Goal: Task Accomplishment & Management: Complete application form

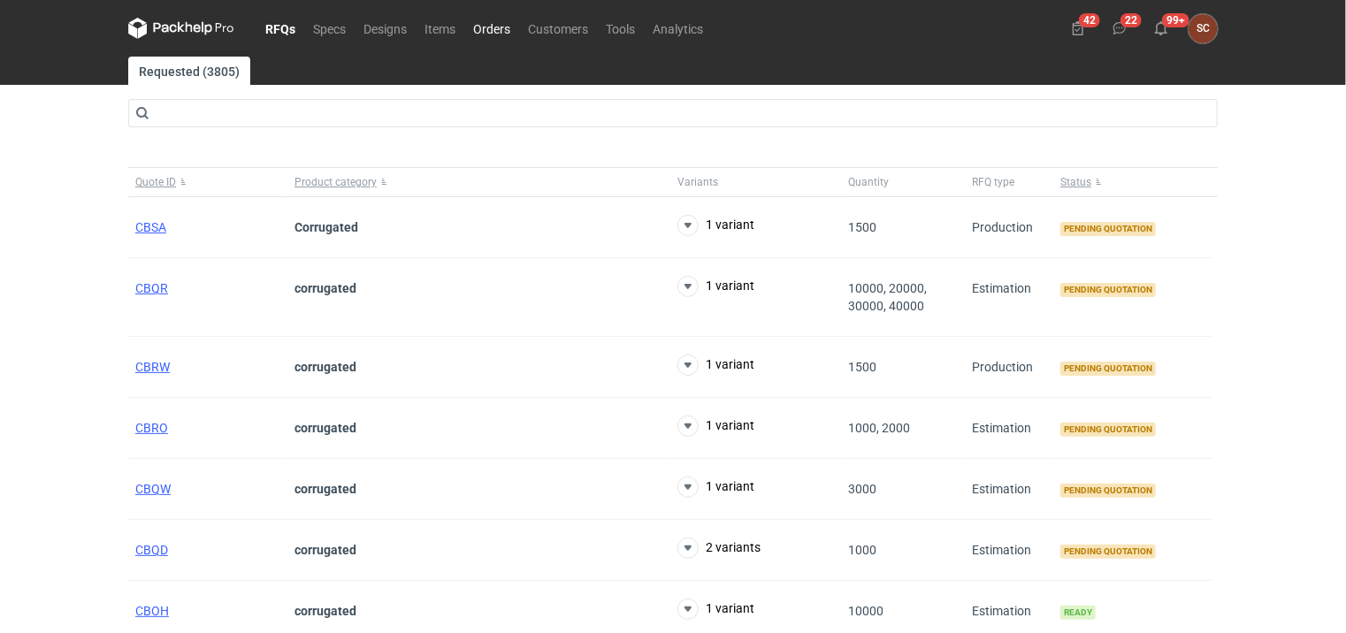
click at [496, 29] on link "Orders" at bounding box center [491, 28] width 55 height 21
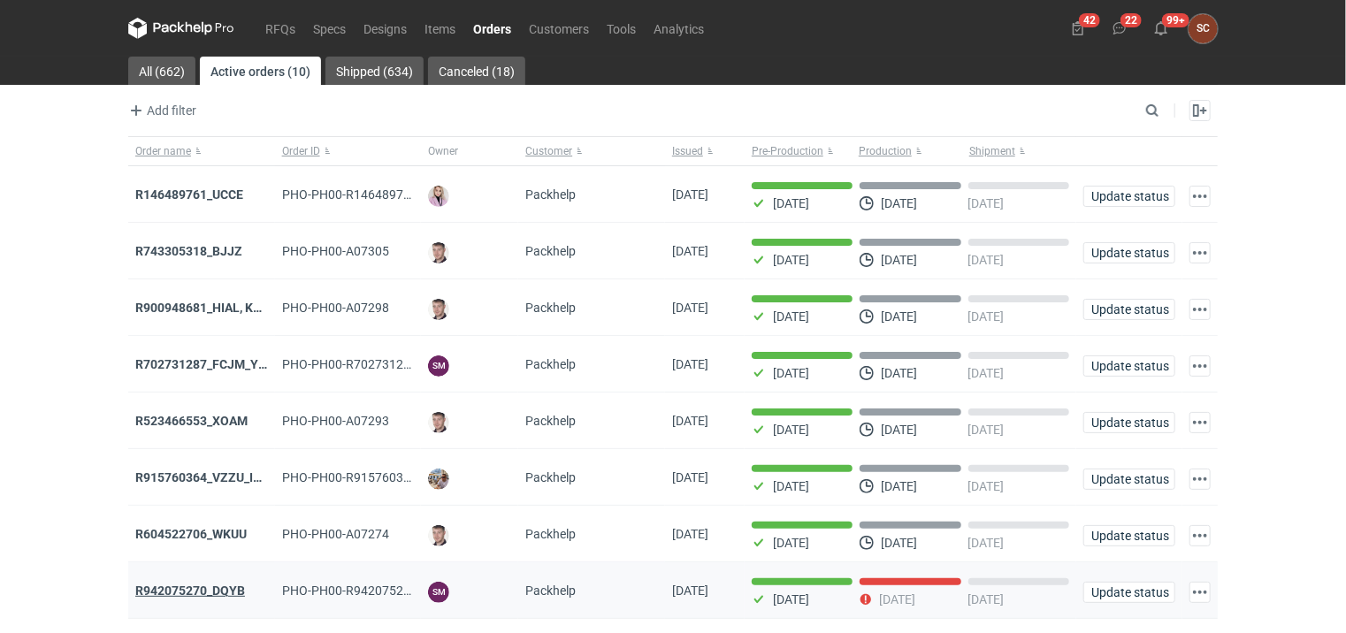
click at [203, 583] on strong "R942075270_DQYB" at bounding box center [190, 590] width 110 height 14
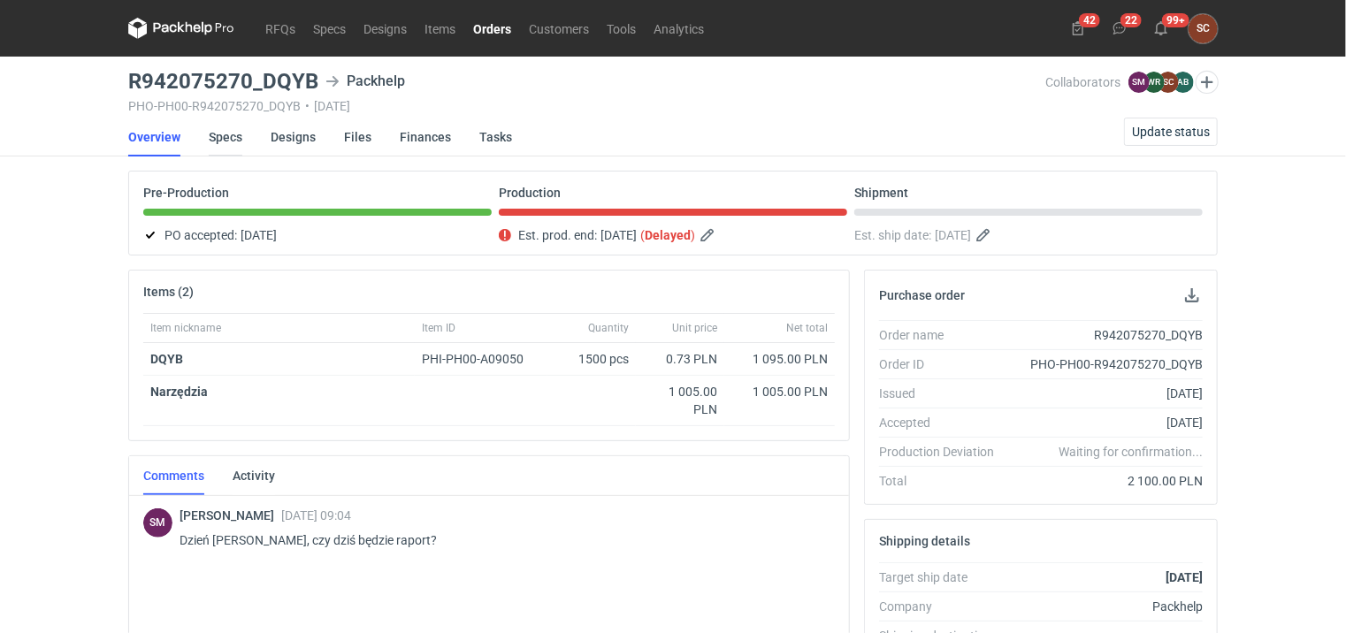
click at [225, 141] on link "Specs" at bounding box center [226, 137] width 34 height 39
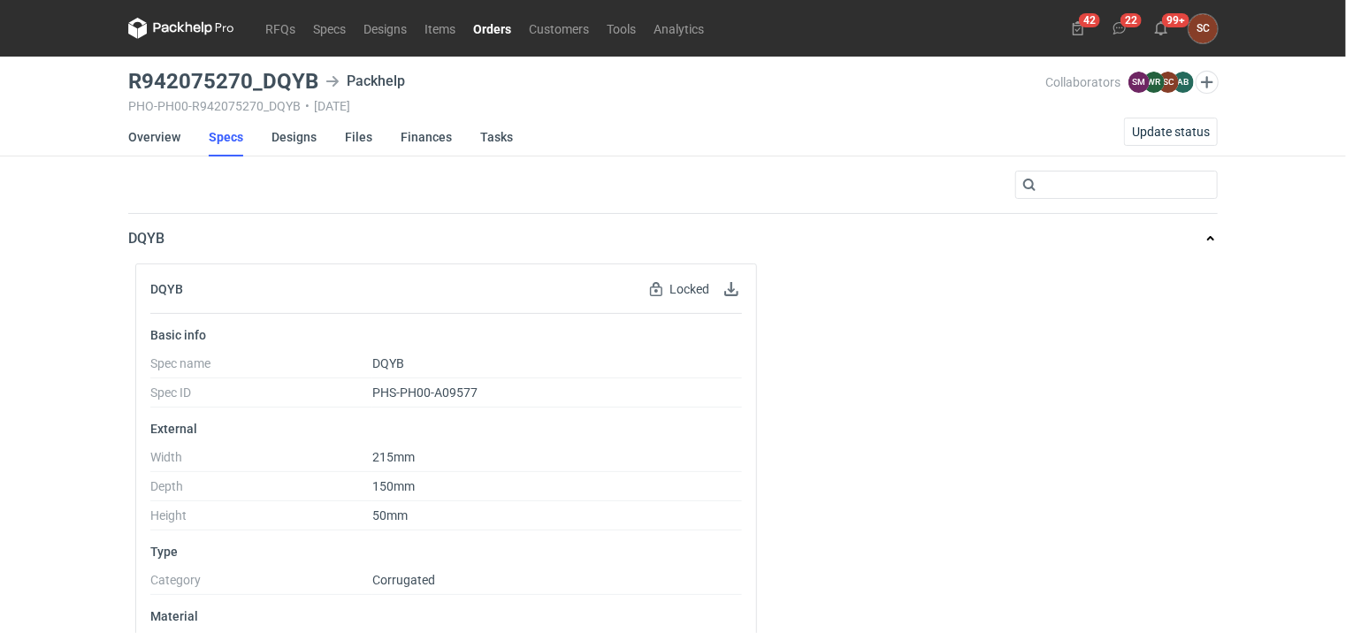
click at [492, 28] on link "Orders" at bounding box center [492, 28] width 56 height 21
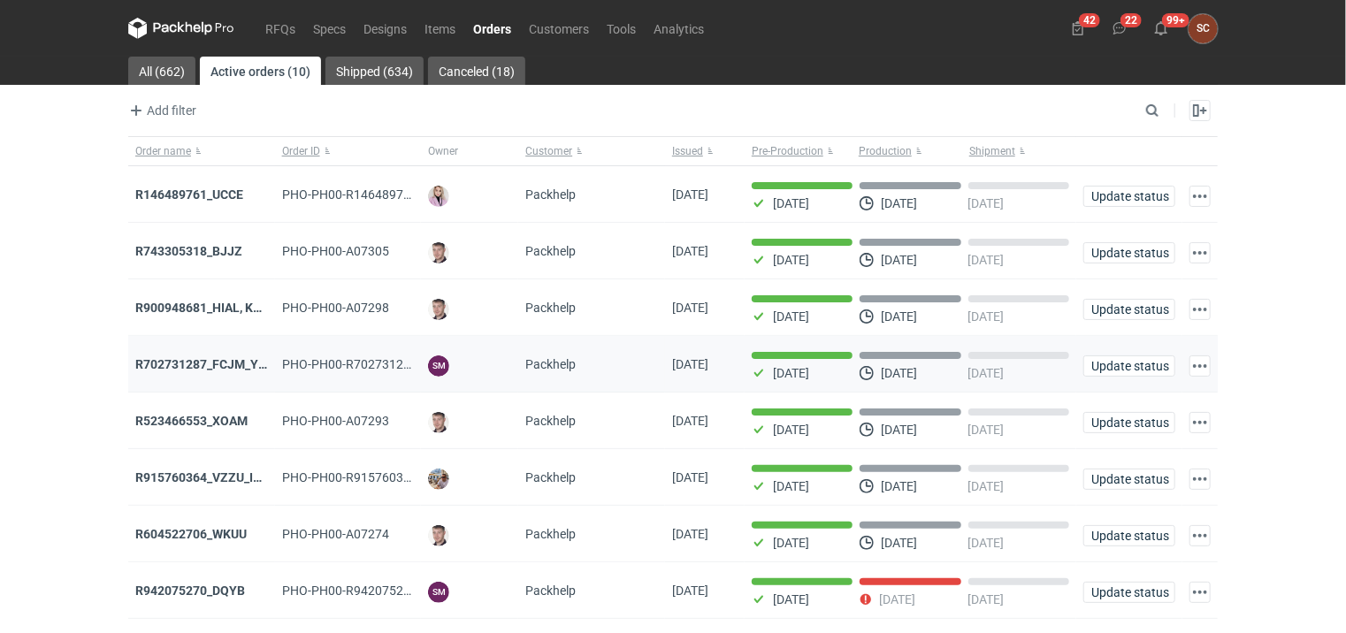
scroll to position [88, 0]
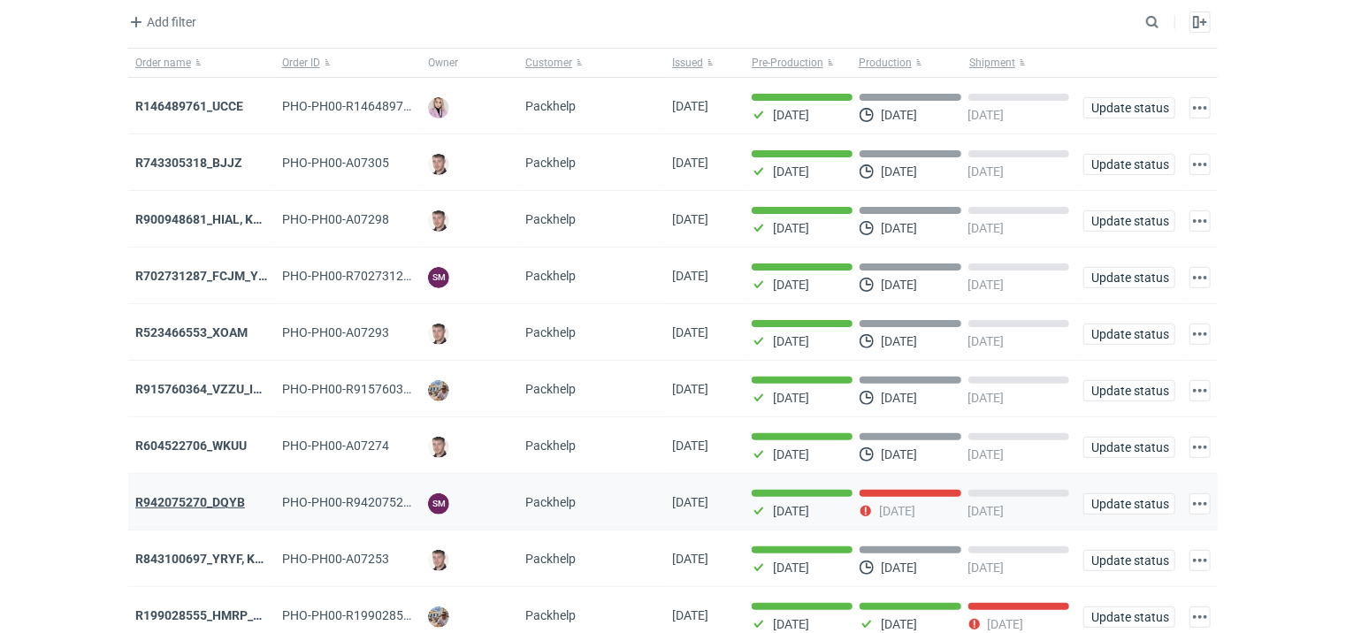
click at [209, 499] on strong "R942075270_DQYB" at bounding box center [190, 502] width 110 height 14
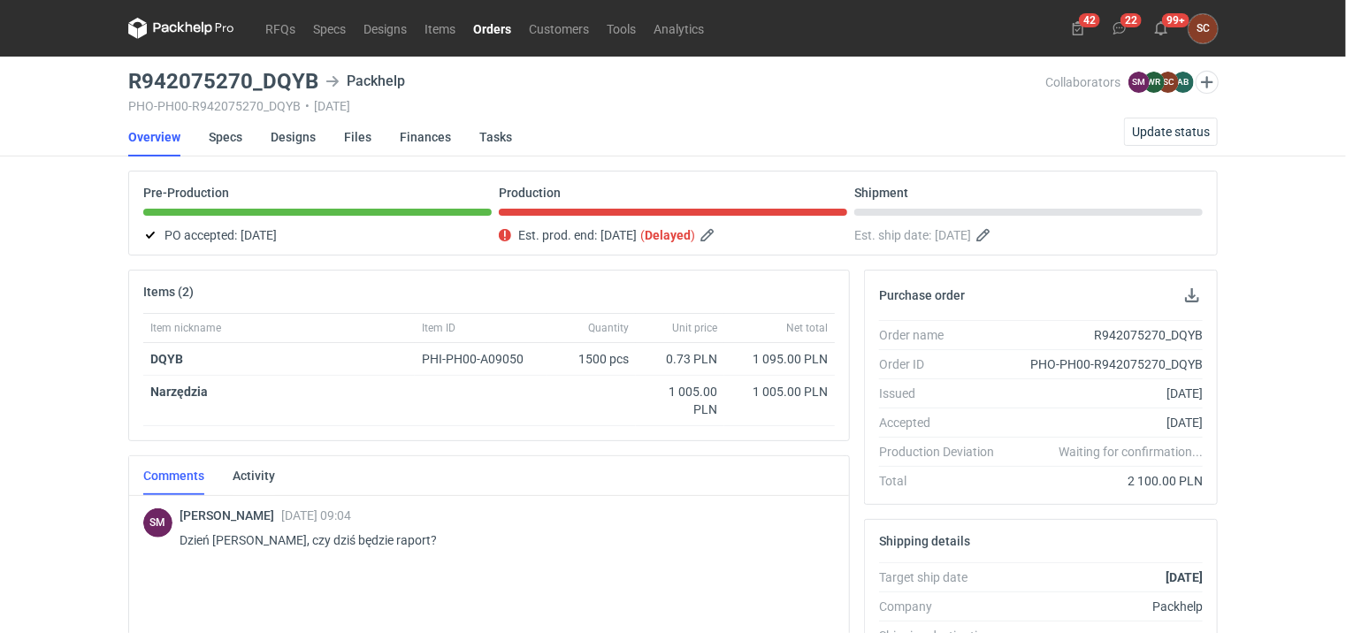
click at [495, 27] on link "Orders" at bounding box center [492, 28] width 56 height 21
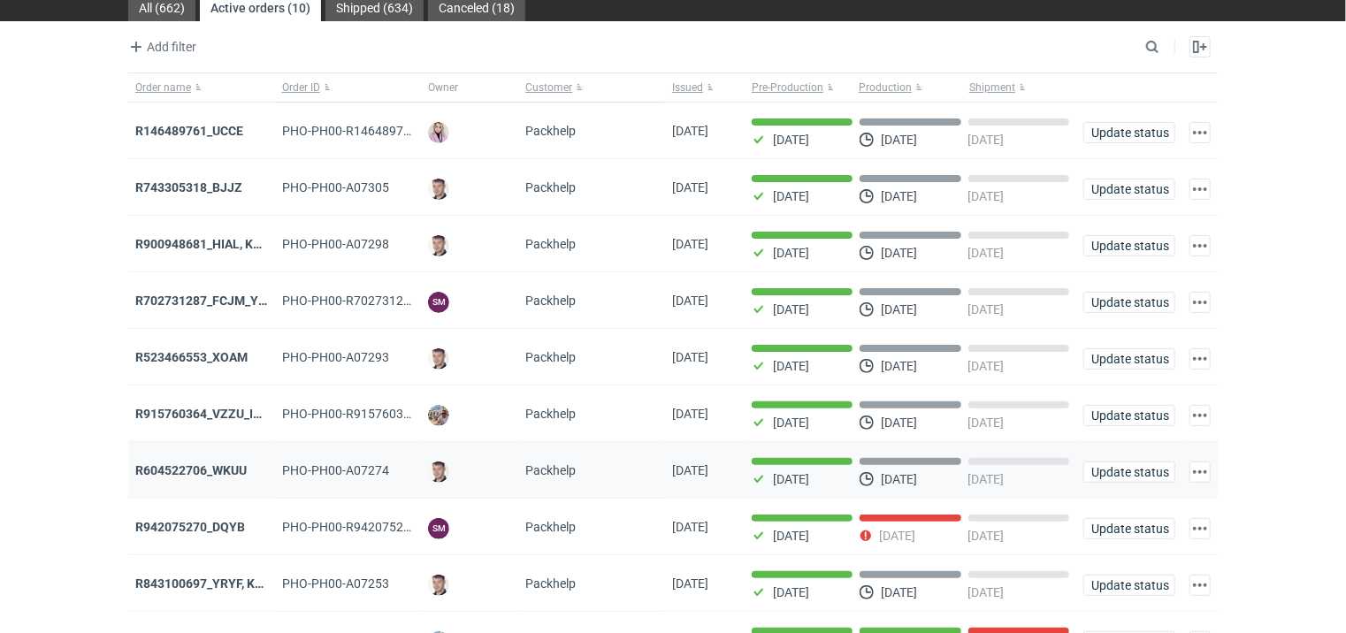
scroll to position [151, 0]
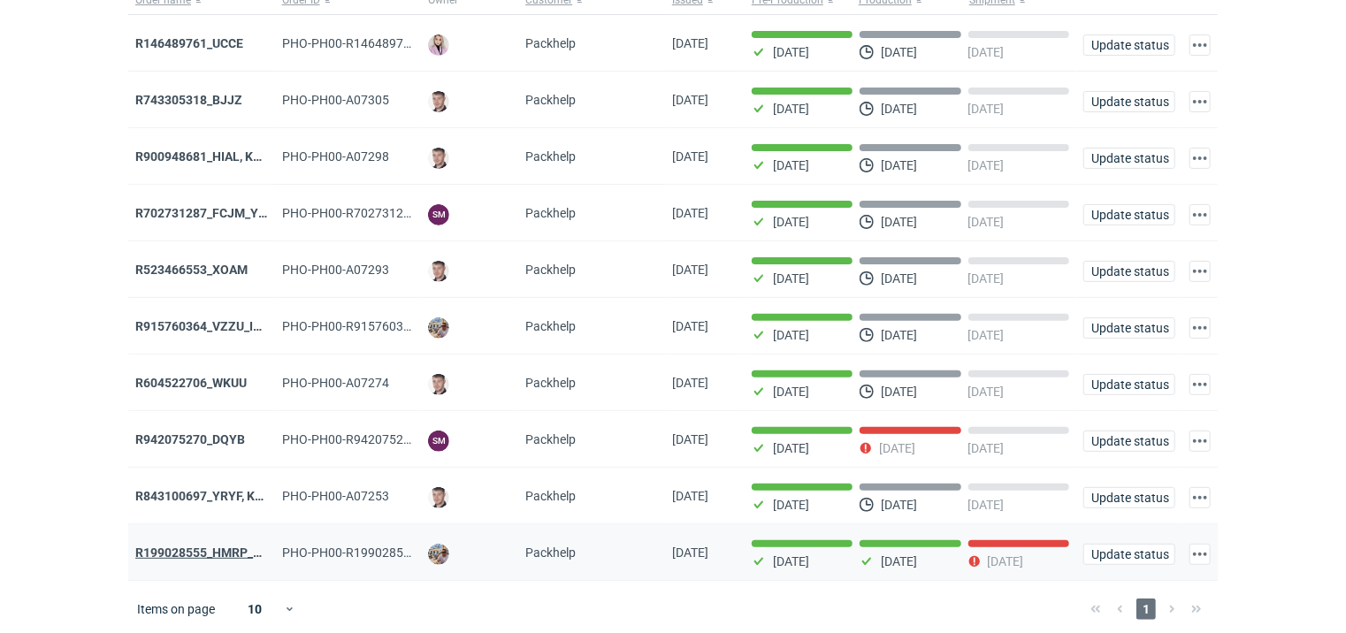
click at [220, 545] on strong "R199028555_HMRP_BKJH_VHKJ_ZOBC" at bounding box center [247, 552] width 225 height 14
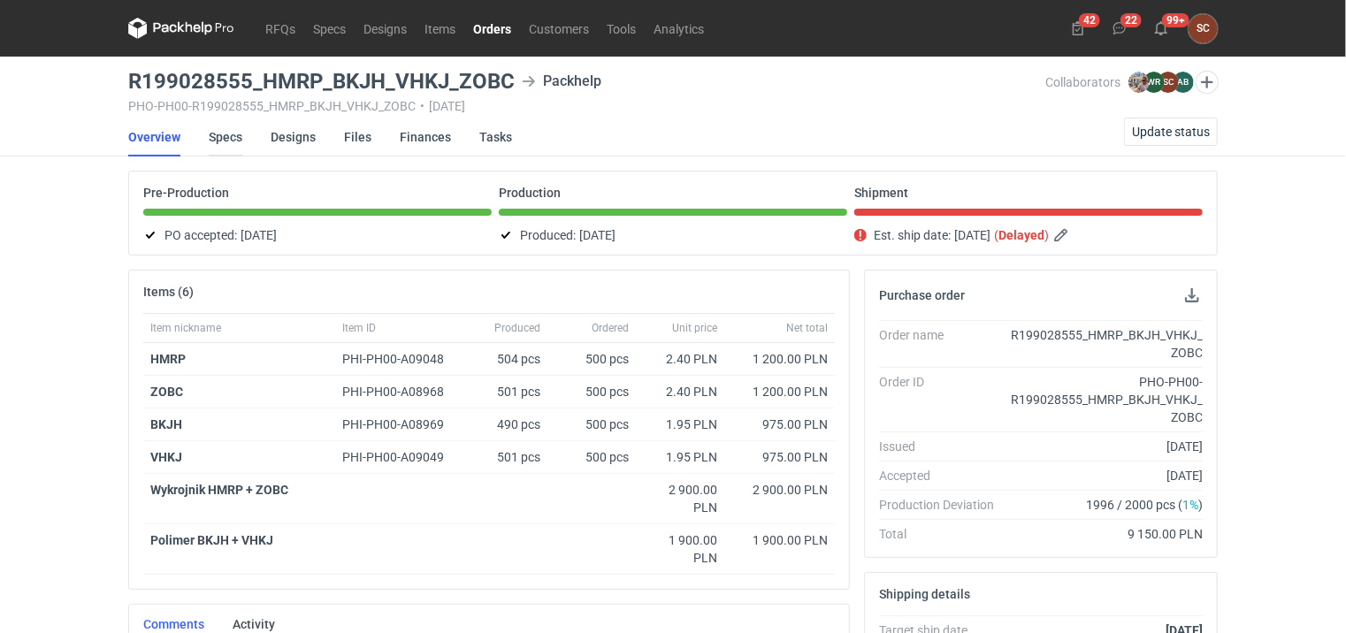
click at [219, 138] on link "Specs" at bounding box center [226, 137] width 34 height 39
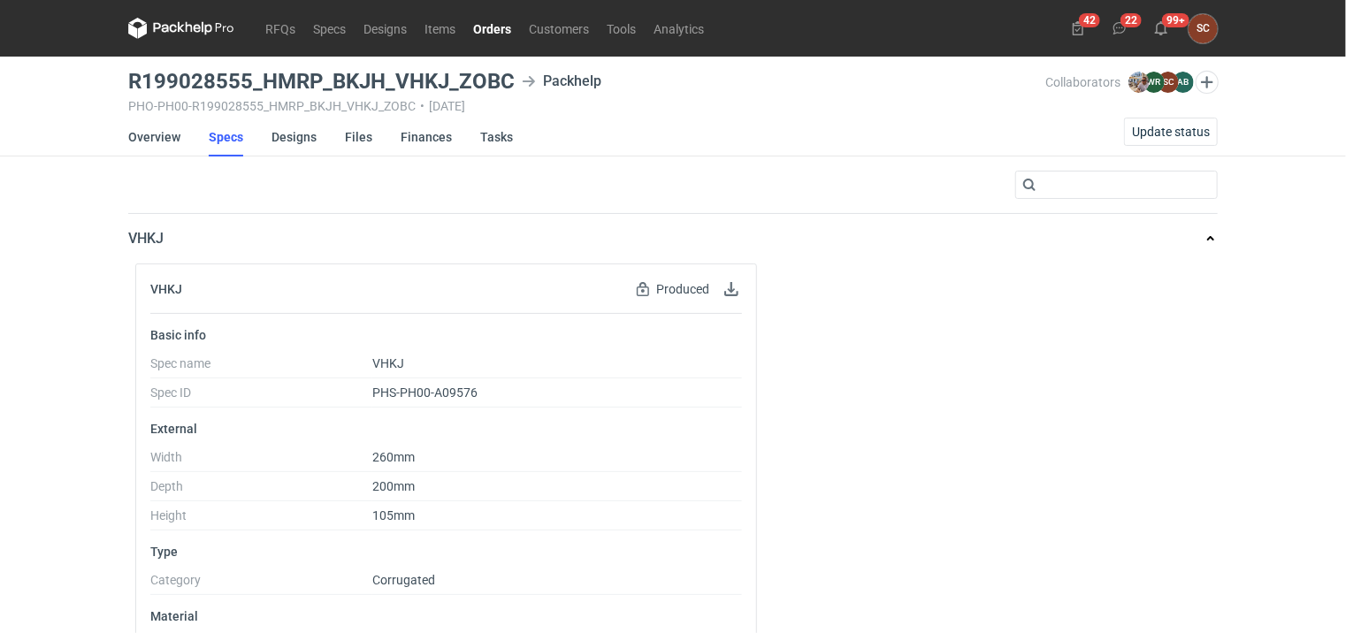
click at [504, 31] on link "Orders" at bounding box center [492, 28] width 56 height 21
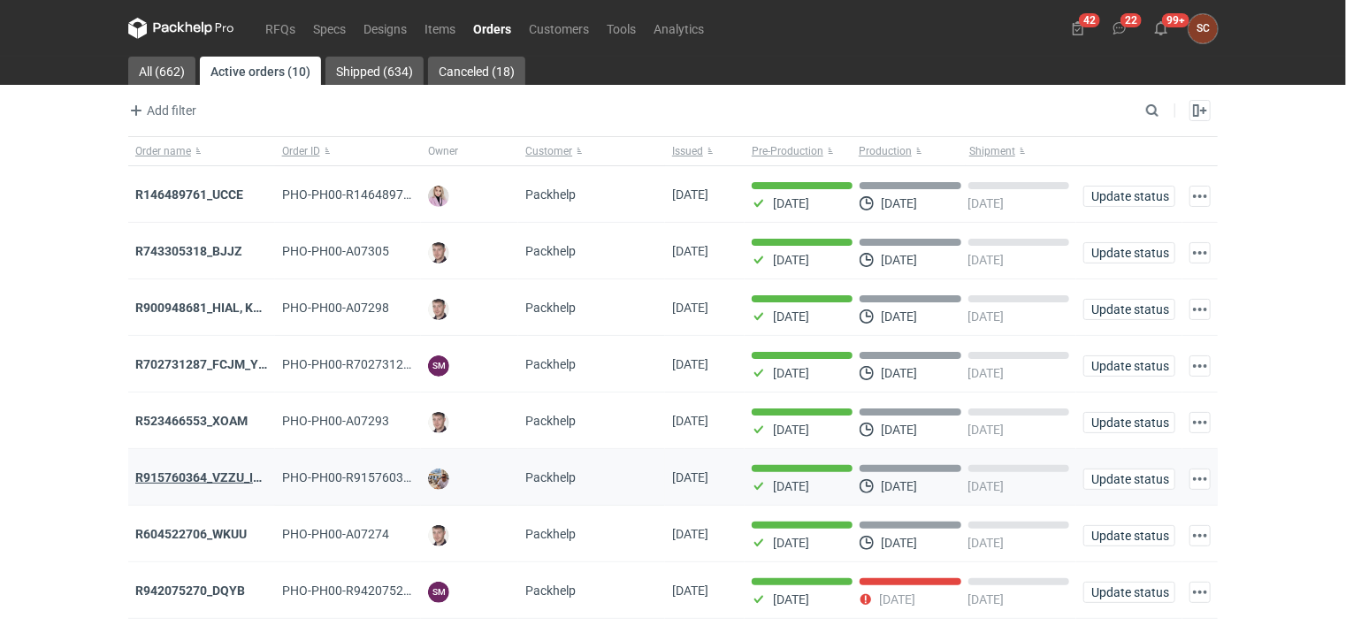
click at [216, 475] on strong "R915760364_VZZU_IOFY" at bounding box center [205, 477] width 141 height 14
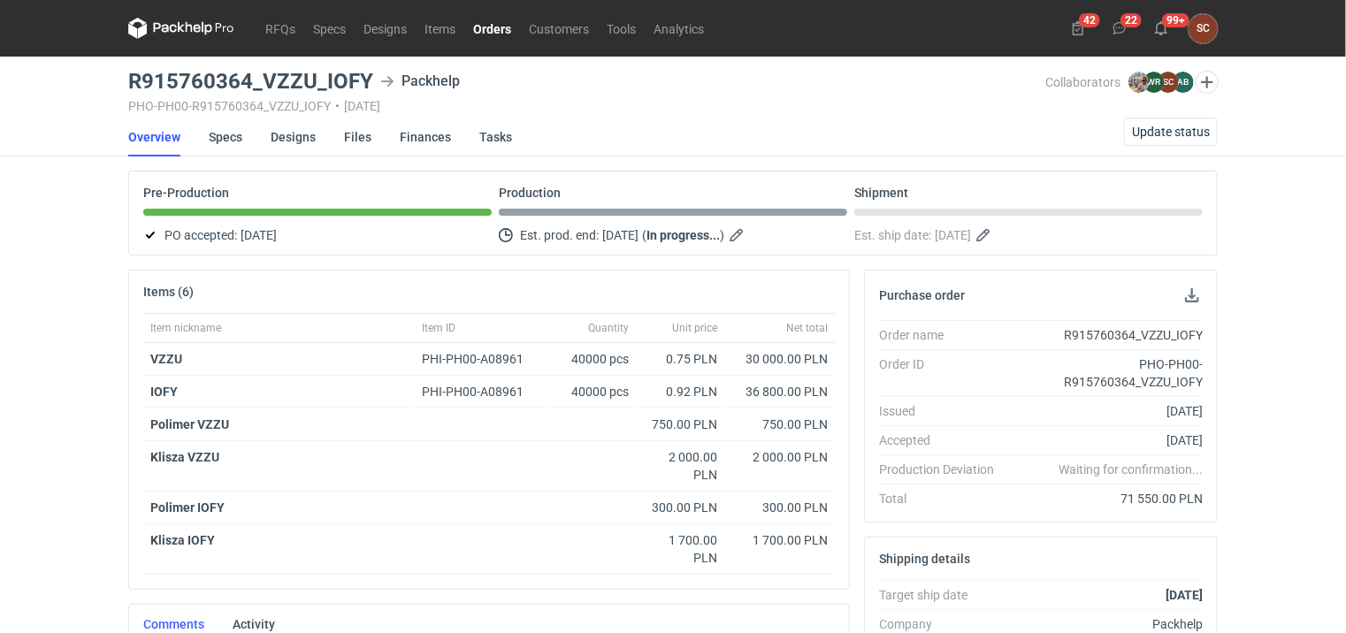
click at [493, 26] on link "Orders" at bounding box center [492, 28] width 56 height 21
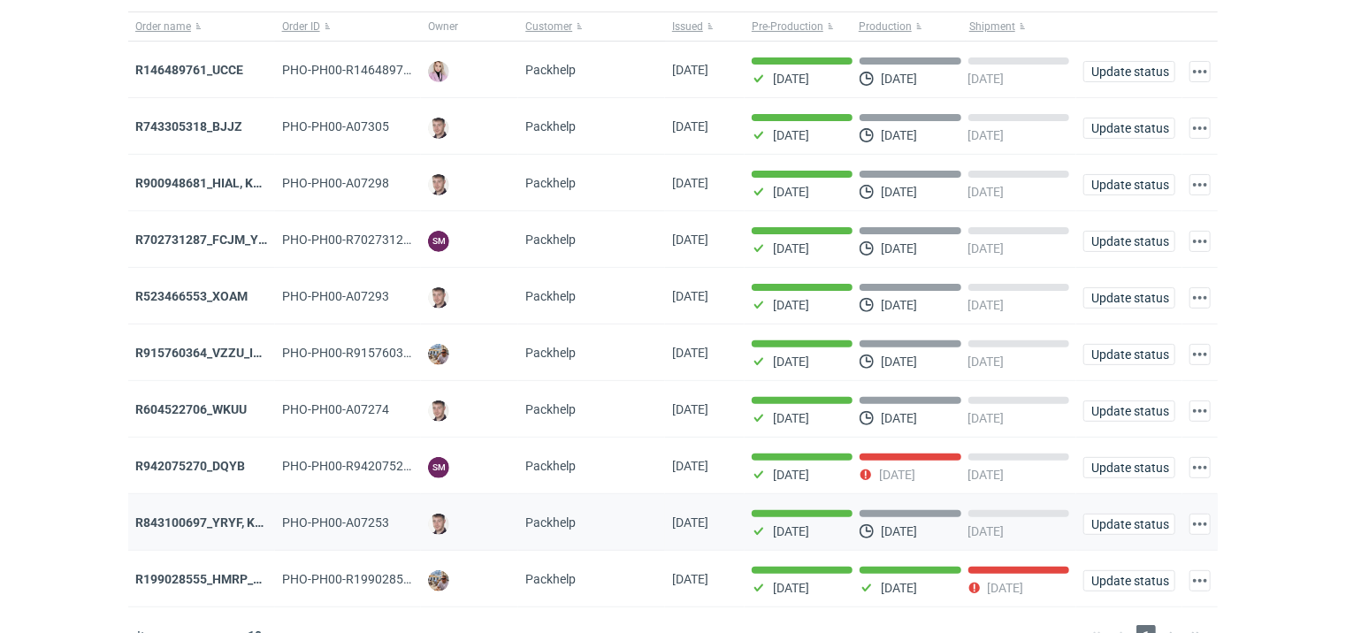
scroll to position [151, 0]
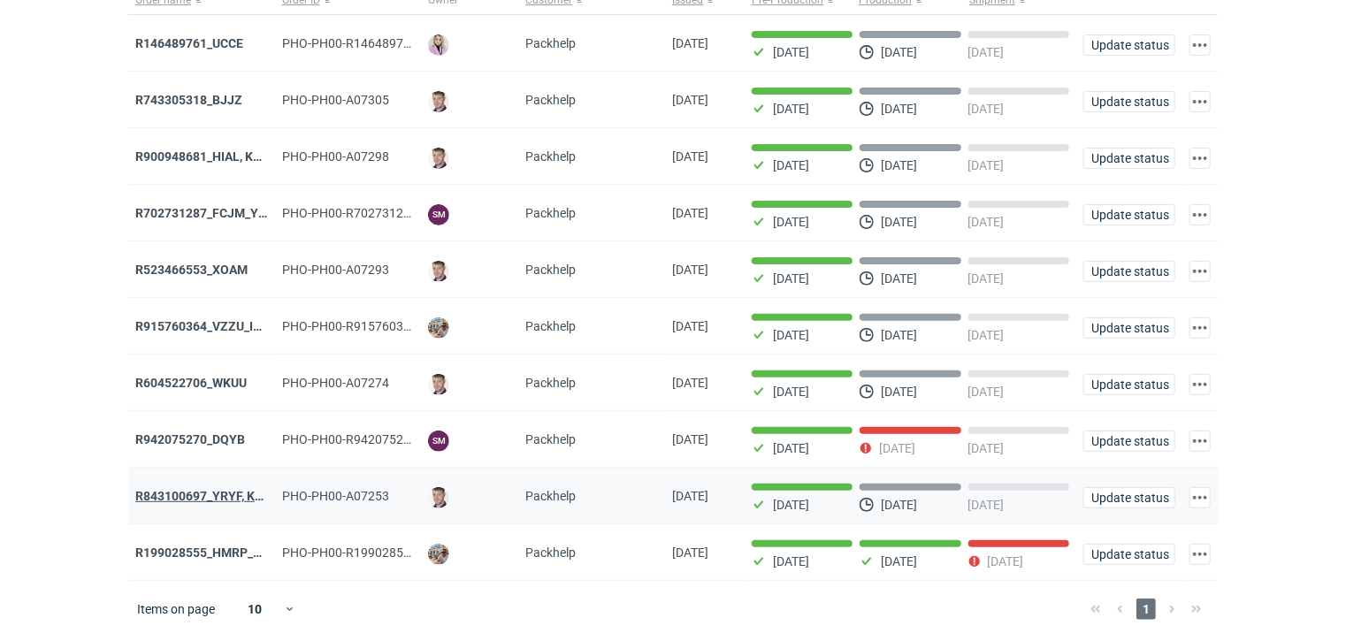
click at [237, 493] on strong "R843100697_YRYF, KUZP" at bounding box center [206, 496] width 143 height 14
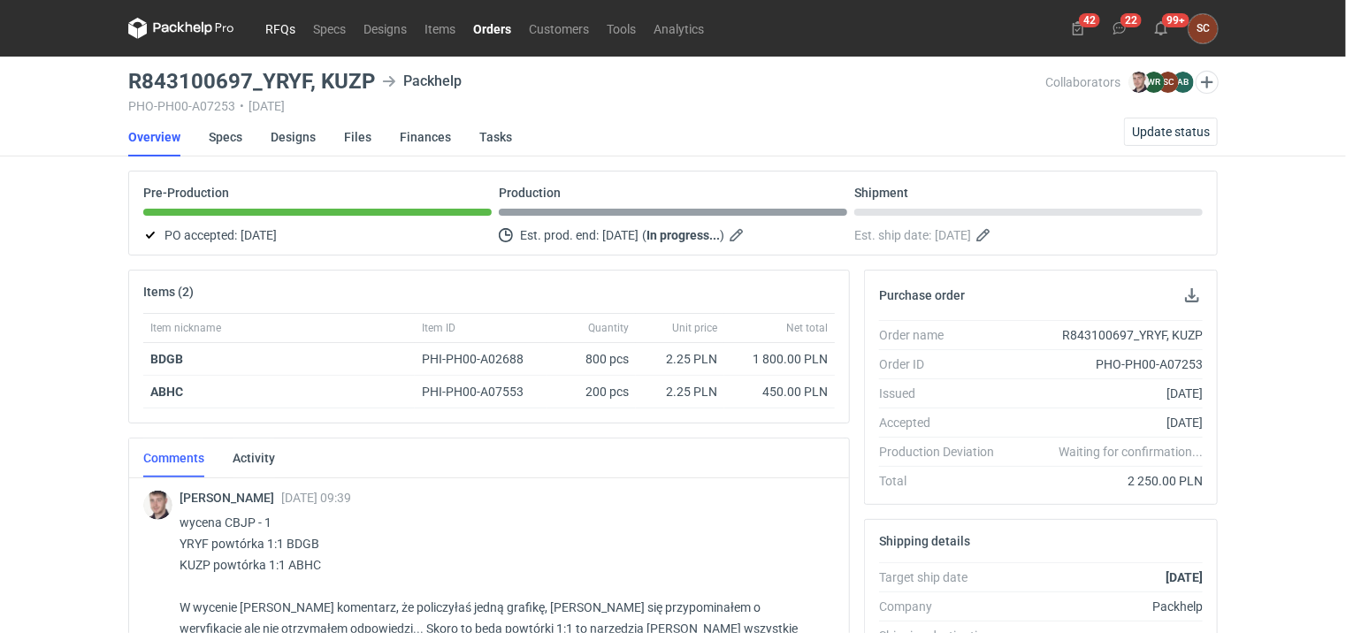
click at [281, 29] on link "RFQs" at bounding box center [280, 28] width 48 height 21
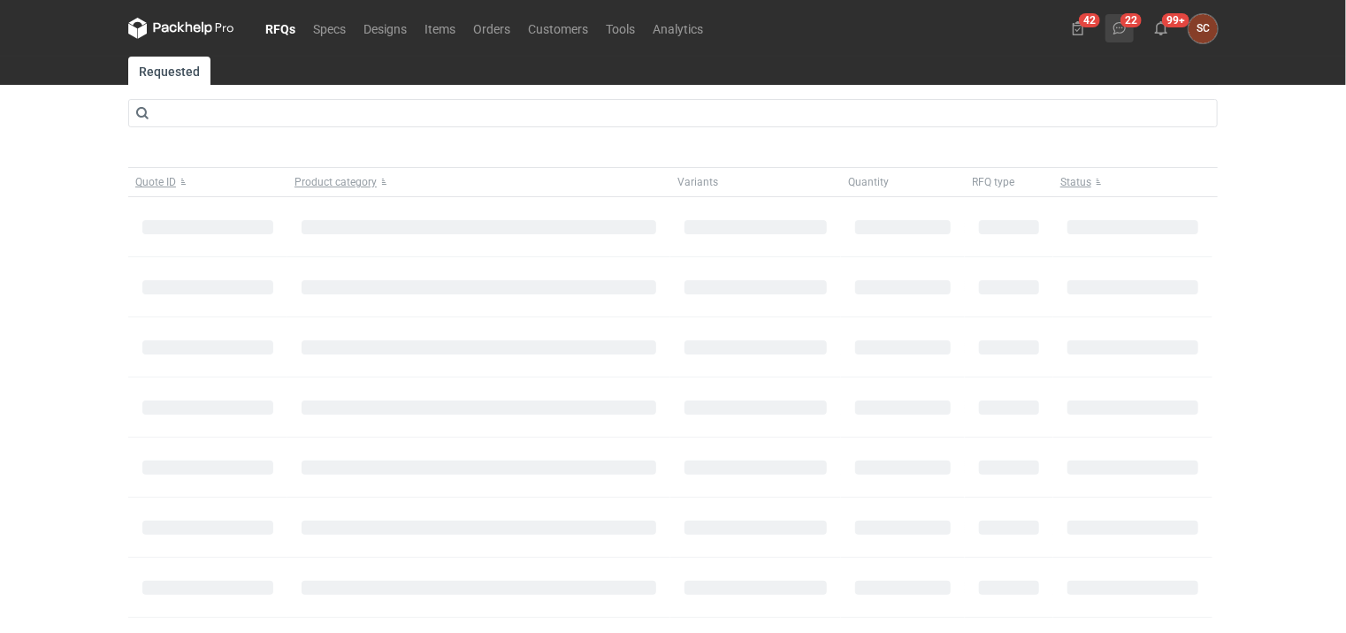
click at [1126, 34] on button "22" at bounding box center [1119, 28] width 28 height 28
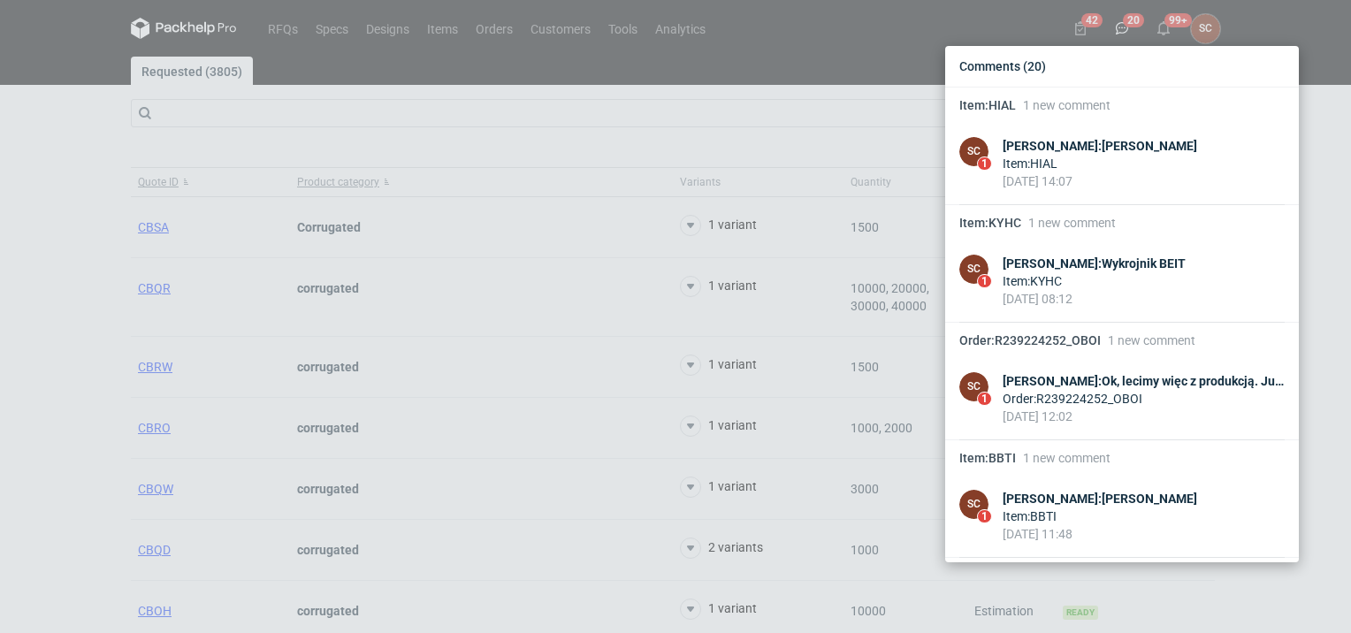
click at [57, 265] on div "Comments (20) Item : HIAL 1 new comment SC 1 [PERSON_NAME] : Siatka Item : HIAL…" at bounding box center [675, 316] width 1351 height 633
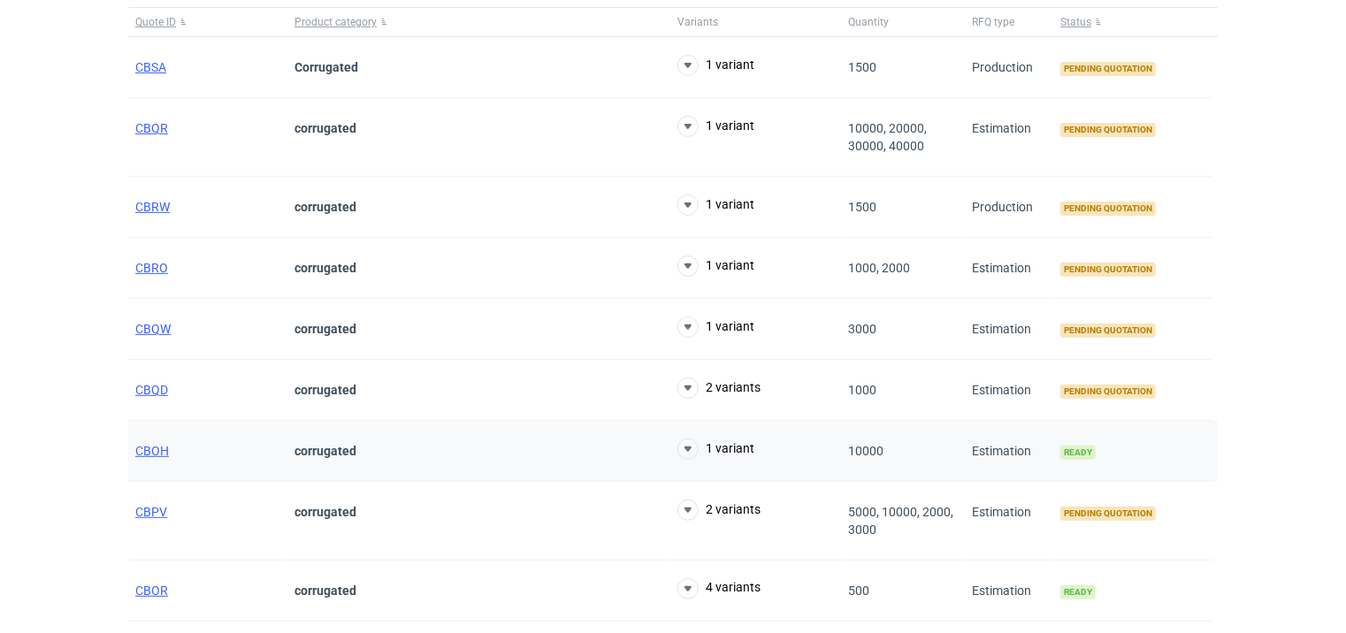
scroll to position [265, 0]
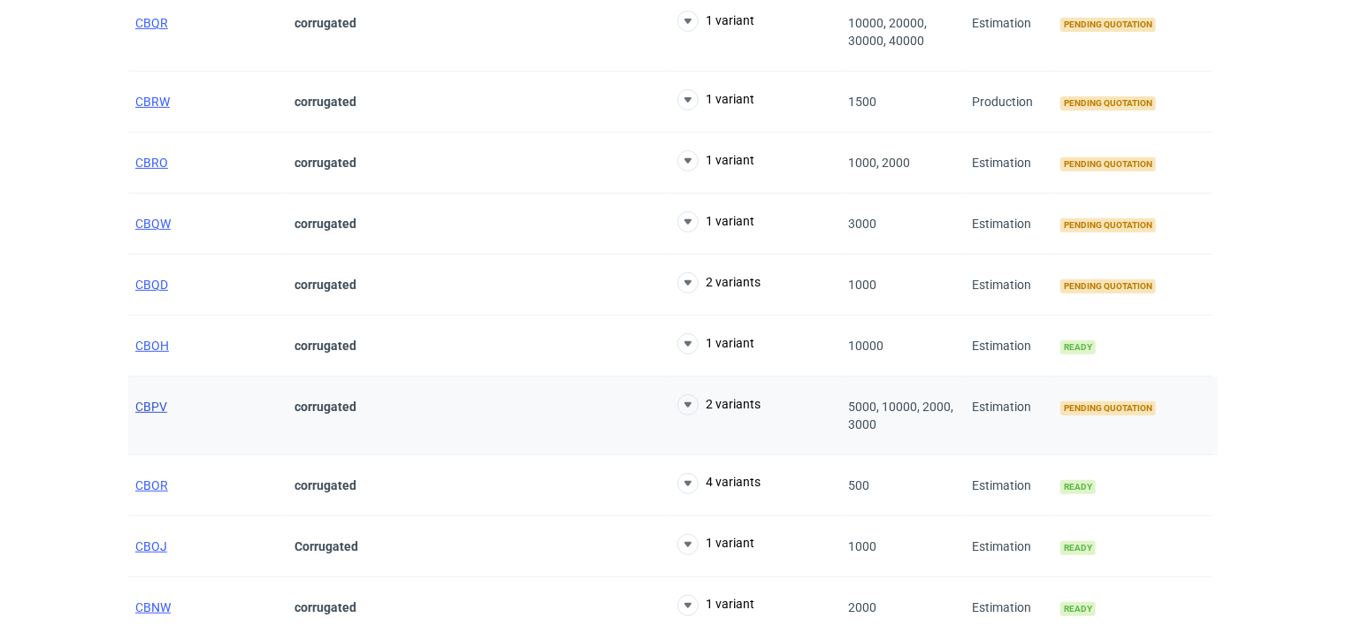
click at [151, 404] on span "CBPV" at bounding box center [151, 407] width 32 height 14
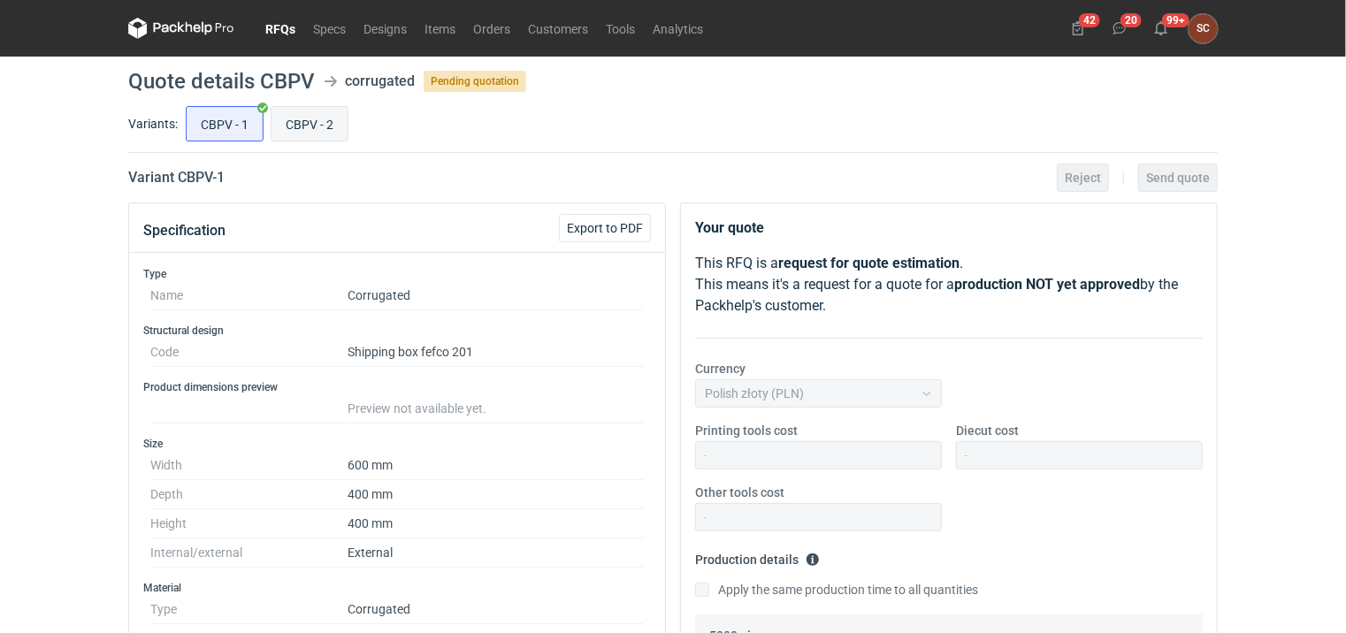
click at [303, 117] on input "CBPV - 2" at bounding box center [309, 124] width 76 height 34
radio input "true"
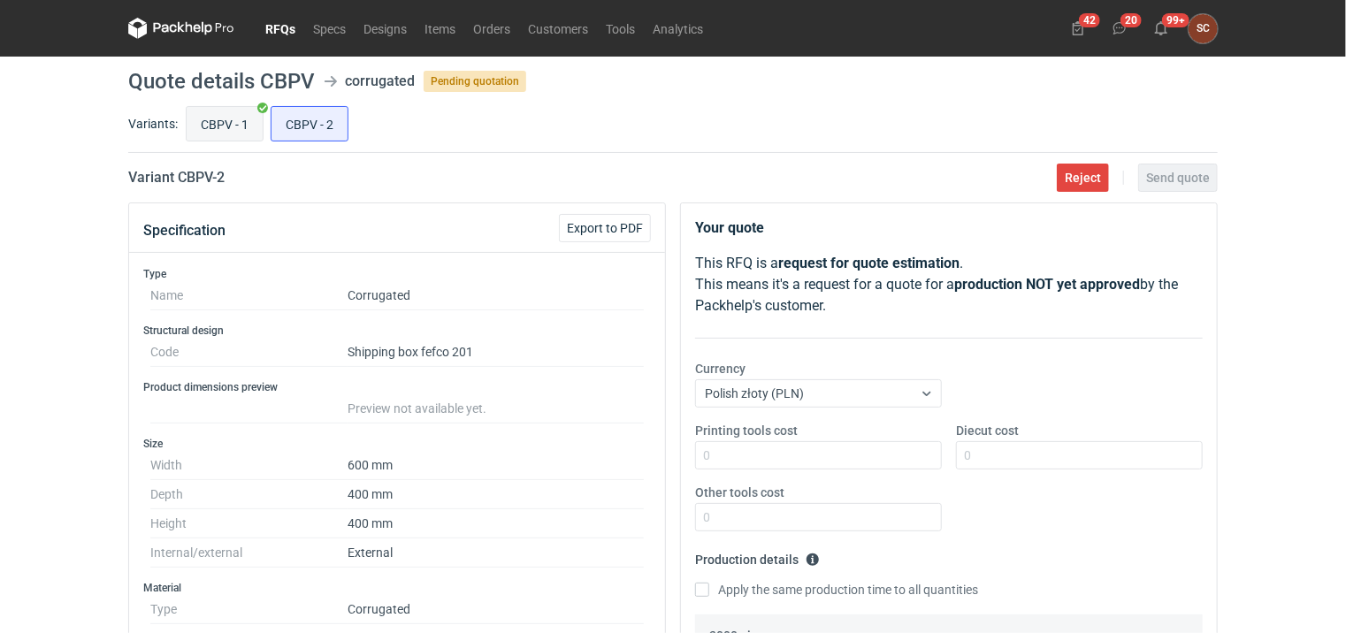
click at [205, 124] on input "CBPV - 1" at bounding box center [225, 124] width 76 height 34
radio input "true"
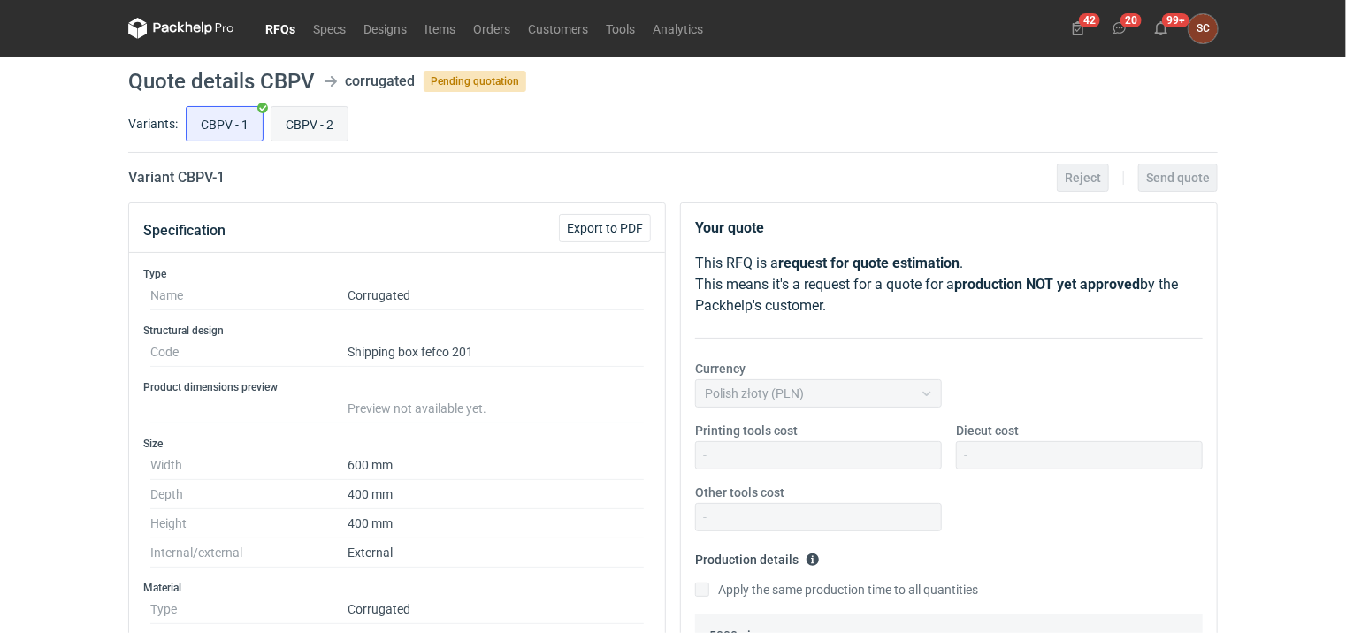
click at [301, 126] on input "CBPV - 2" at bounding box center [309, 124] width 76 height 34
radio input "true"
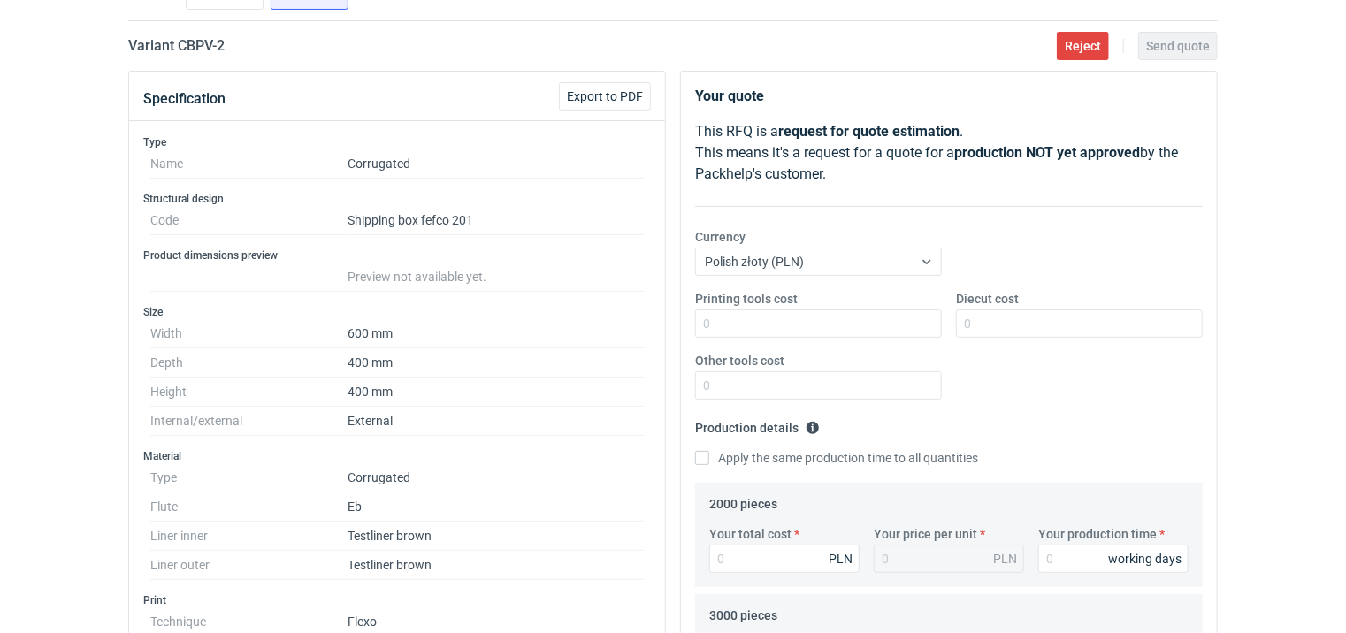
scroll to position [177, 0]
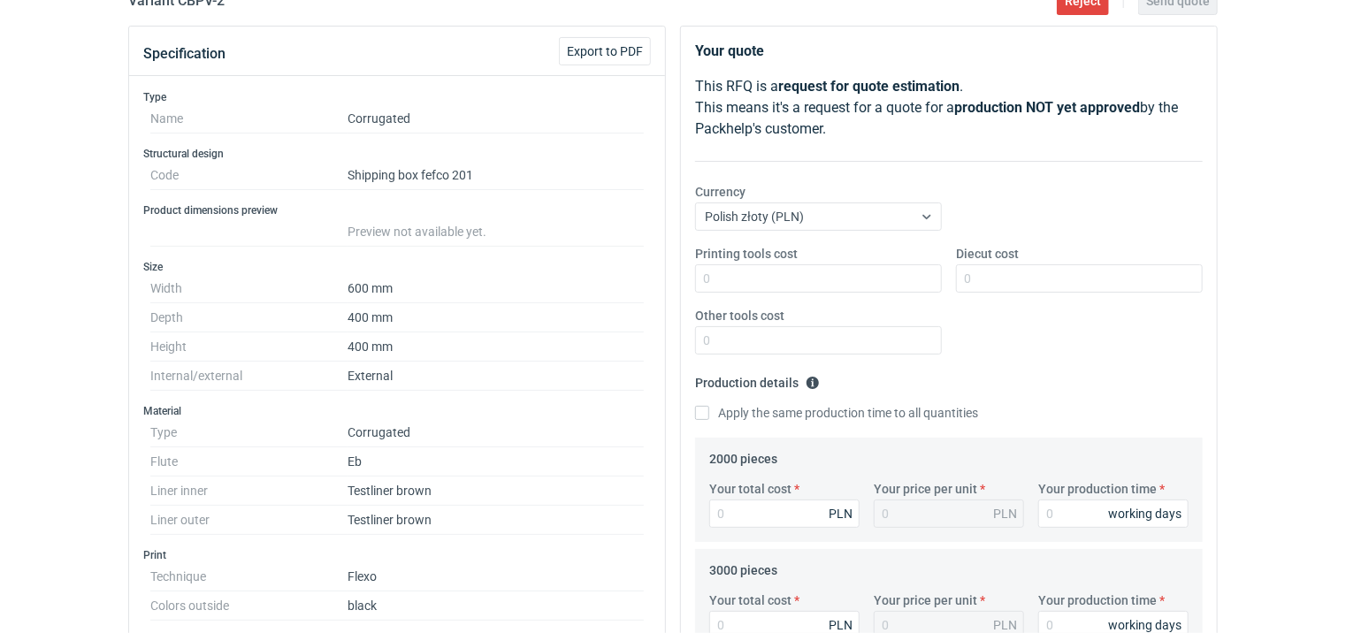
click at [704, 419] on label "Apply the same production time to all quantities" at bounding box center [836, 413] width 283 height 18
click at [704, 419] on input "Apply the same production time to all quantities" at bounding box center [702, 413] width 14 height 14
checkbox input "true"
click at [1052, 516] on input "Your production time" at bounding box center [1113, 513] width 150 height 28
type input "1"
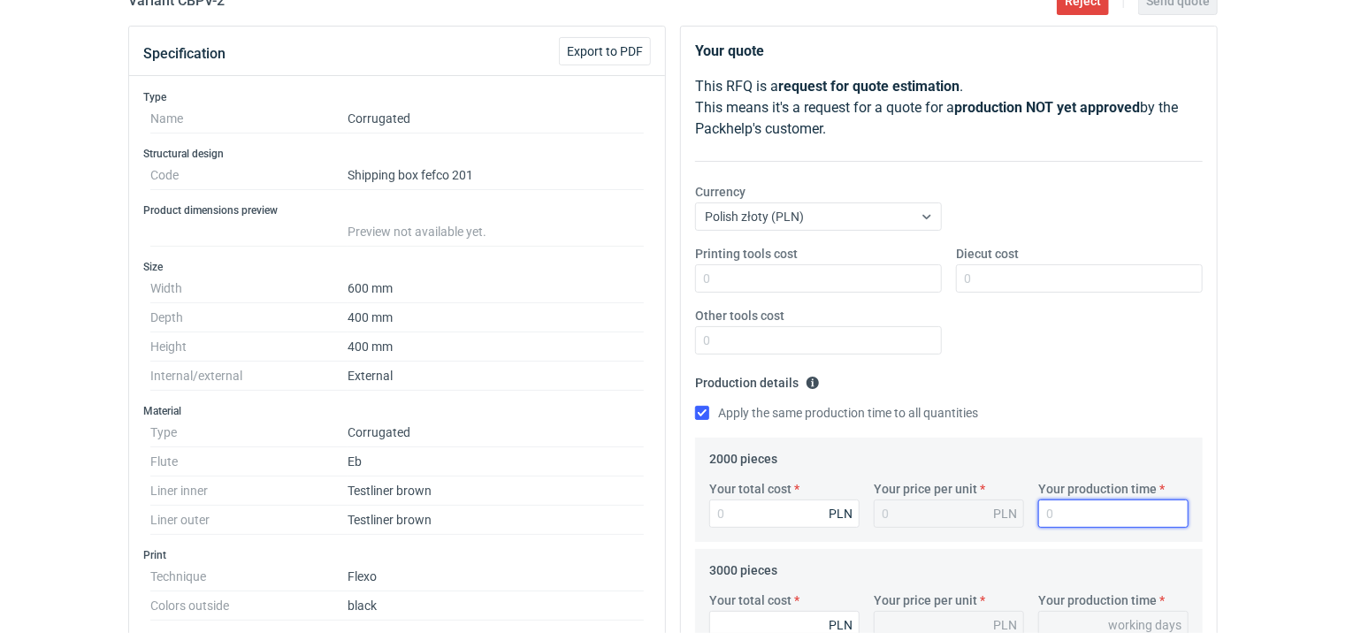
type input "1"
type input "15"
click at [795, 517] on input "Your total cost" at bounding box center [784, 513] width 150 height 28
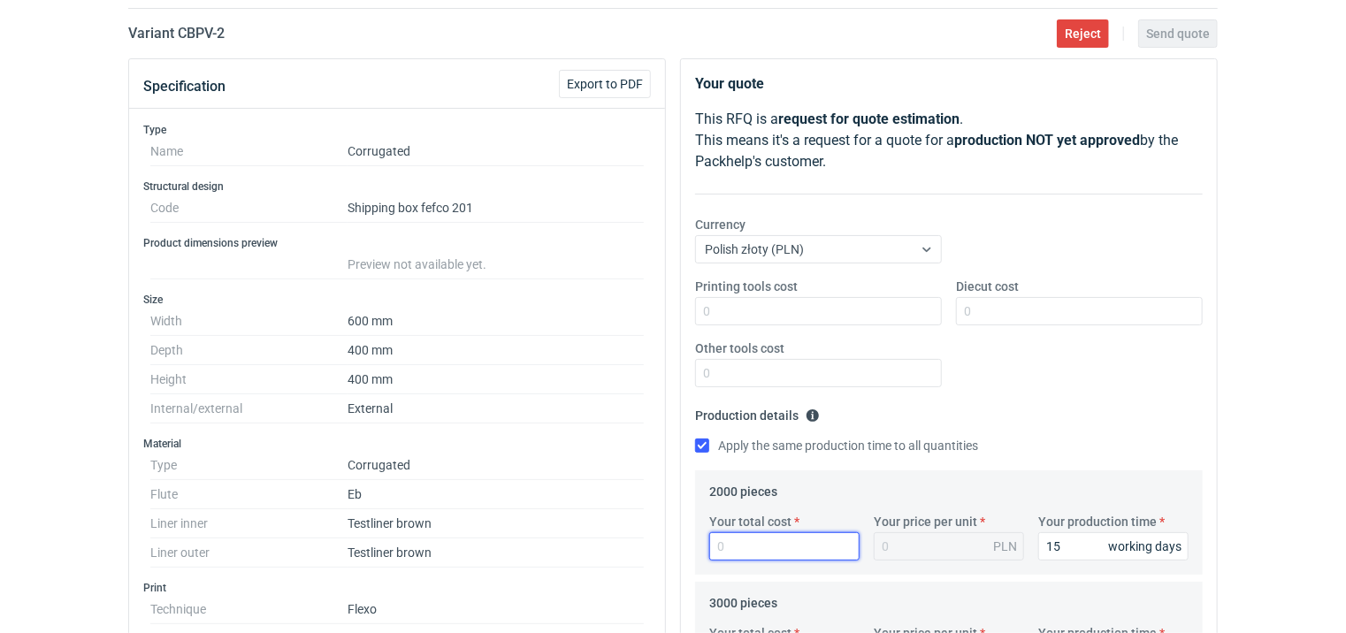
scroll to position [0, 0]
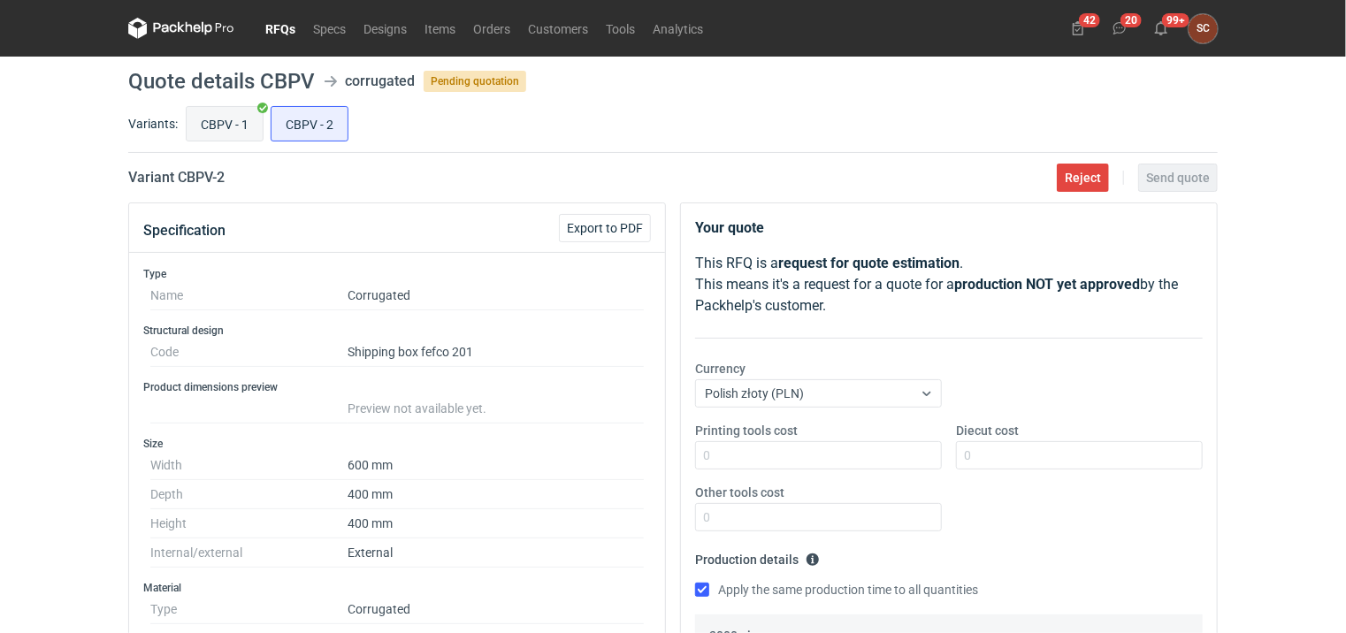
click at [228, 126] on input "CBPV - 1" at bounding box center [225, 124] width 76 height 34
radio input "true"
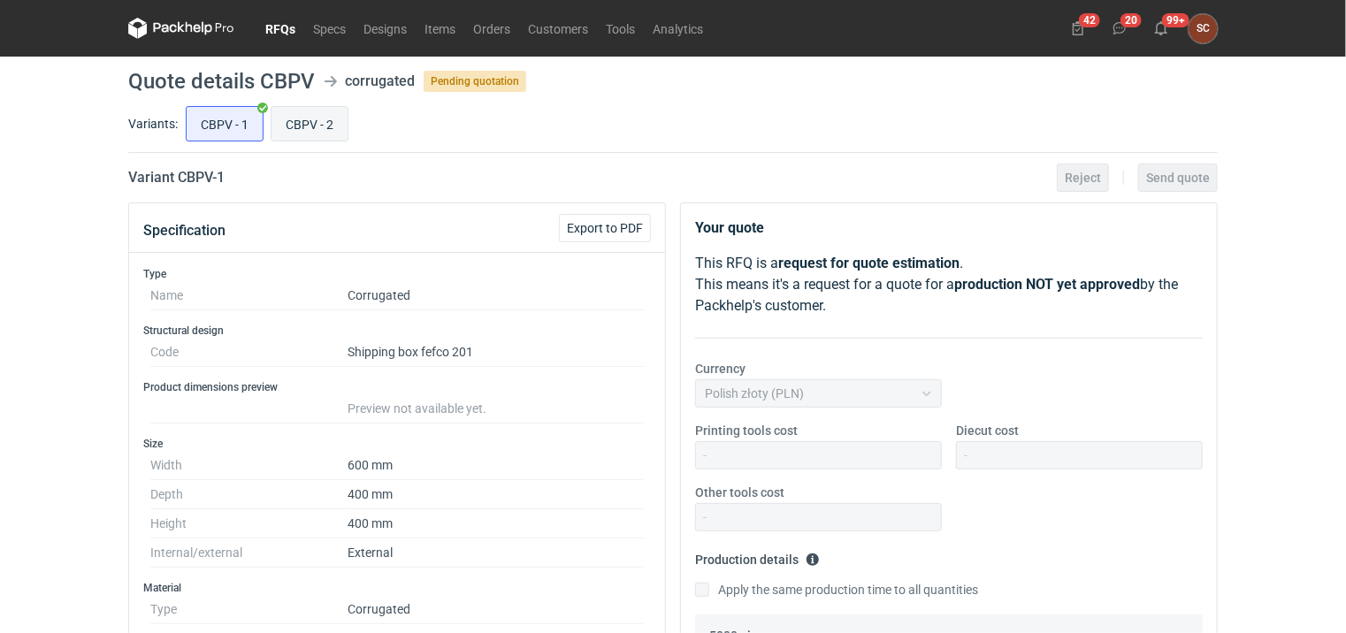
click at [303, 133] on input "CBPV - 2" at bounding box center [309, 124] width 76 height 34
radio input "true"
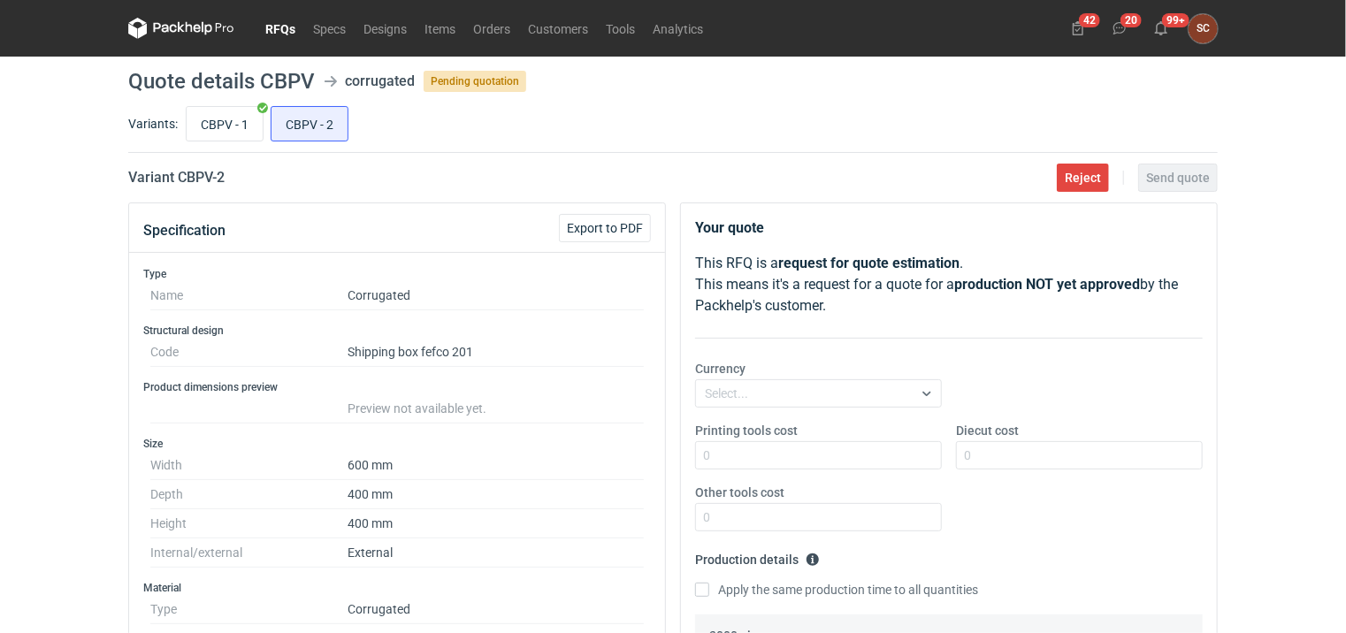
scroll to position [265, 0]
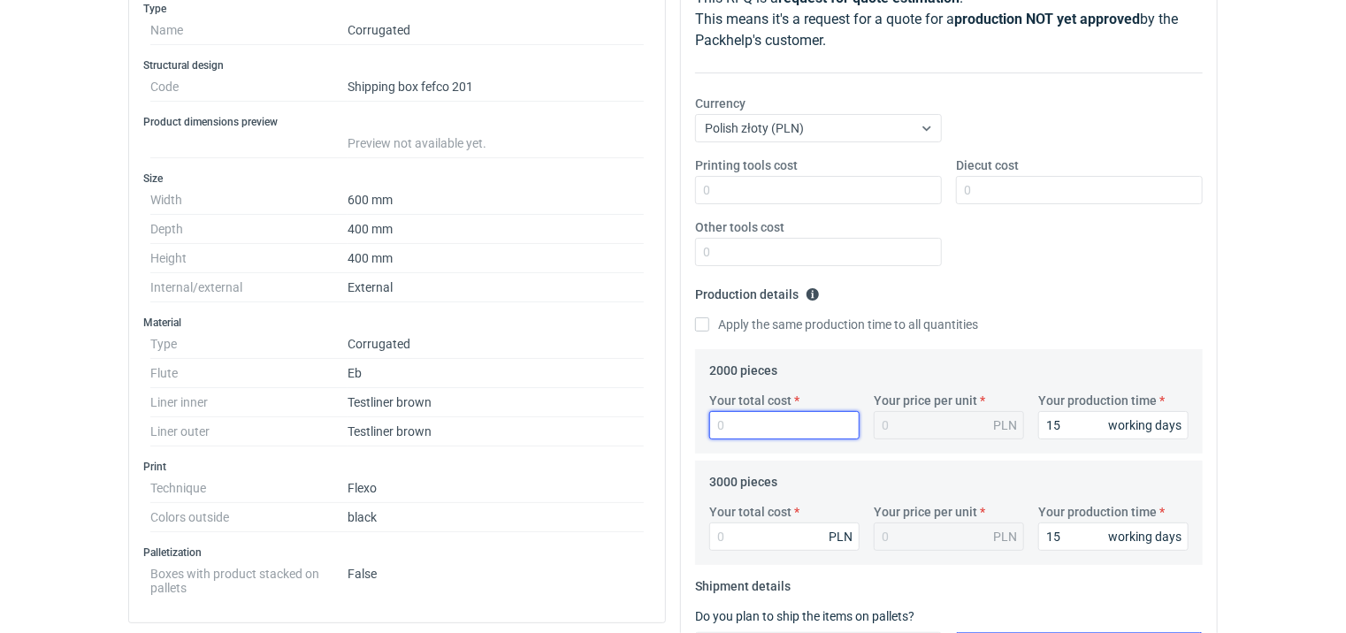
click at [792, 423] on input "Your total cost" at bounding box center [784, 425] width 150 height 28
type input "6800"
type input "3.4"
type input "6800"
click at [701, 322] on input "Apply the same production time to all quantities" at bounding box center [702, 324] width 14 height 14
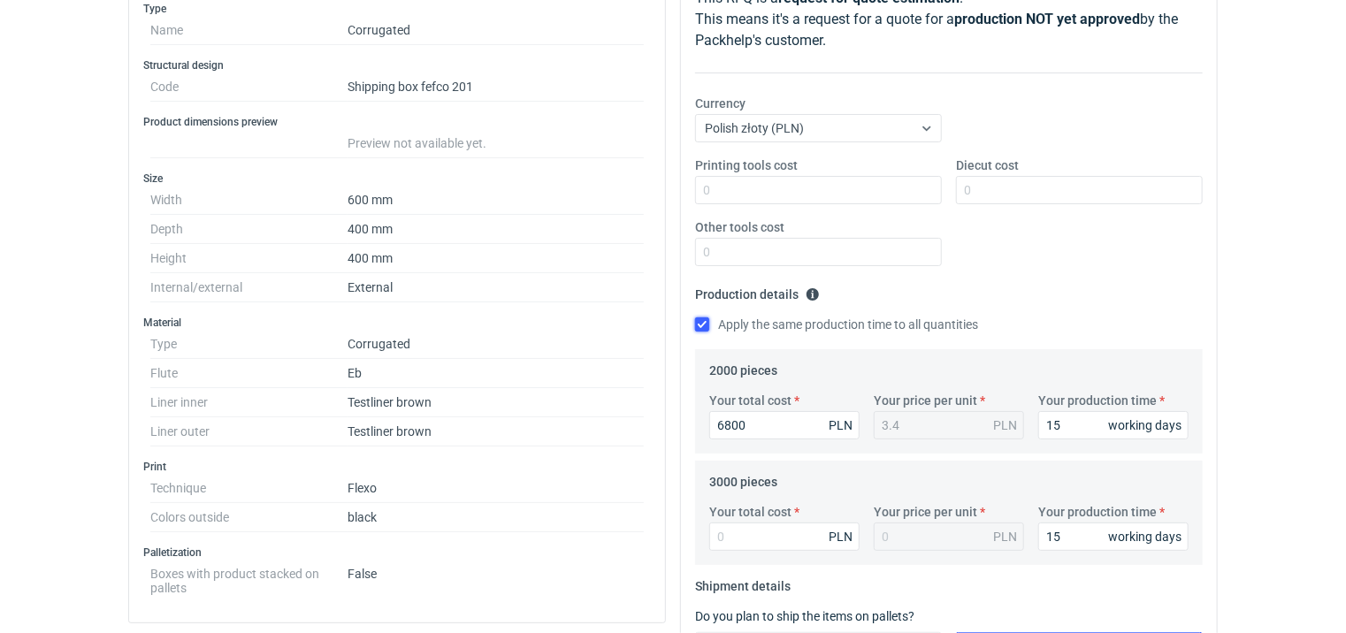
checkbox input "true"
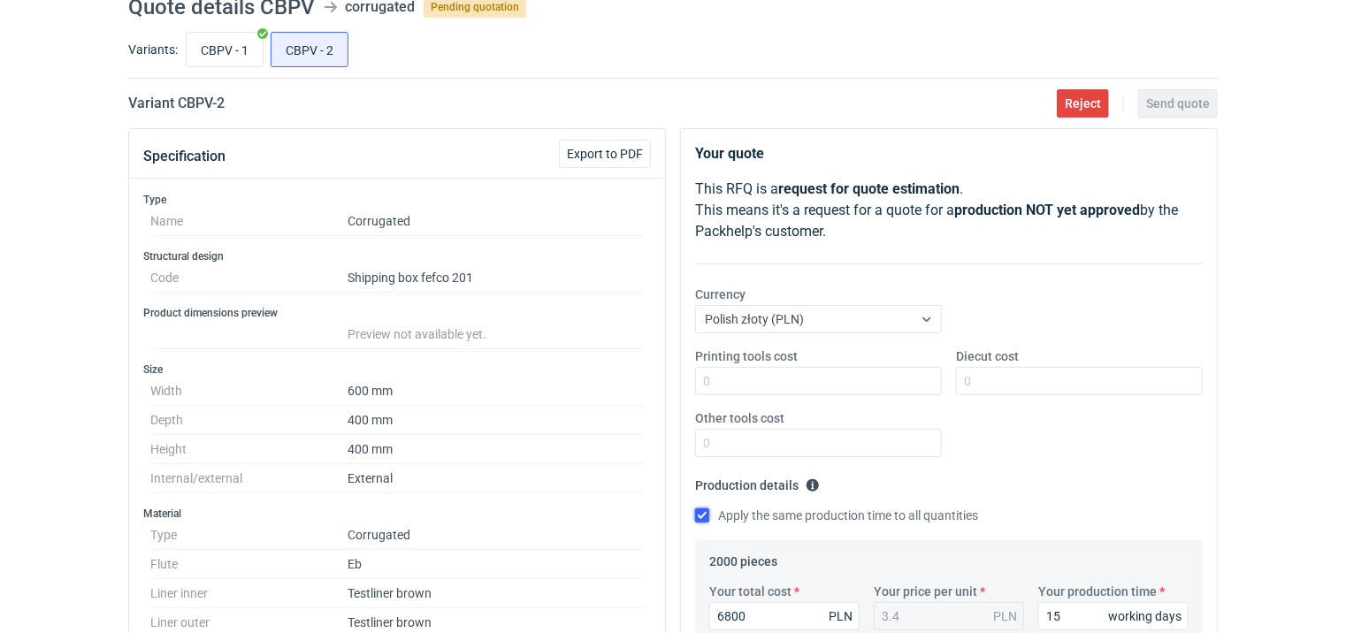
scroll to position [0, 0]
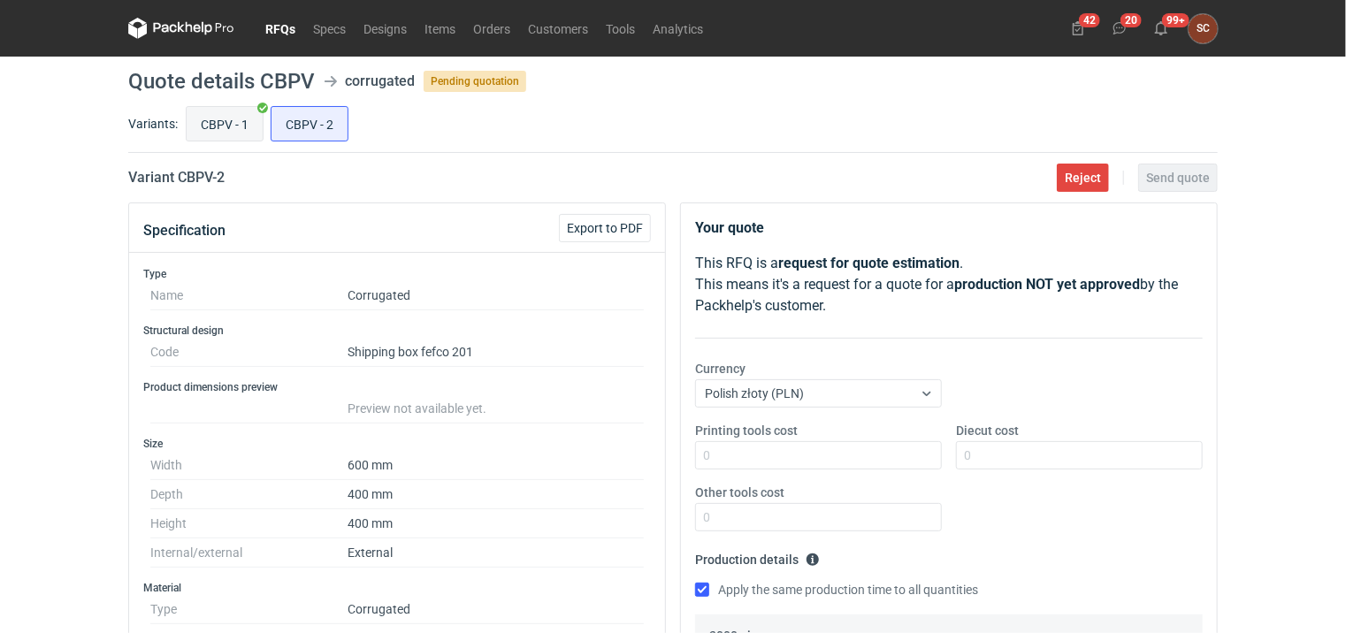
click at [206, 112] on input "CBPV - 1" at bounding box center [225, 124] width 76 height 34
radio input "true"
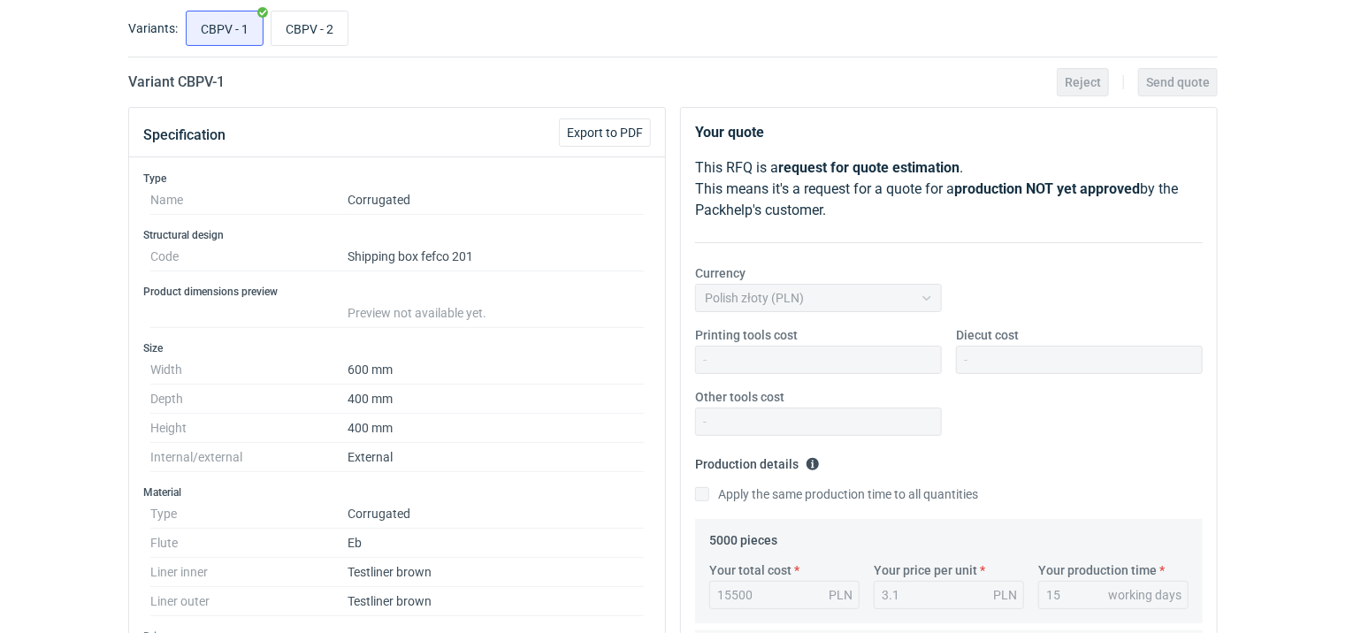
scroll to position [88, 0]
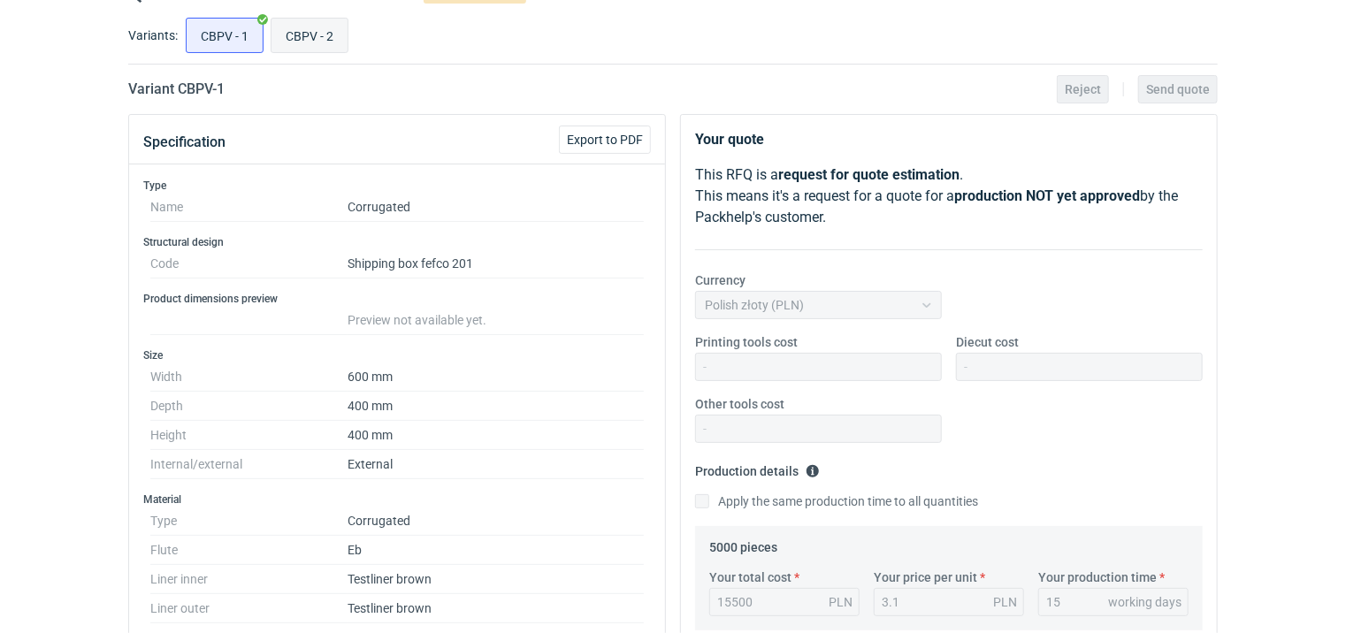
click at [323, 44] on input "CBPV - 2" at bounding box center [309, 36] width 76 height 34
radio input "true"
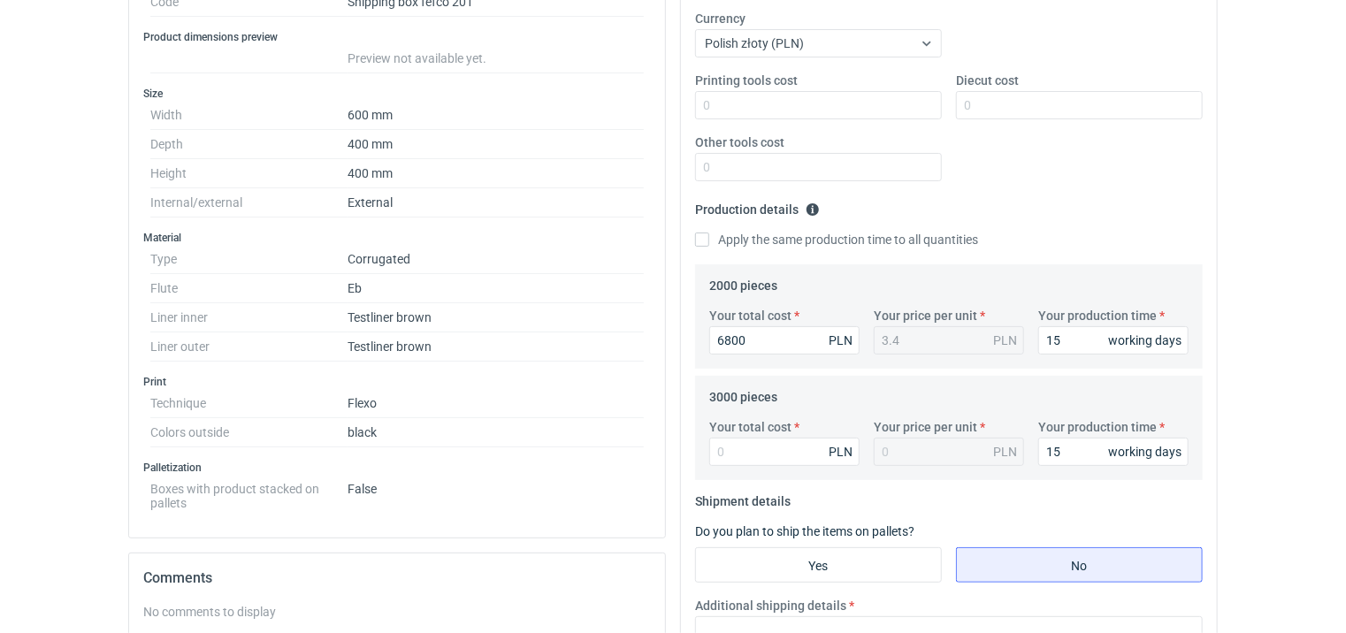
scroll to position [354, 0]
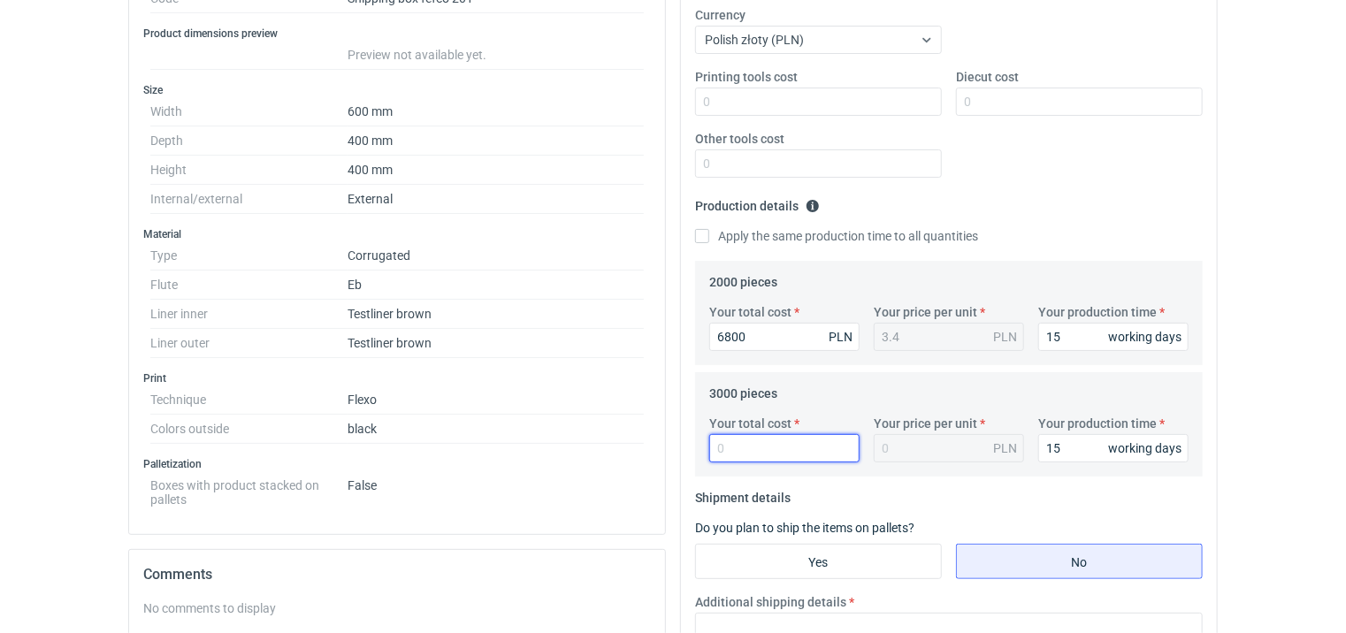
click at [743, 454] on input "Your total cost" at bounding box center [784, 448] width 150 height 28
click at [757, 441] on input "Your total cost" at bounding box center [784, 448] width 150 height 28
type input "9900"
type input "3.3"
type input "9900"
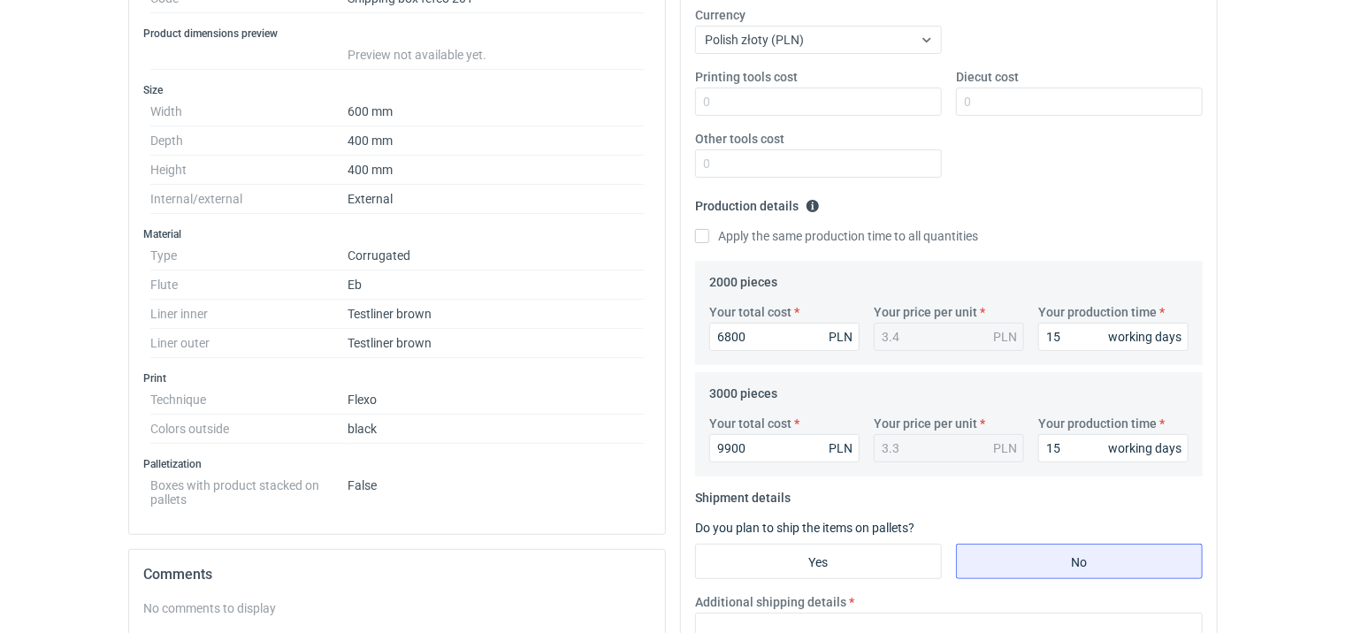
click at [1059, 210] on fieldset "Production details Please provide the expected time of production in working da…" at bounding box center [948, 226] width 507 height 69
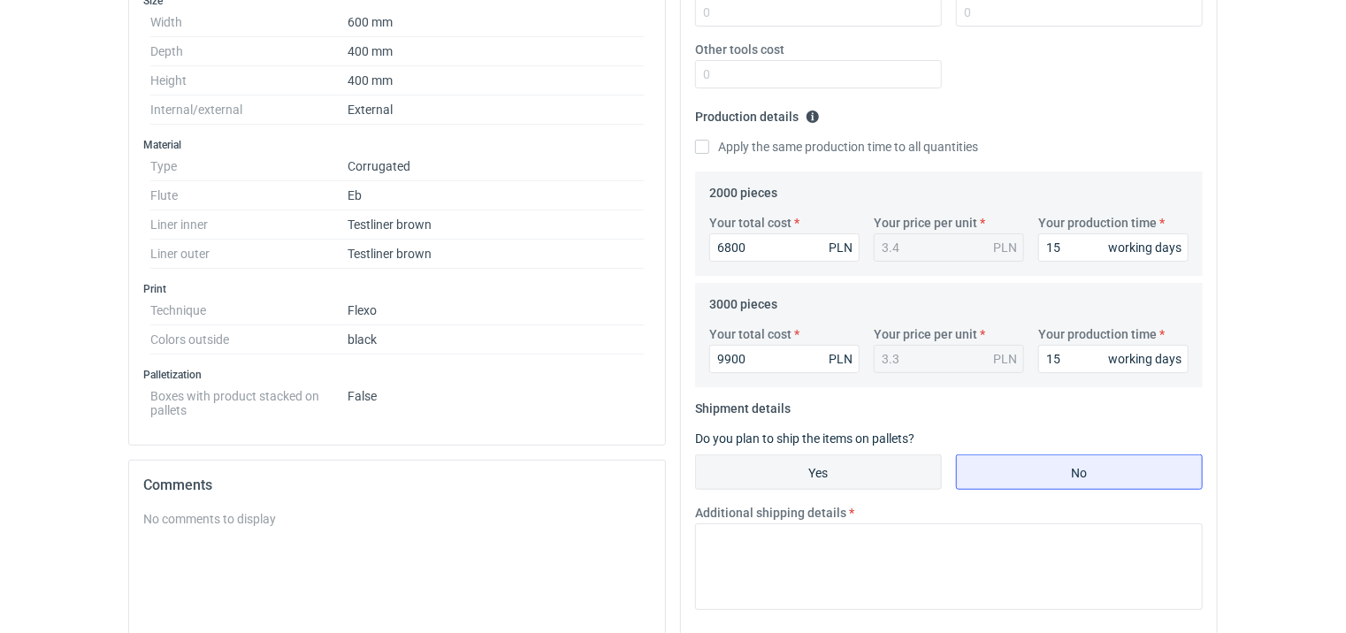
scroll to position [530, 0]
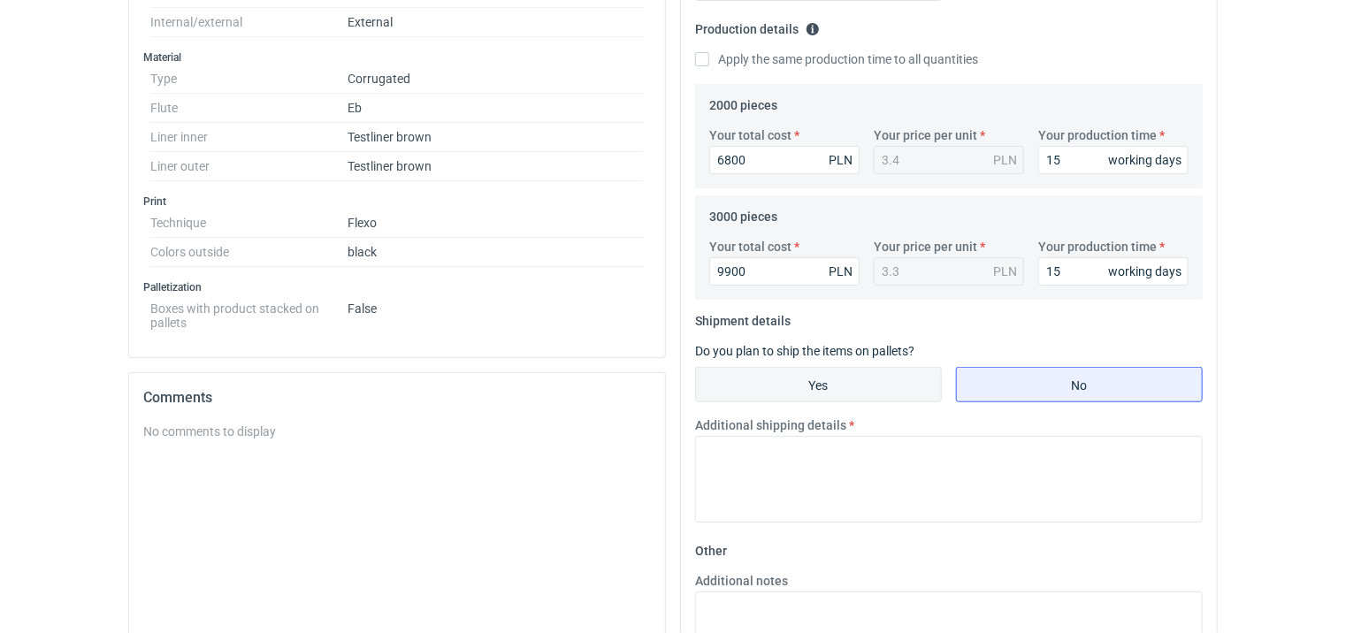
click at [813, 382] on input "Yes" at bounding box center [818, 385] width 245 height 34
radio input "true"
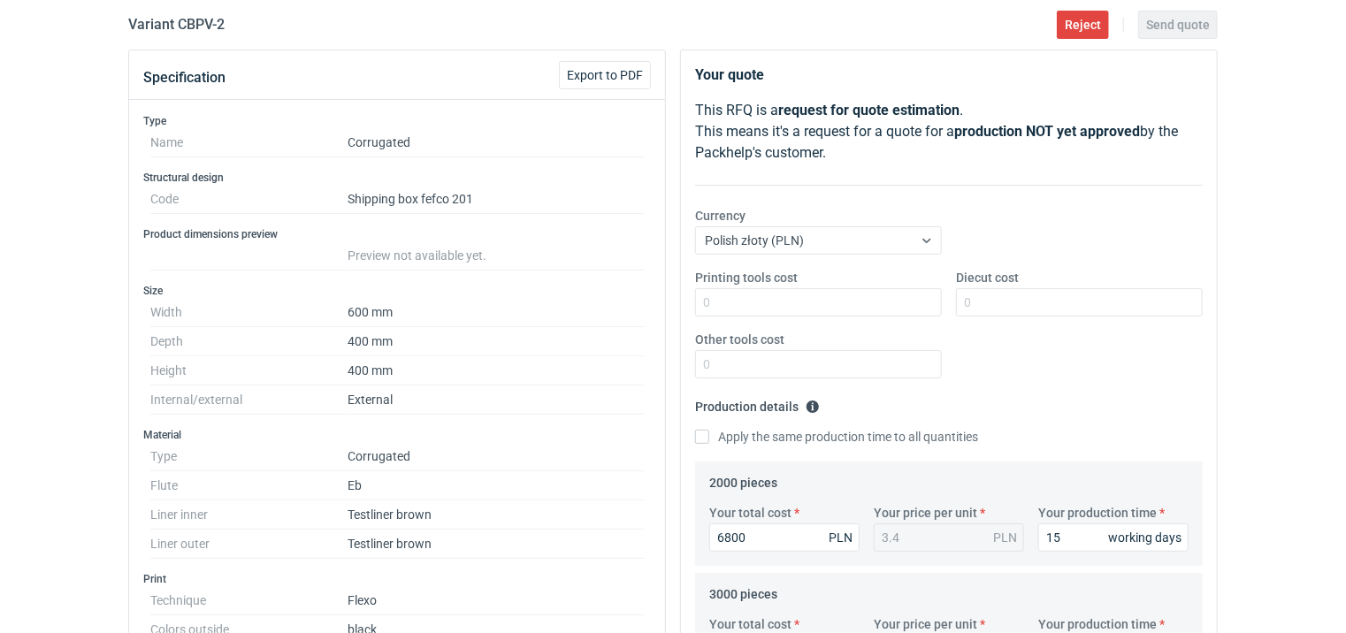
scroll to position [0, 0]
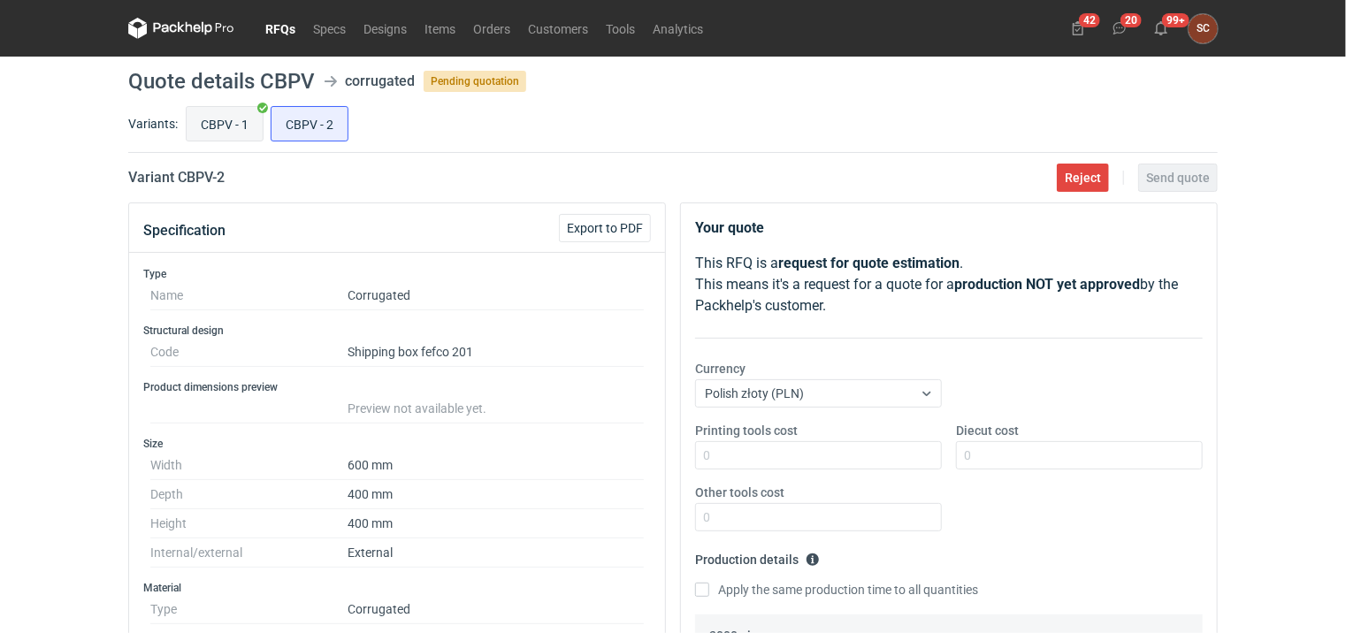
click at [217, 111] on input "CBPV - 1" at bounding box center [225, 124] width 76 height 34
radio input "true"
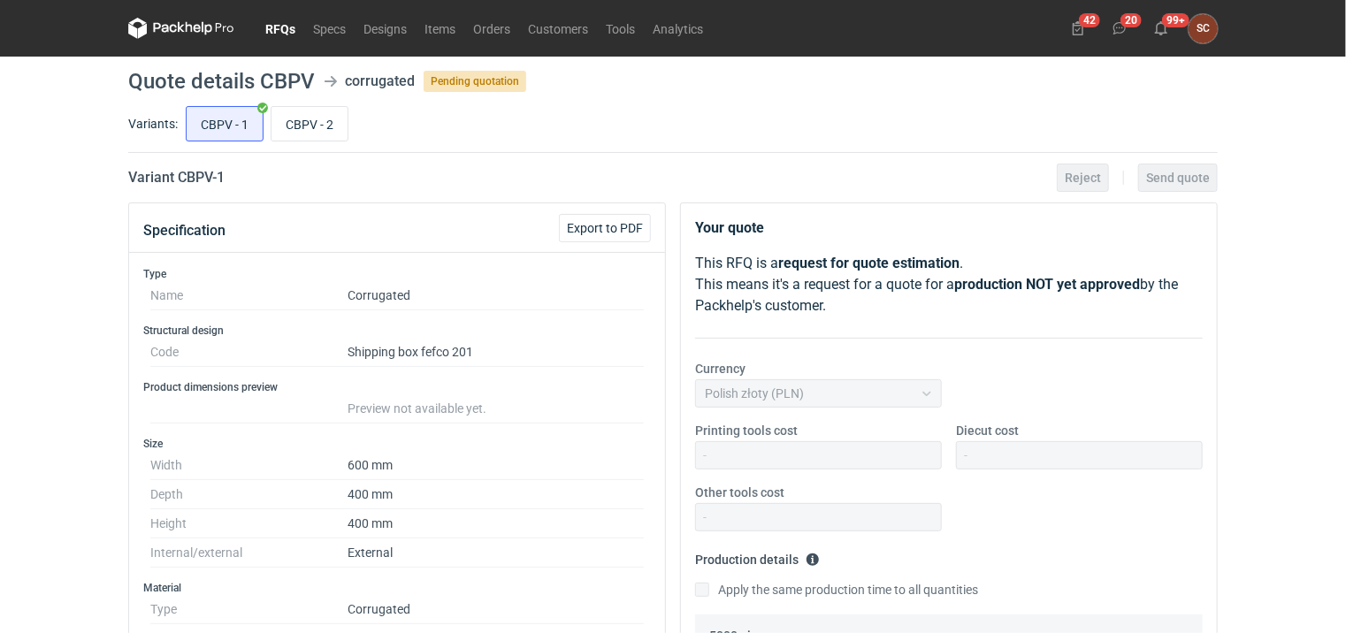
click at [335, 124] on input "CBPV - 2" at bounding box center [309, 124] width 76 height 34
radio input "true"
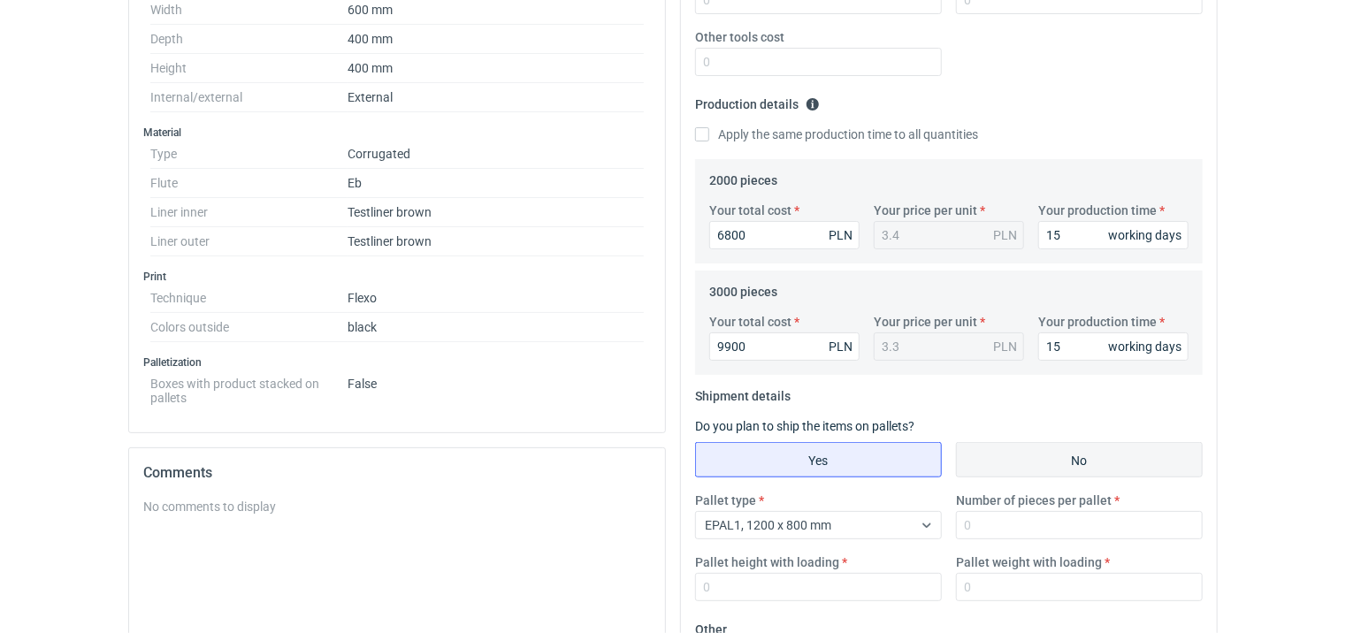
scroll to position [619, 0]
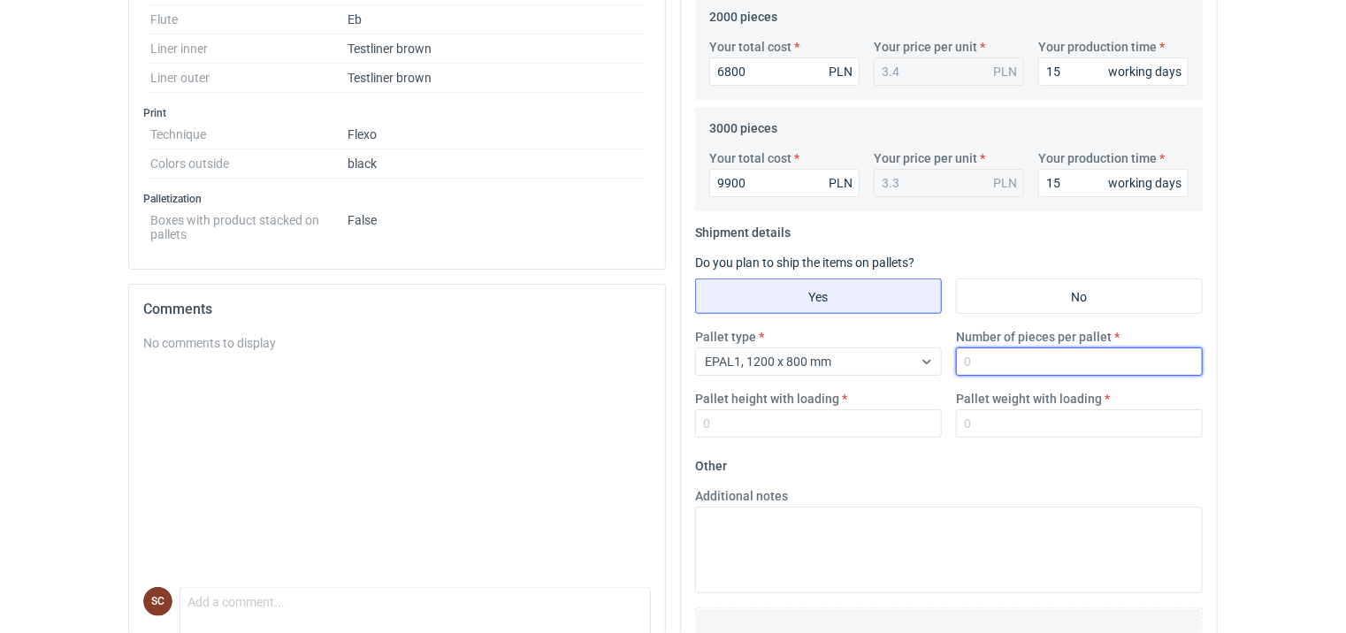
click at [982, 360] on input "Number of pieces per pallet" at bounding box center [1079, 361] width 247 height 28
type input "150"
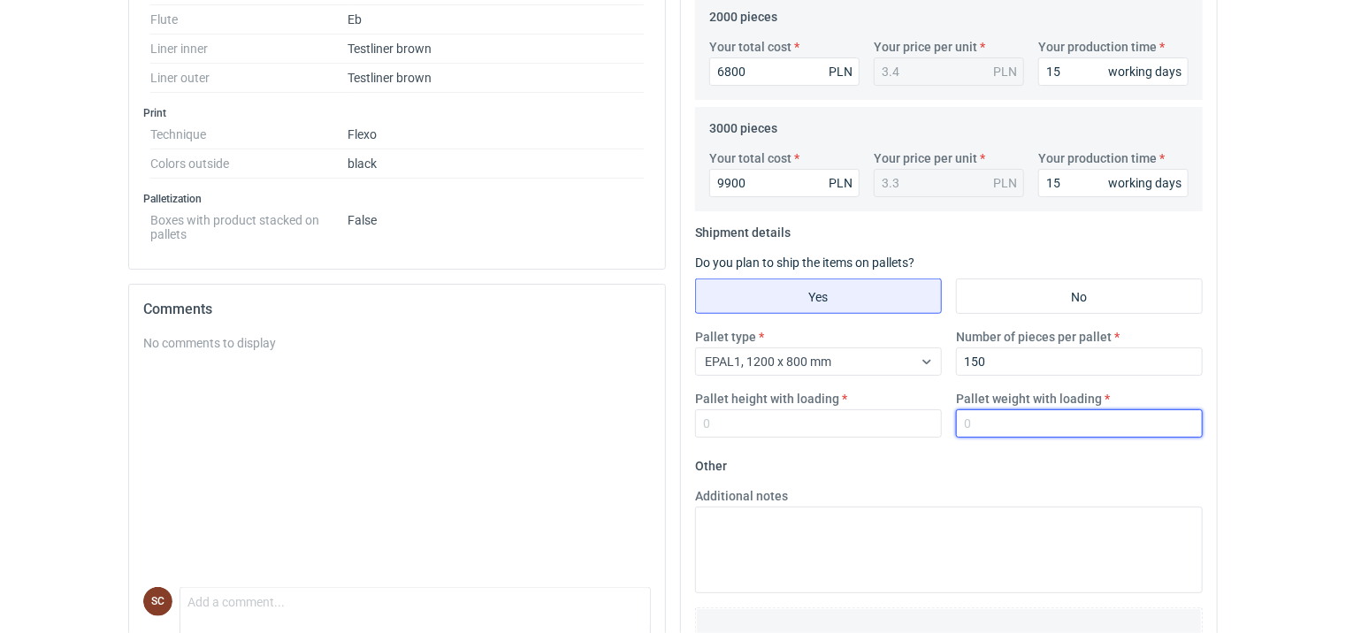
click at [1010, 423] on input "Pallet weight with loading" at bounding box center [1079, 423] width 247 height 28
type input "170"
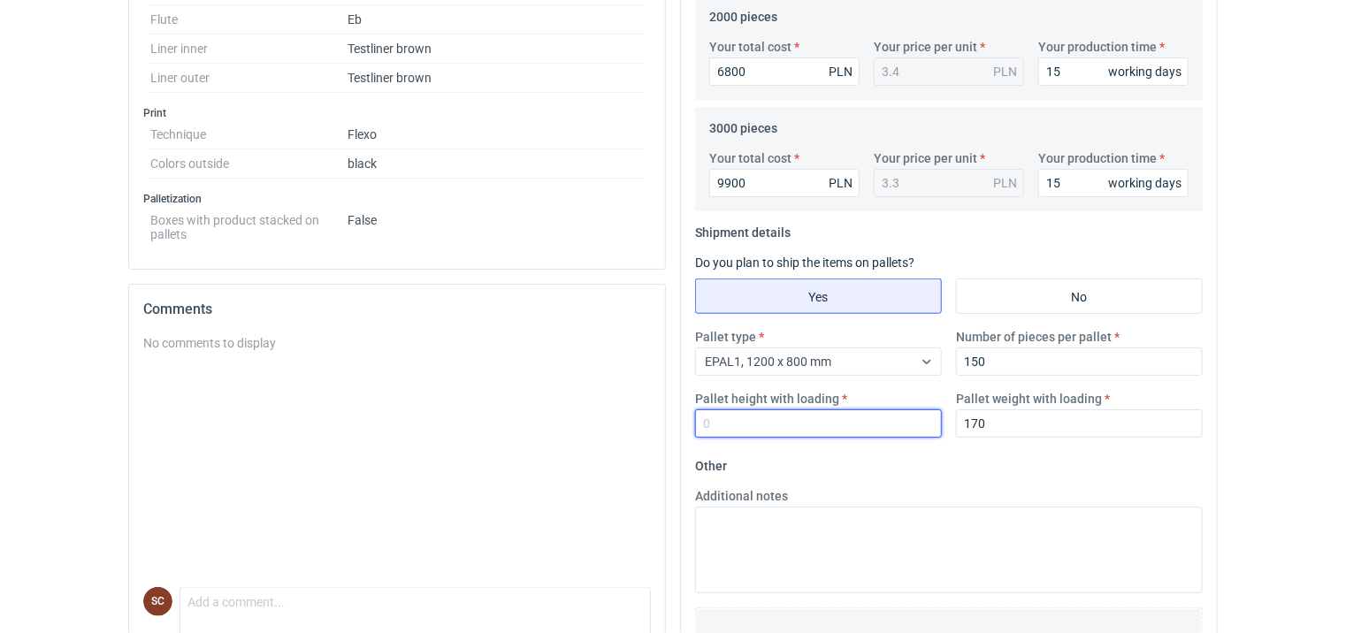
click at [817, 434] on input "Pallet height with loading" at bounding box center [818, 423] width 247 height 28
type input "1800"
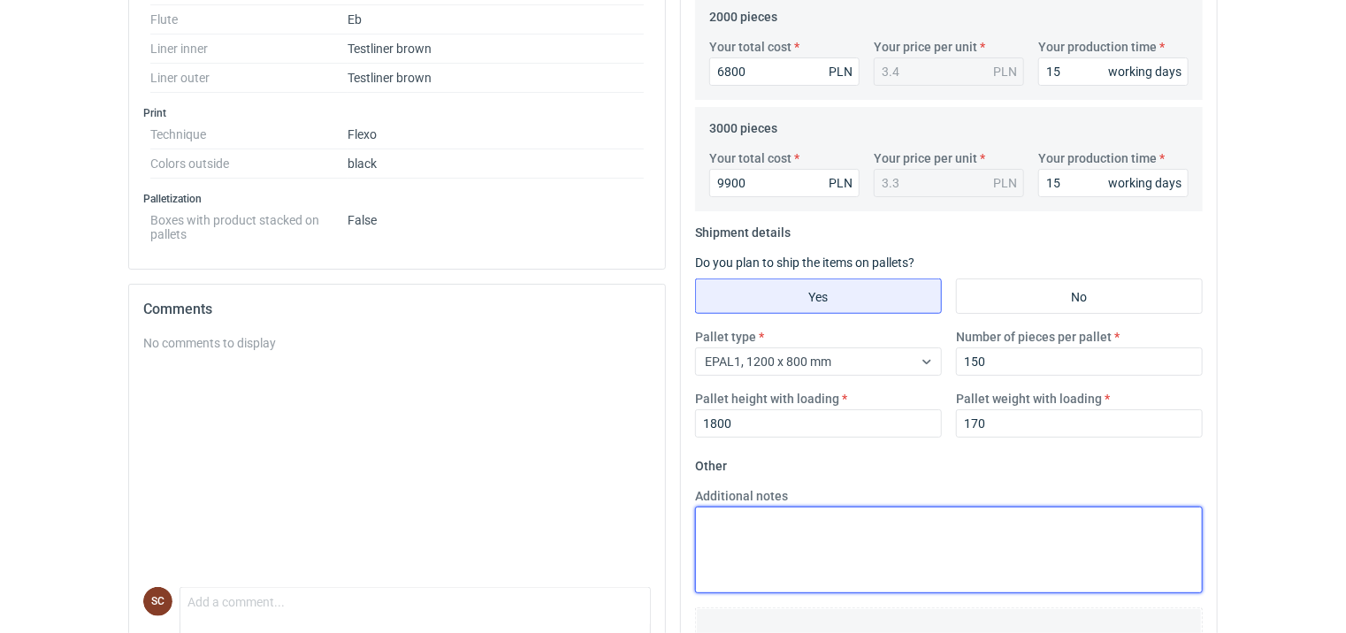
click at [828, 553] on textarea "Additional notes" at bounding box center [948, 550] width 507 height 87
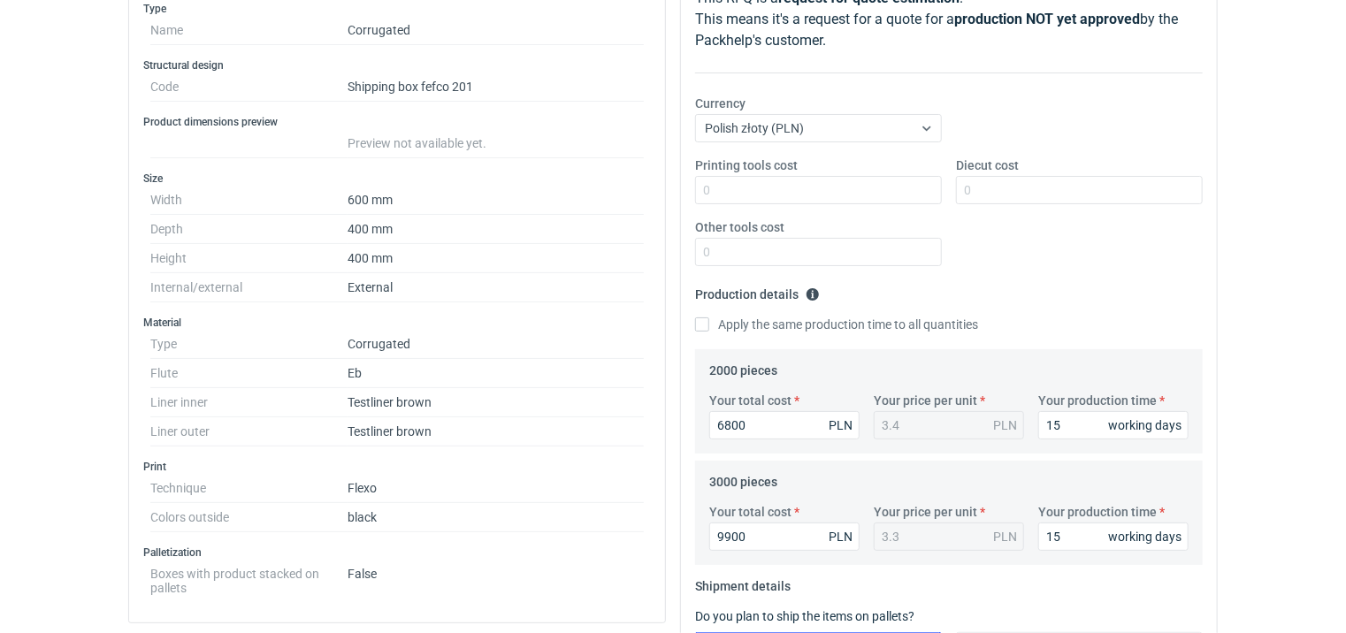
scroll to position [177, 0]
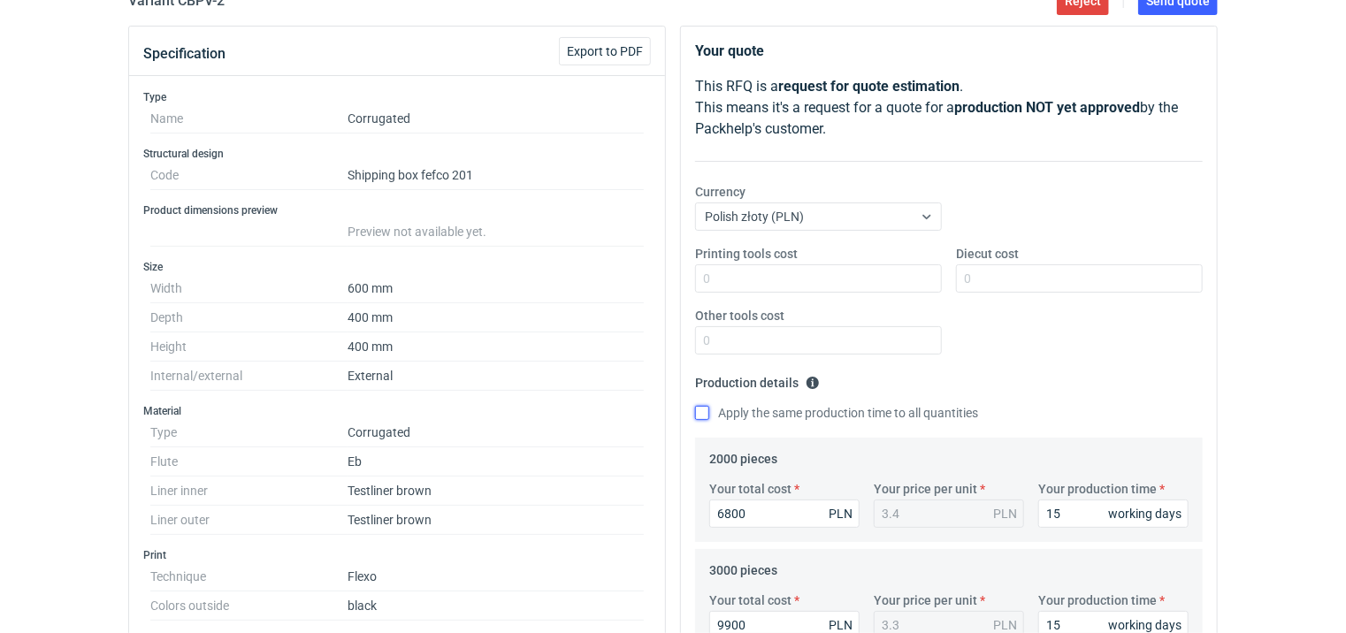
click at [708, 413] on input "Apply the same production time to all quantities" at bounding box center [702, 413] width 14 height 14
checkbox input "true"
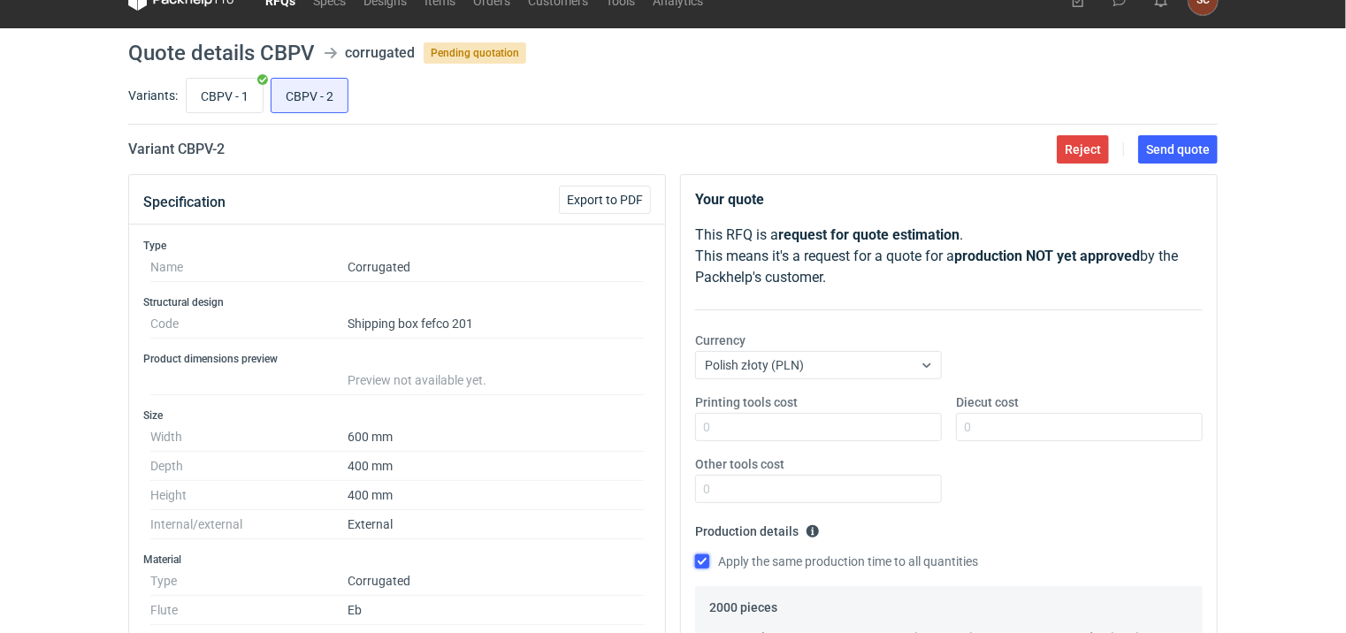
scroll to position [0, 0]
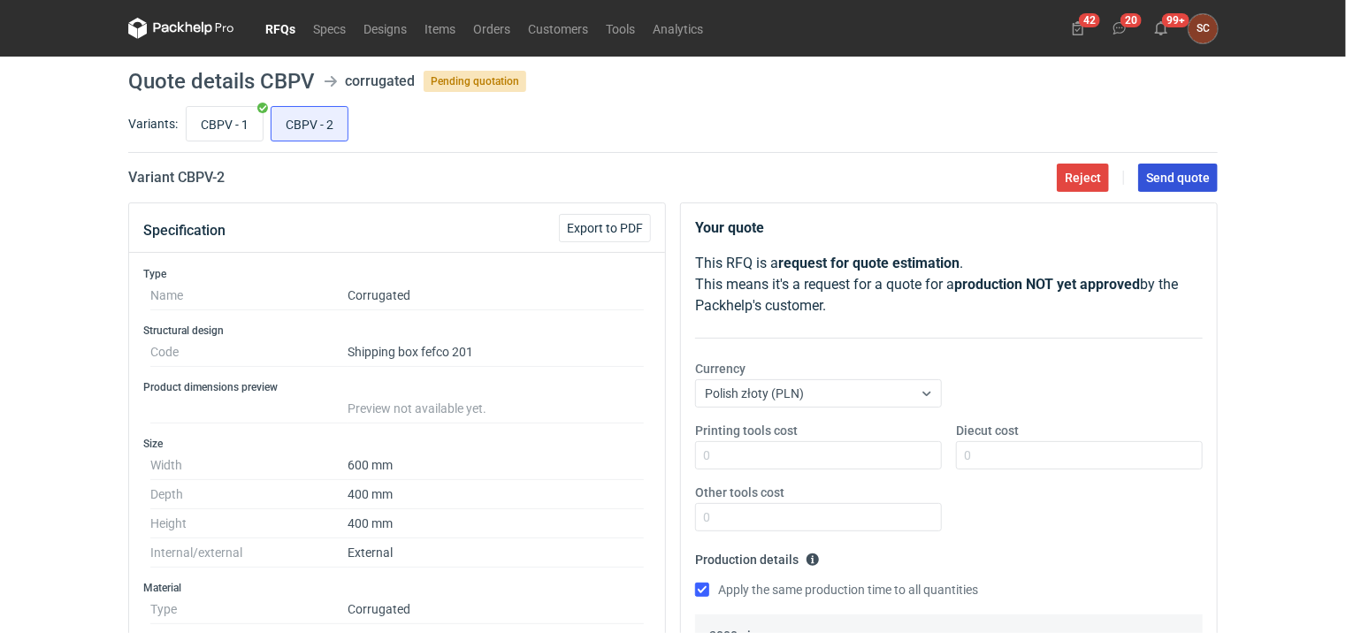
click at [1157, 181] on span "Send quote" at bounding box center [1178, 178] width 64 height 12
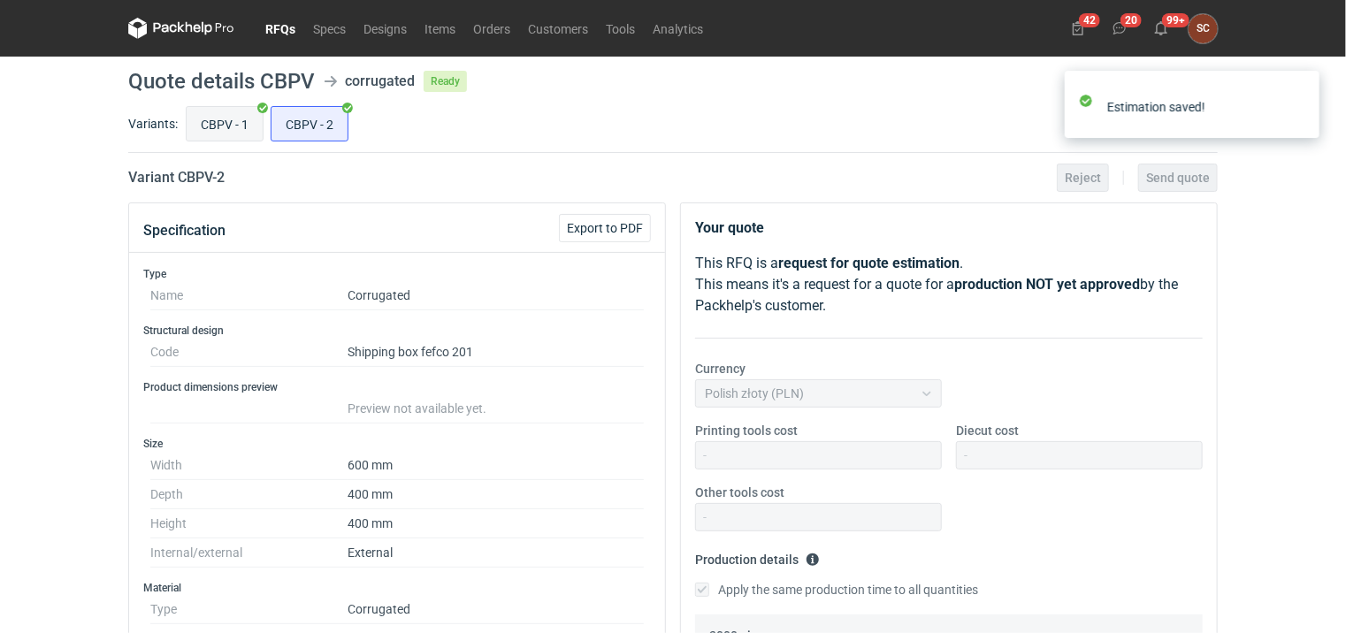
drag, startPoint x: 196, startPoint y: 117, endPoint x: 209, endPoint y: 118, distance: 12.5
click at [197, 117] on input "CBPV - 1" at bounding box center [225, 124] width 76 height 34
radio input "true"
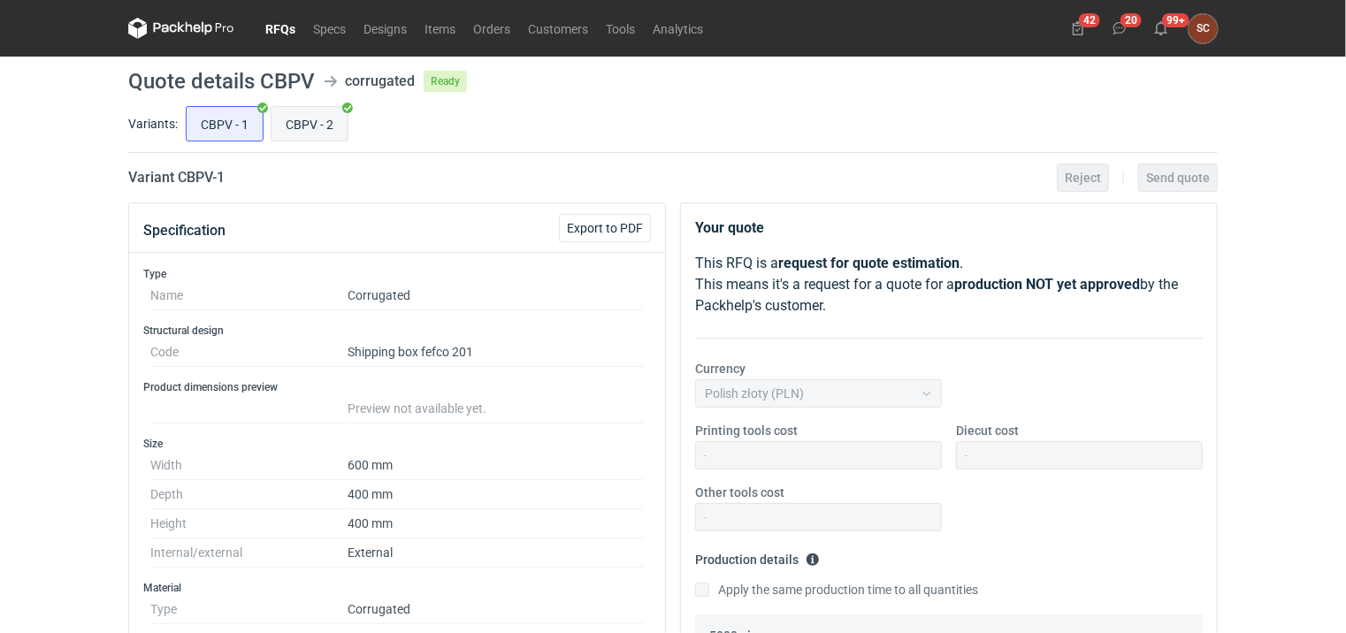
click at [307, 126] on input "CBPV - 2" at bounding box center [309, 124] width 76 height 34
radio input "true"
click at [218, 129] on input "CBPV - 1" at bounding box center [225, 124] width 76 height 34
radio input "true"
click at [288, 34] on link "RFQs" at bounding box center [280, 28] width 48 height 21
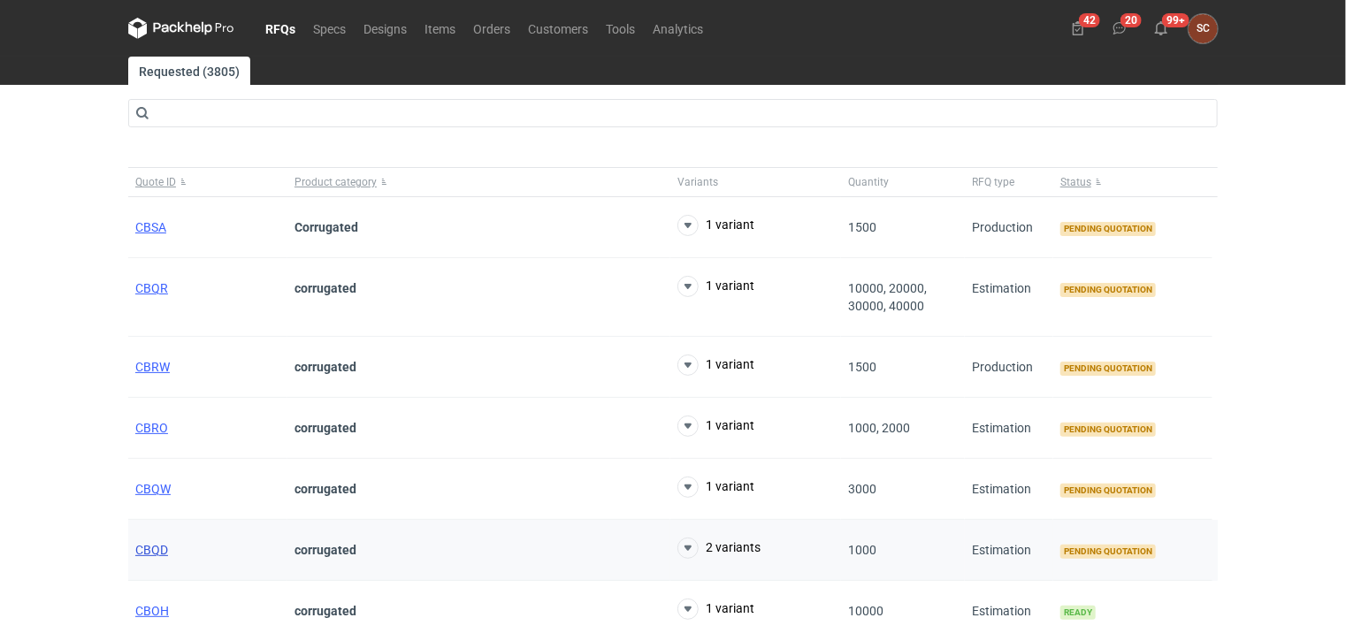
click at [149, 545] on span "CBQD" at bounding box center [151, 550] width 33 height 14
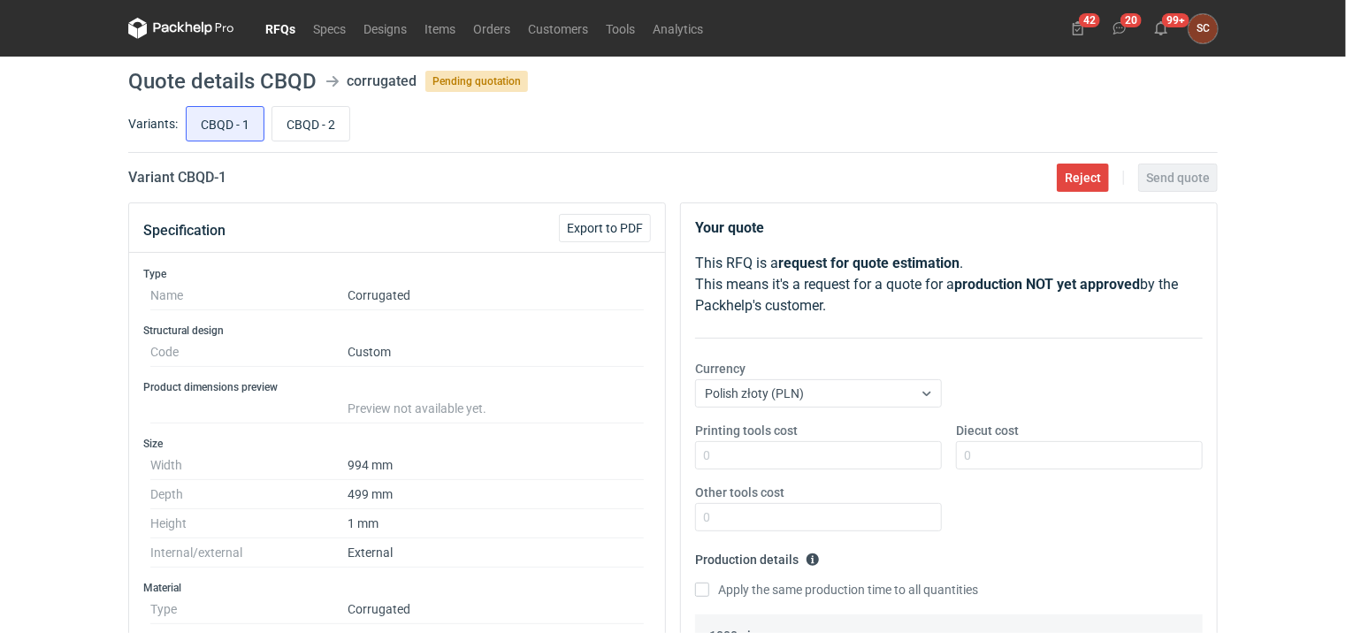
click at [269, 24] on link "RFQs" at bounding box center [280, 28] width 48 height 21
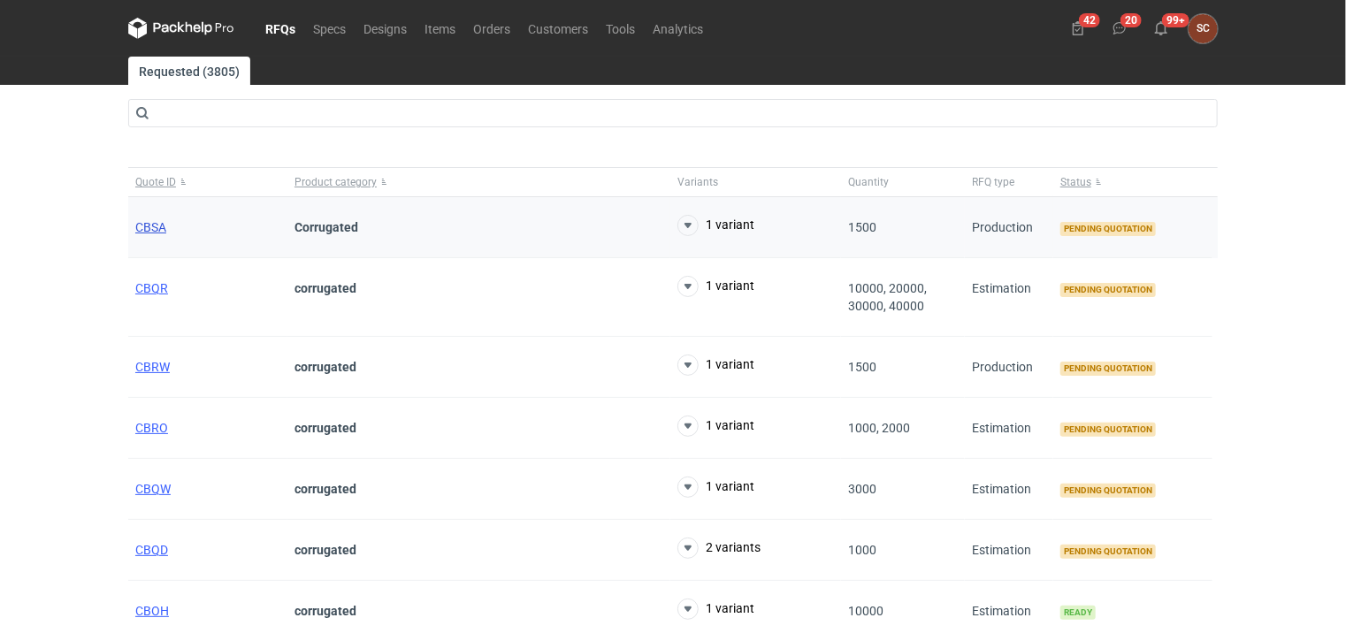
click at [156, 226] on span "CBSA" at bounding box center [150, 227] width 31 height 14
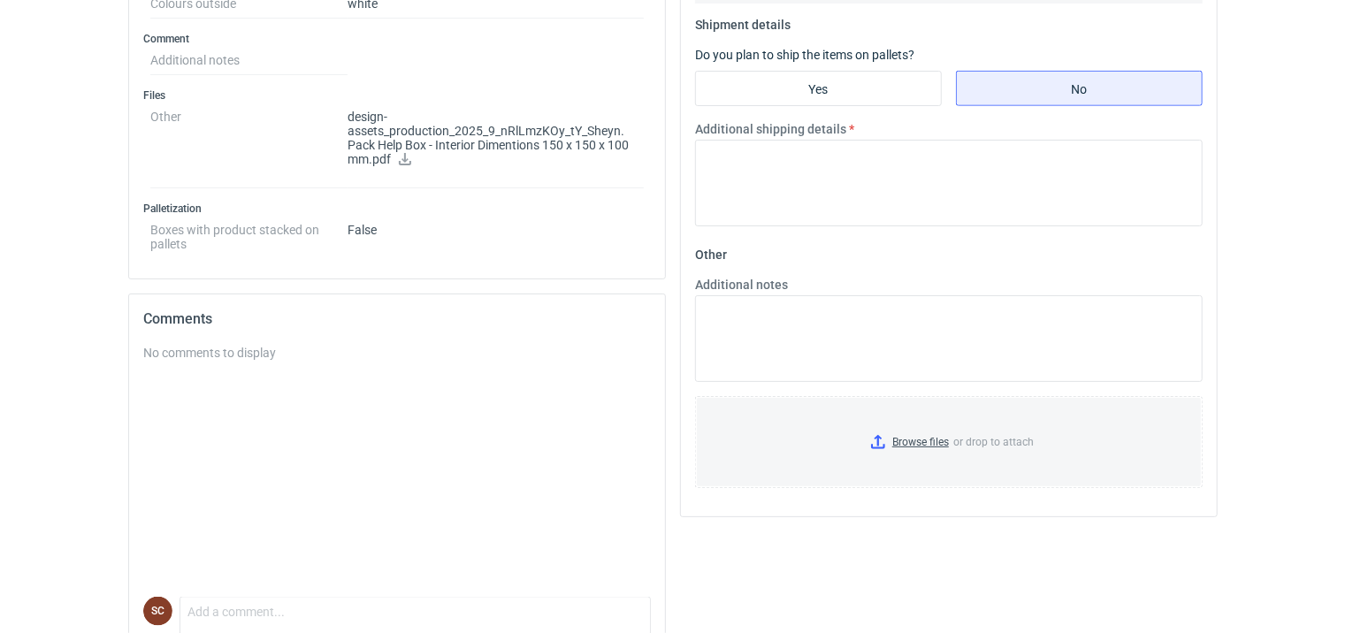
scroll to position [594, 0]
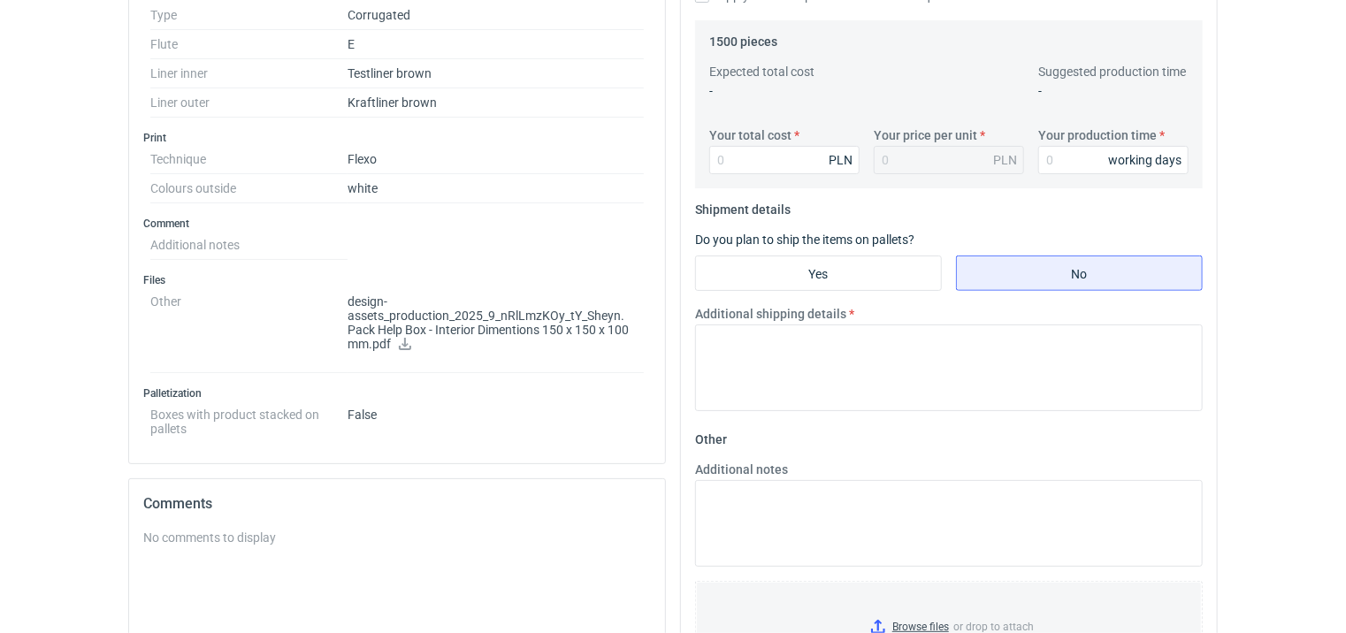
click at [407, 342] on icon at bounding box center [405, 344] width 14 height 12
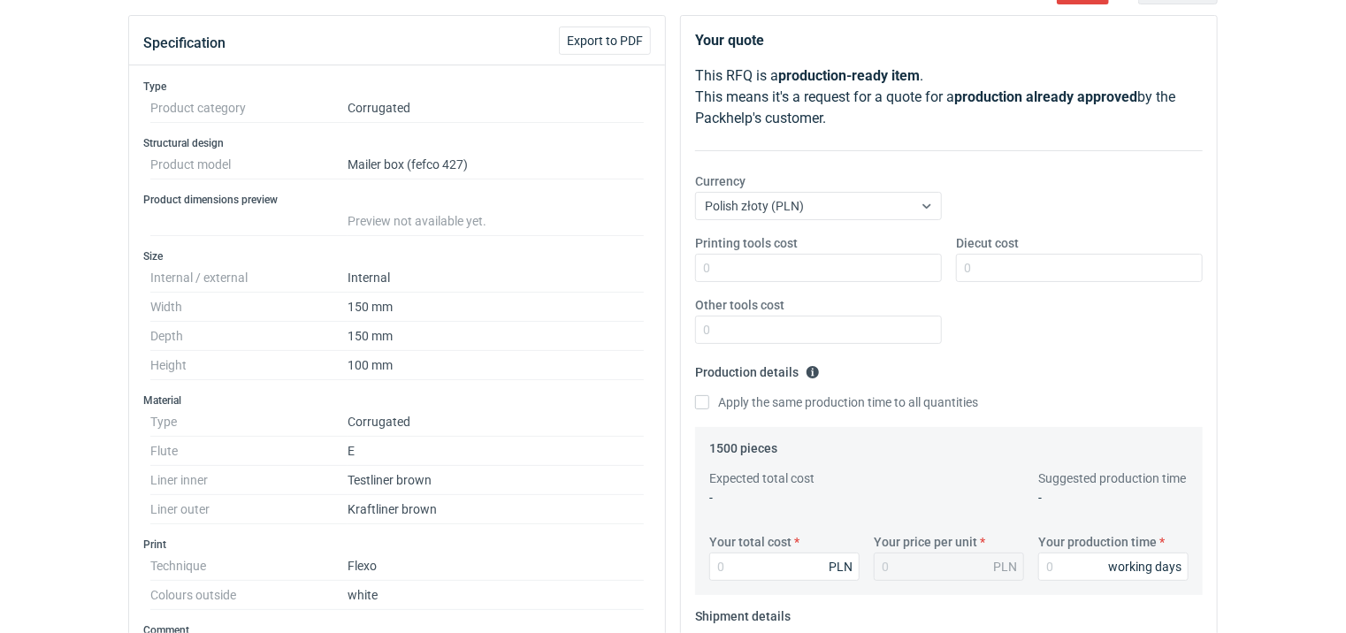
scroll to position [240, 0]
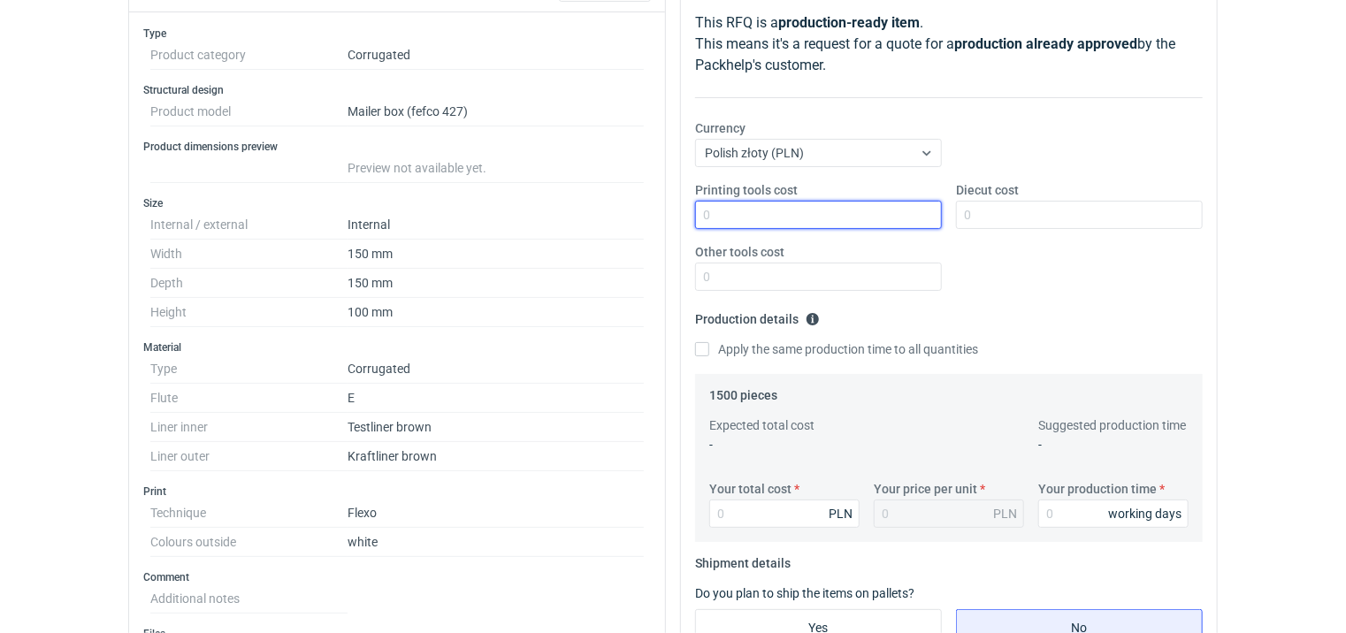
click at [799, 216] on input "Printing tools cost" at bounding box center [818, 215] width 247 height 28
type input "300"
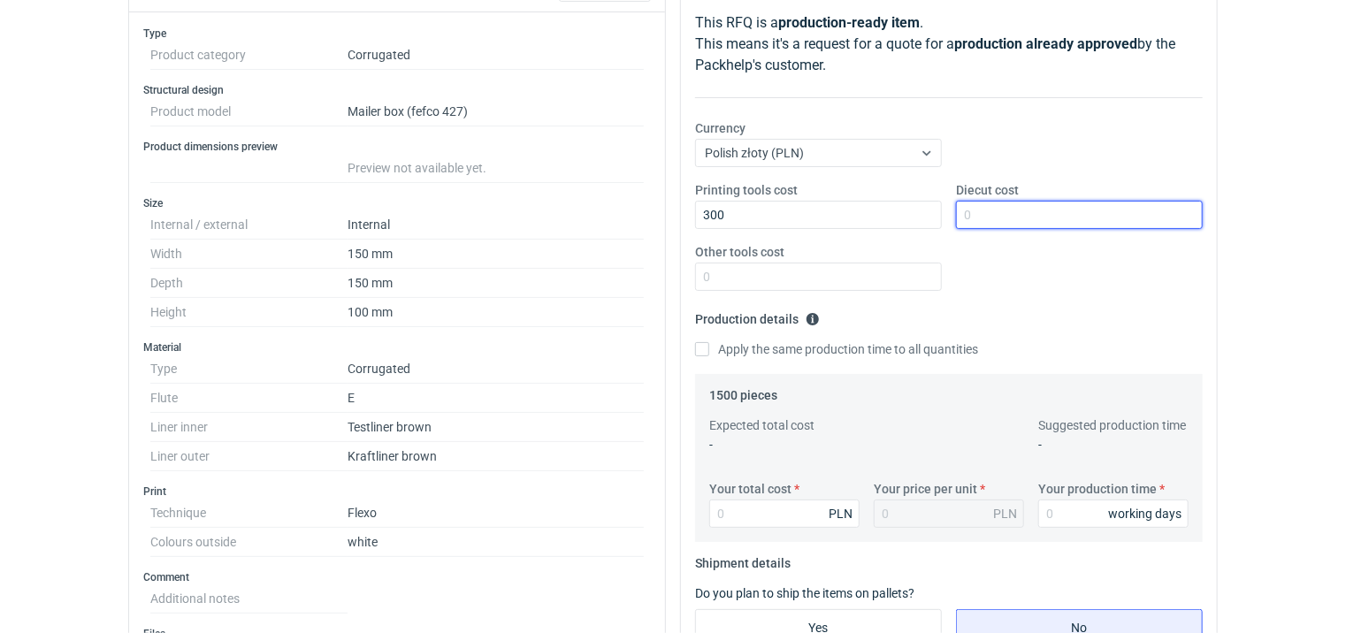
click at [1025, 215] on input "Diecut cost" at bounding box center [1079, 215] width 247 height 28
type input "1500"
click at [703, 338] on fieldset "Production details Please provide the expected time of production in working da…" at bounding box center [948, 339] width 507 height 69
click at [704, 343] on input "Apply the same production time to all quantities" at bounding box center [702, 349] width 14 height 14
checkbox input "true"
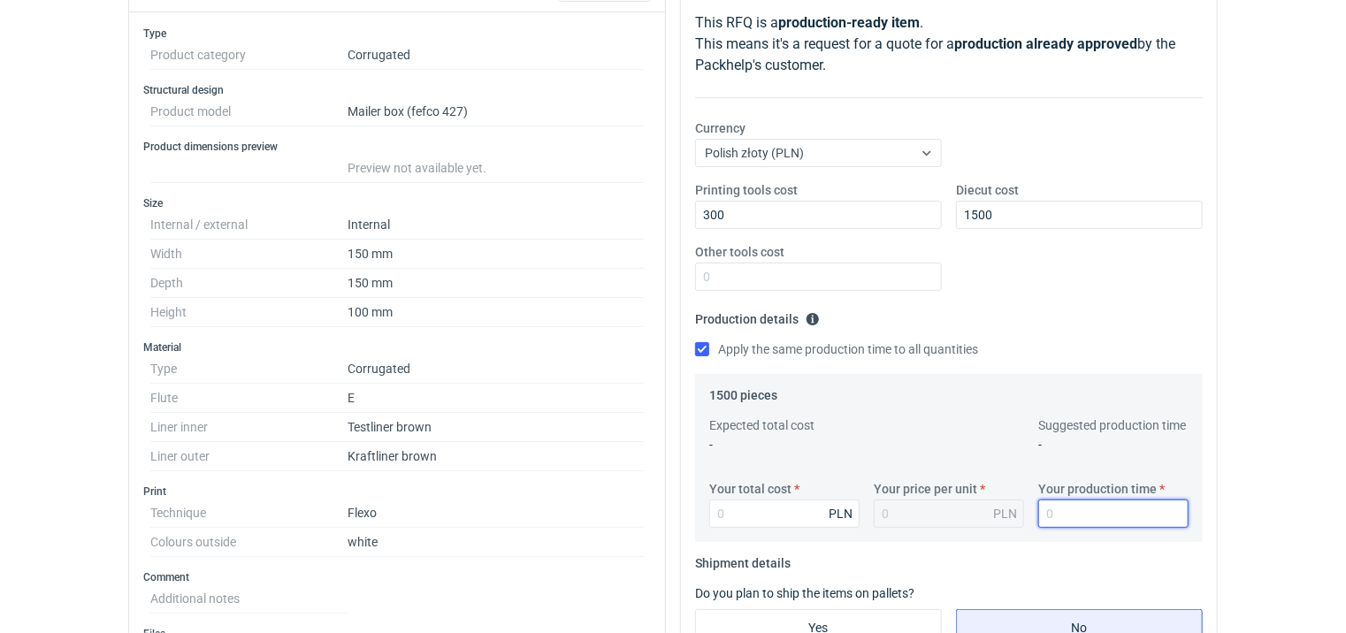
click at [1090, 513] on input "Your production time" at bounding box center [1113, 513] width 150 height 28
type input "12"
click at [756, 513] on input "Your total cost" at bounding box center [784, 513] width 150 height 28
click at [757, 514] on input "Your total cost" at bounding box center [784, 513] width 150 height 28
type input "1980"
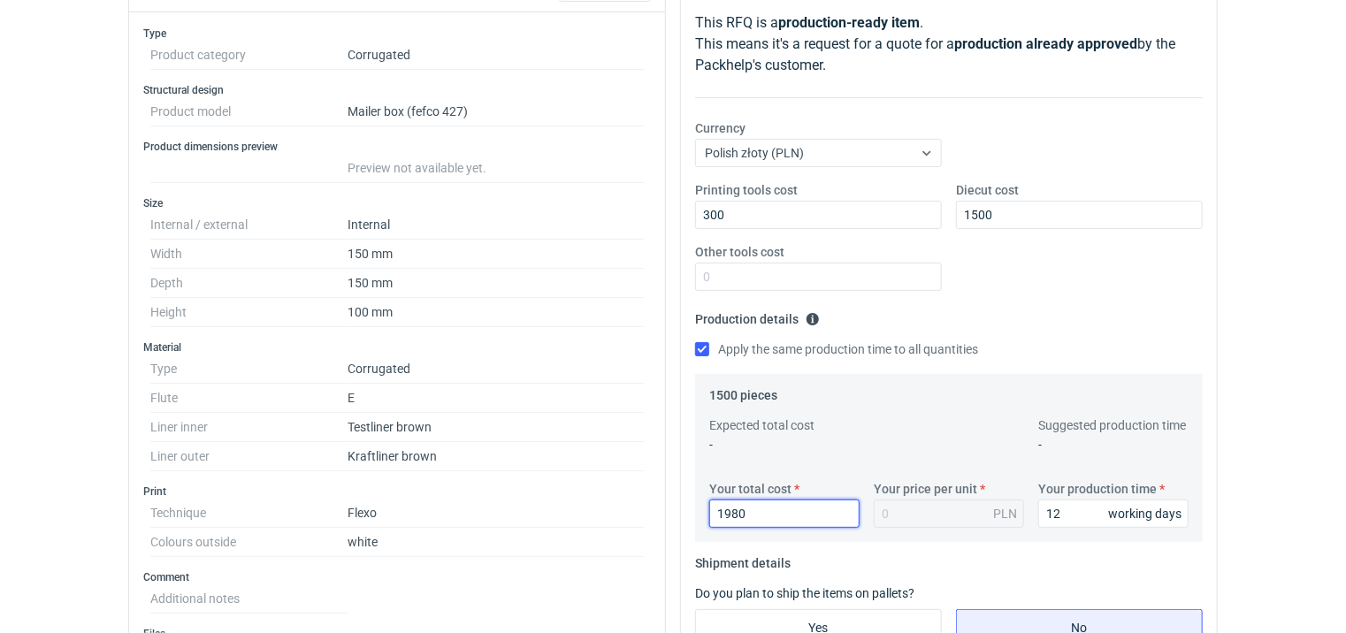
type input "1.32"
type input "1980"
click at [1015, 268] on div "Printing tools cost 300 Diecut cost 1500 Other tools cost" at bounding box center [949, 243] width 522 height 124
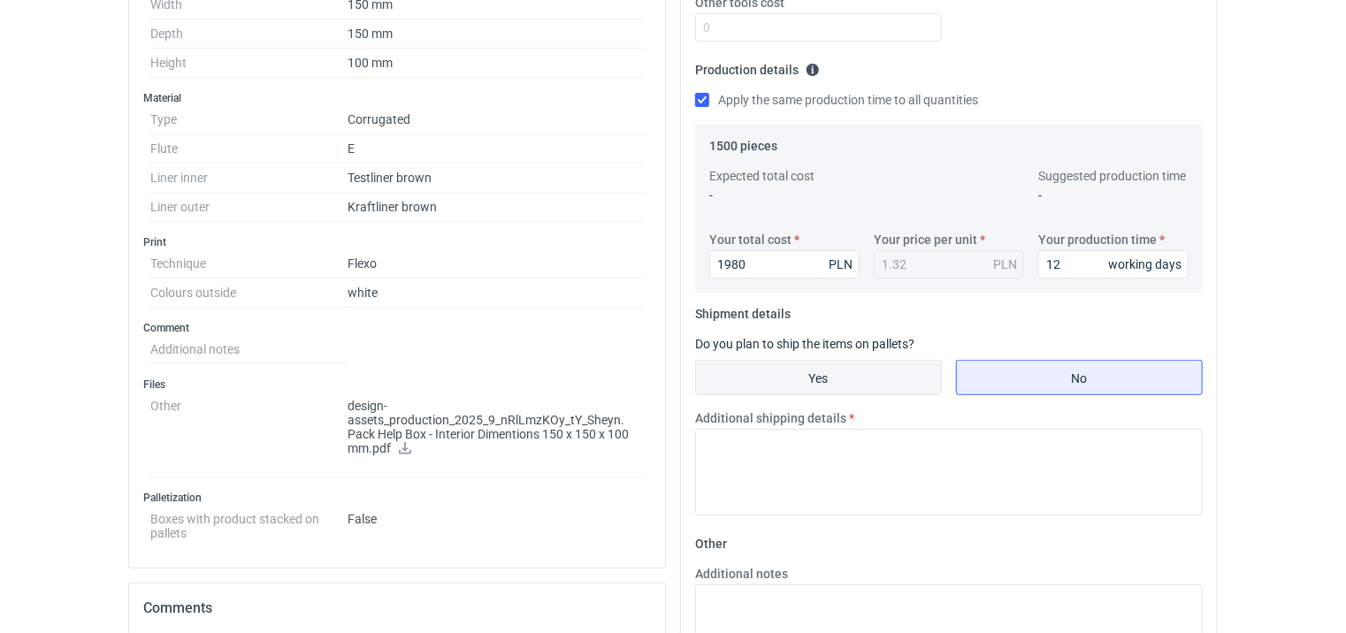
scroll to position [506, 0]
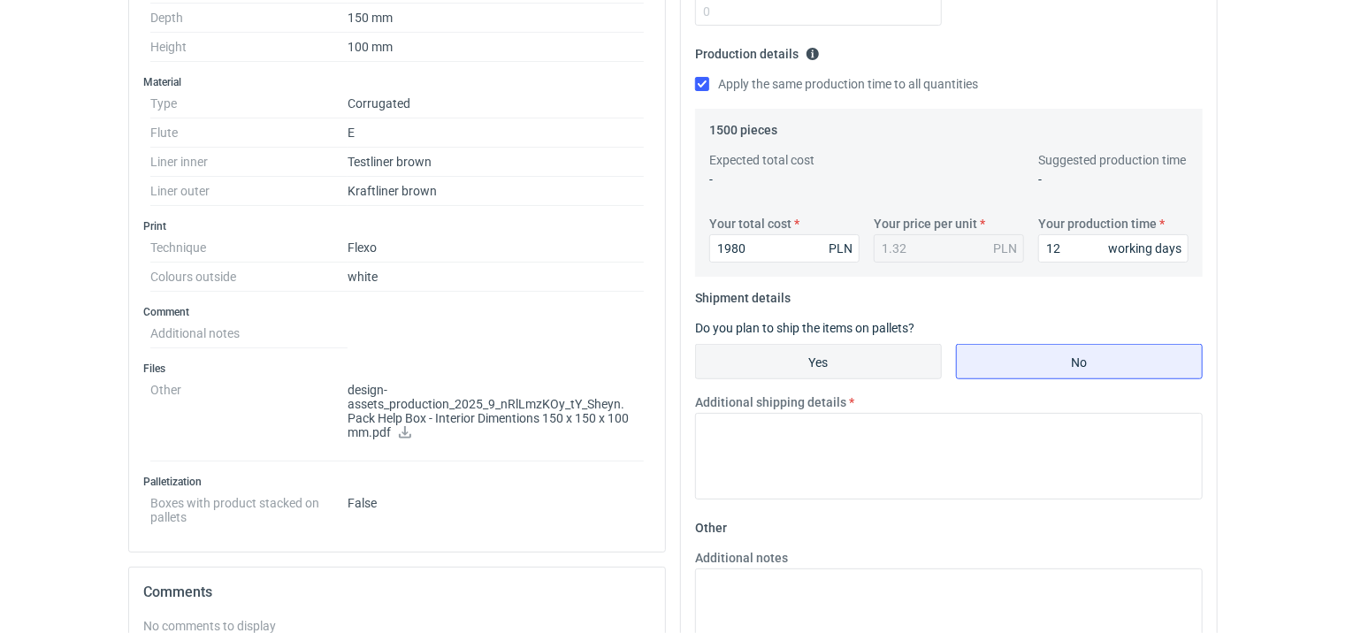
click at [853, 362] on input "Yes" at bounding box center [818, 362] width 245 height 34
radio input "true"
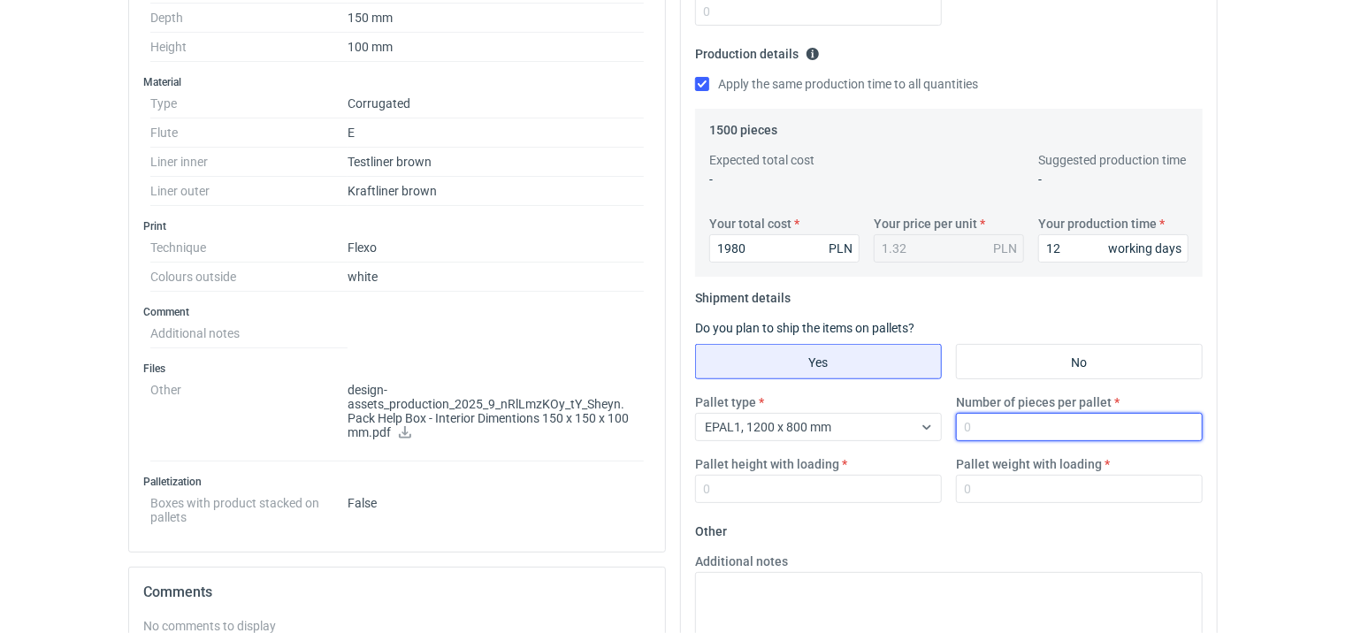
click at [996, 430] on input "Number of pieces per pallet" at bounding box center [1079, 427] width 247 height 28
type input "1500"
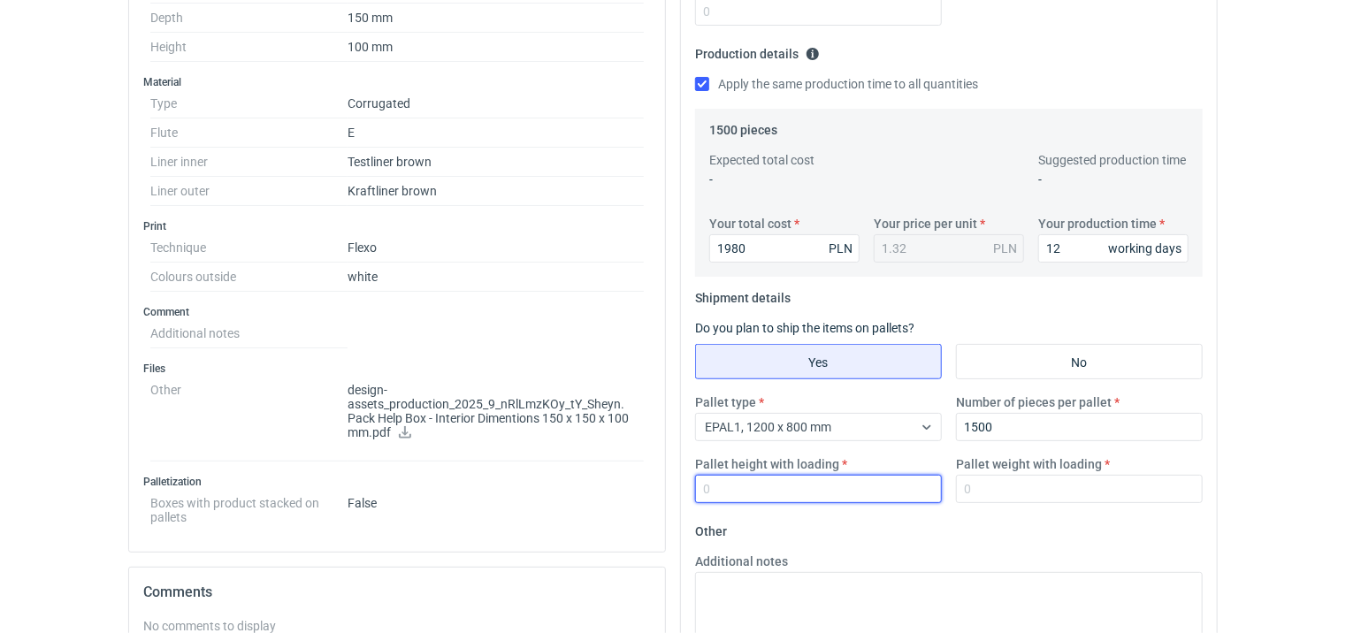
click at [826, 483] on input "Pallet height with loading" at bounding box center [818, 489] width 247 height 28
type input "1800"
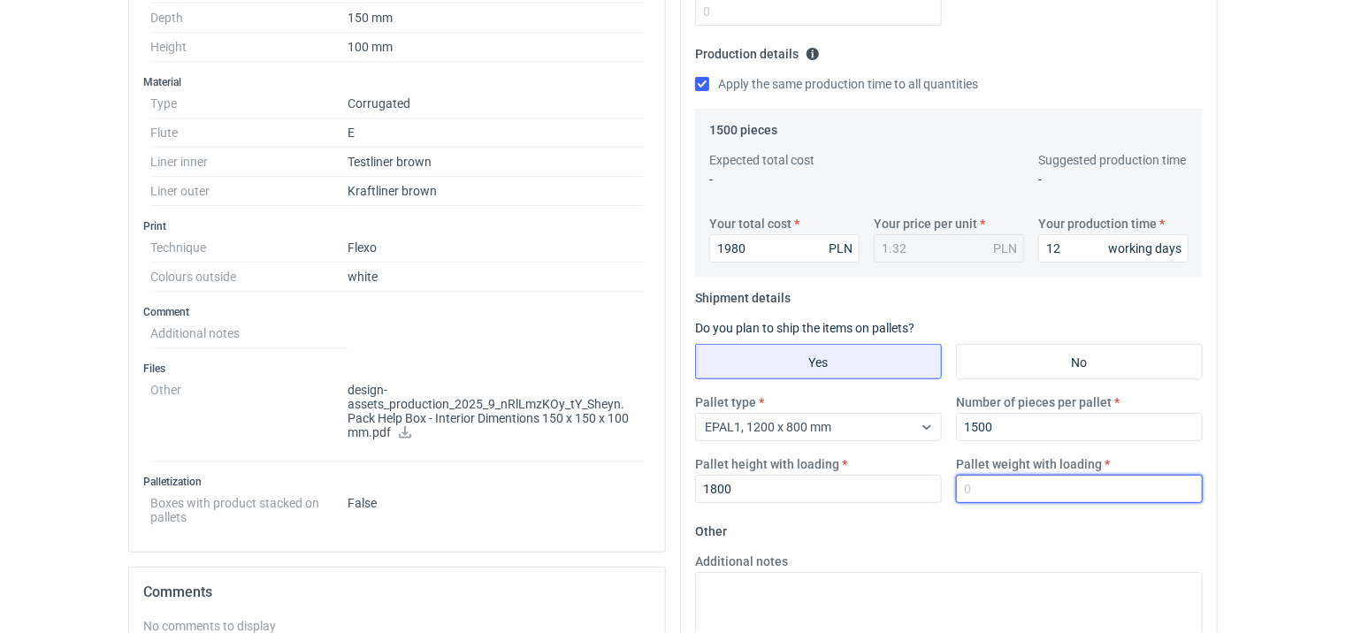
click at [995, 482] on input "Pallet weight with loading" at bounding box center [1079, 489] width 247 height 28
type input "230"
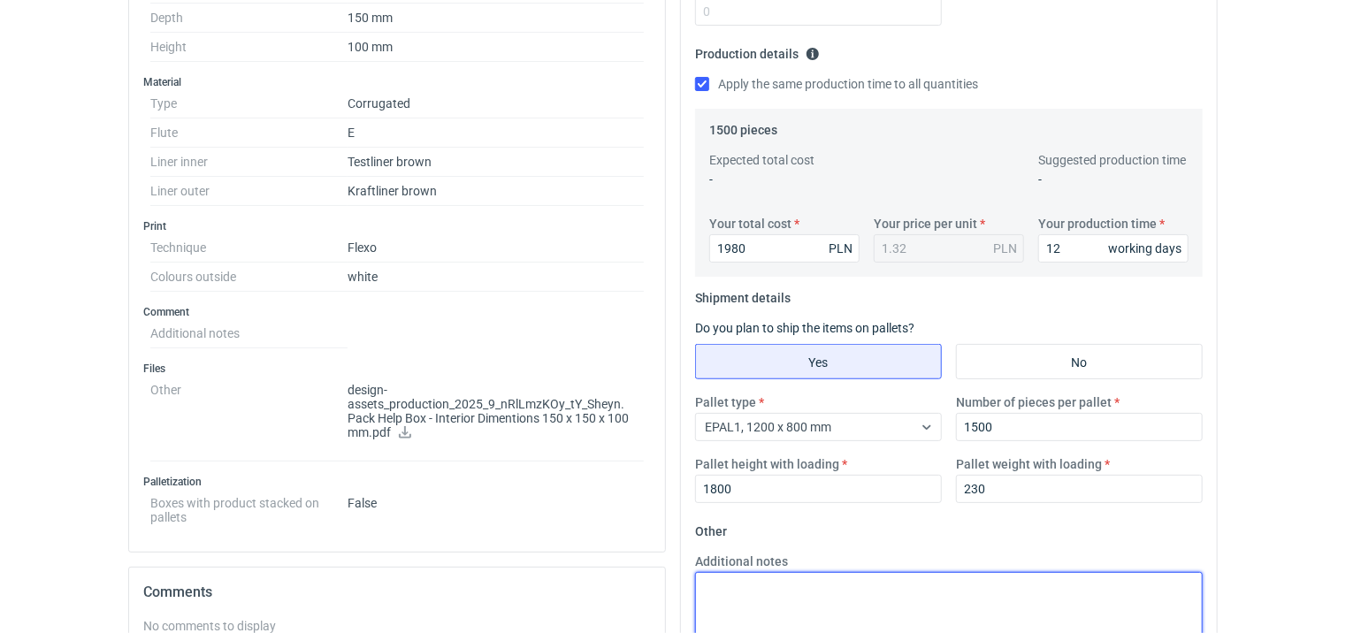
click at [809, 607] on textarea "Additional notes" at bounding box center [948, 615] width 507 height 87
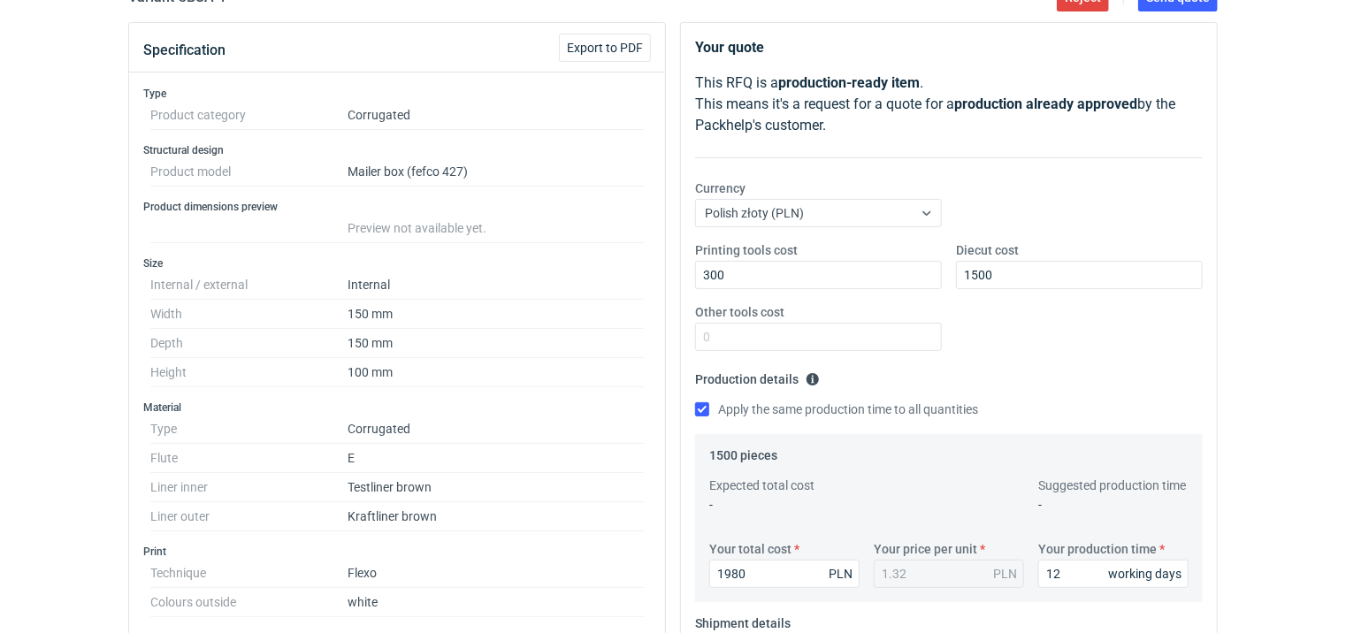
scroll to position [152, 0]
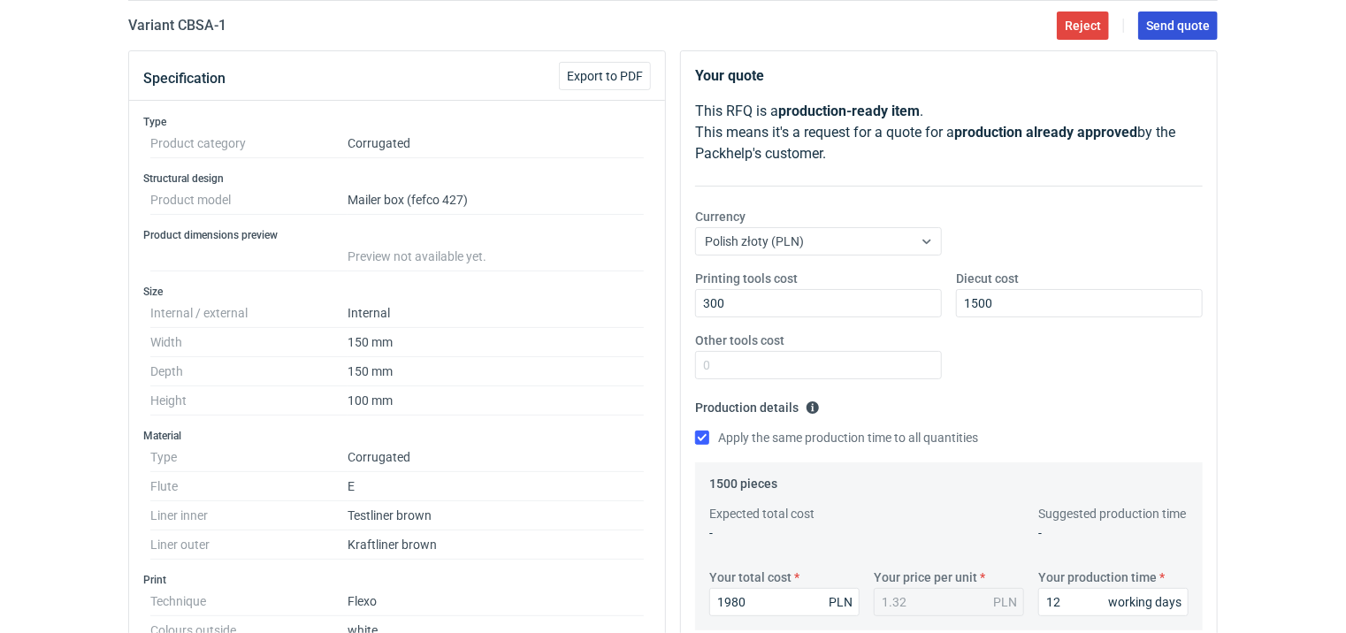
click at [1165, 24] on span "Send quote" at bounding box center [1178, 25] width 64 height 12
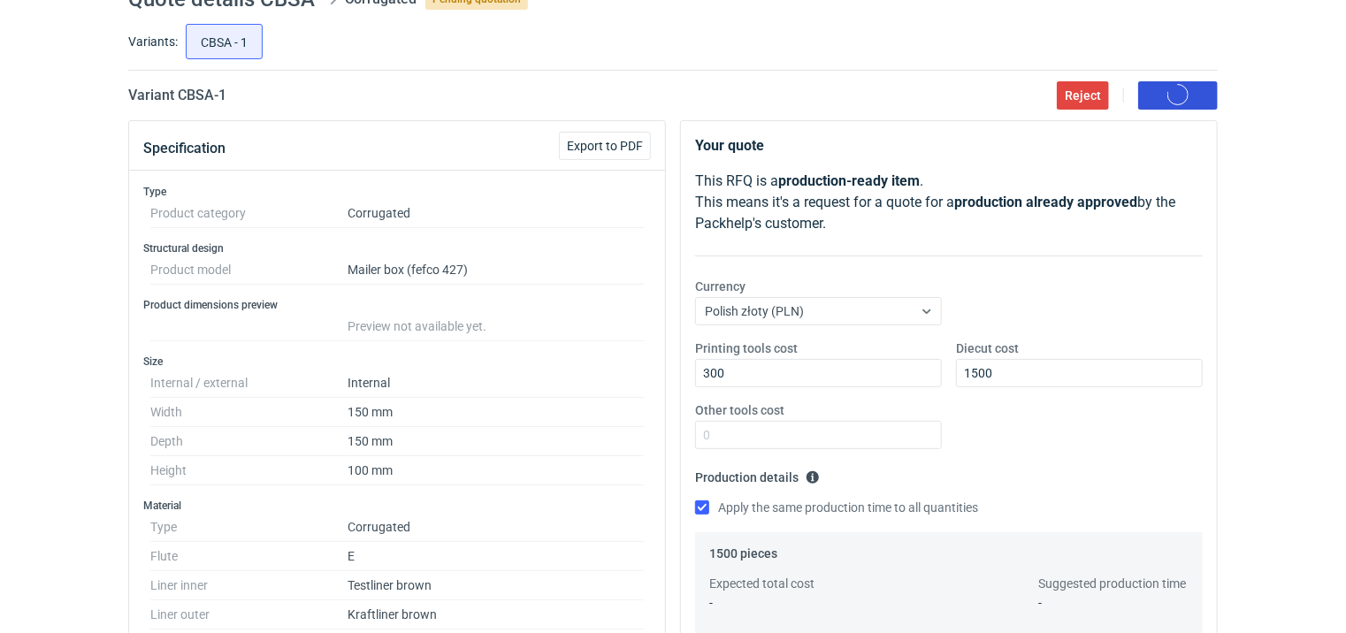
scroll to position [0, 0]
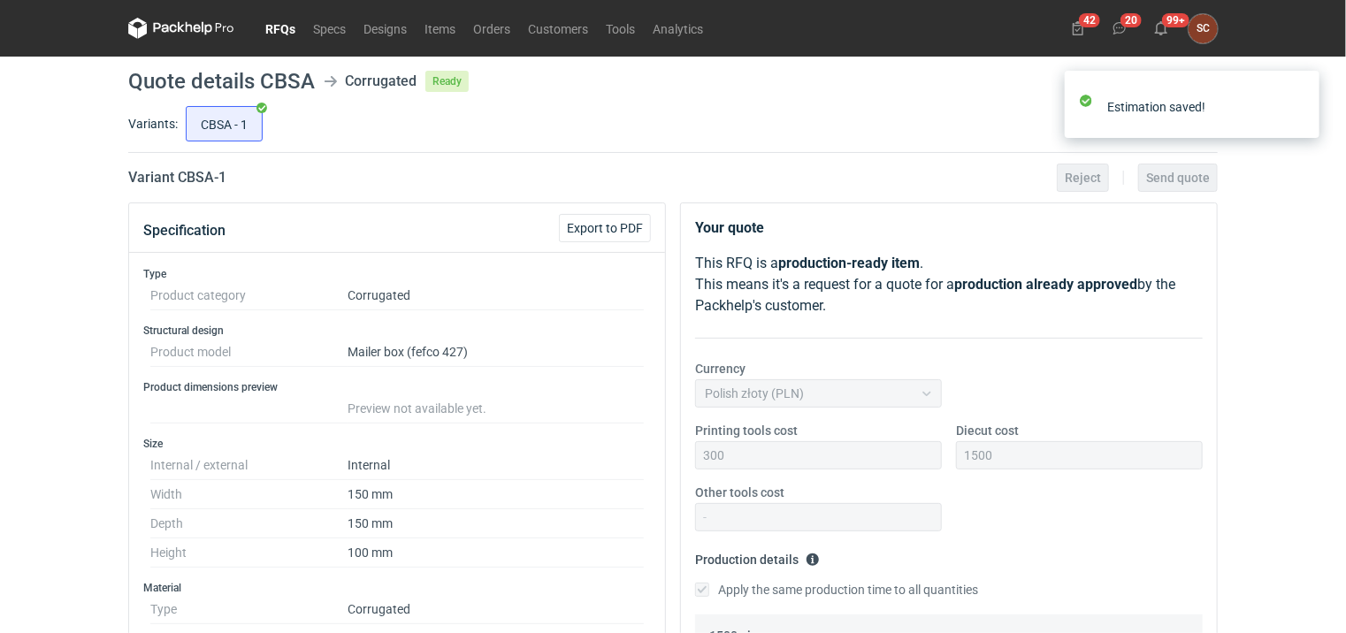
click at [286, 25] on link "RFQs" at bounding box center [280, 28] width 48 height 21
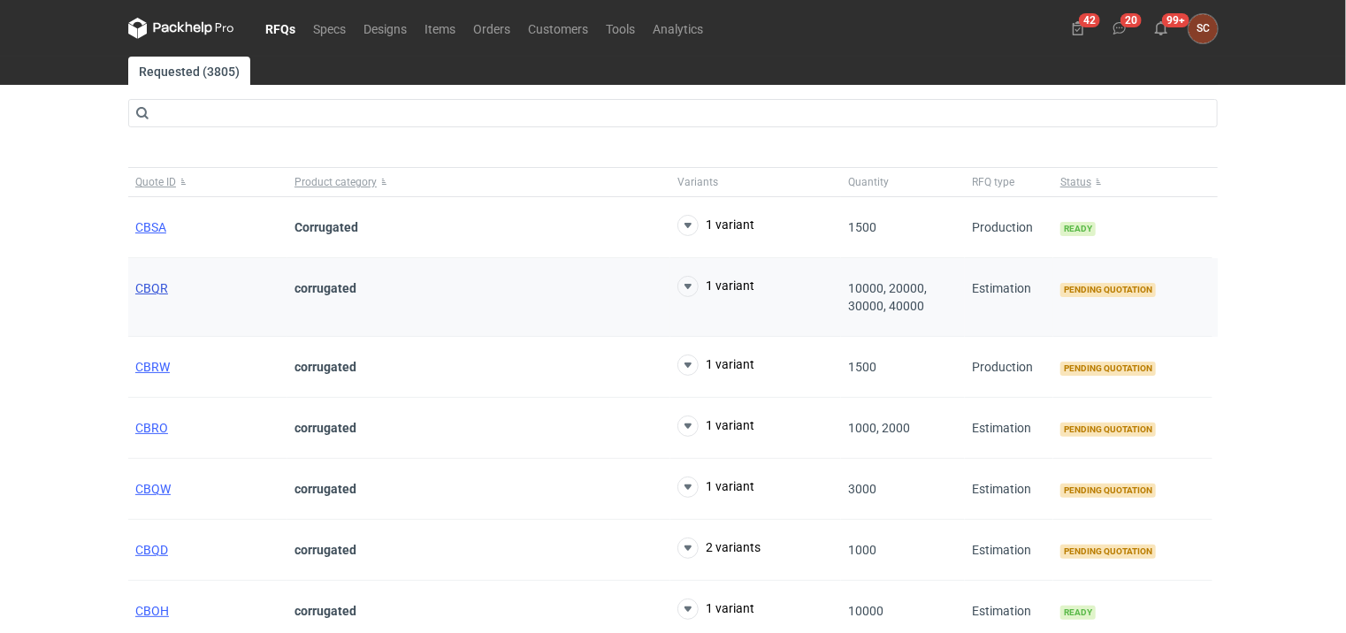
click at [146, 286] on span "CBQR" at bounding box center [151, 288] width 33 height 14
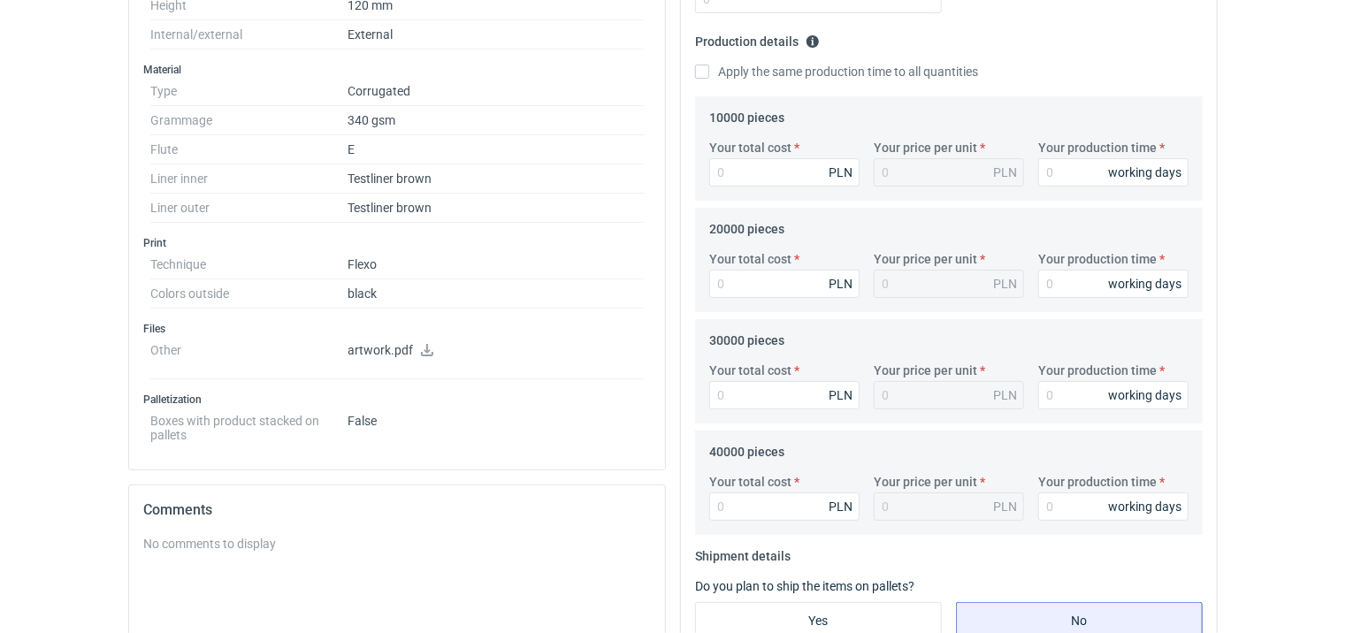
scroll to position [502, 0]
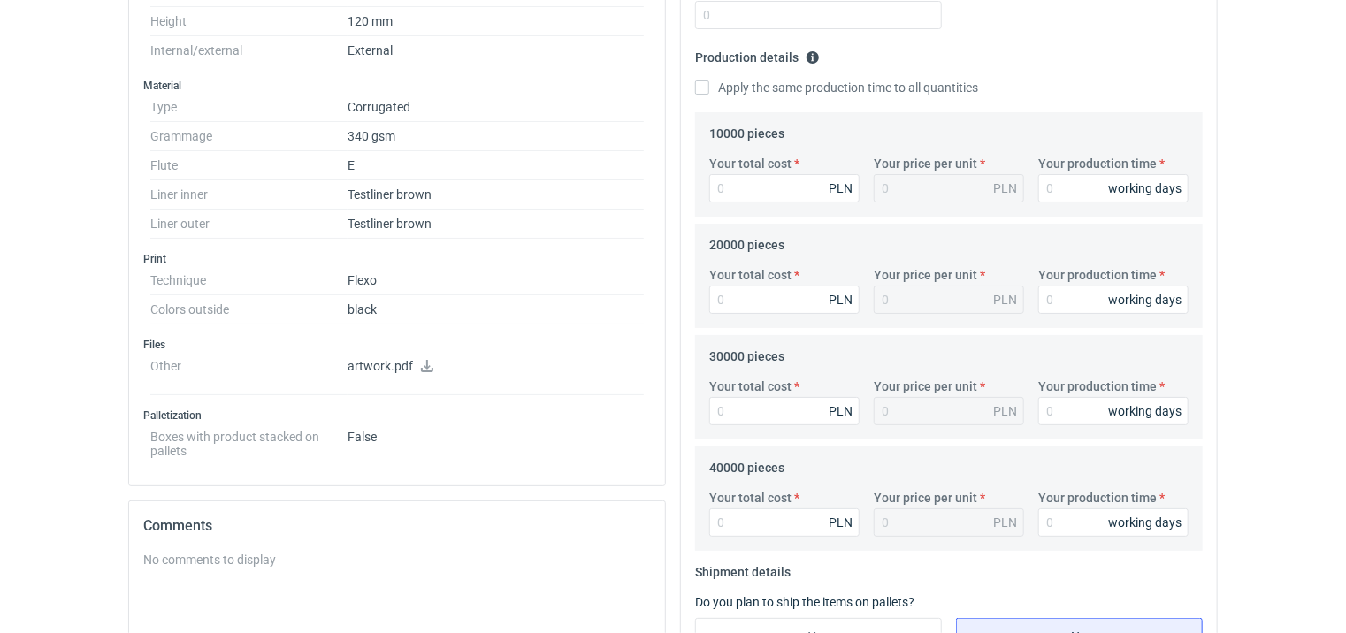
click at [424, 360] on icon at bounding box center [427, 366] width 12 height 12
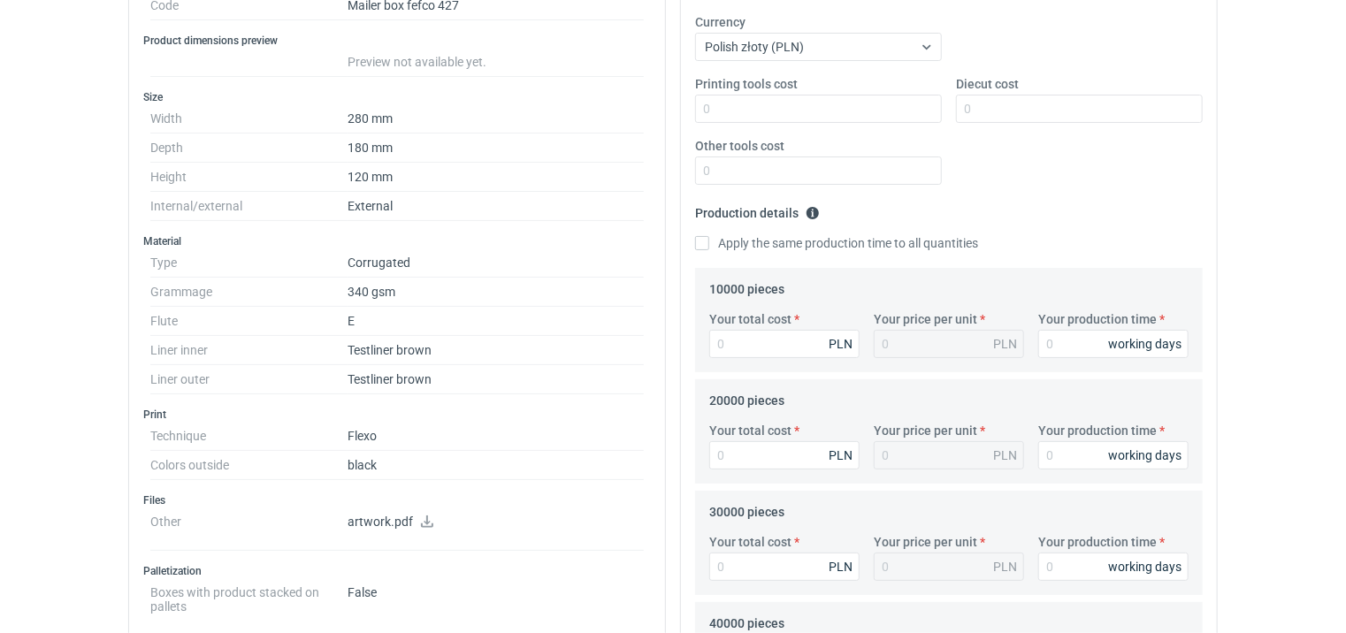
scroll to position [354, 0]
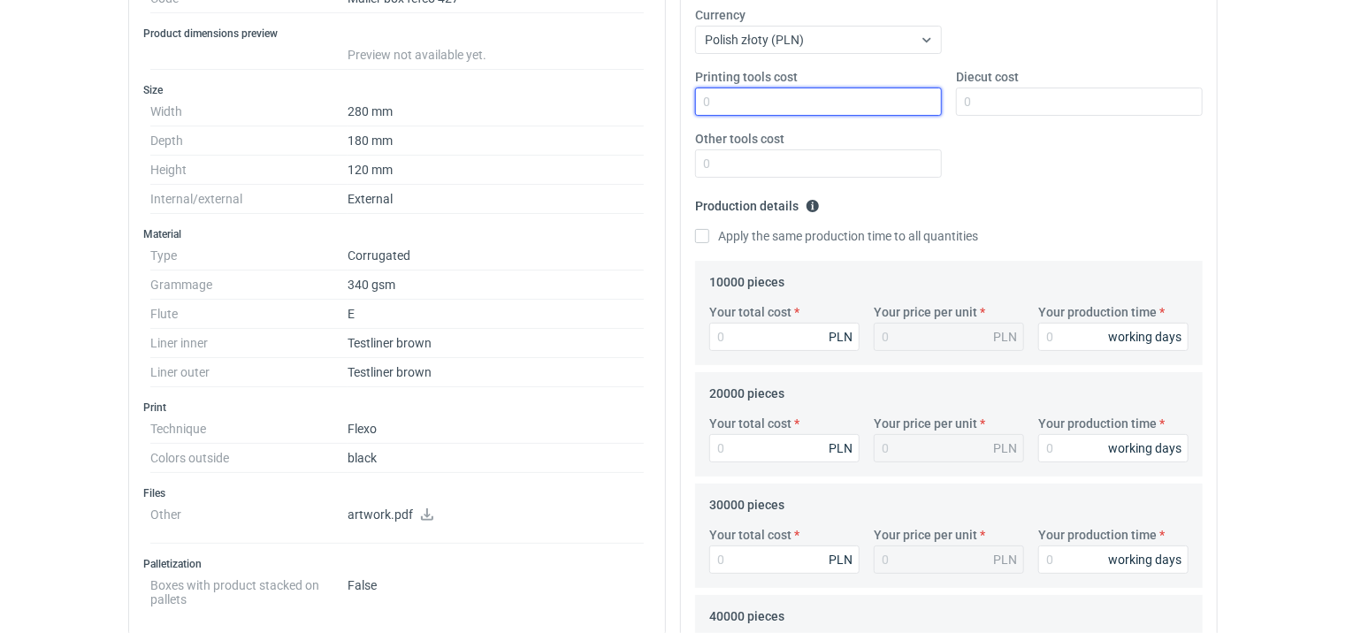
click at [809, 95] on input "Printing tools cost" at bounding box center [818, 102] width 247 height 28
type input "400"
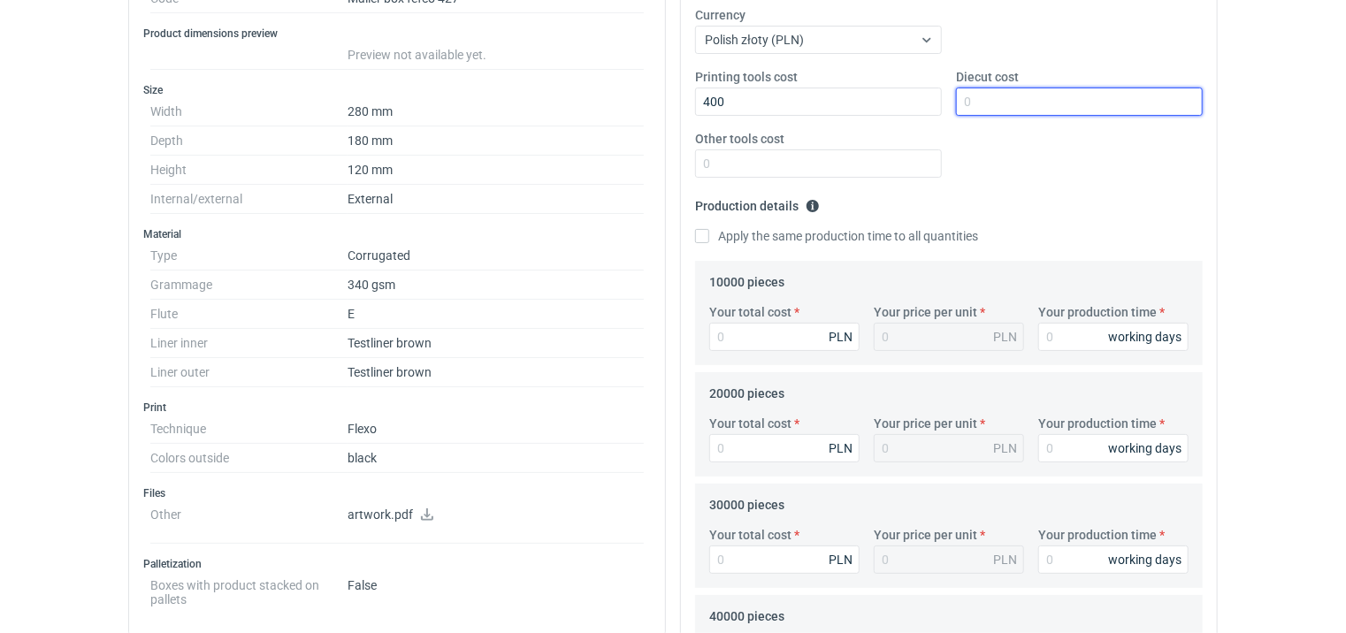
click at [1046, 102] on input "Diecut cost" at bounding box center [1079, 102] width 247 height 28
type input "2000"
click at [707, 239] on input "Apply the same production time to all quantities" at bounding box center [702, 236] width 14 height 14
checkbox input "true"
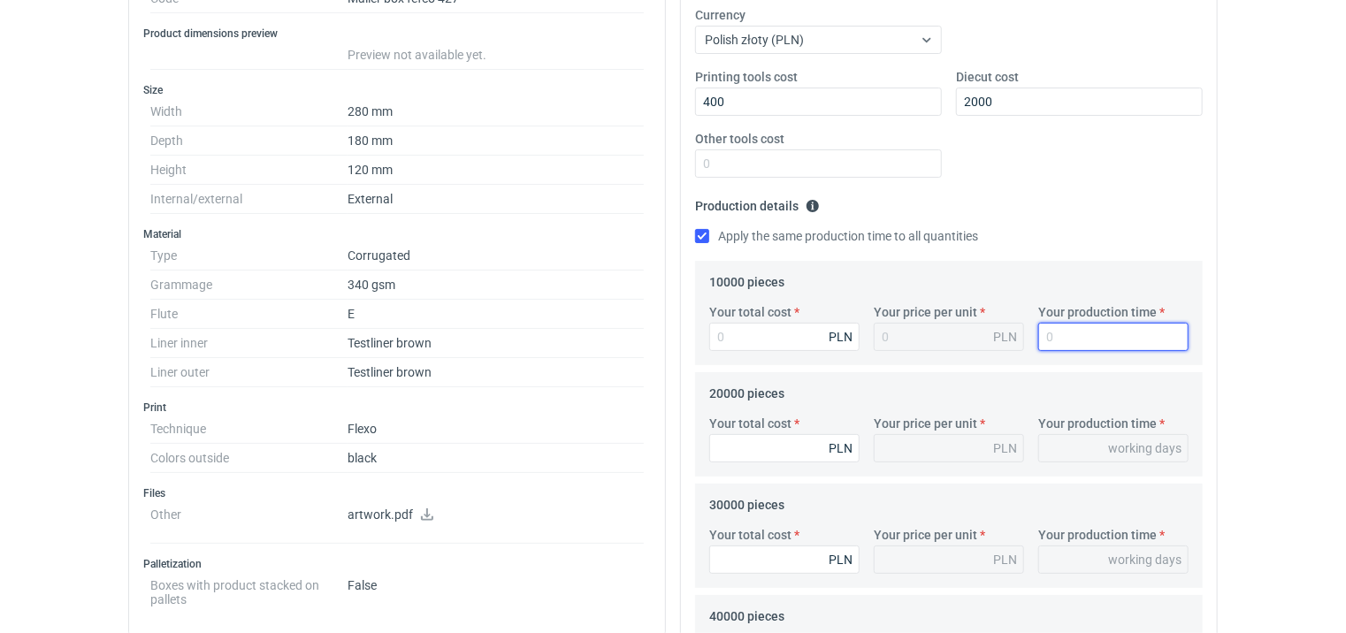
click at [1068, 339] on input "Your production time" at bounding box center [1113, 337] width 150 height 28
type input "1"
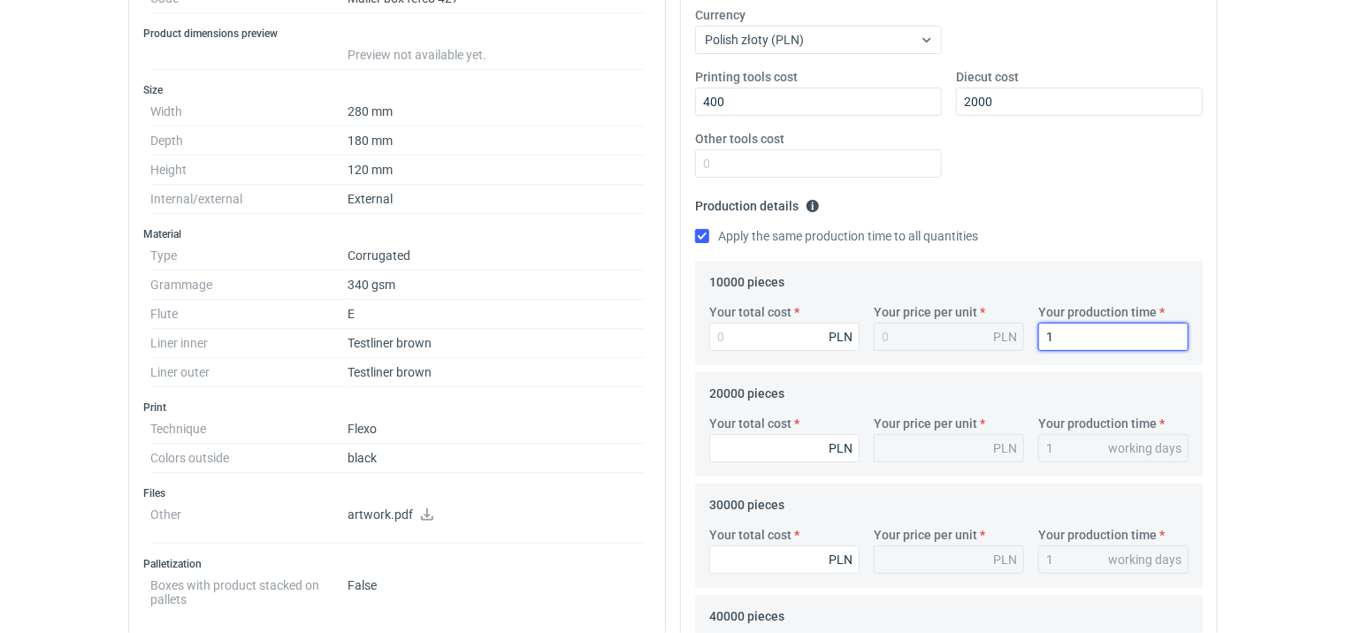
type input "15"
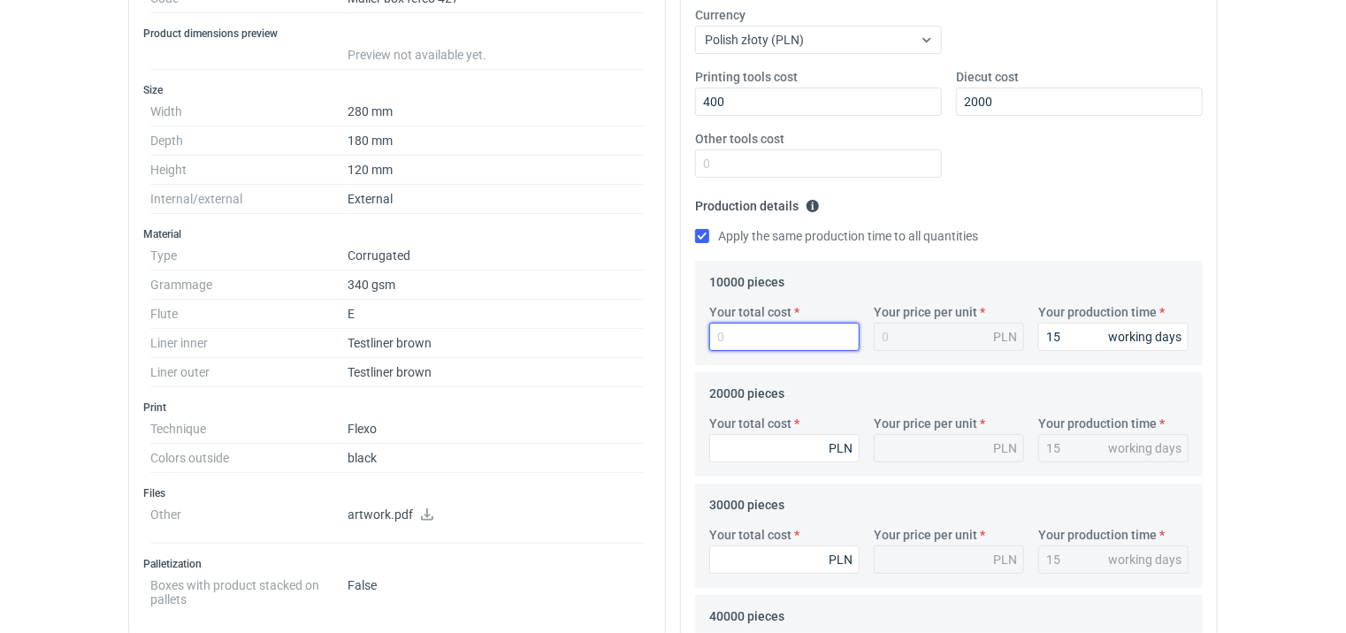
click at [771, 339] on input "Your total cost" at bounding box center [784, 337] width 150 height 28
click at [781, 344] on input "Your total cost" at bounding box center [784, 337] width 150 height 28
type input "10040"
type input "1"
click at [771, 343] on input "10040" at bounding box center [784, 337] width 150 height 28
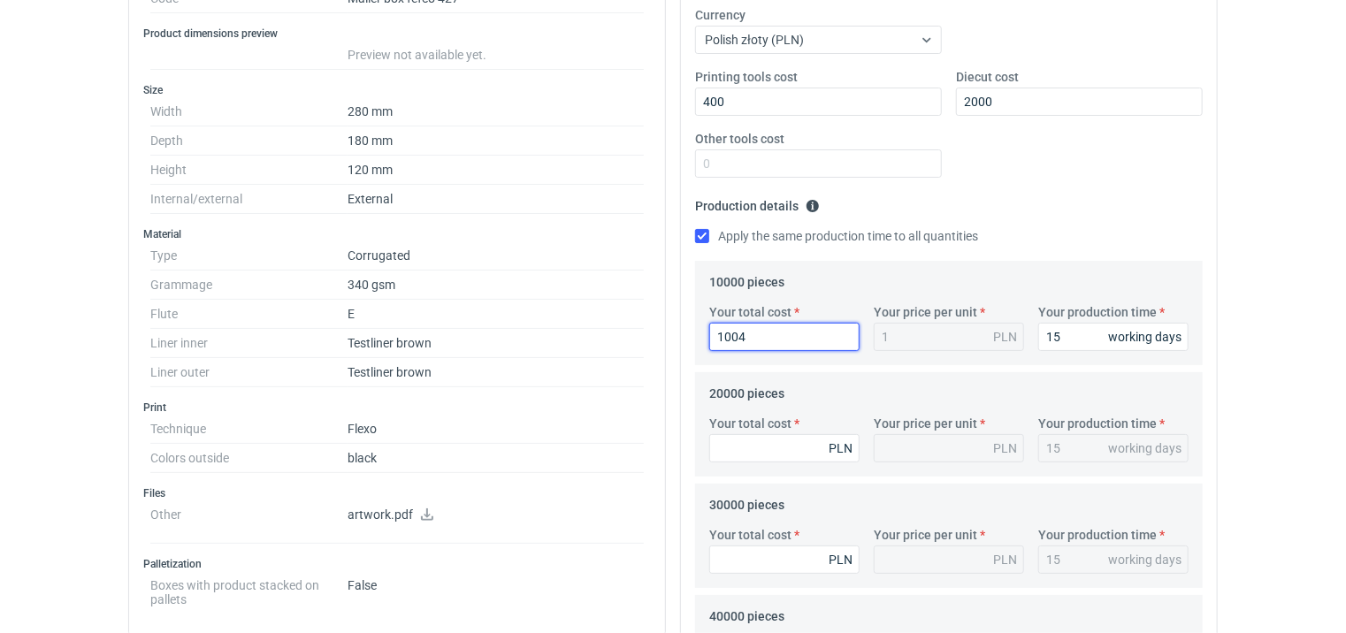
type input "100"
type input "0.01"
type input "10"
type input "10400"
type input "1.04"
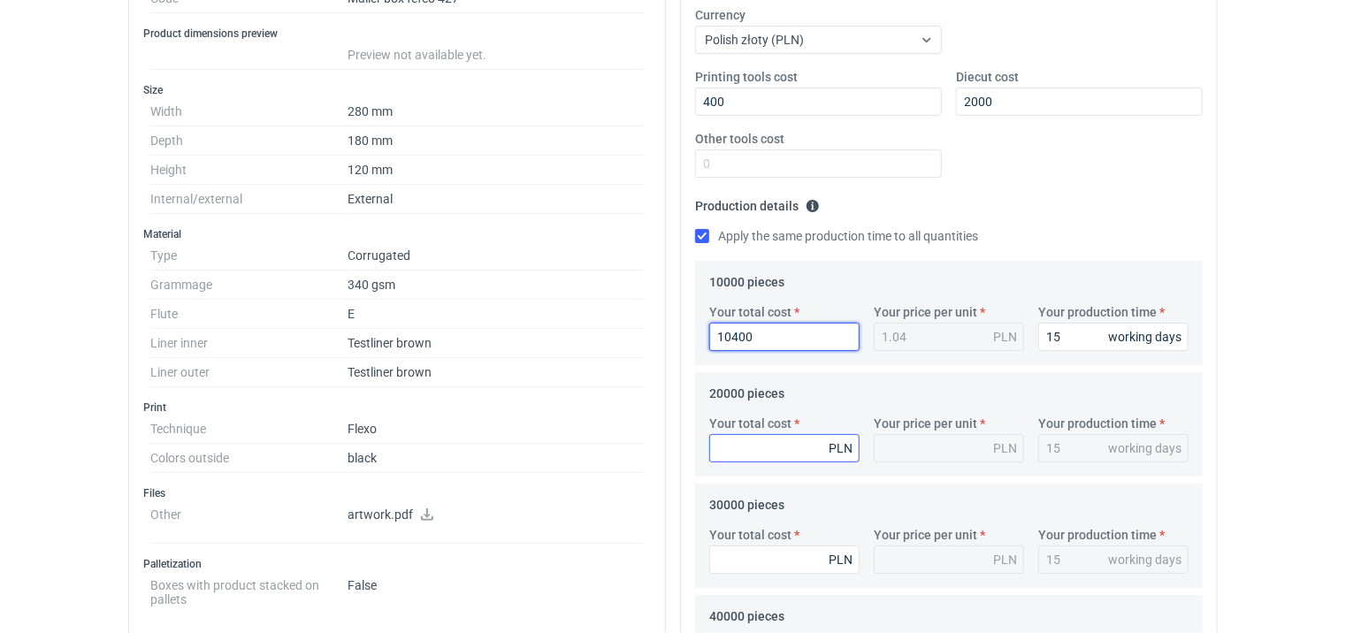
type input "10400"
click at [746, 445] on input "Your total cost" at bounding box center [784, 448] width 150 height 28
click at [751, 449] on input "Your total cost" at bounding box center [784, 448] width 150 height 28
type input "18600"
type input "0.93"
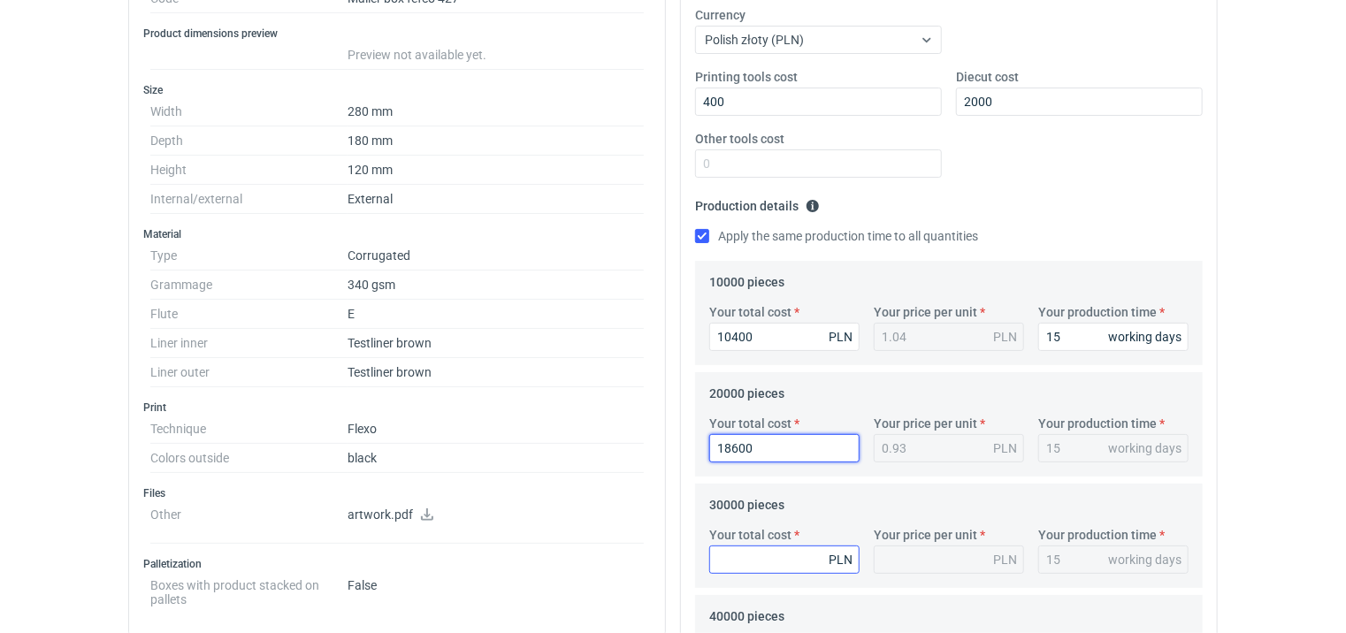
type input "18600"
click at [753, 560] on input "Your total cost" at bounding box center [784, 559] width 150 height 28
click at [770, 563] on input "Your total cost" at bounding box center [784, 559] width 150 height 28
type input "24300"
type input "0.81"
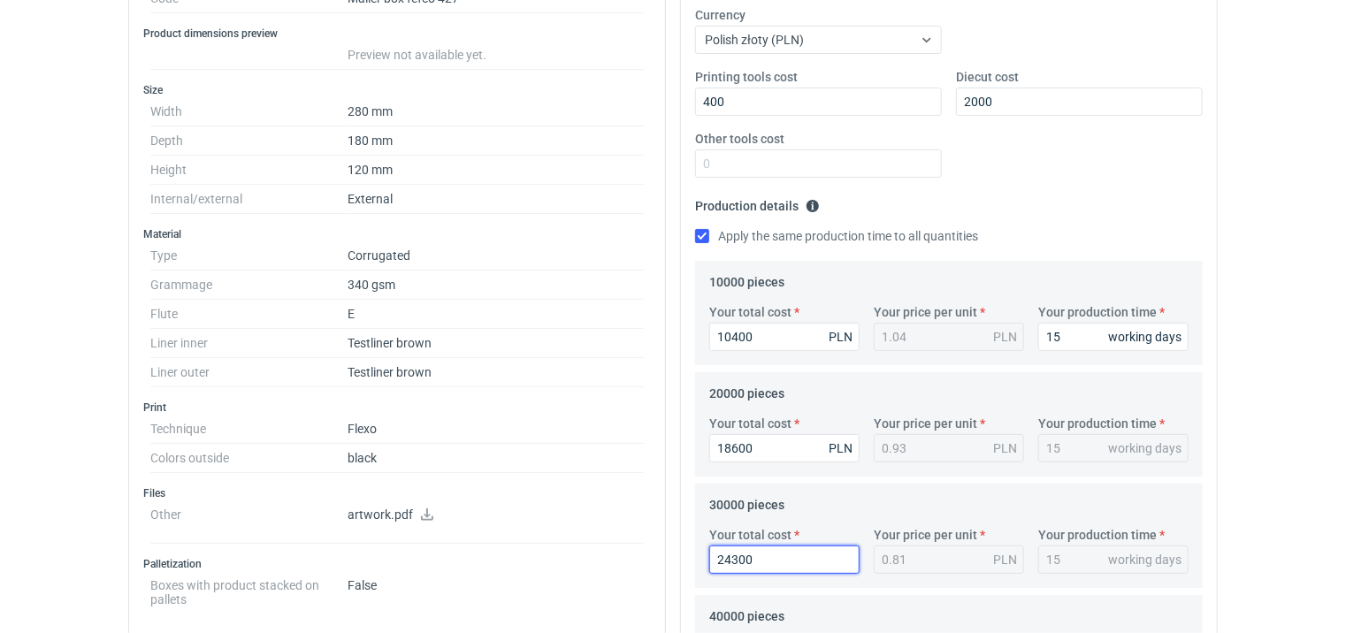
type input "24300"
click at [1077, 158] on div "Printing tools cost 400 Diecut cost 2000 Other tools cost" at bounding box center [949, 130] width 522 height 124
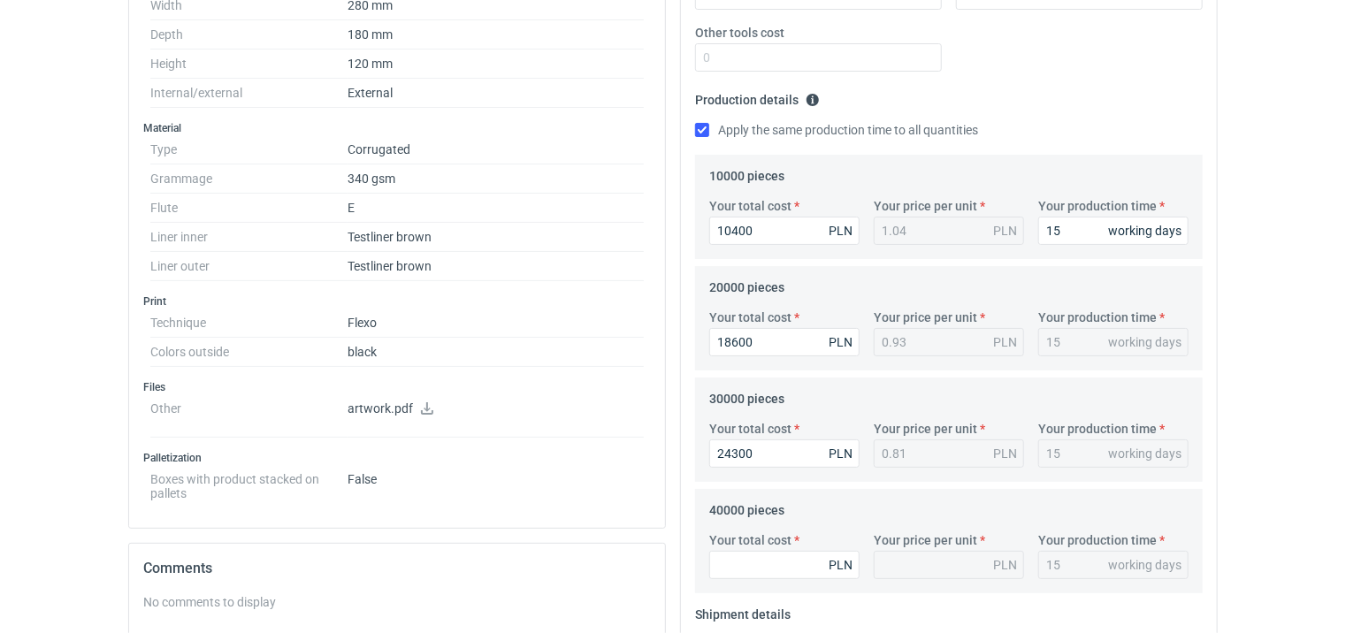
scroll to position [530, 0]
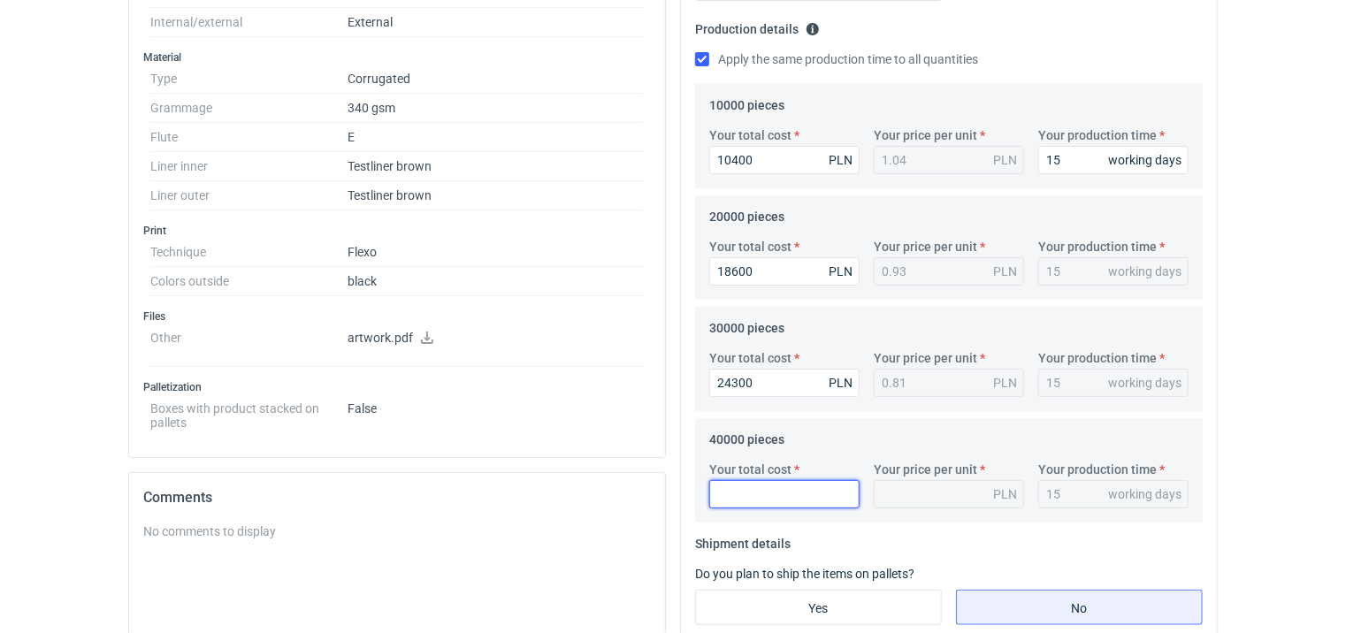
click at [764, 490] on input "Your total cost" at bounding box center [784, 494] width 150 height 28
click at [746, 500] on input "Your total cost" at bounding box center [784, 494] width 150 height 28
click at [742, 499] on input "Your total cost" at bounding box center [784, 494] width 150 height 28
click at [801, 490] on input "Your total cost" at bounding box center [784, 494] width 150 height 28
type input "30000"
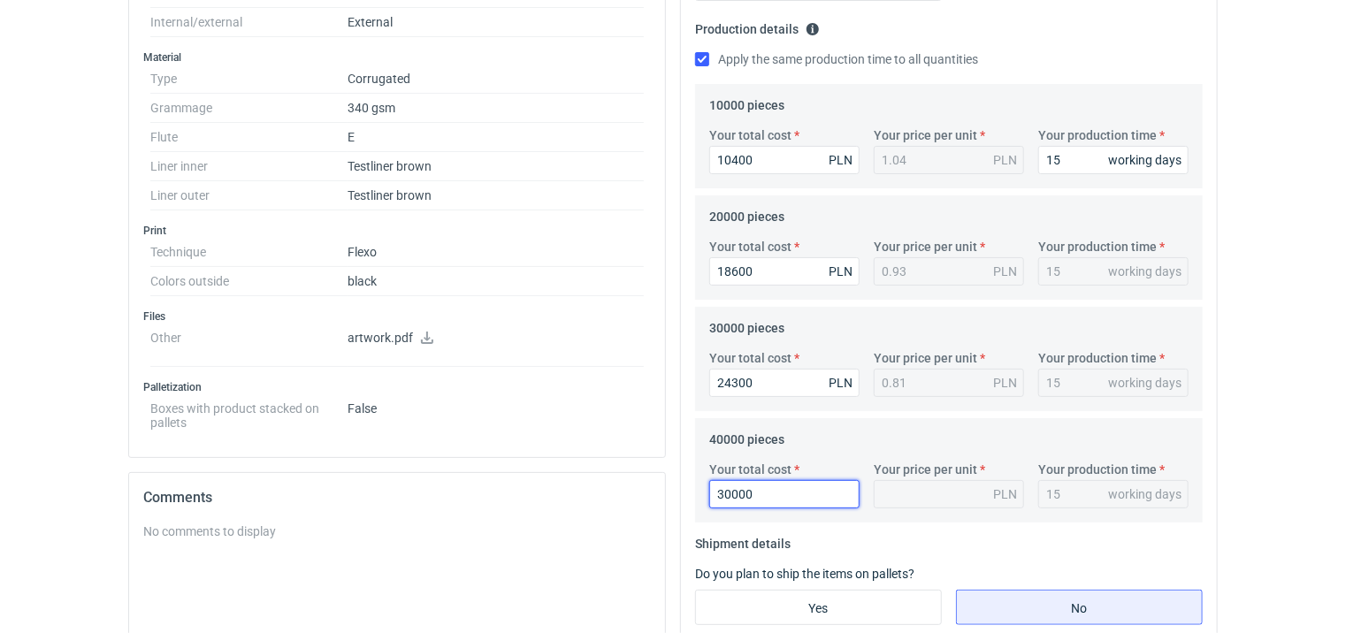
type input "0.75"
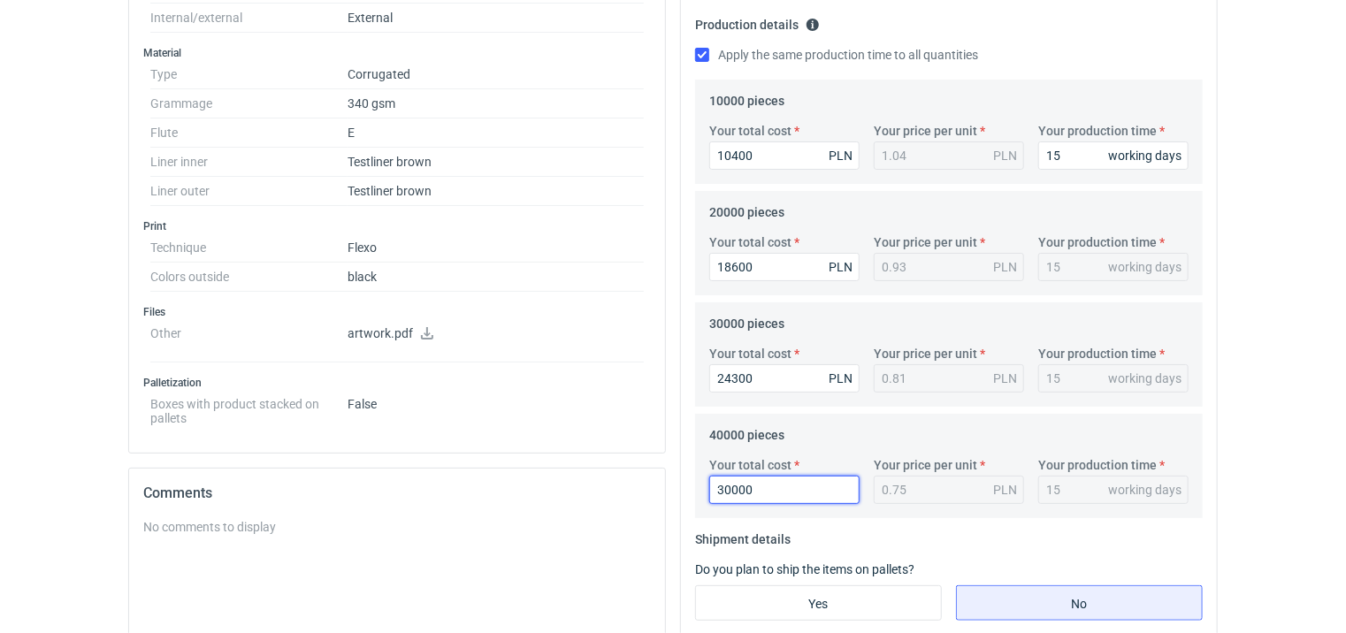
scroll to position [619, 0]
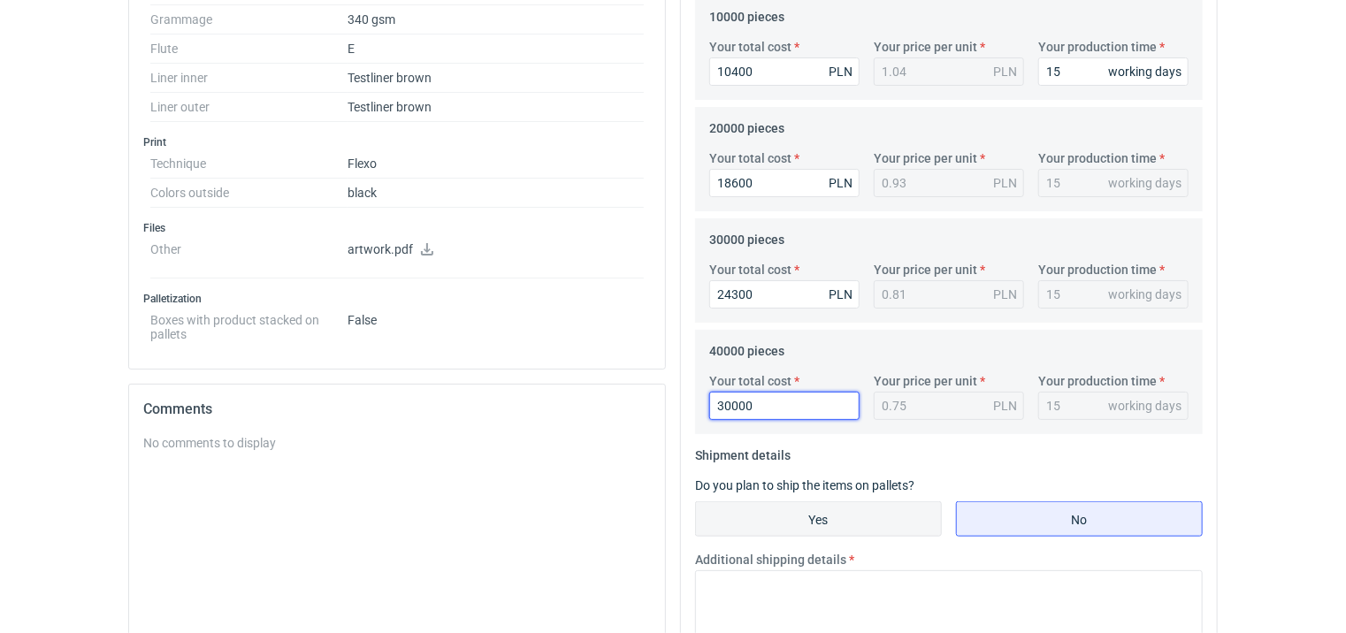
type input "30000"
click at [845, 515] on input "Yes" at bounding box center [818, 519] width 245 height 34
radio input "true"
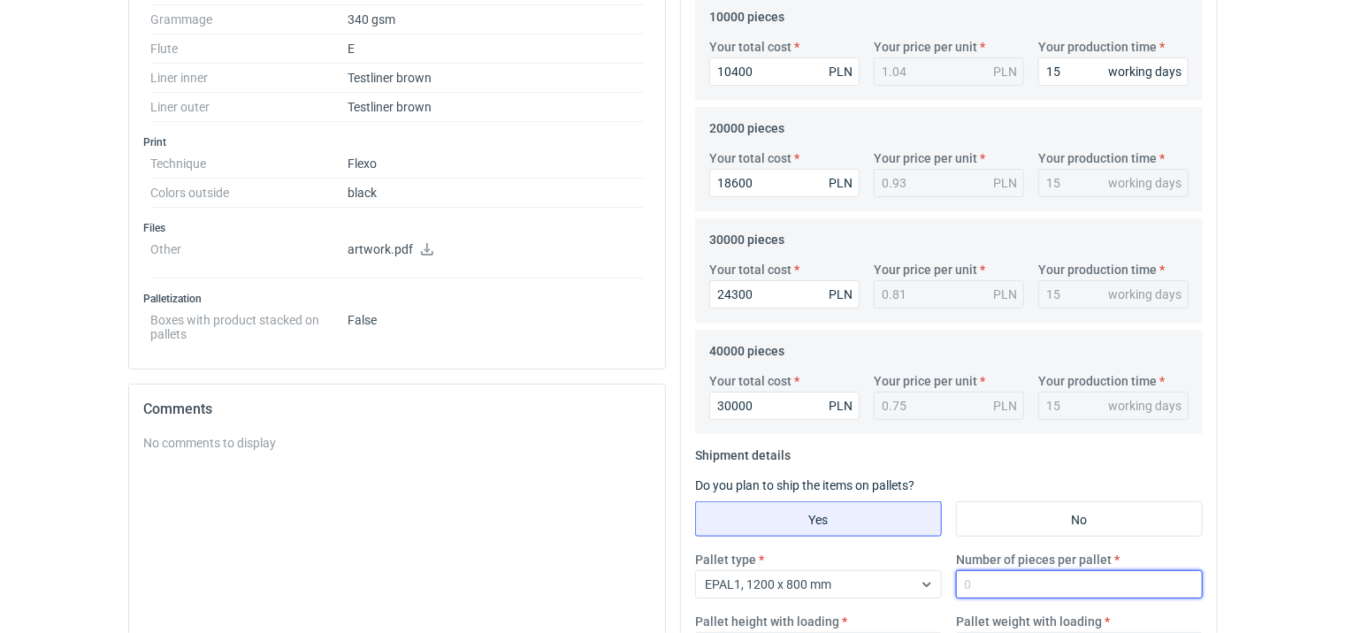
click at [1005, 577] on input "Number of pieces per pallet" at bounding box center [1079, 584] width 247 height 28
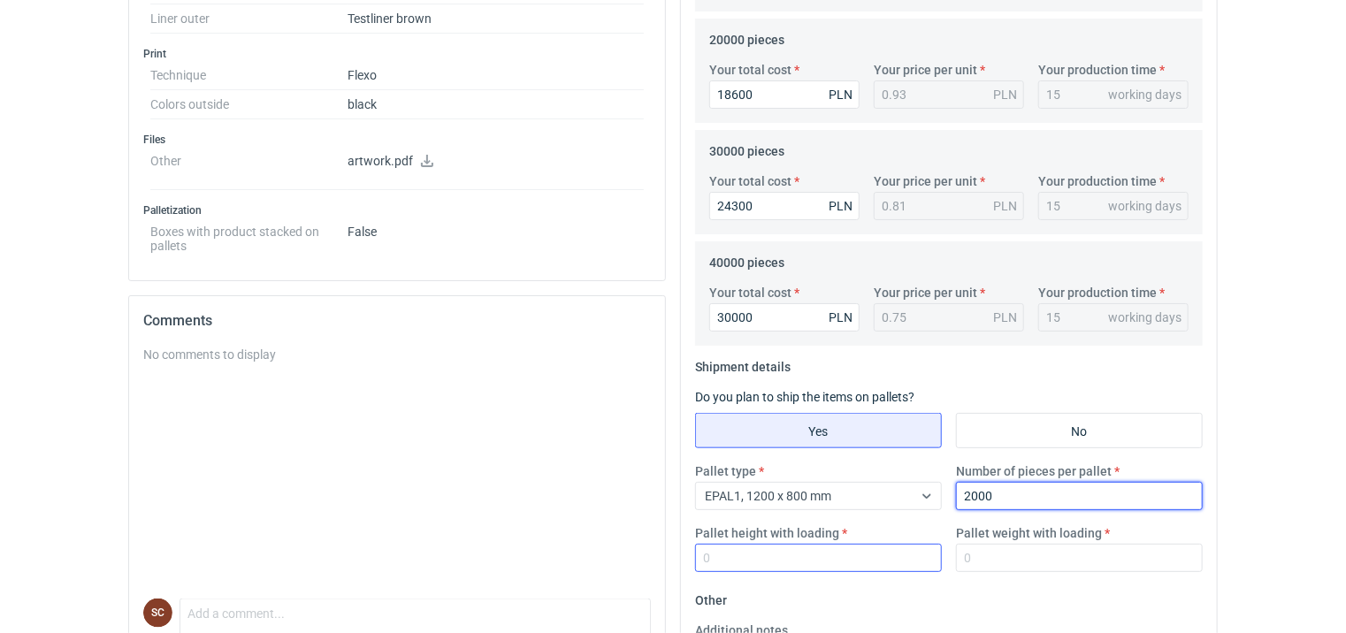
type input "2000"
click at [826, 553] on input "Pallet height with loading" at bounding box center [818, 558] width 247 height 28
click at [779, 558] on input "Pallet height with loading" at bounding box center [818, 558] width 247 height 28
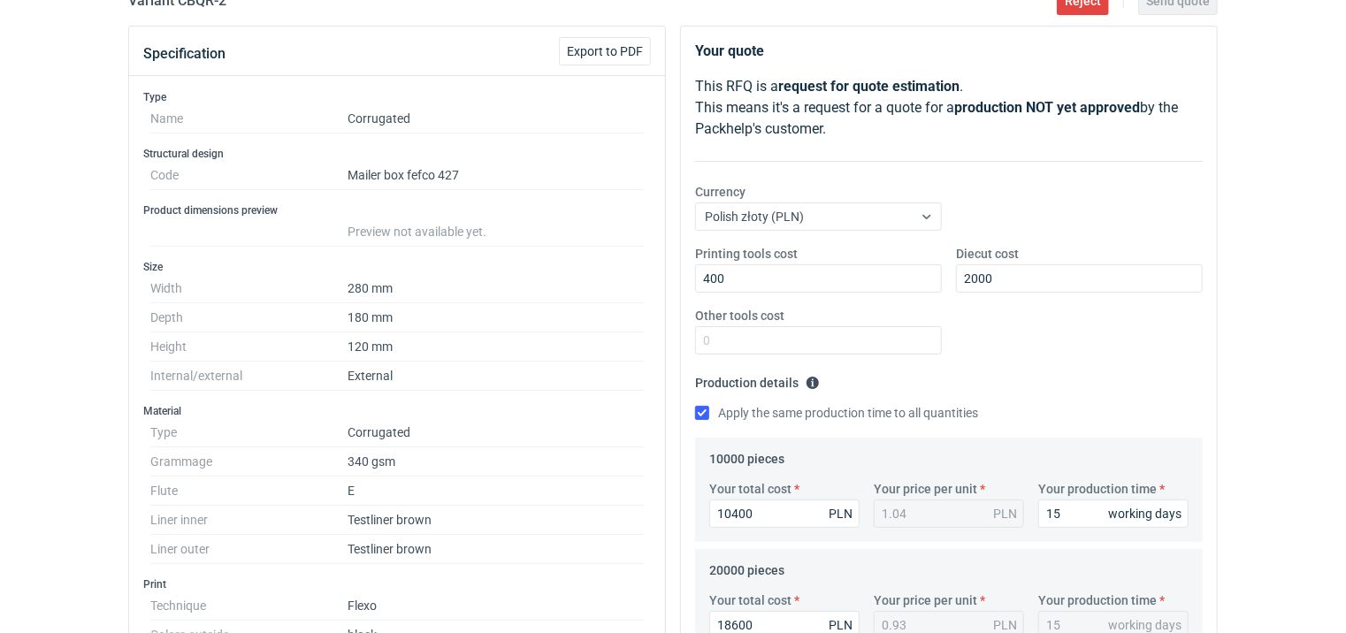
scroll to position [0, 0]
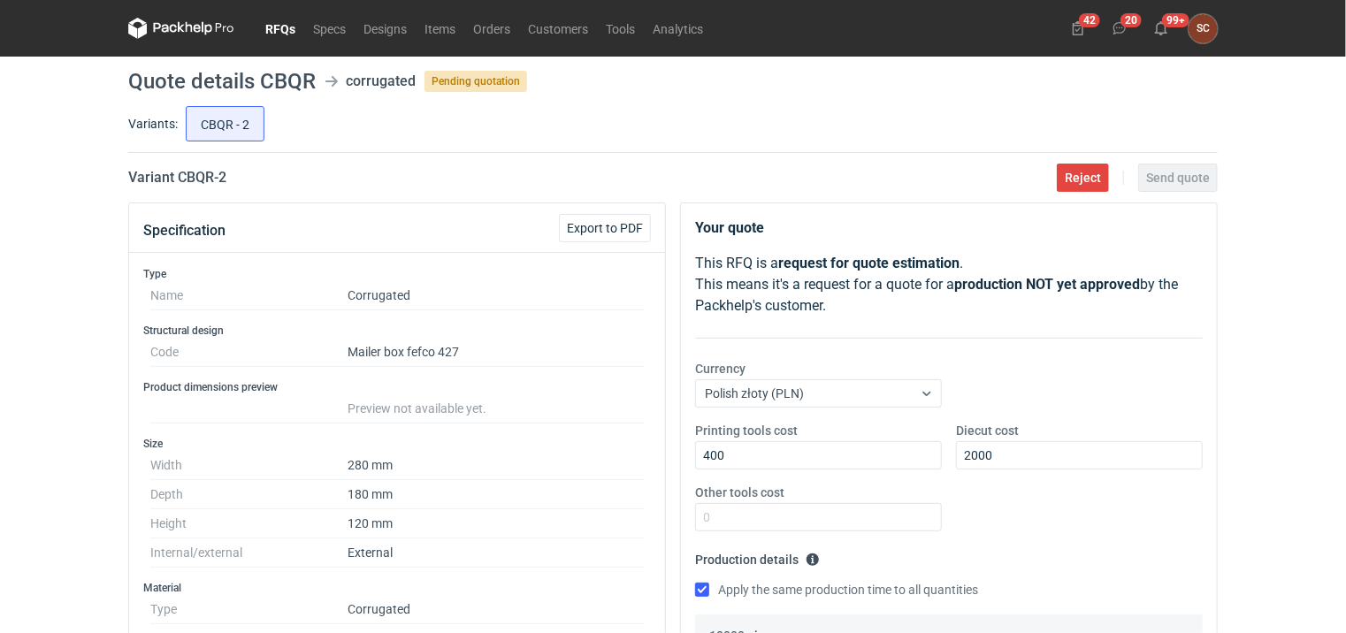
type input "1"
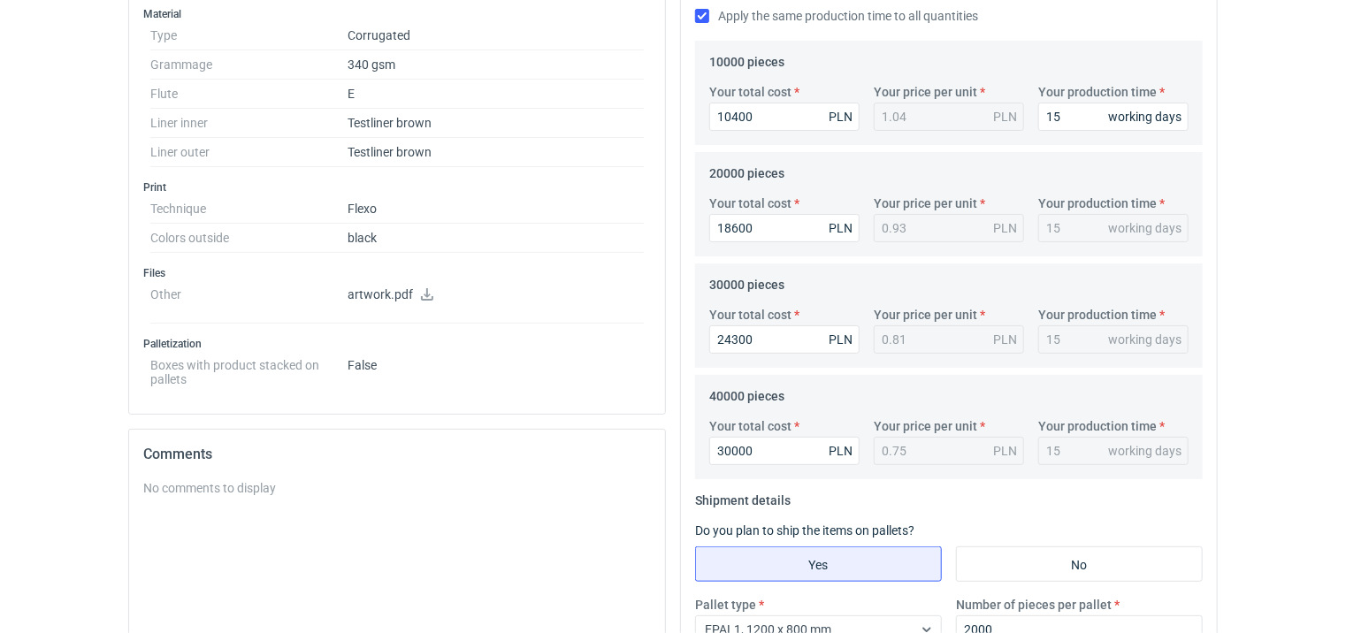
scroll to position [707, 0]
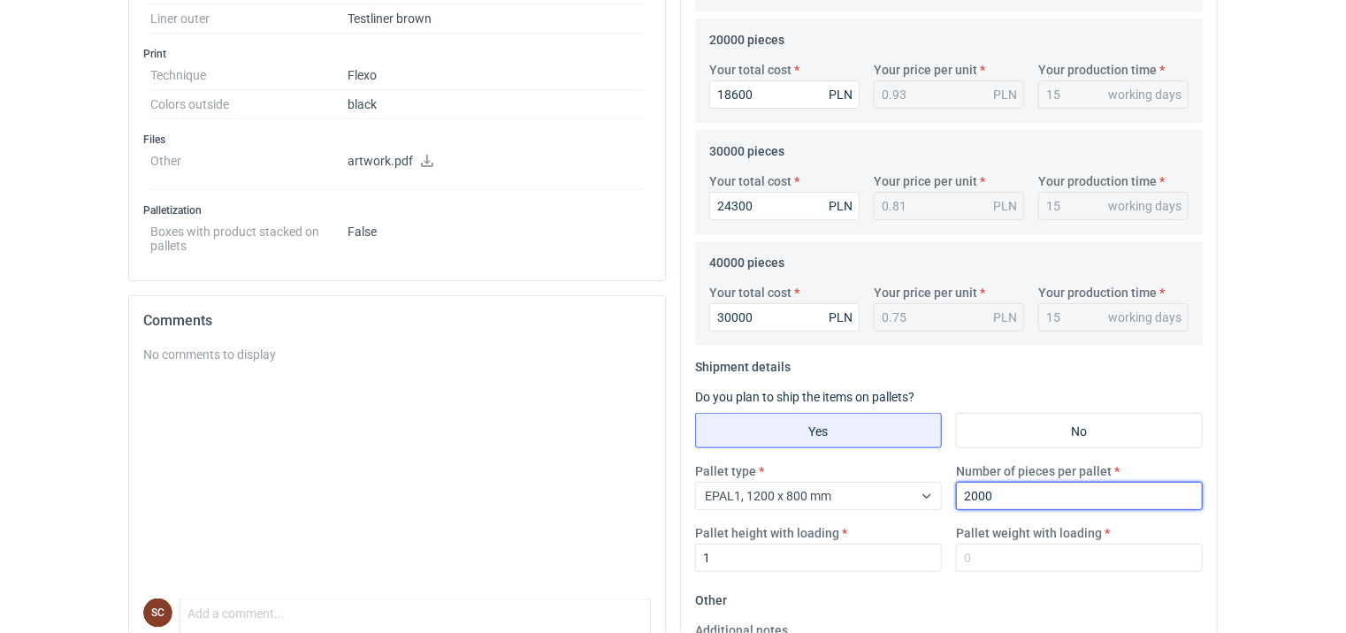
drag, startPoint x: 1013, startPoint y: 499, endPoint x: 795, endPoint y: 509, distance: 218.6
click at [795, 509] on div "Pallet type EPAL1, 1200 x 800 mm Number of pieces per pallet 2000 Pallet height…" at bounding box center [949, 524] width 522 height 124
type input "1000"
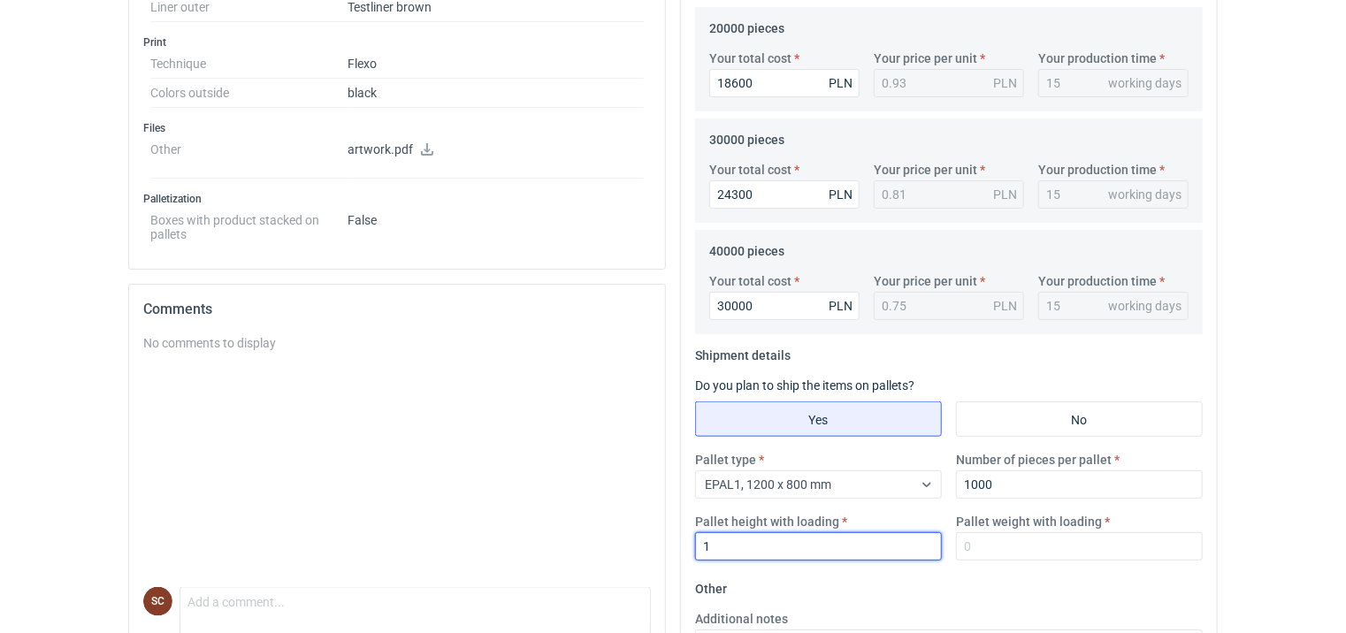
drag, startPoint x: 780, startPoint y: 560, endPoint x: 281, endPoint y: 651, distance: 506.8
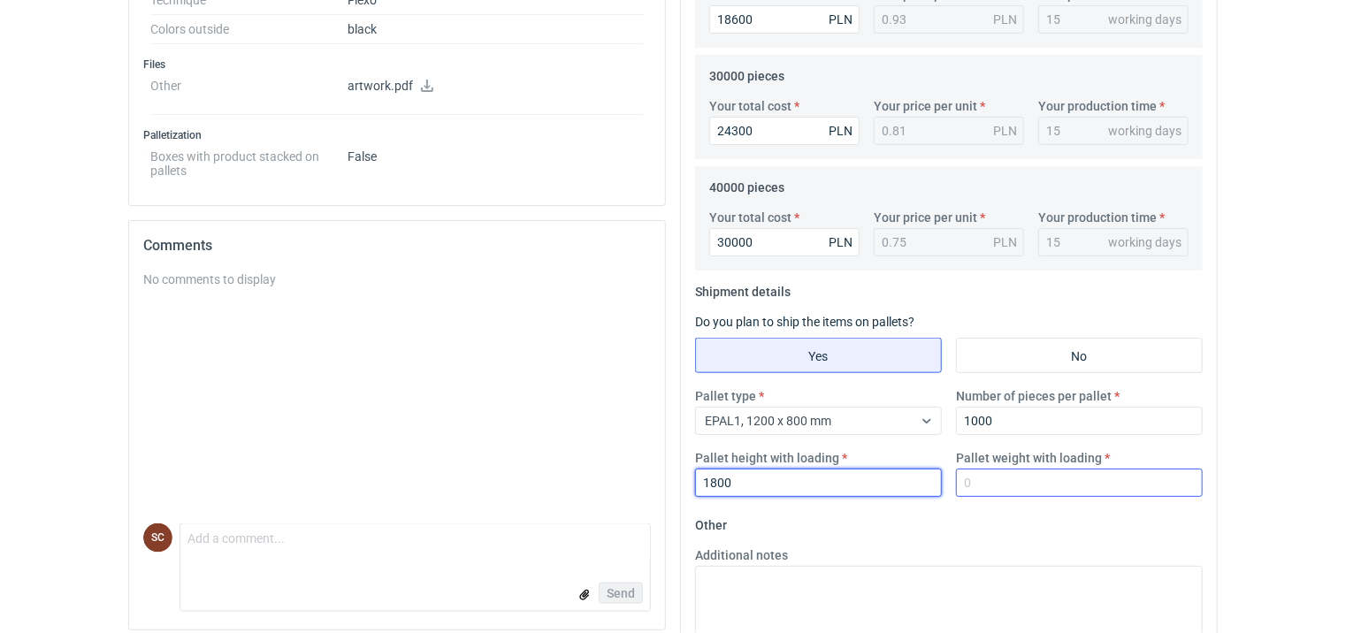
type input "1800"
click at [1010, 484] on input "Pallet weight with loading" at bounding box center [1079, 483] width 247 height 28
type input "5"
type input "250"
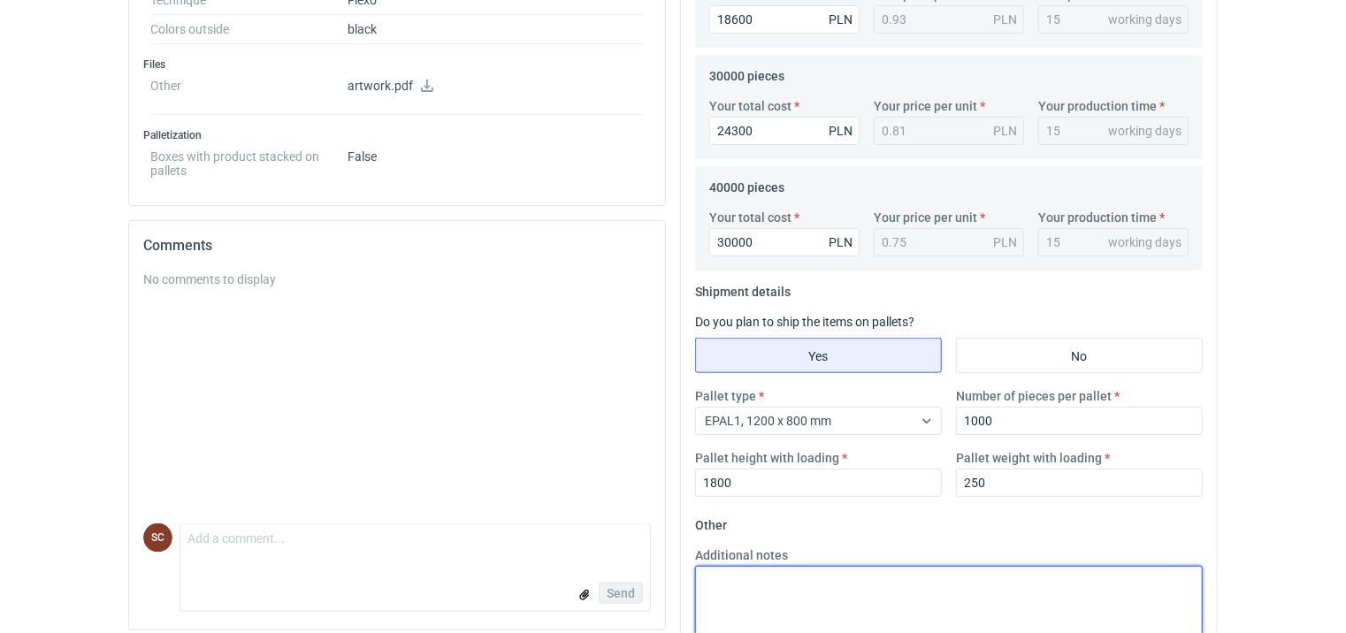
click at [863, 594] on textarea "Additional notes" at bounding box center [948, 609] width 507 height 87
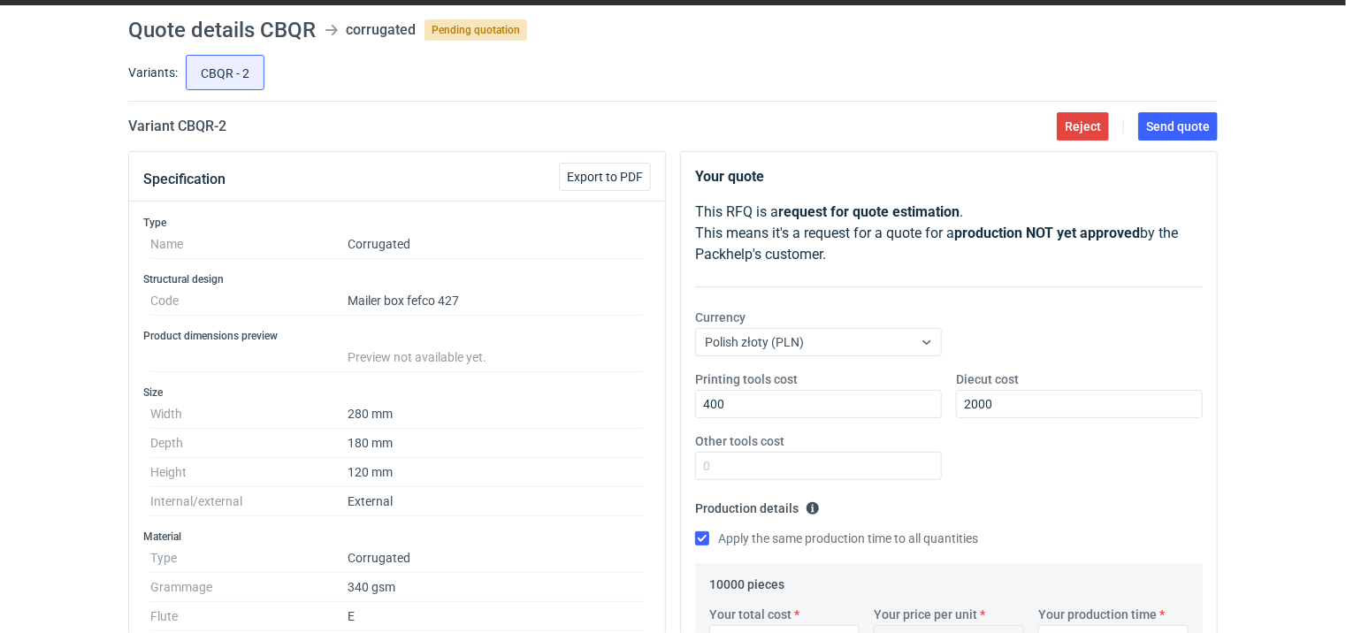
scroll to position [0, 0]
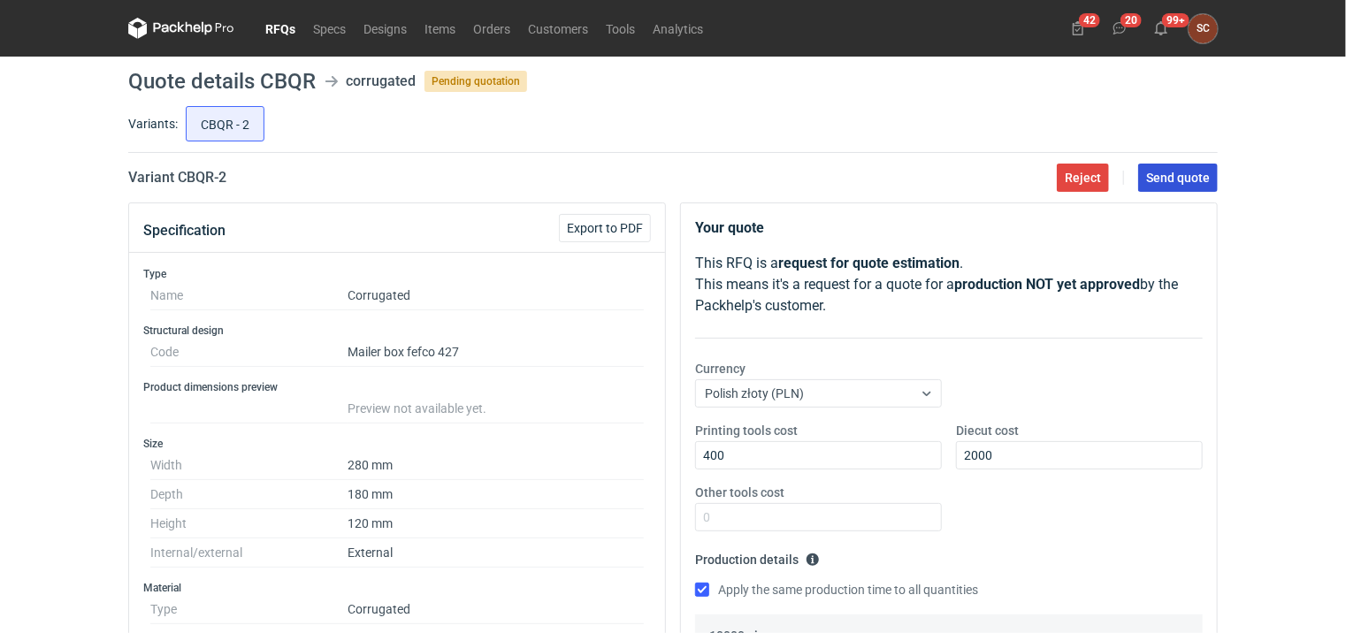
click at [1153, 173] on span "Send quote" at bounding box center [1178, 178] width 64 height 12
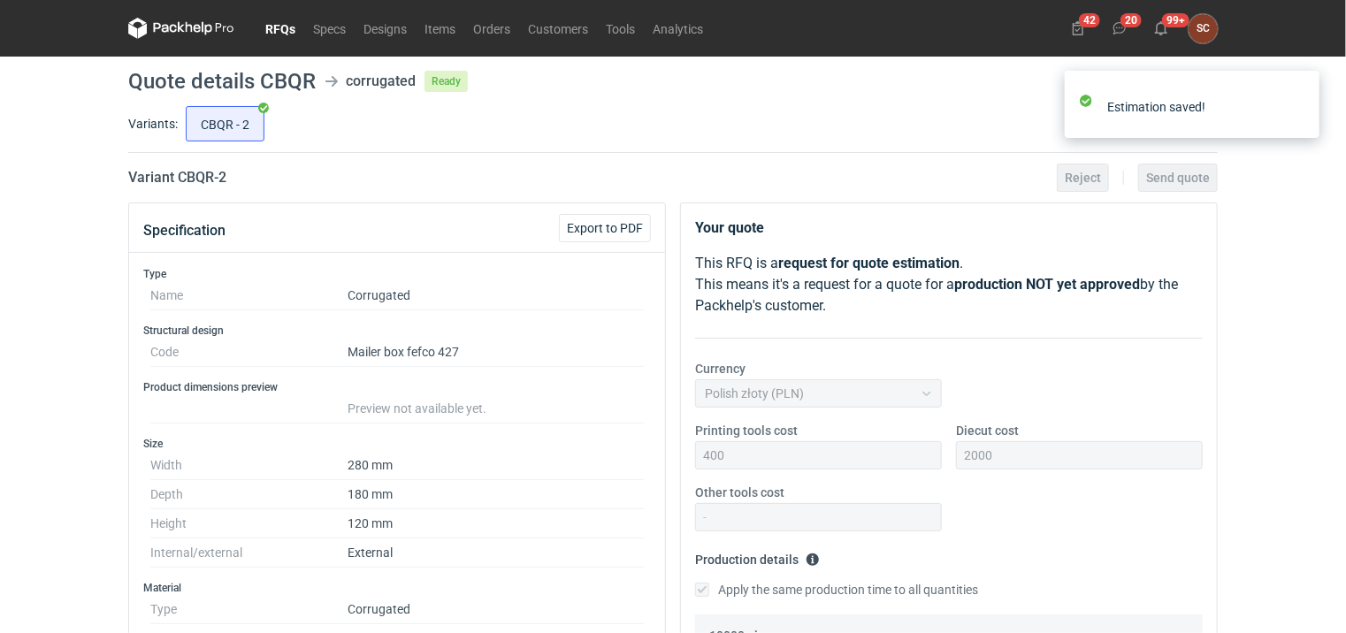
click at [272, 27] on link "RFQs" at bounding box center [280, 28] width 48 height 21
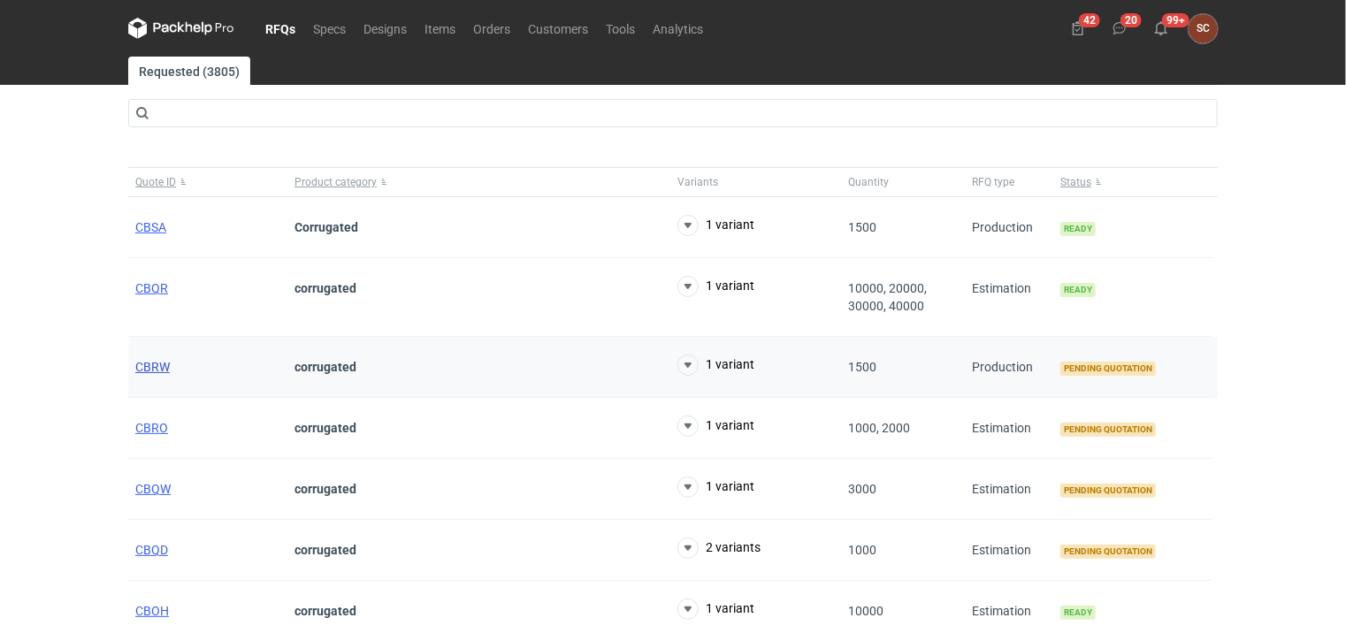
click at [159, 360] on span "CBRW" at bounding box center [152, 367] width 34 height 14
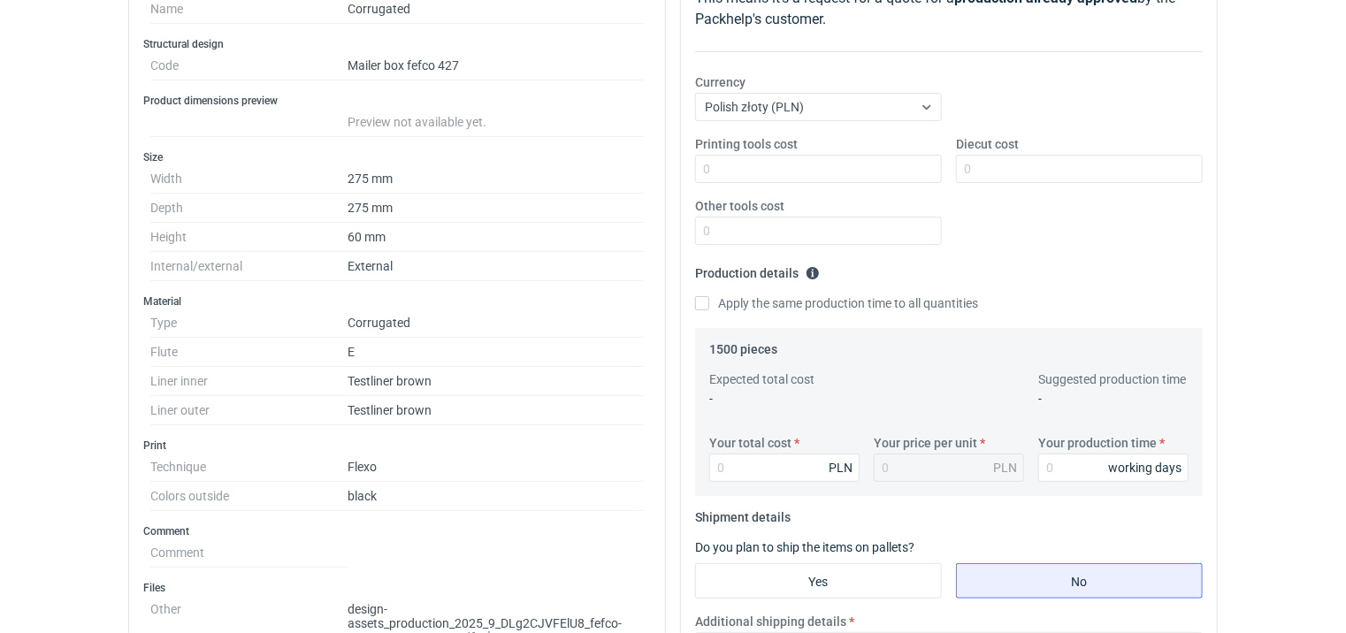
scroll to position [315, 0]
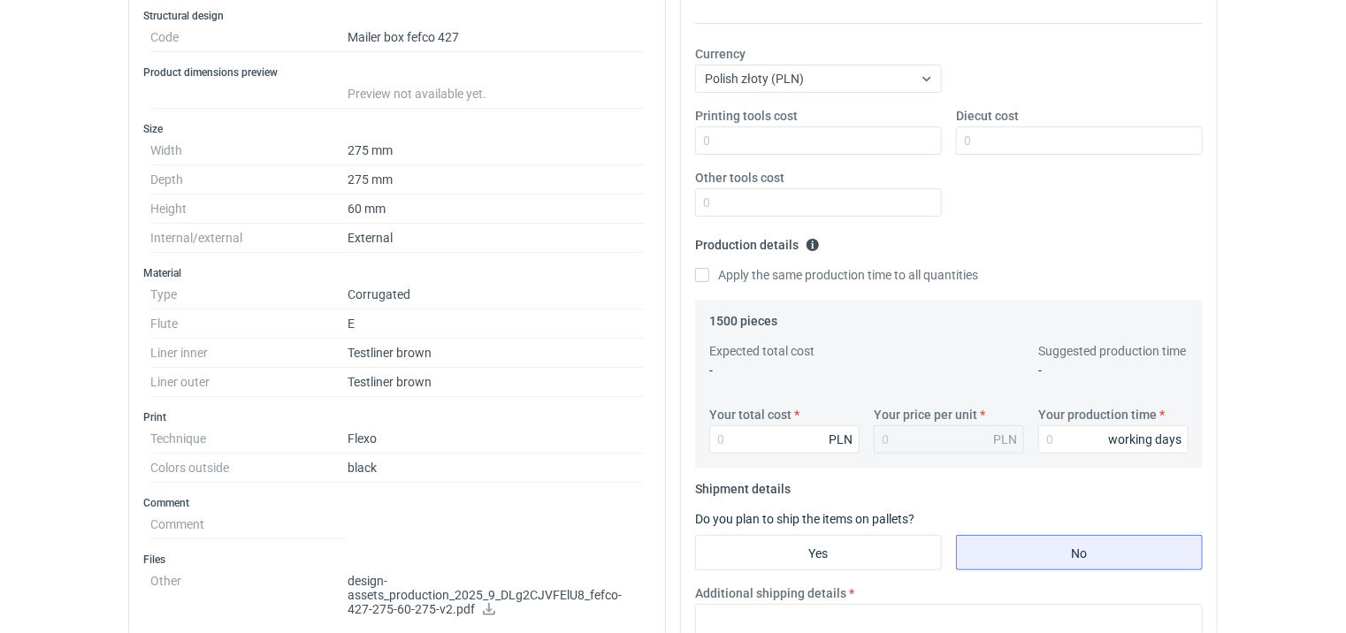
click at [484, 608] on icon at bounding box center [489, 609] width 14 height 12
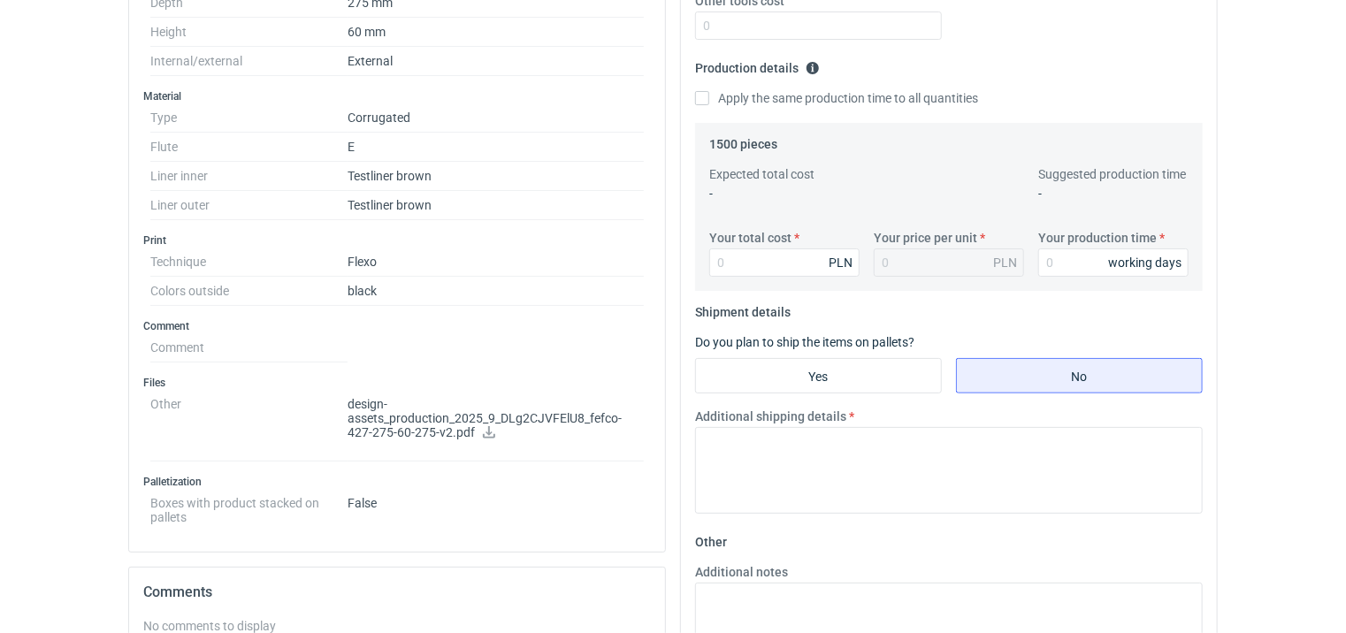
scroll to position [0, 0]
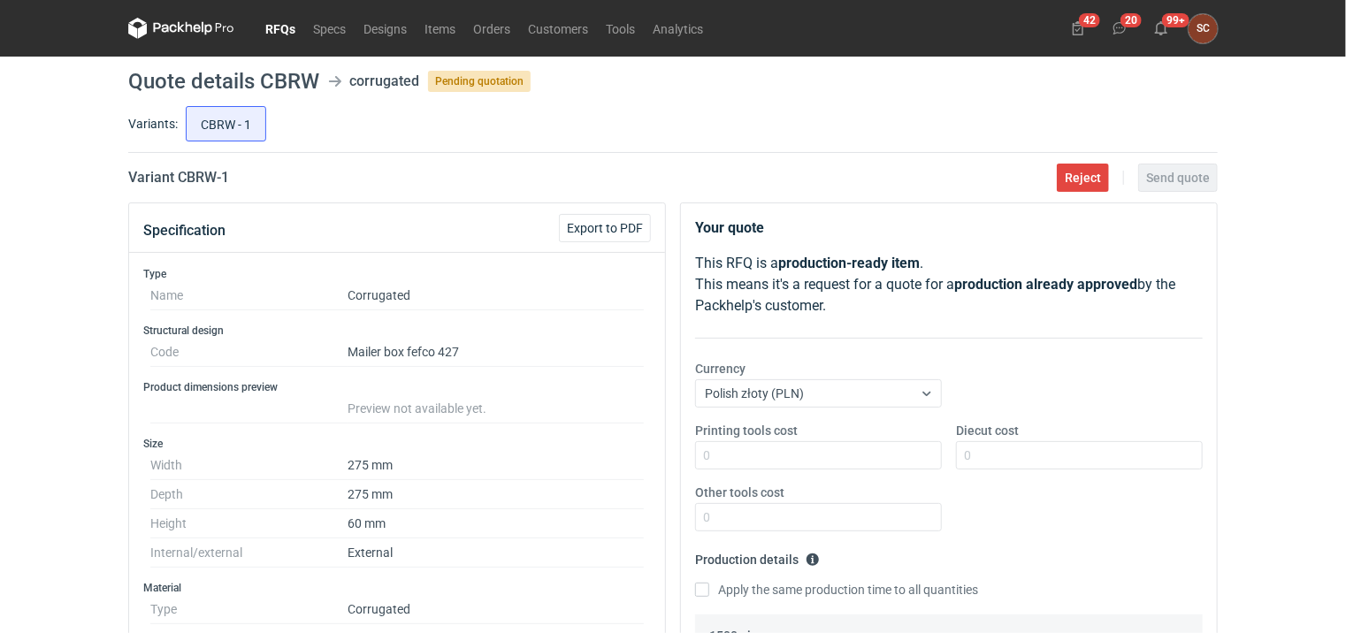
click at [277, 26] on link "RFQs" at bounding box center [280, 28] width 48 height 21
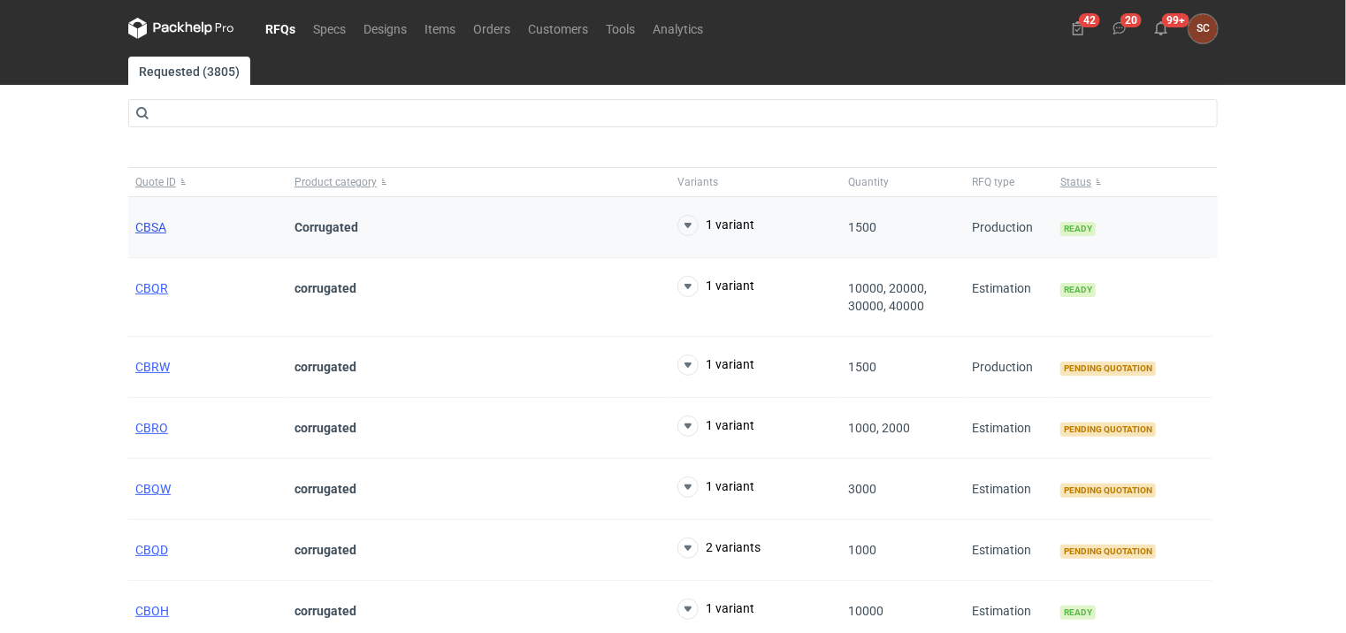
click at [153, 226] on span "CBSA" at bounding box center [150, 227] width 31 height 14
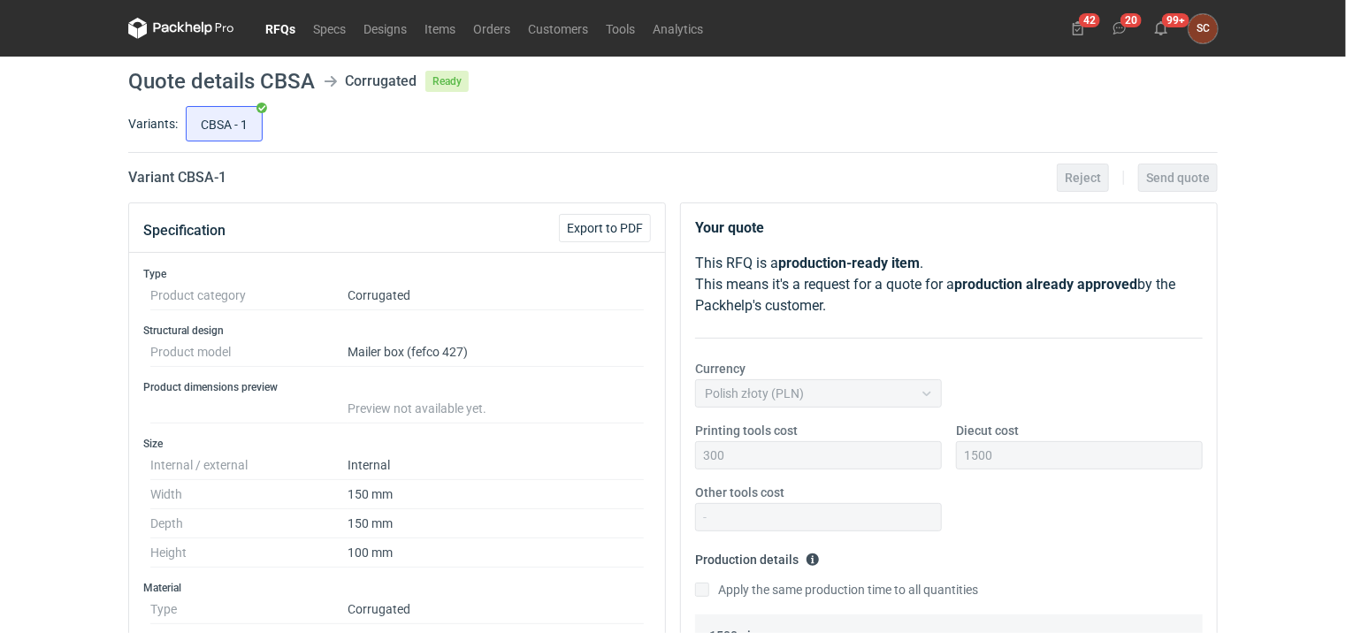
click at [293, 24] on link "RFQs" at bounding box center [280, 28] width 48 height 21
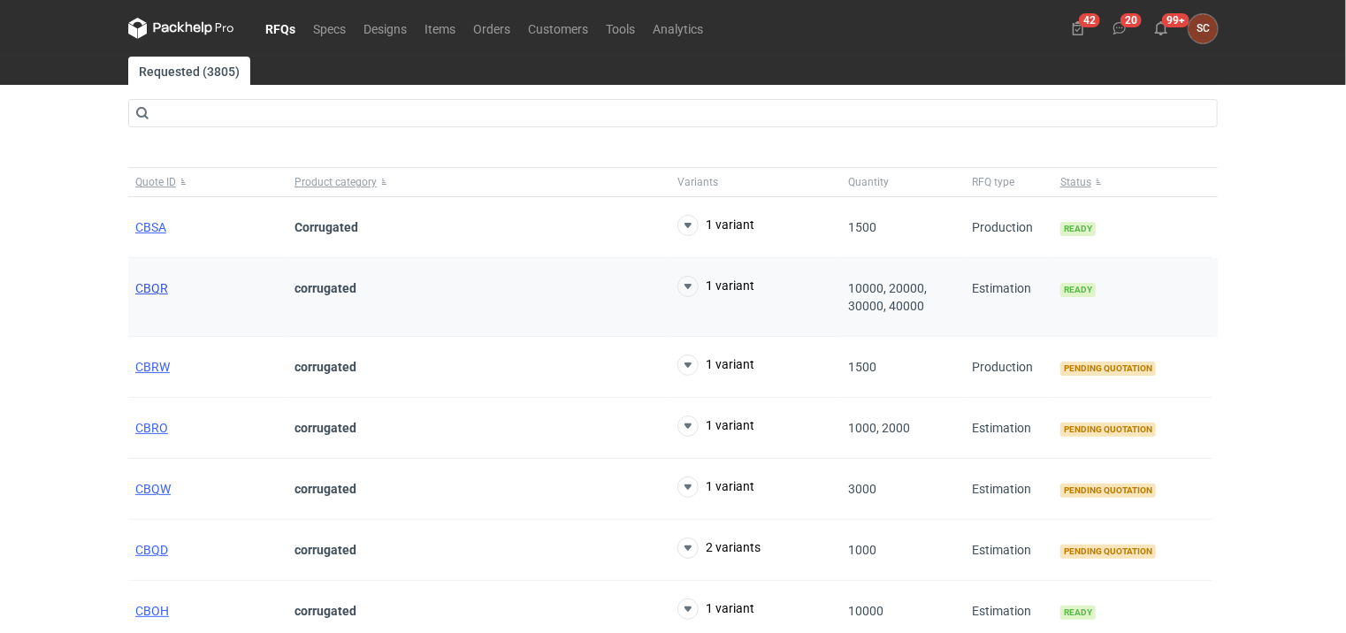
click at [152, 283] on span "CBQR" at bounding box center [151, 288] width 33 height 14
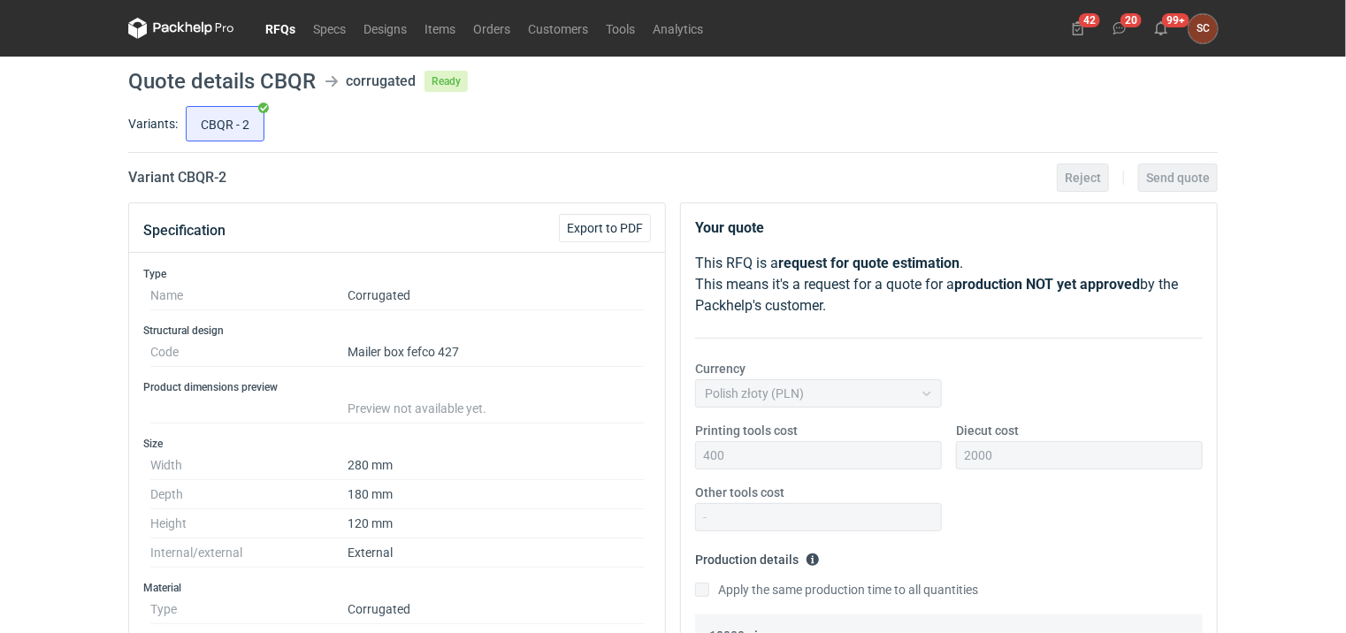
click at [282, 34] on link "RFQs" at bounding box center [280, 28] width 48 height 21
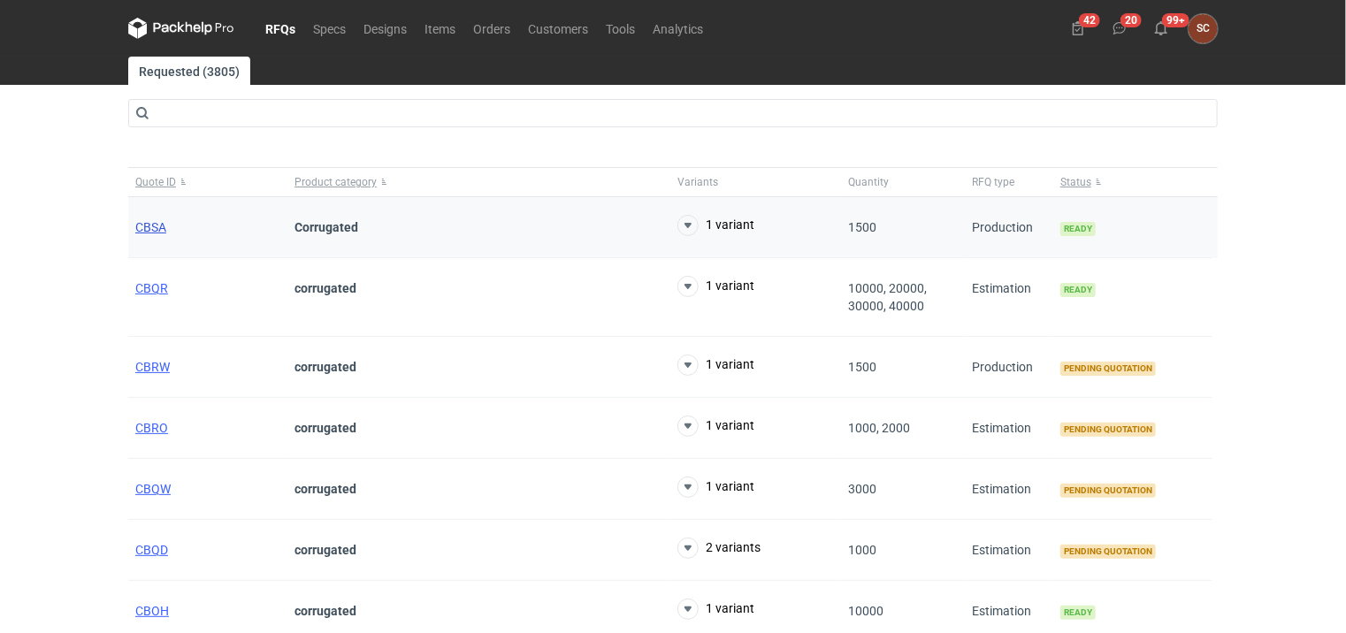
click at [149, 222] on span "CBSA" at bounding box center [150, 227] width 31 height 14
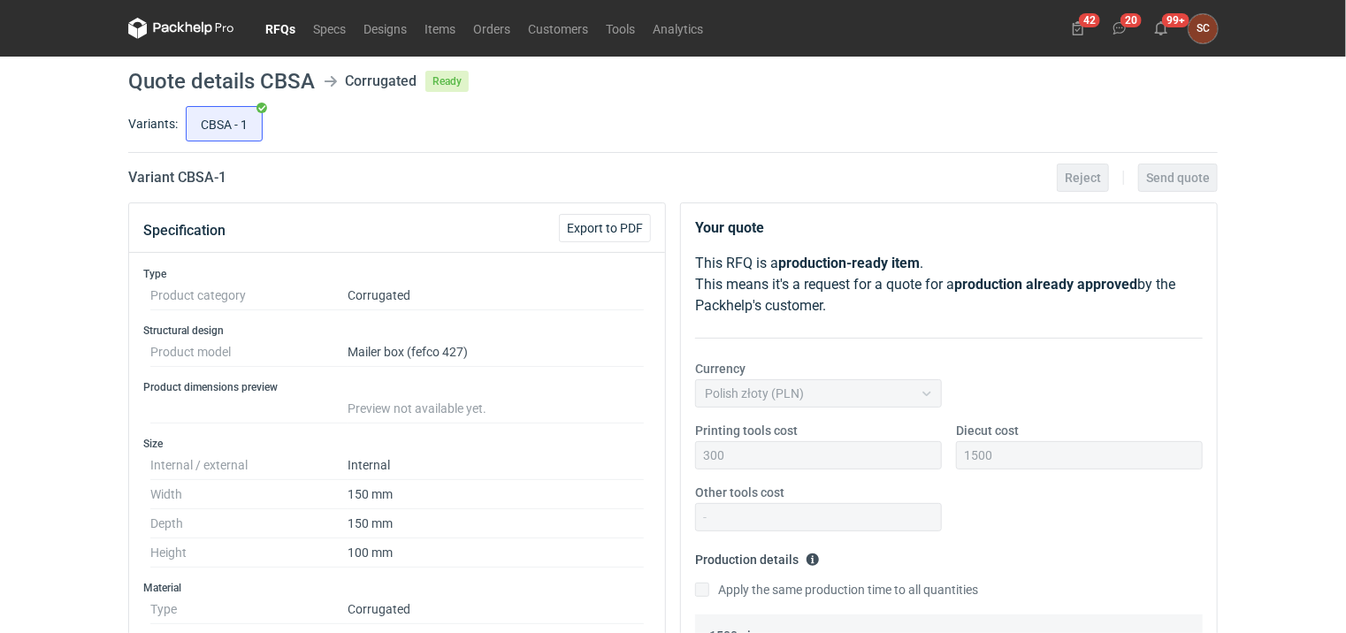
click at [291, 29] on link "RFQs" at bounding box center [280, 28] width 48 height 21
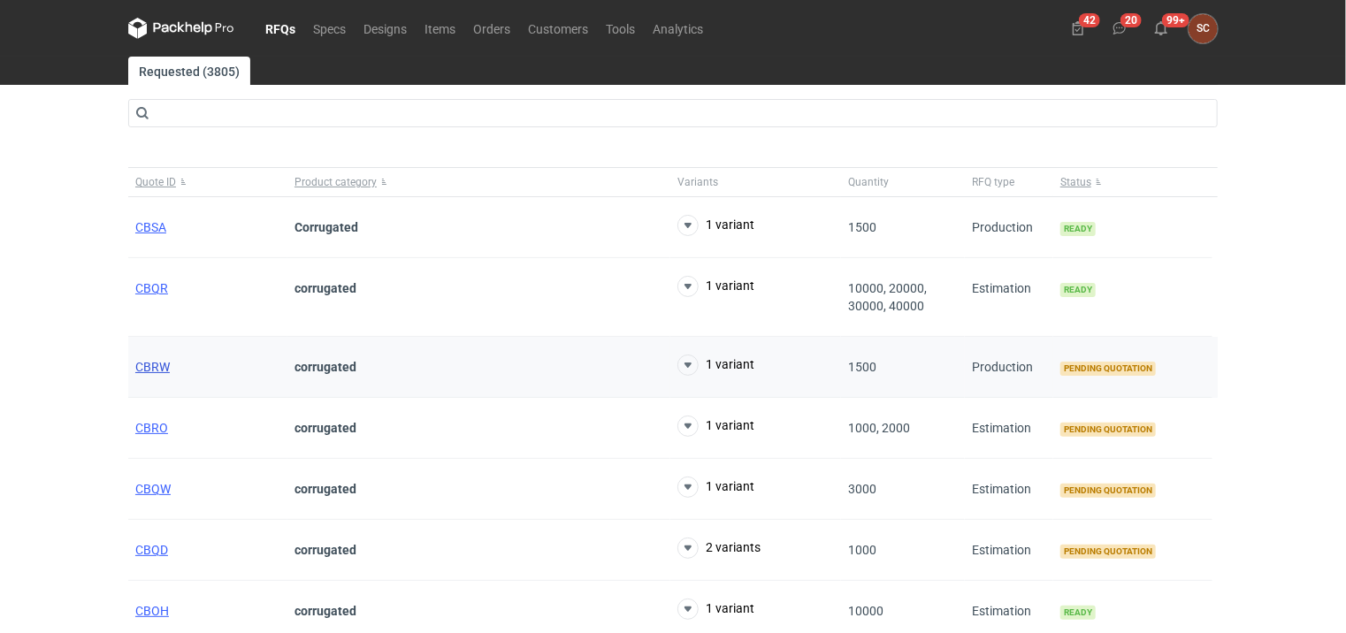
click at [155, 362] on span "CBRW" at bounding box center [152, 367] width 34 height 14
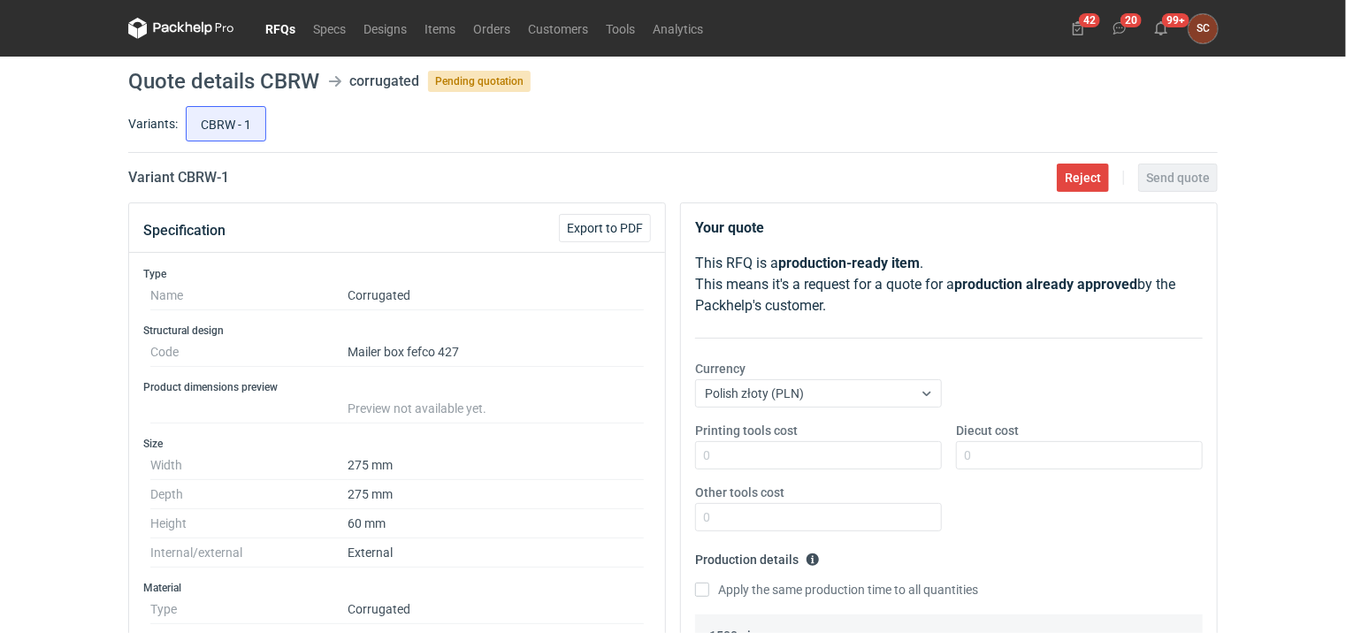
click at [270, 27] on link "RFQs" at bounding box center [280, 28] width 48 height 21
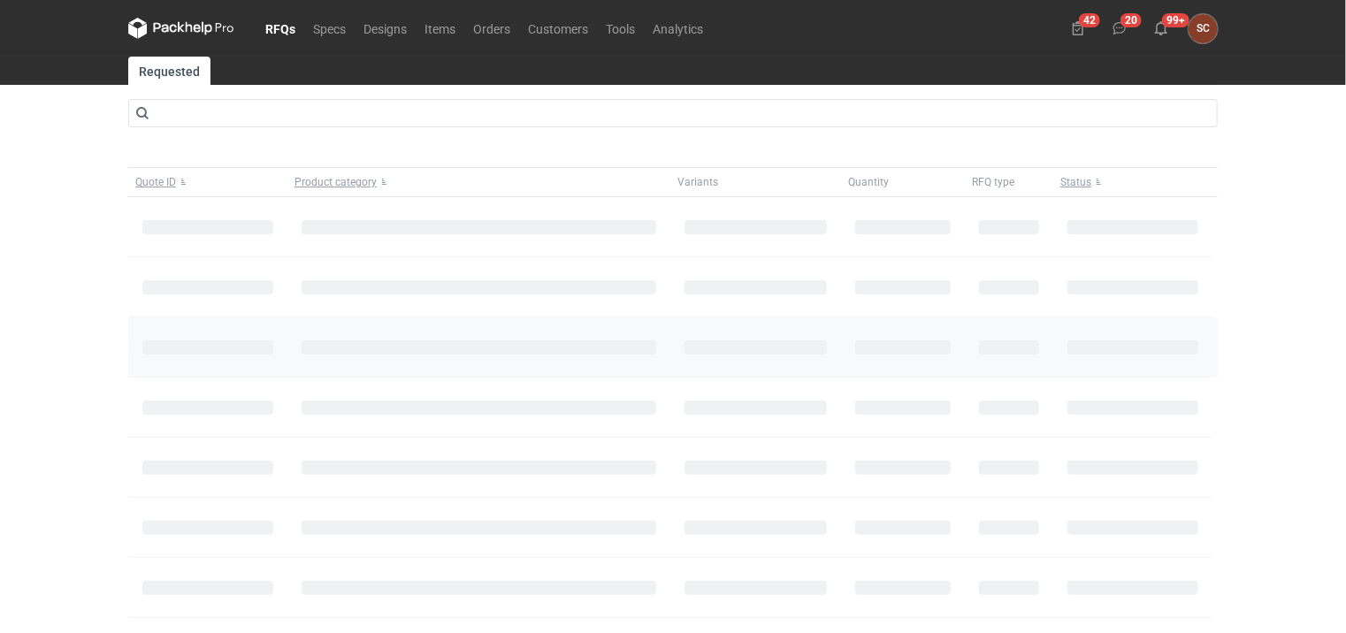
scroll to position [88, 0]
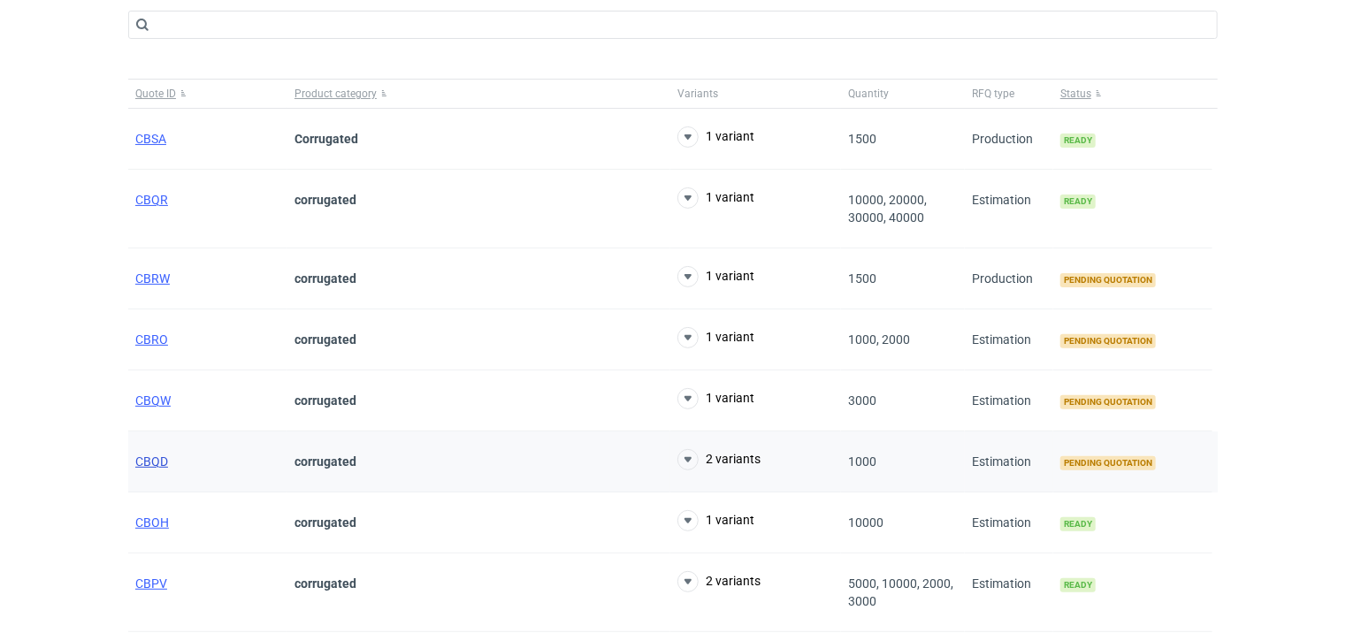
click at [157, 460] on span "CBQD" at bounding box center [151, 461] width 33 height 14
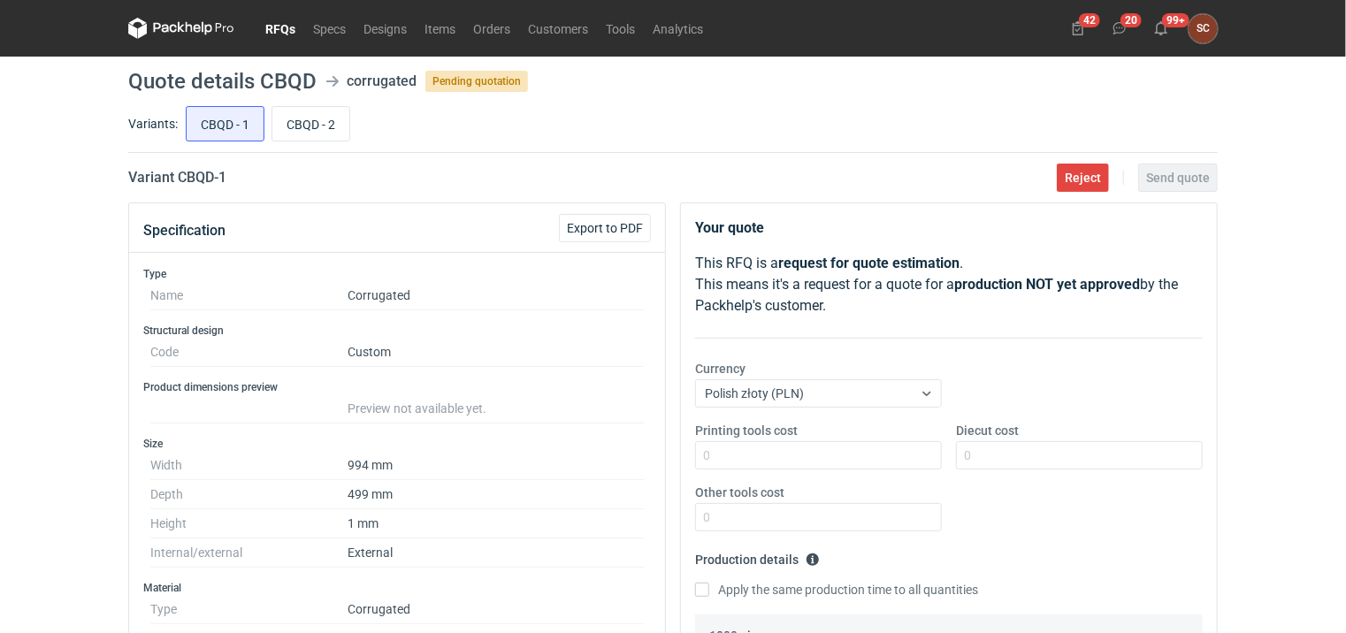
click at [271, 26] on link "RFQs" at bounding box center [280, 28] width 48 height 21
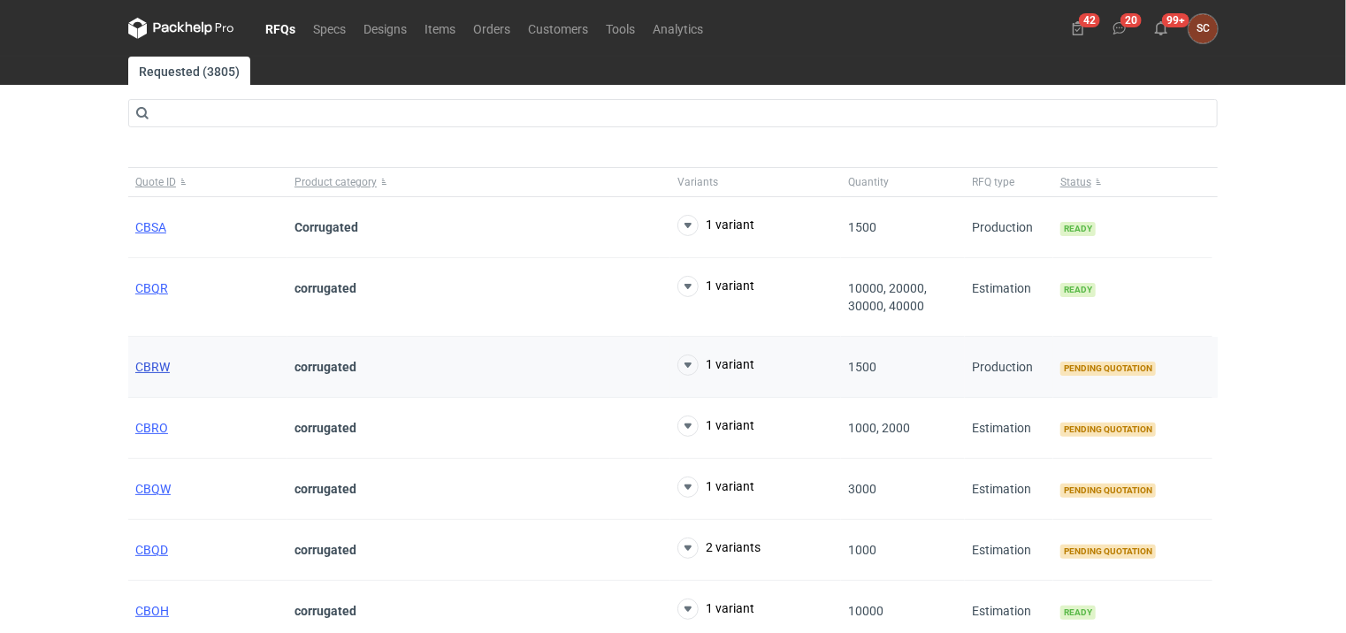
click at [149, 371] on span "CBRW" at bounding box center [152, 367] width 34 height 14
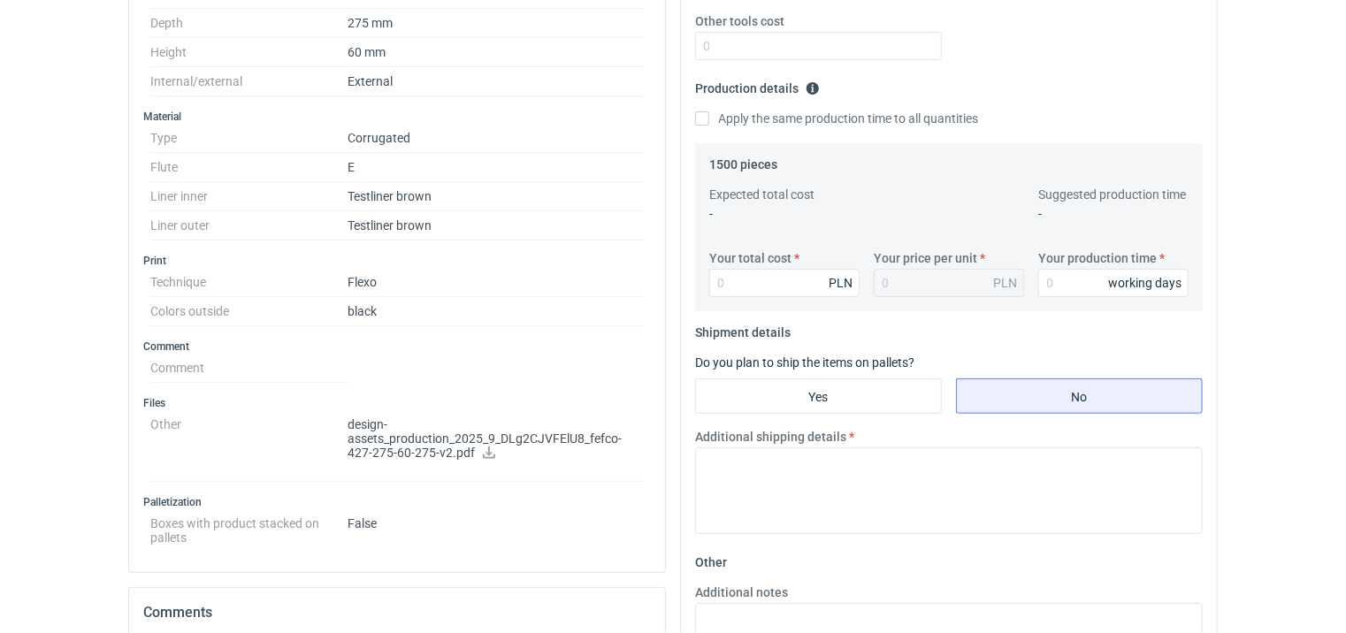
scroll to position [354, 0]
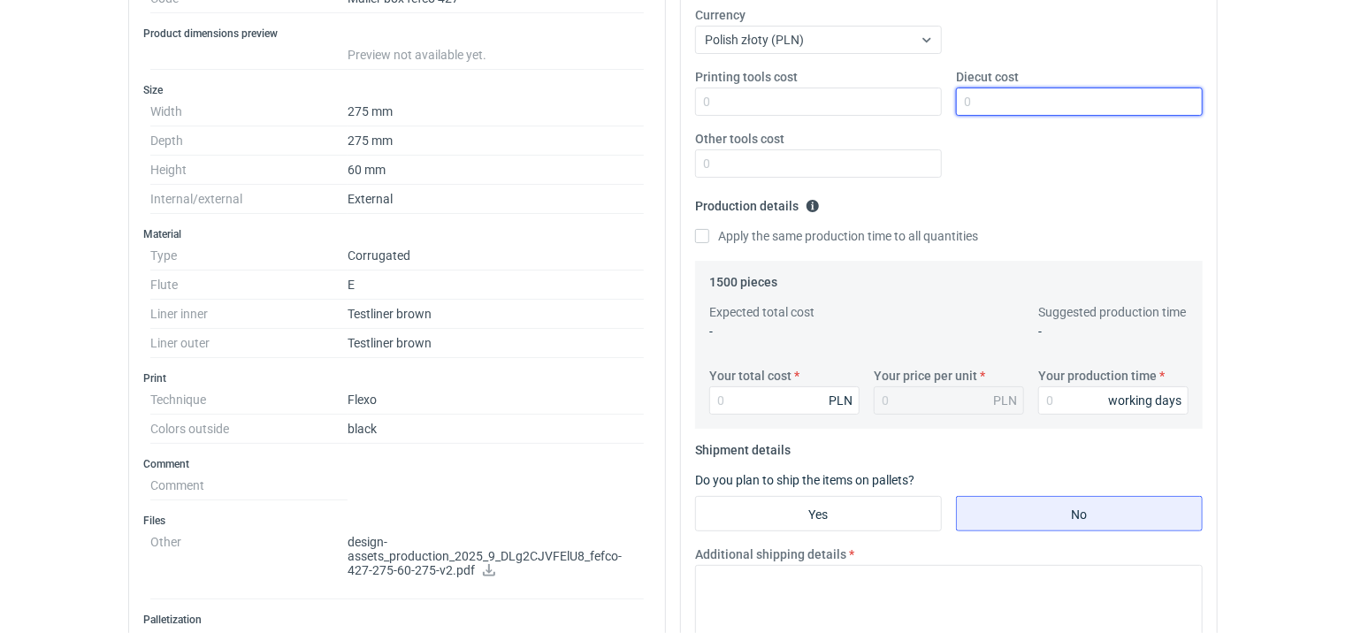
click at [1015, 93] on input "Diecut cost" at bounding box center [1079, 102] width 247 height 28
type input "1700"
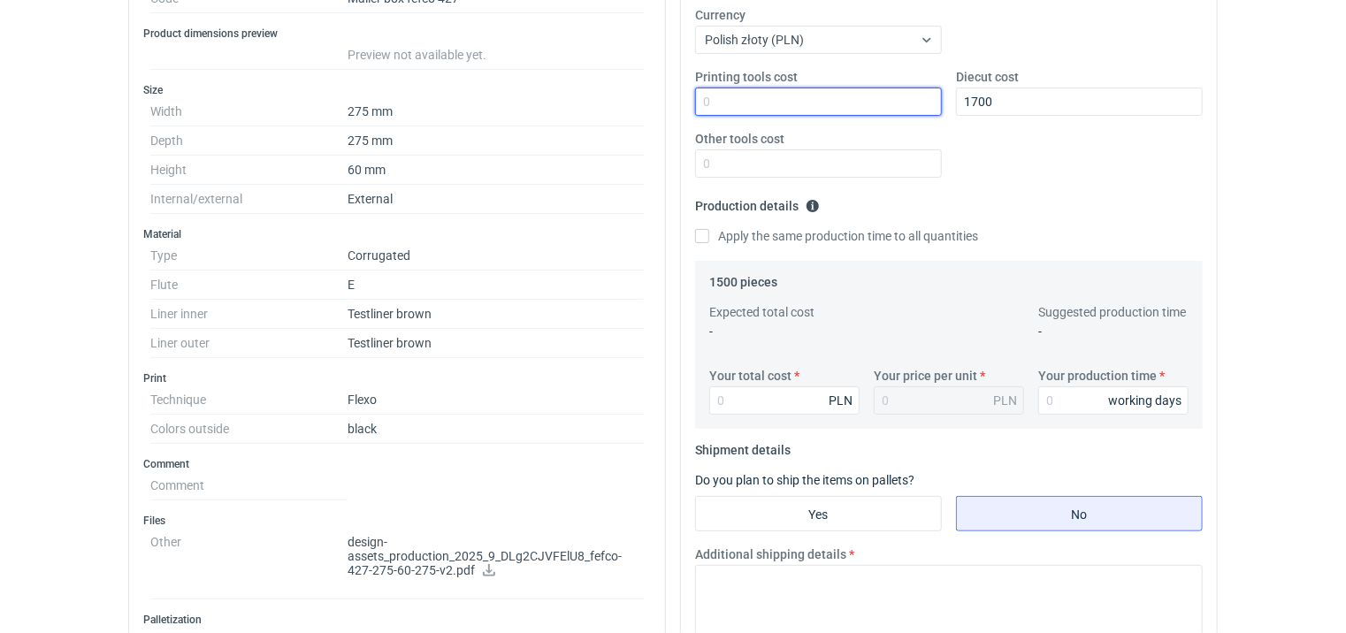
click at [804, 100] on input "Printing tools cost" at bounding box center [818, 102] width 247 height 28
type input "300"
click at [717, 240] on label "Apply the same production time to all quantities" at bounding box center [836, 236] width 283 height 18
click at [709, 240] on input "Apply the same production time to all quantities" at bounding box center [702, 236] width 14 height 14
checkbox input "true"
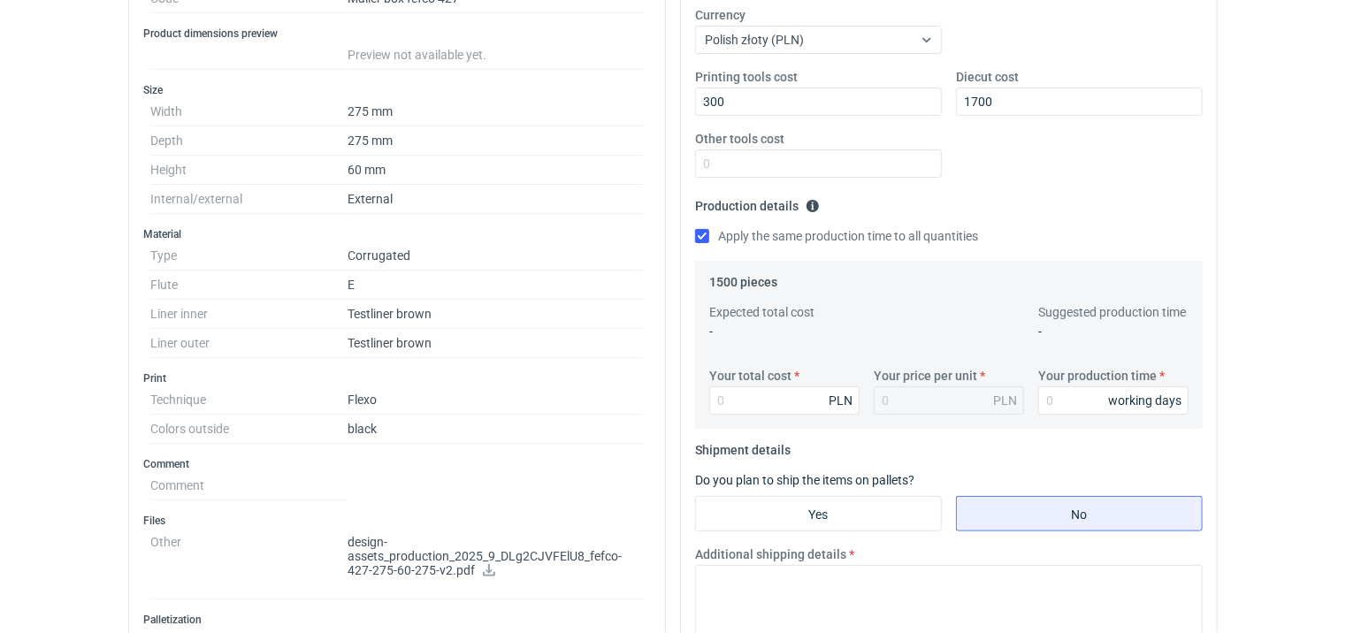
click at [1080, 385] on div "Your production time working days" at bounding box center [1113, 391] width 164 height 48
click at [1073, 400] on input "Your production time" at bounding box center [1113, 400] width 150 height 28
type input "12"
click at [797, 406] on input "Your total cost" at bounding box center [784, 400] width 150 height 28
click at [737, 402] on input "Your total cost" at bounding box center [784, 400] width 150 height 28
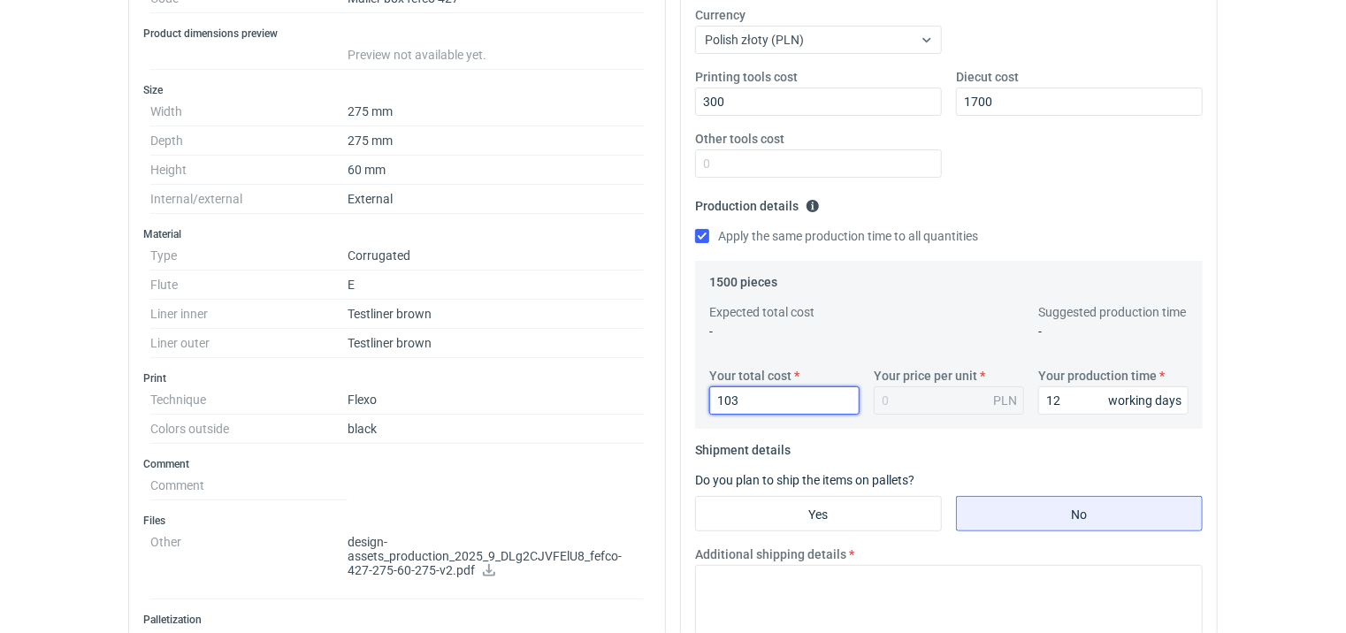
type input "1030"
type input "0.69"
drag, startPoint x: 777, startPoint y: 403, endPoint x: 659, endPoint y: 405, distance: 118.5
click at [659, 405] on div "Specification Export to PDF Type Name Corrugated Structural design Code Mailer …" at bounding box center [672, 489] width 1103 height 1280
type input "2030"
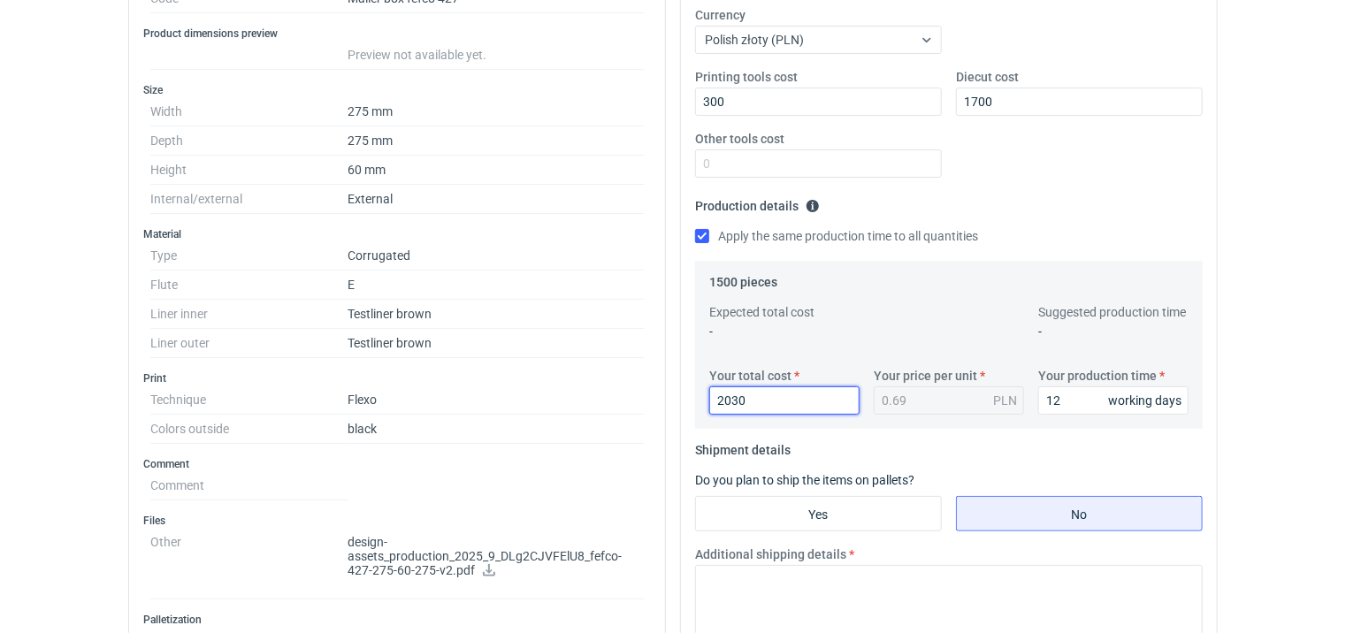
type input "1.35"
type input "2030"
click at [966, 179] on div "Printing tools cost 300 Diecut cost 1700 Other tools cost" at bounding box center [949, 130] width 522 height 124
drag, startPoint x: 722, startPoint y: 515, endPoint x: 542, endPoint y: 618, distance: 207.9
click at [721, 515] on input "Yes" at bounding box center [818, 514] width 245 height 34
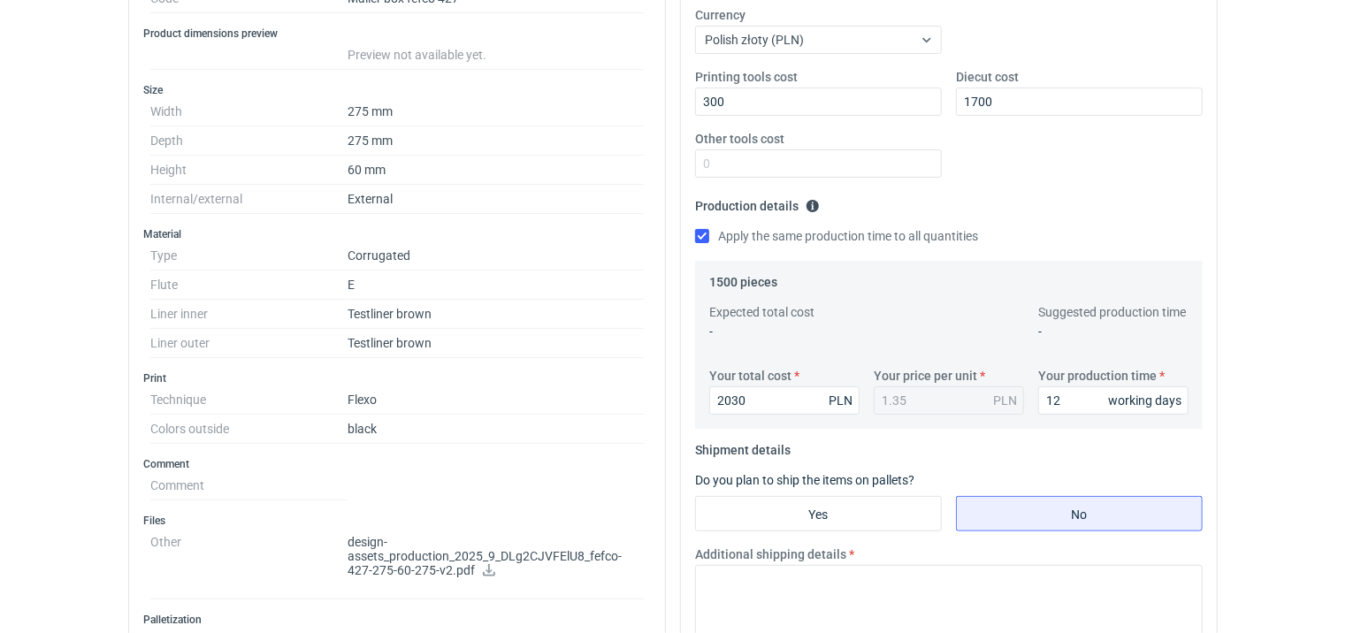
radio input "true"
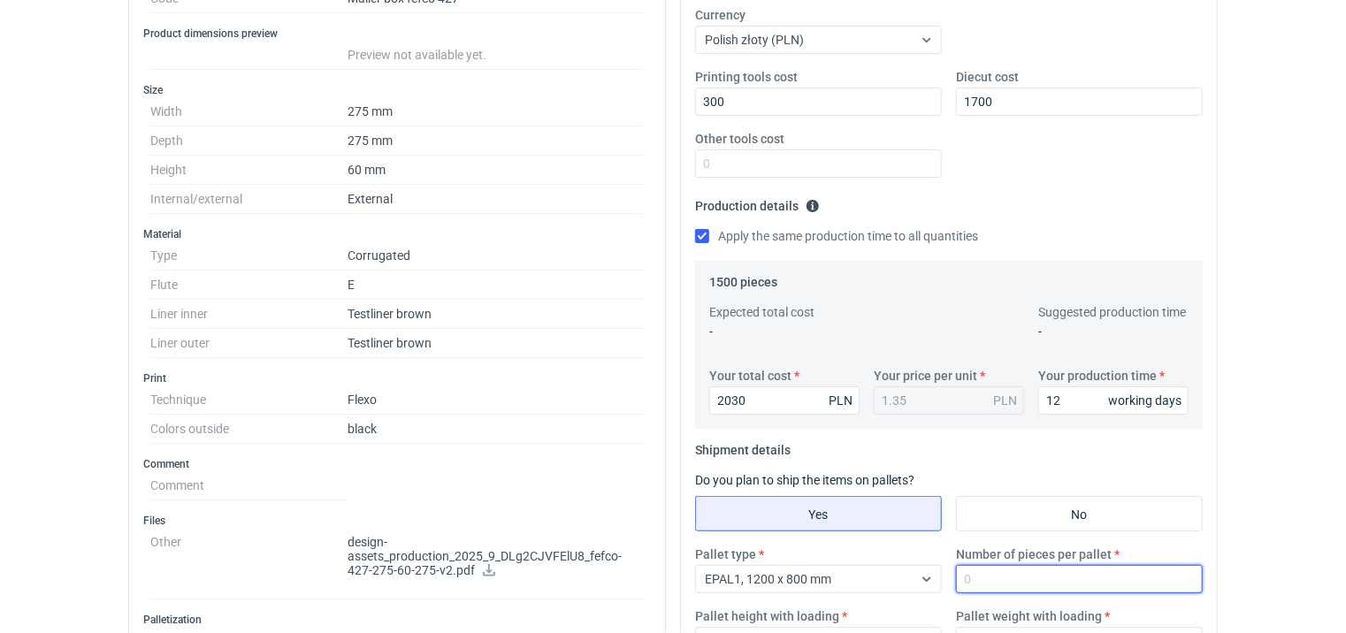
click at [1002, 576] on input "Number of pieces per pallet" at bounding box center [1079, 579] width 247 height 28
type input "1500"
click at [1025, 223] on fieldset "Production details Please provide the expected time of production in working da…" at bounding box center [948, 226] width 507 height 69
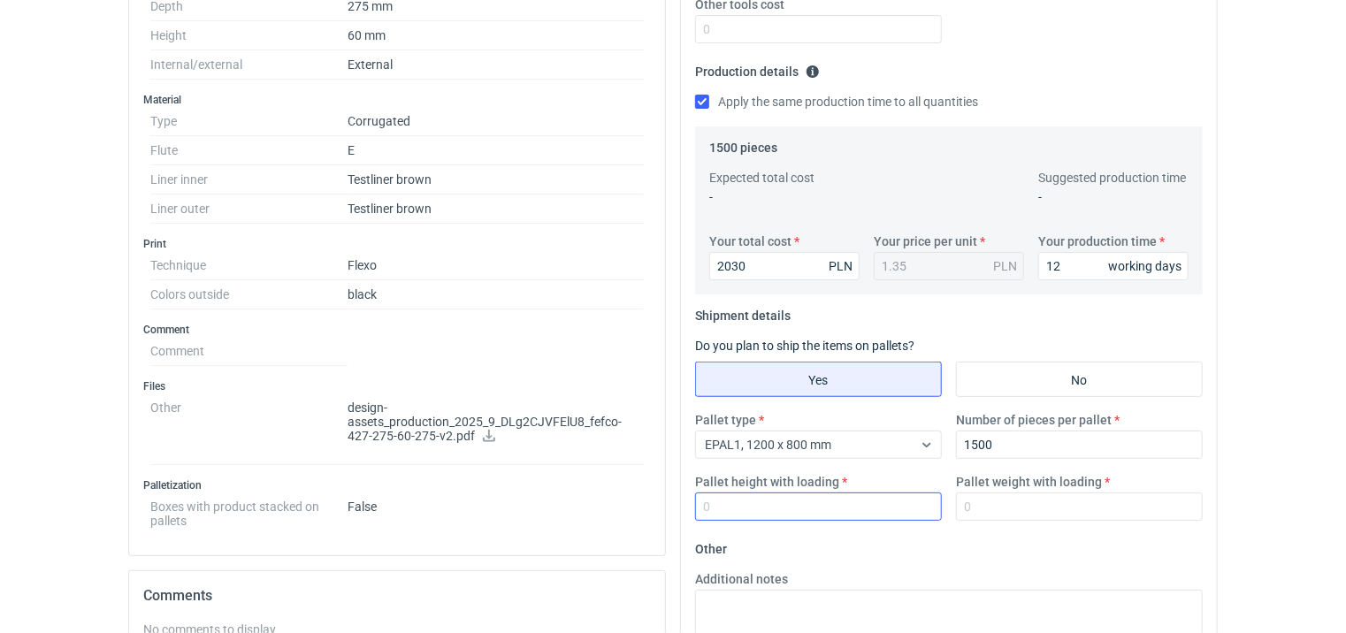
scroll to position [619, 0]
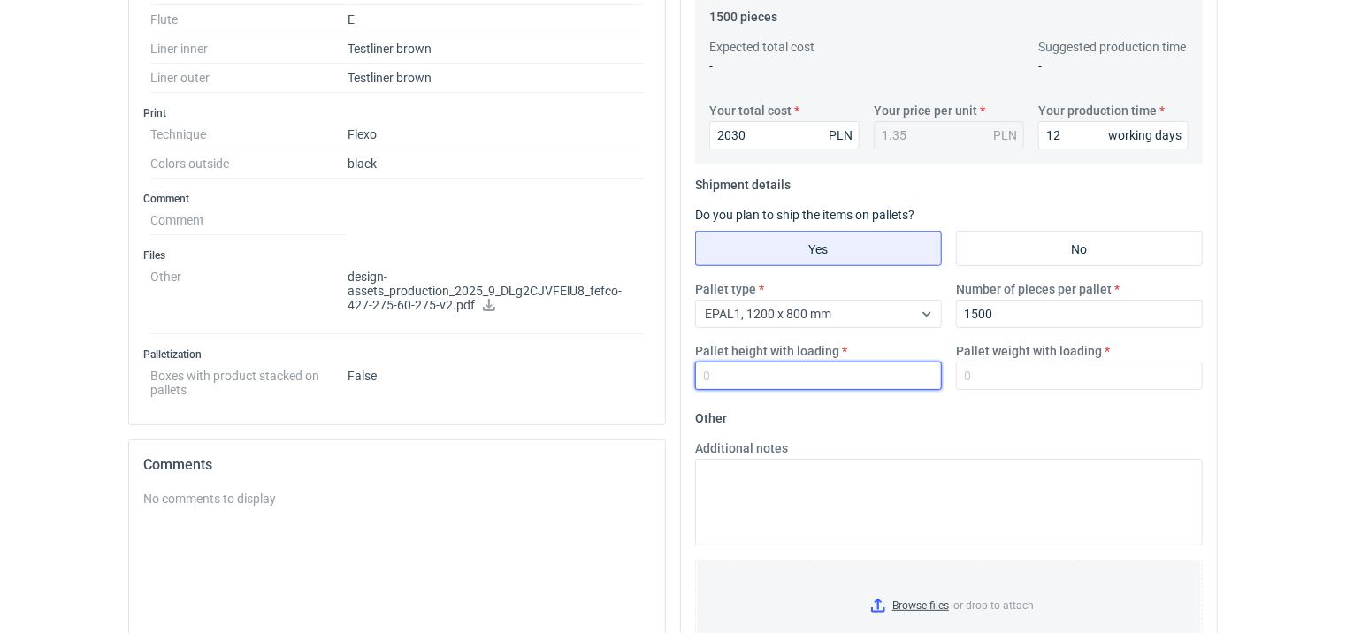
click at [794, 375] on input "Pallet height with loading" at bounding box center [818, 376] width 247 height 28
type input "1200"
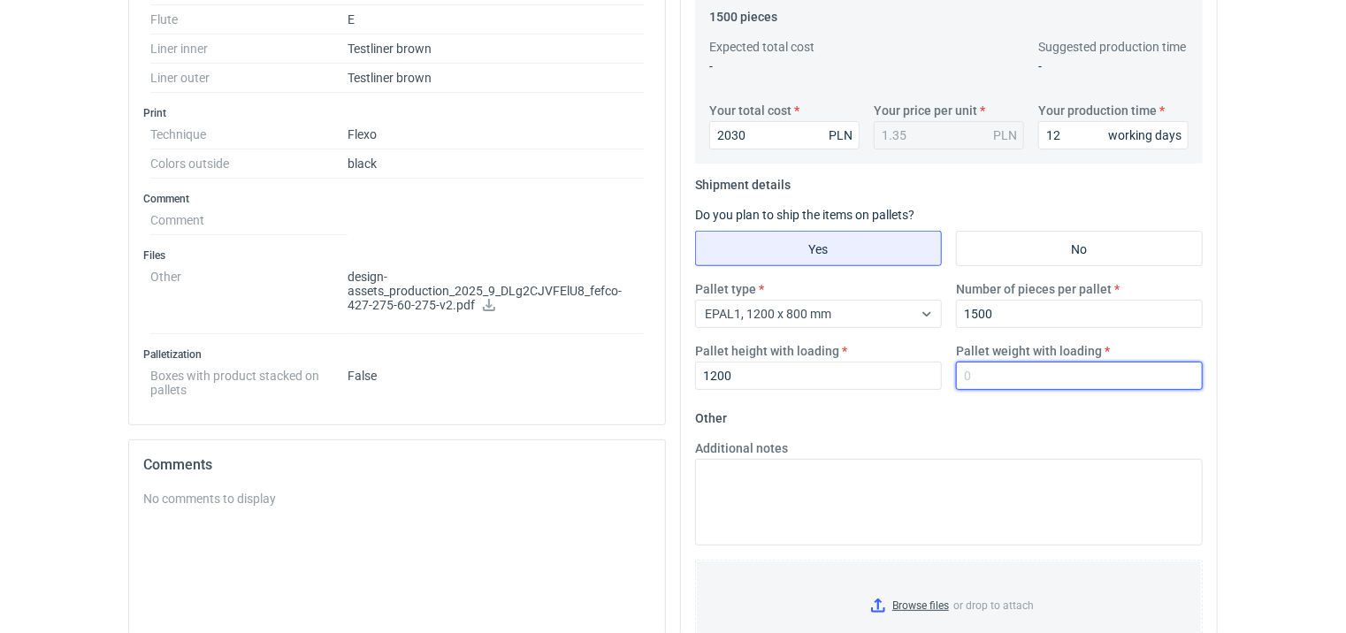
click at [995, 381] on input "Pallet weight with loading" at bounding box center [1079, 376] width 247 height 28
click at [1057, 372] on input "Pallet weight with loading" at bounding box center [1079, 376] width 247 height 28
type input "250"
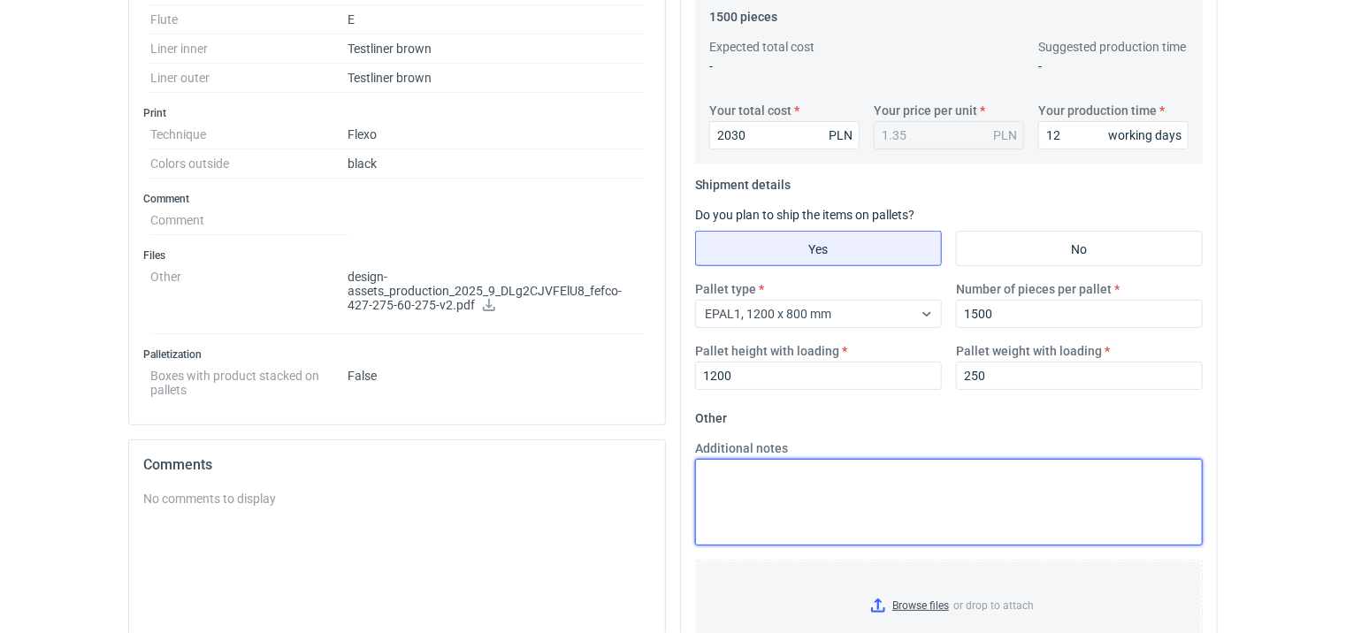
drag, startPoint x: 822, startPoint y: 522, endPoint x: 820, endPoint y: 509, distance: 12.5
click at [821, 514] on textarea "Additional notes" at bounding box center [948, 502] width 507 height 87
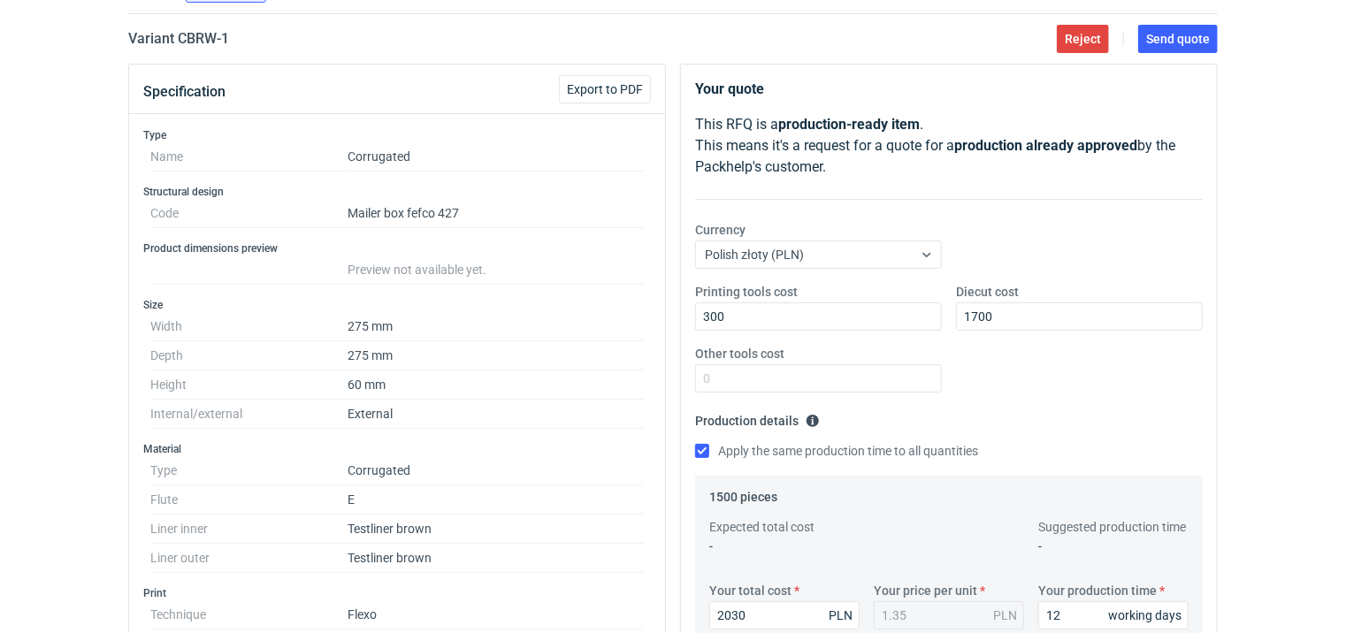
scroll to position [0, 0]
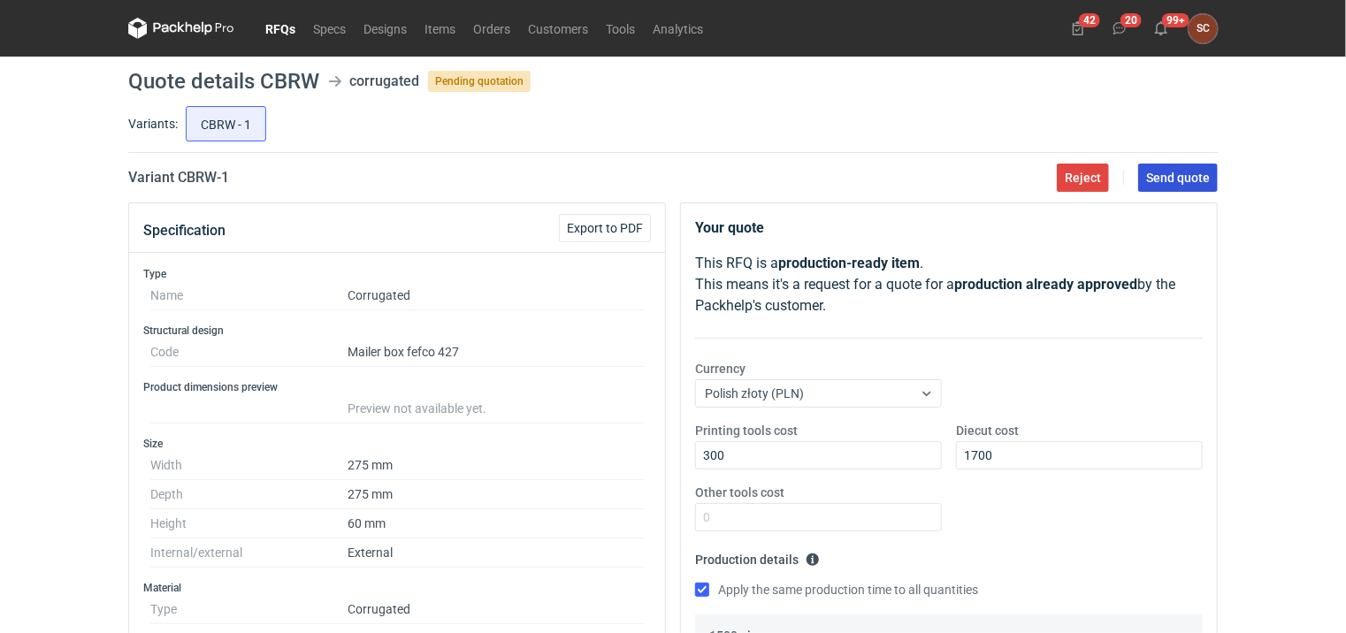
click at [1191, 172] on span "Send quote" at bounding box center [1178, 178] width 64 height 12
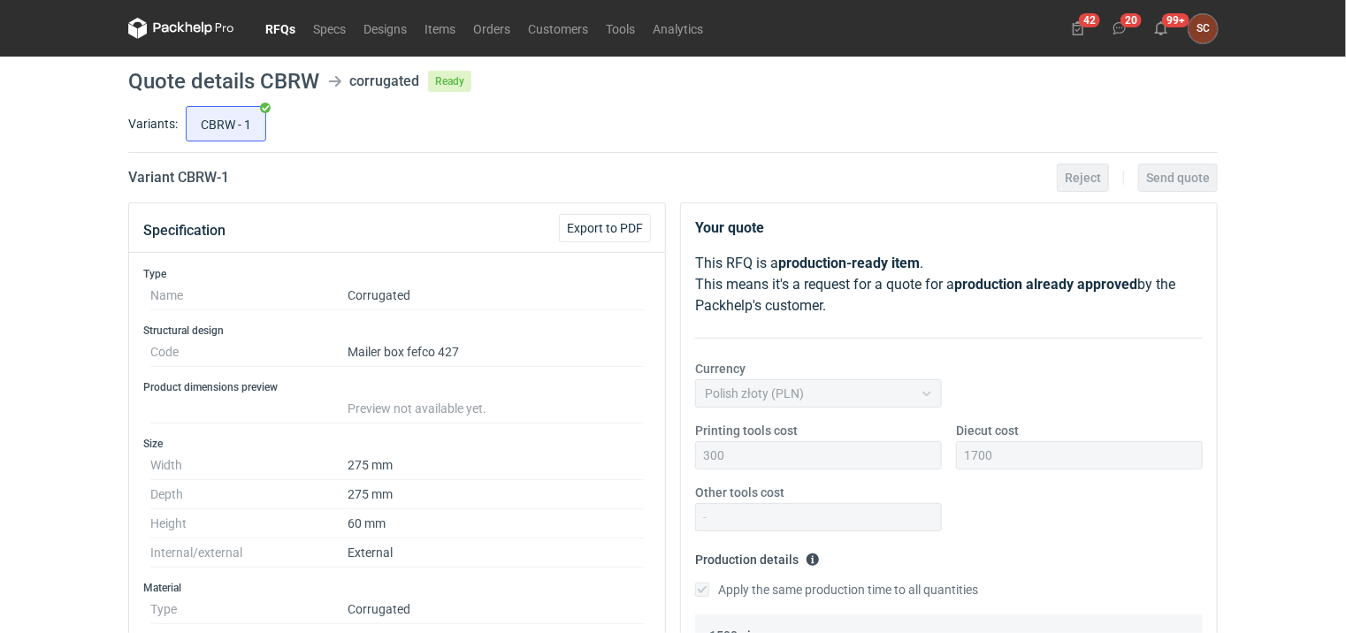
click at [283, 28] on link "RFQs" at bounding box center [280, 28] width 48 height 21
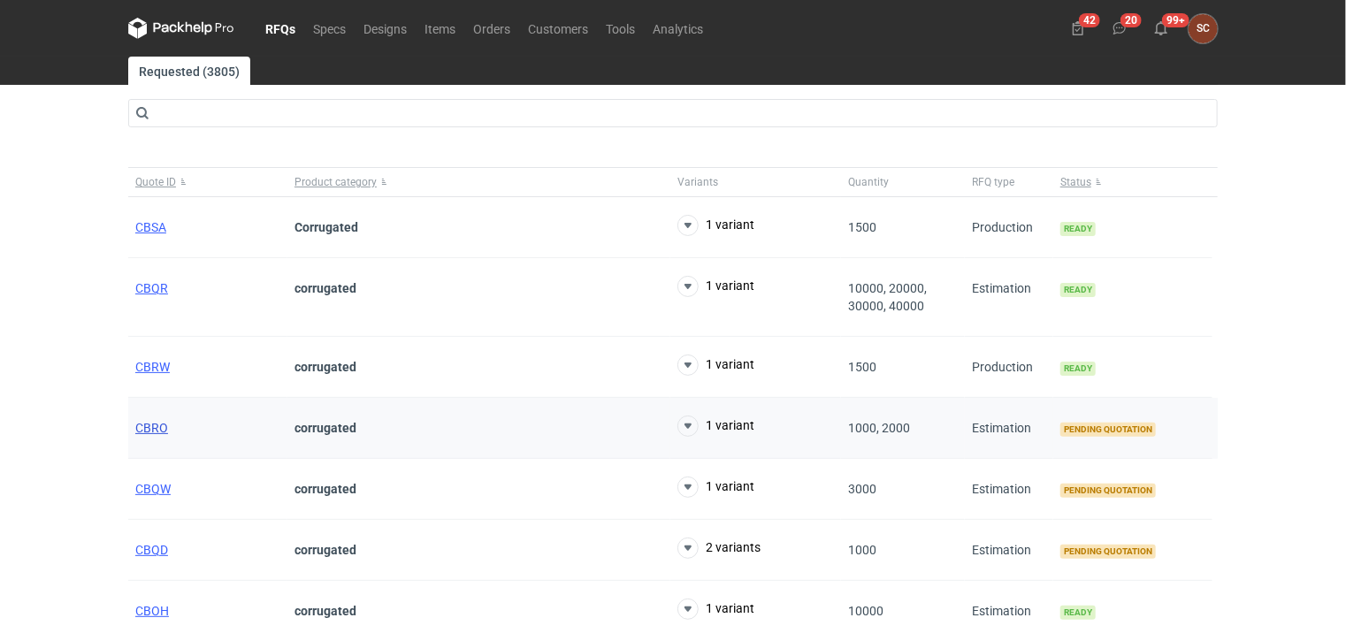
click at [153, 425] on span "CBRO" at bounding box center [151, 428] width 33 height 14
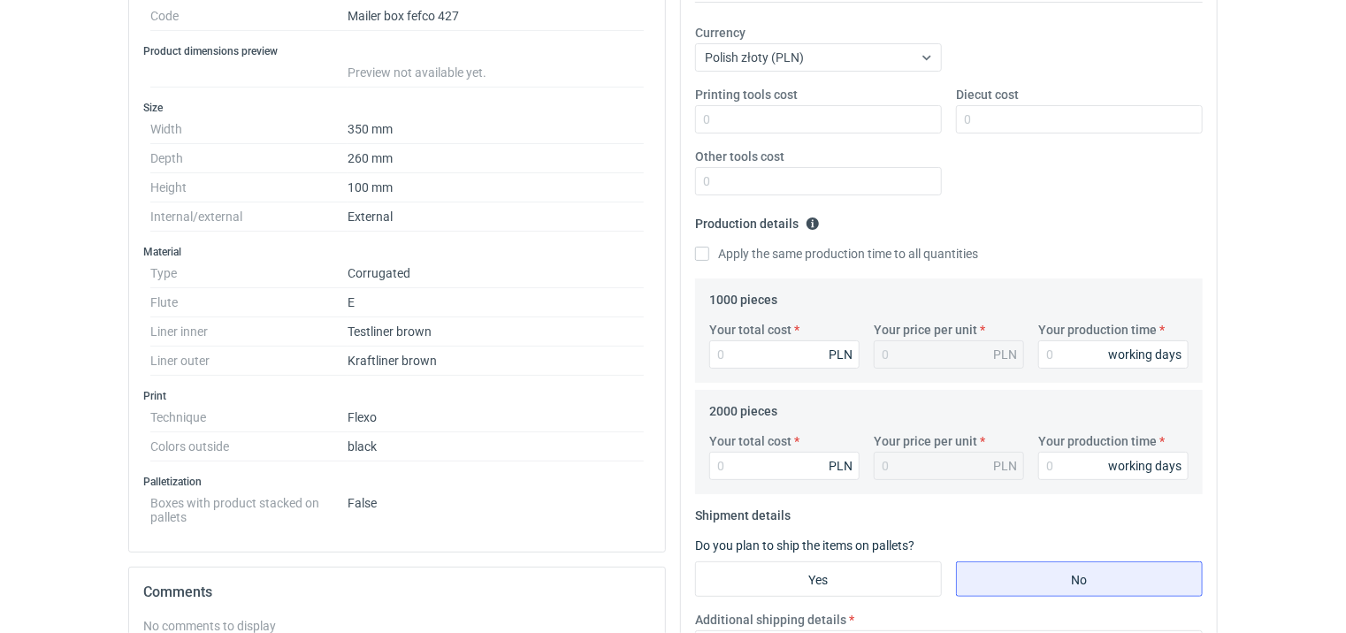
scroll to position [177, 0]
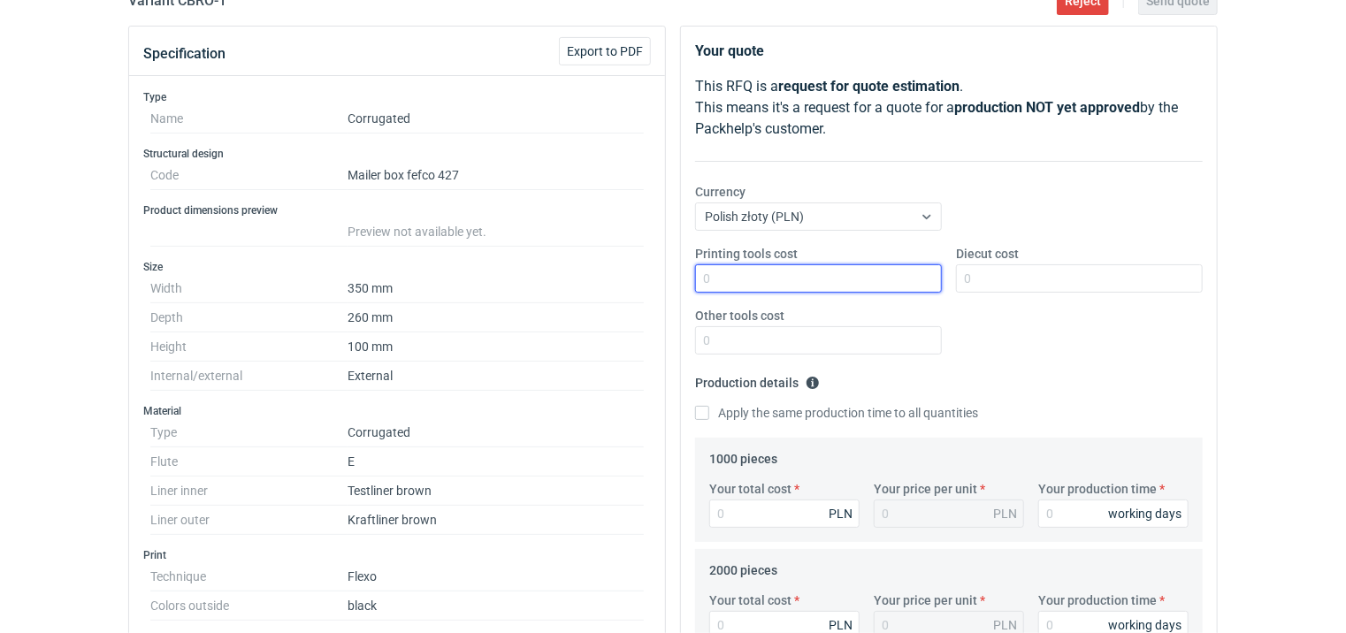
click at [774, 278] on input "Printing tools cost" at bounding box center [818, 278] width 247 height 28
type input "450"
click at [697, 415] on input "Apply the same production time to all quantities" at bounding box center [702, 413] width 14 height 14
checkbox input "true"
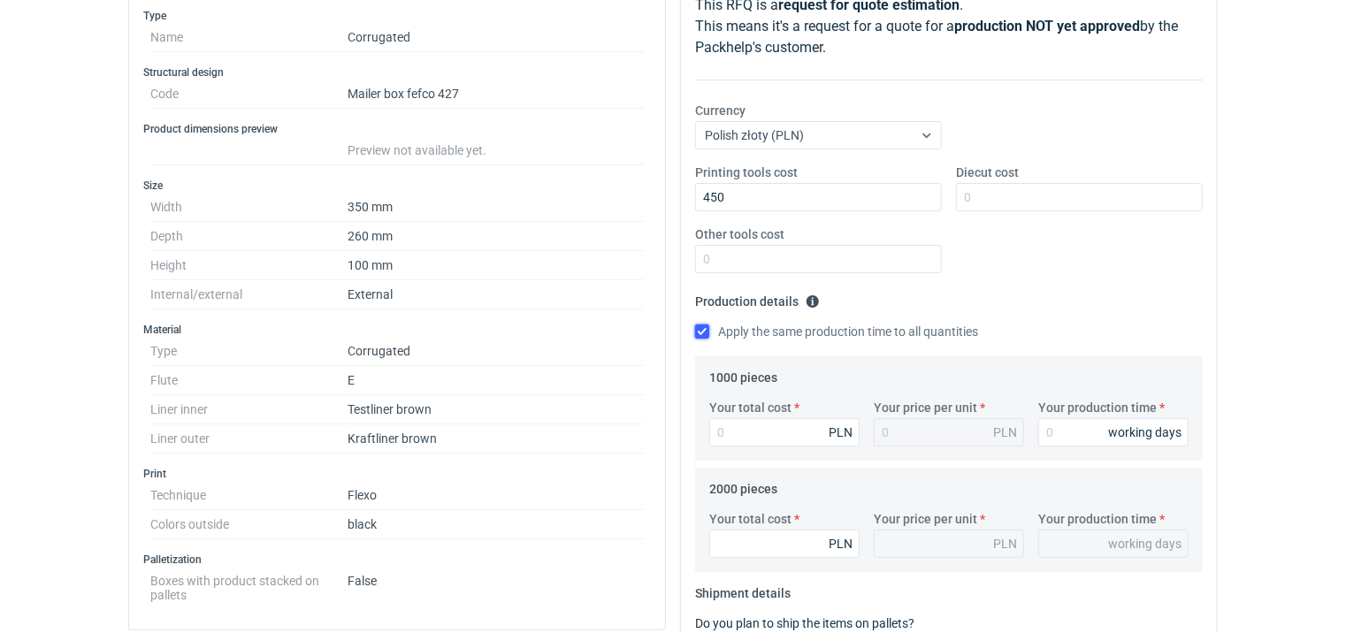
scroll to position [265, 0]
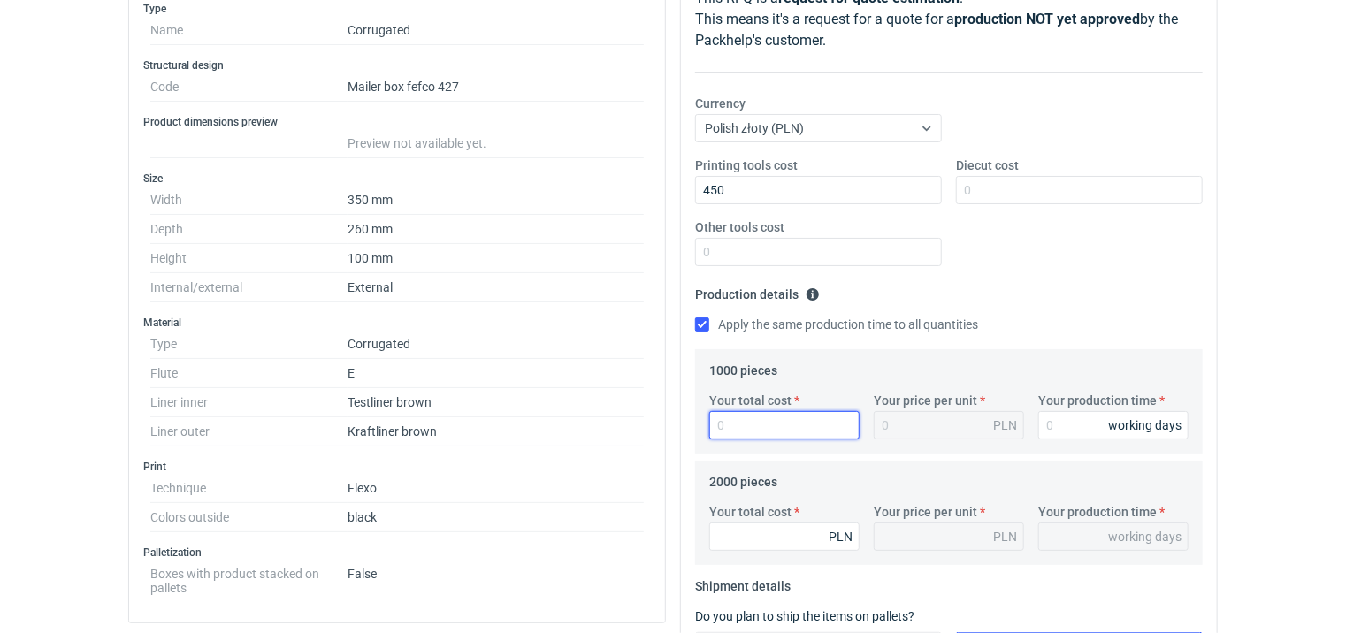
click at [747, 420] on input "Your total cost" at bounding box center [784, 425] width 150 height 28
type input "1800"
type input "1.8"
type input "1800"
click at [1056, 433] on input "Your production time" at bounding box center [1113, 425] width 150 height 28
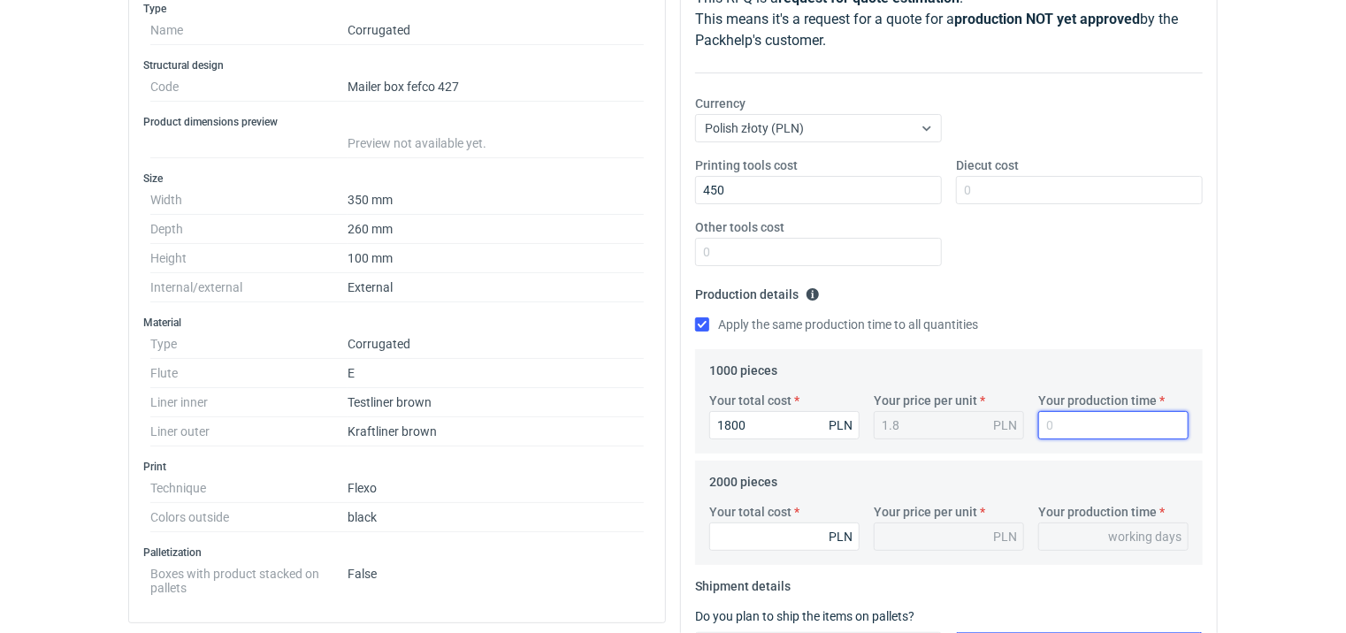
type input "1"
type input "12"
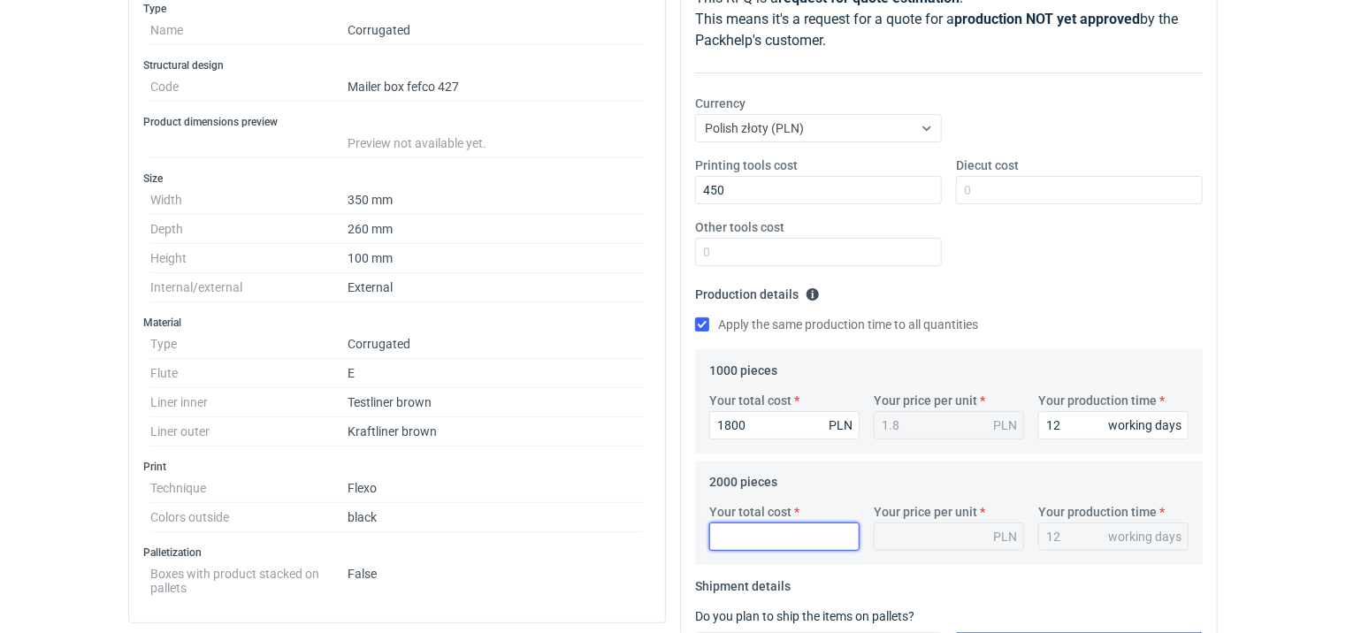
click at [778, 541] on input "Your total cost" at bounding box center [784, 536] width 150 height 28
type input "3400"
type input "1.7"
type input "3400"
click at [1029, 283] on fieldset "Production details Please provide the expected time of production in working da…" at bounding box center [948, 314] width 507 height 69
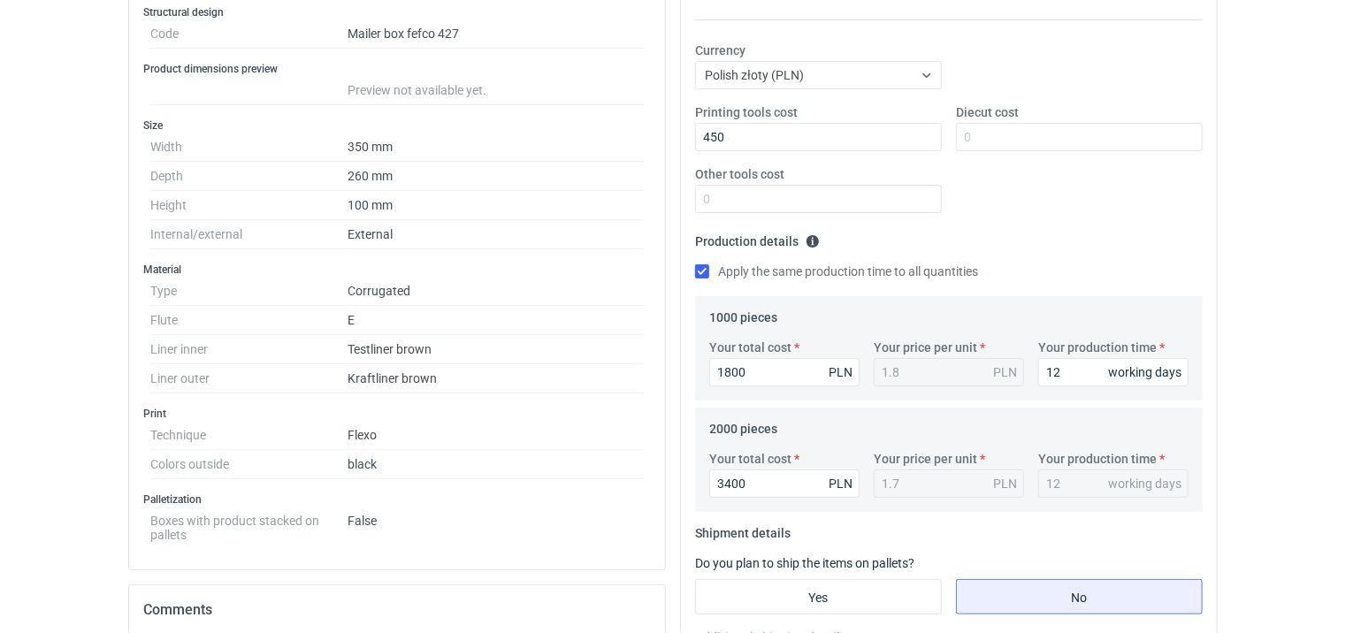
scroll to position [442, 0]
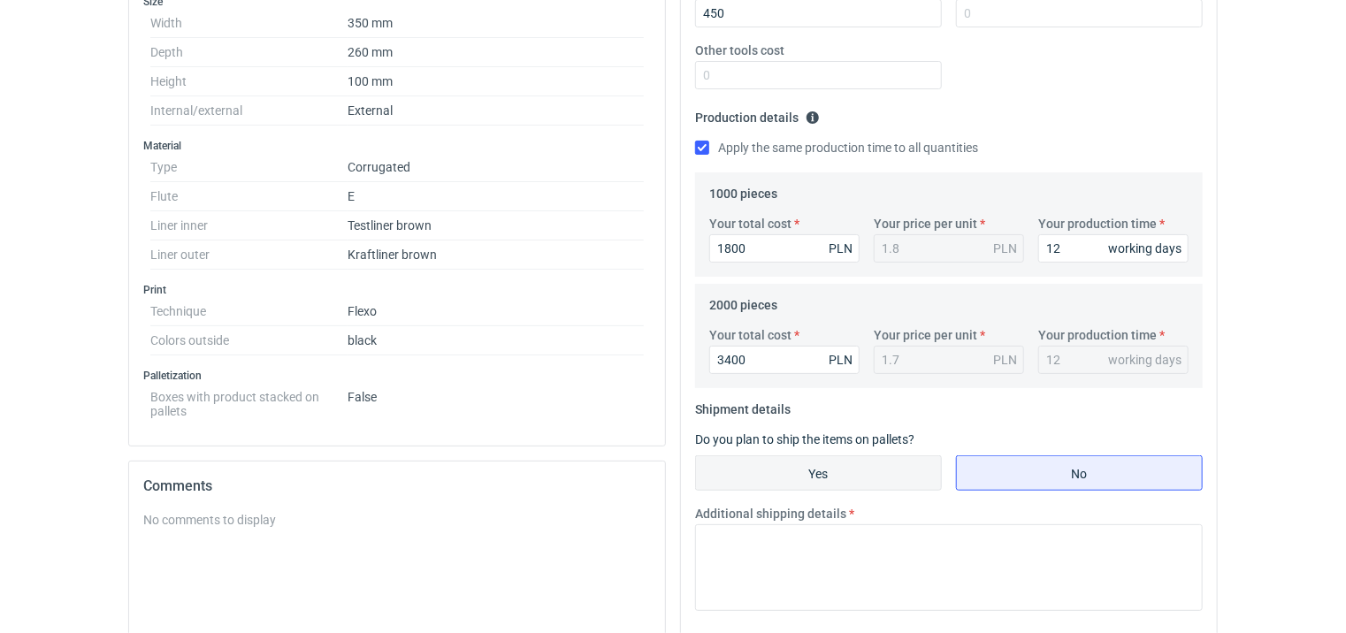
click at [770, 467] on input "Yes" at bounding box center [818, 473] width 245 height 34
radio input "true"
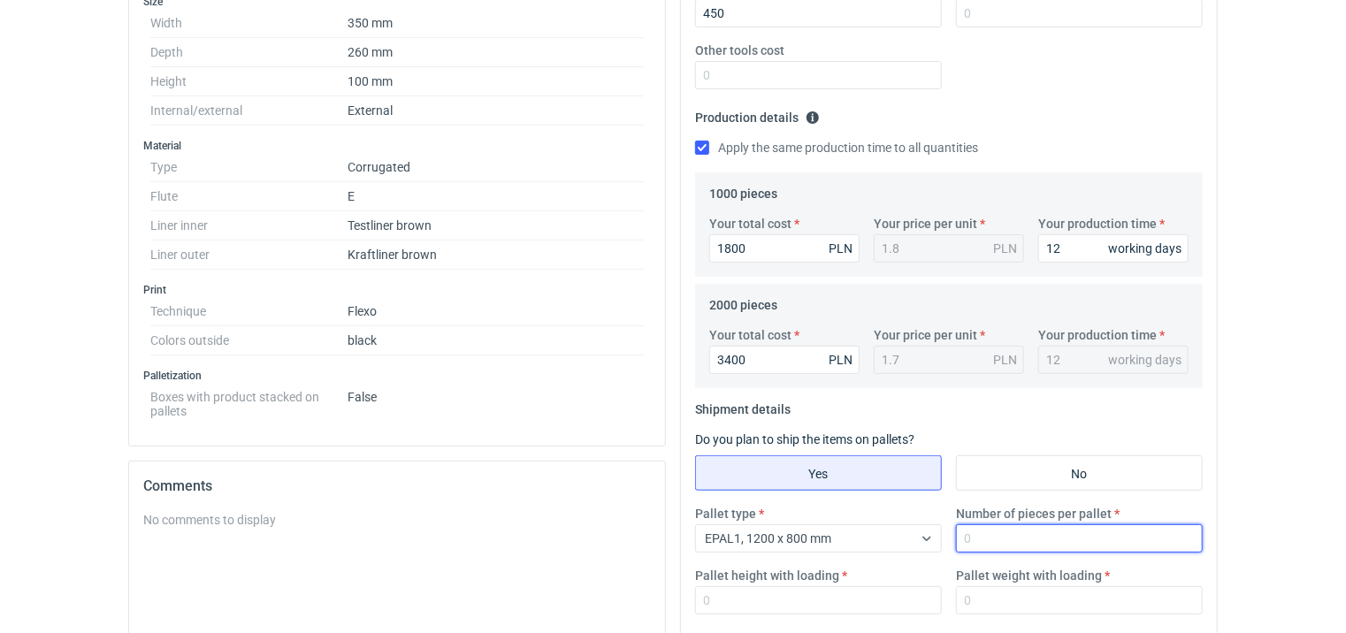
click at [996, 536] on input "Number of pieces per pallet" at bounding box center [1079, 538] width 247 height 28
type input "1000"
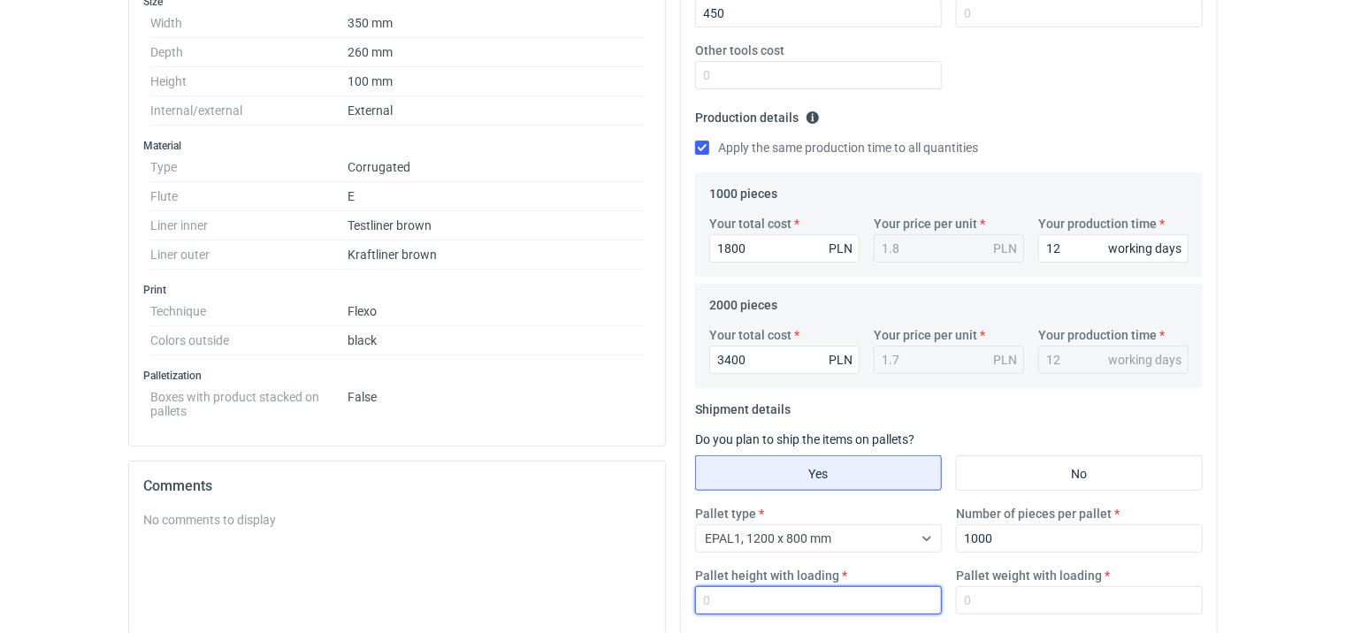
click at [804, 595] on input "Pallet height with loading" at bounding box center [818, 600] width 247 height 28
type input "1800"
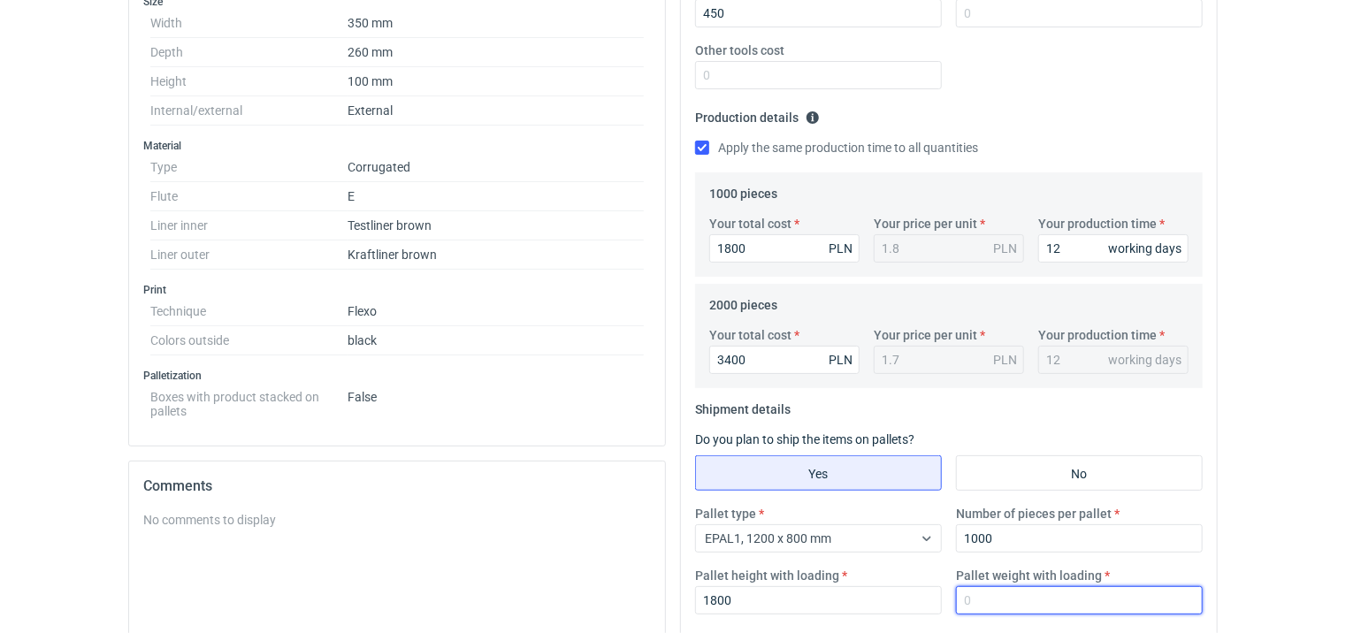
click at [1040, 601] on input "Pallet weight with loading" at bounding box center [1079, 600] width 247 height 28
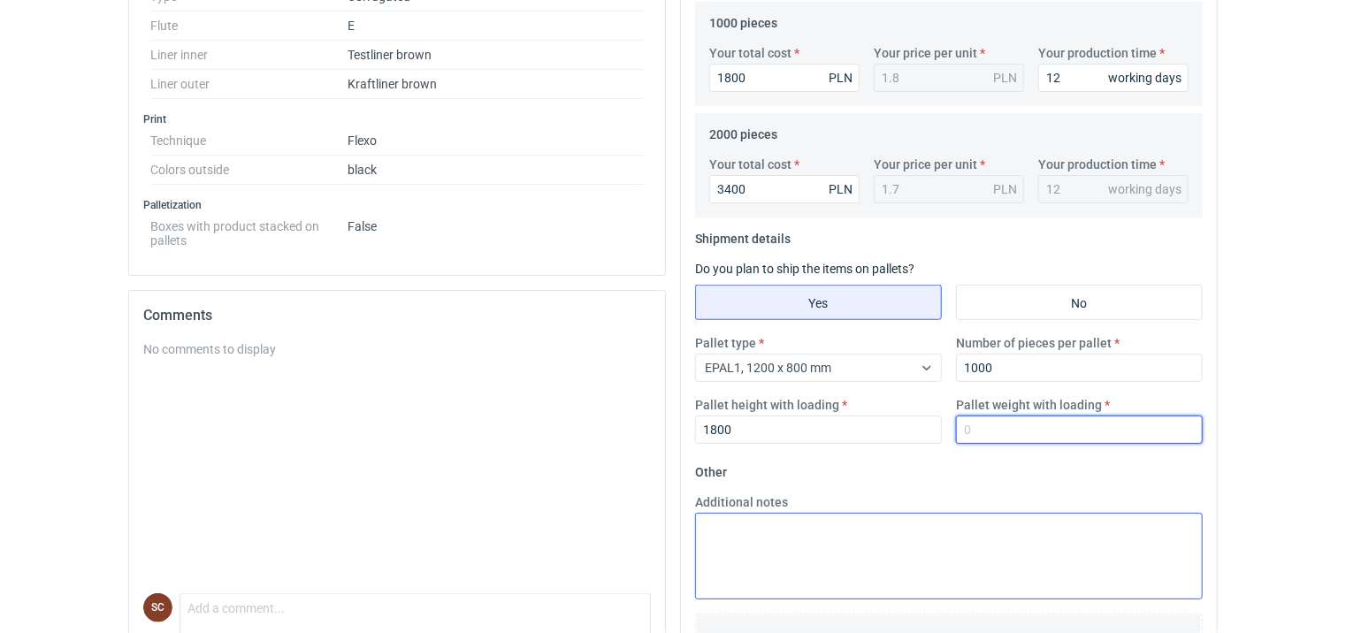
scroll to position [619, 0]
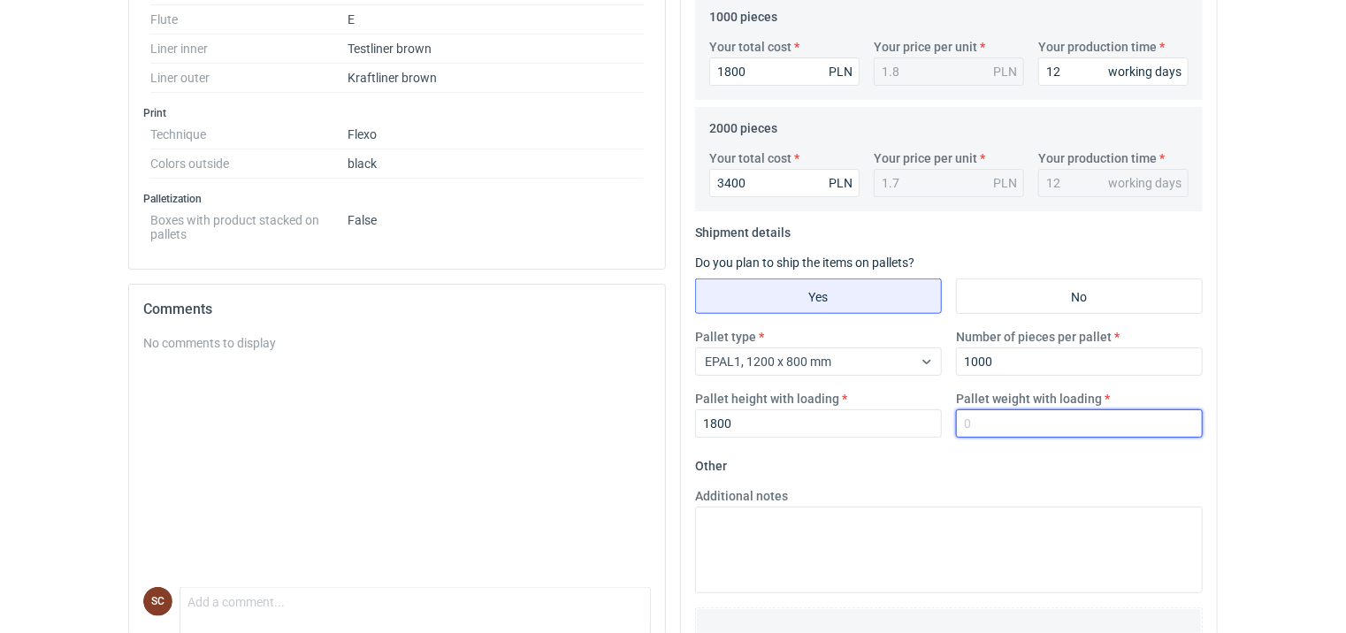
click at [997, 421] on input "Pallet weight with loading" at bounding box center [1079, 423] width 247 height 28
type input "200"
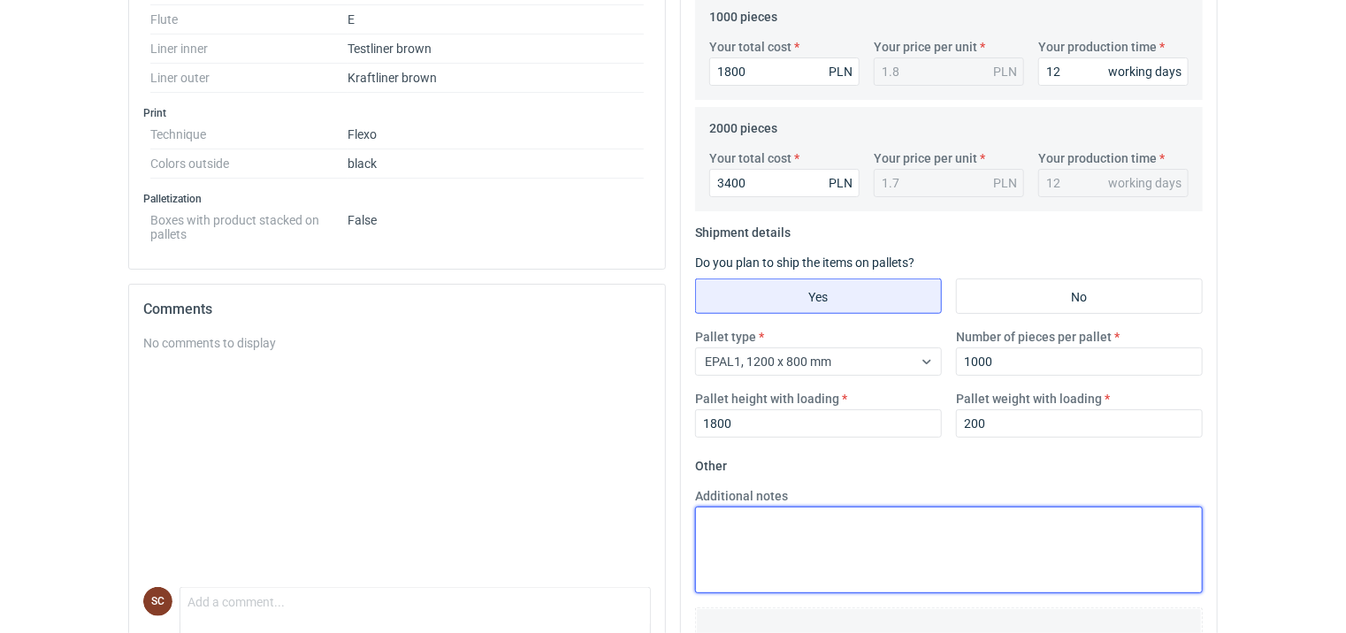
click at [915, 523] on textarea "Additional notes" at bounding box center [948, 550] width 507 height 87
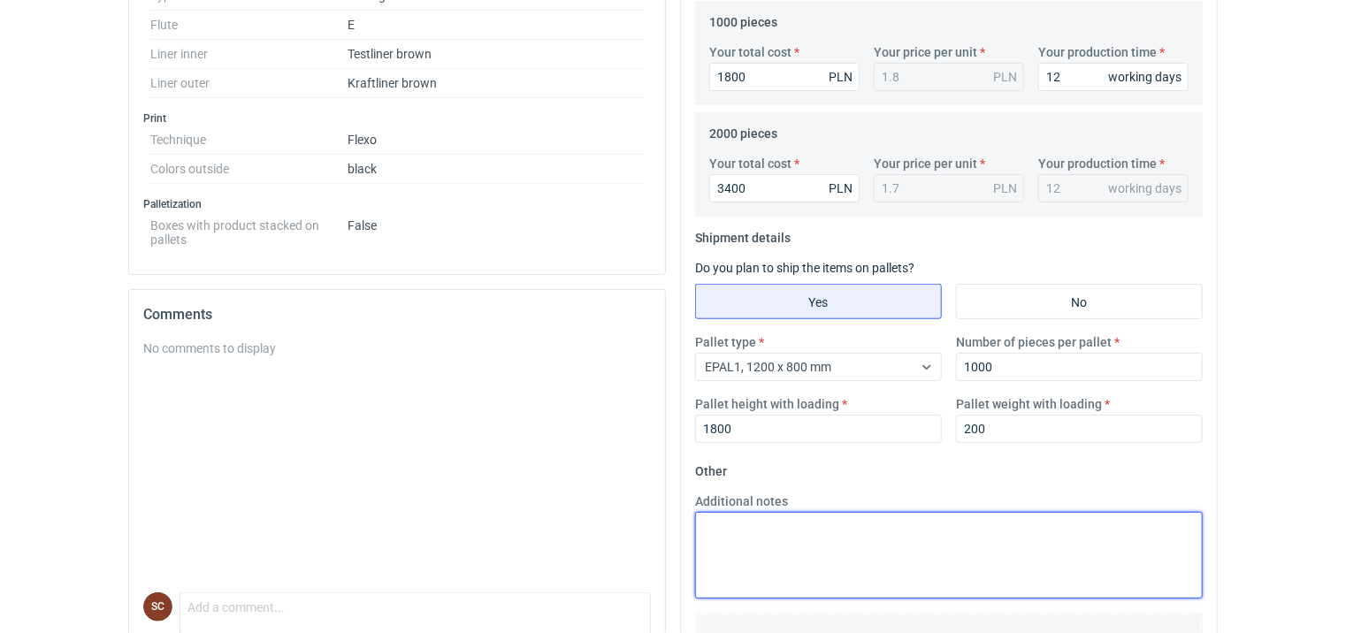
scroll to position [0, 0]
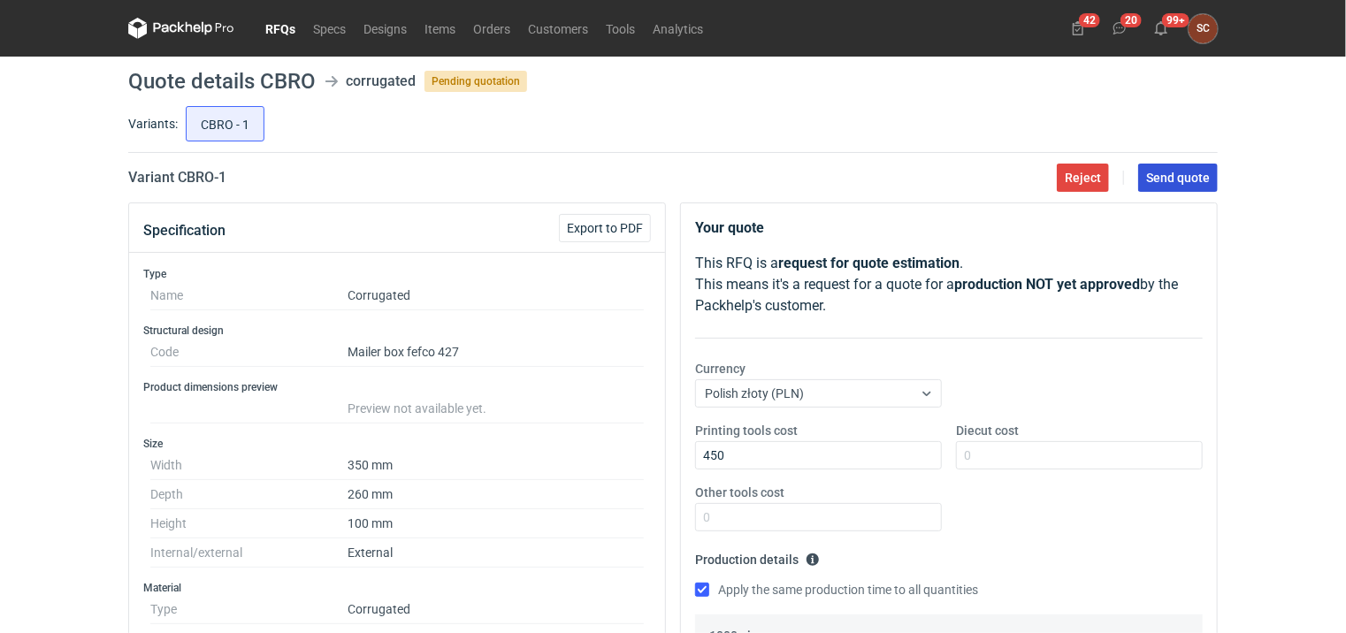
click at [1173, 178] on span "Send quote" at bounding box center [1178, 178] width 64 height 12
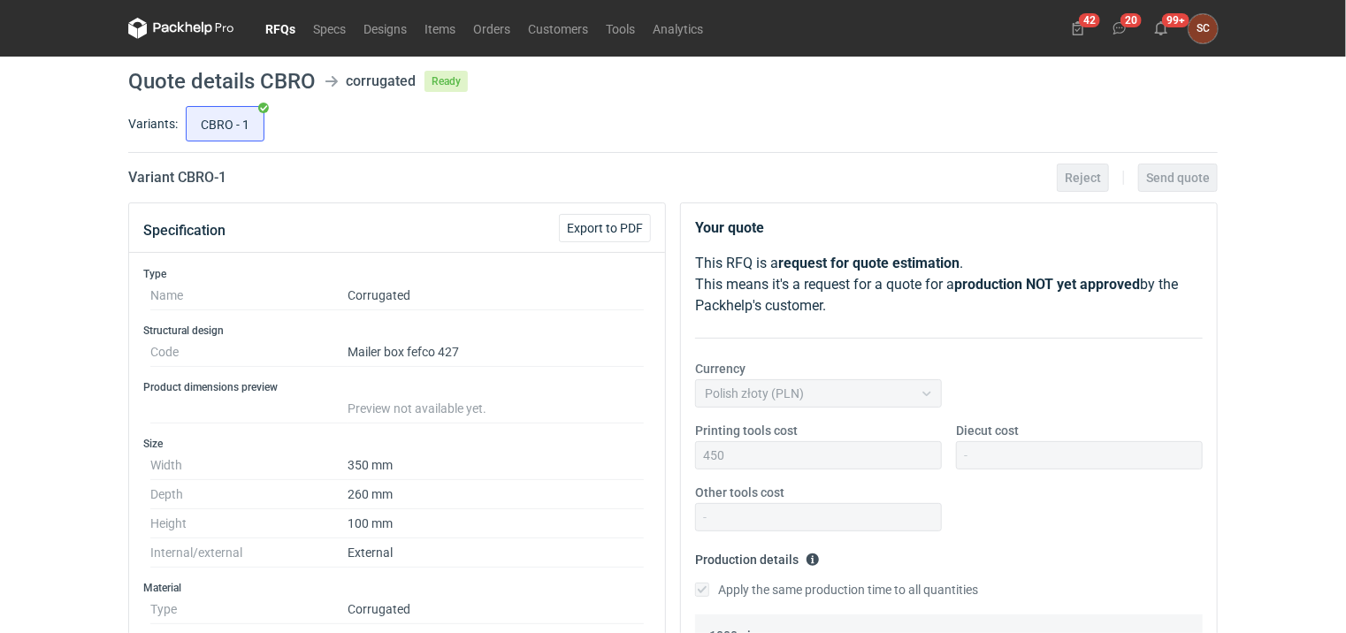
click at [287, 25] on link "RFQs" at bounding box center [280, 28] width 48 height 21
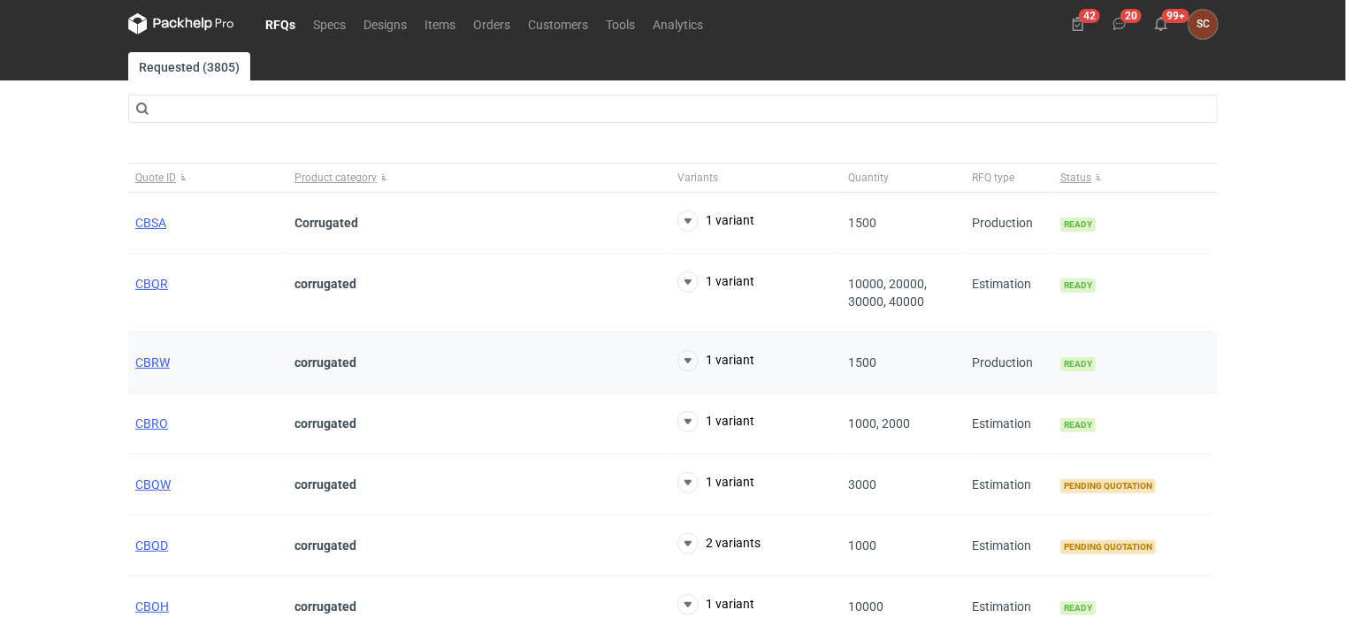
scroll to position [265, 0]
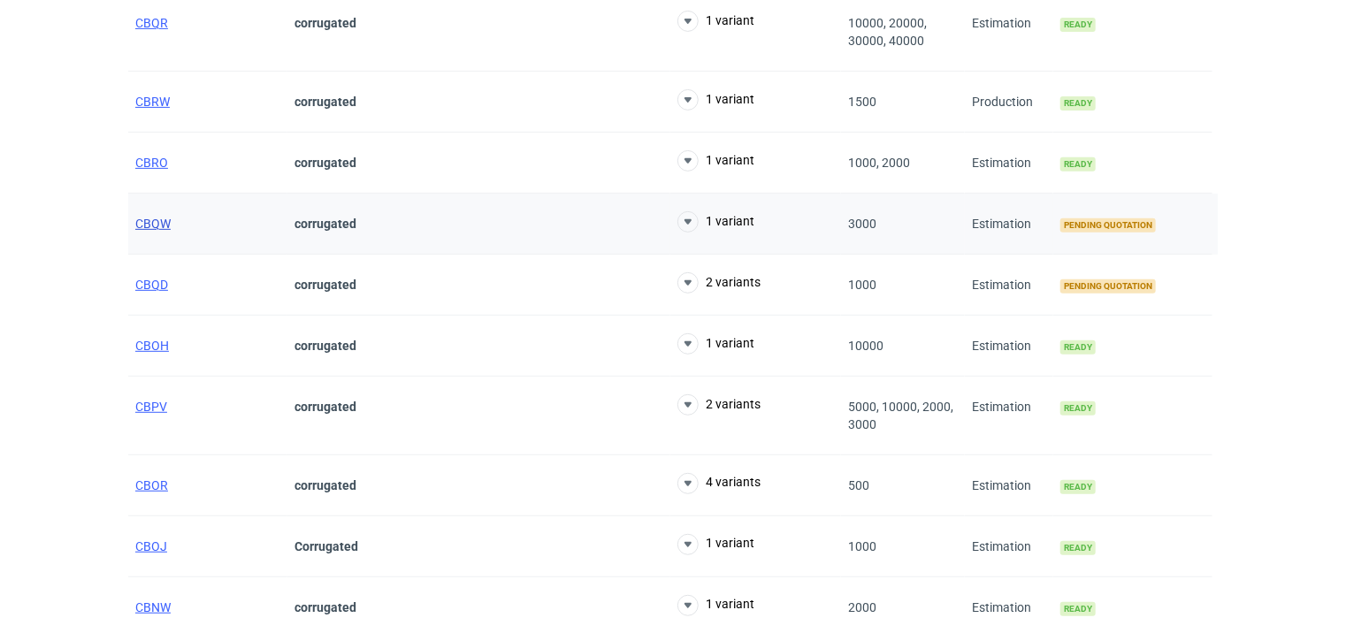
click at [164, 220] on span "CBQW" at bounding box center [152, 224] width 35 height 14
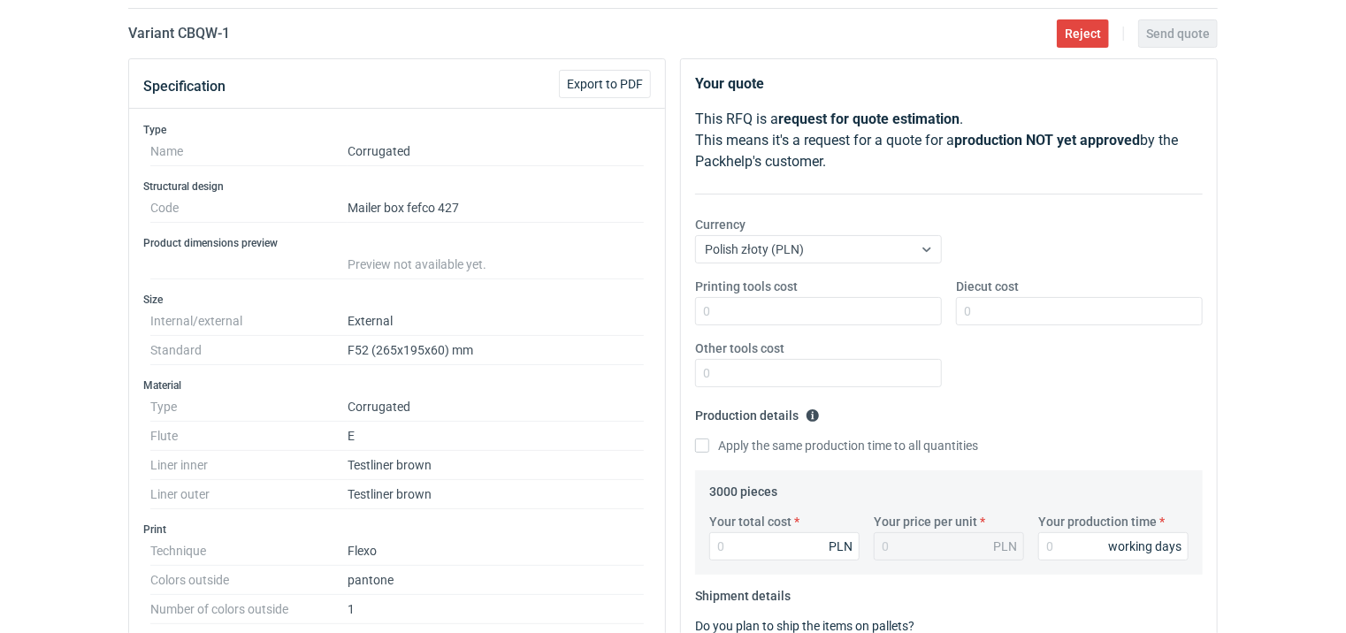
scroll to position [177, 0]
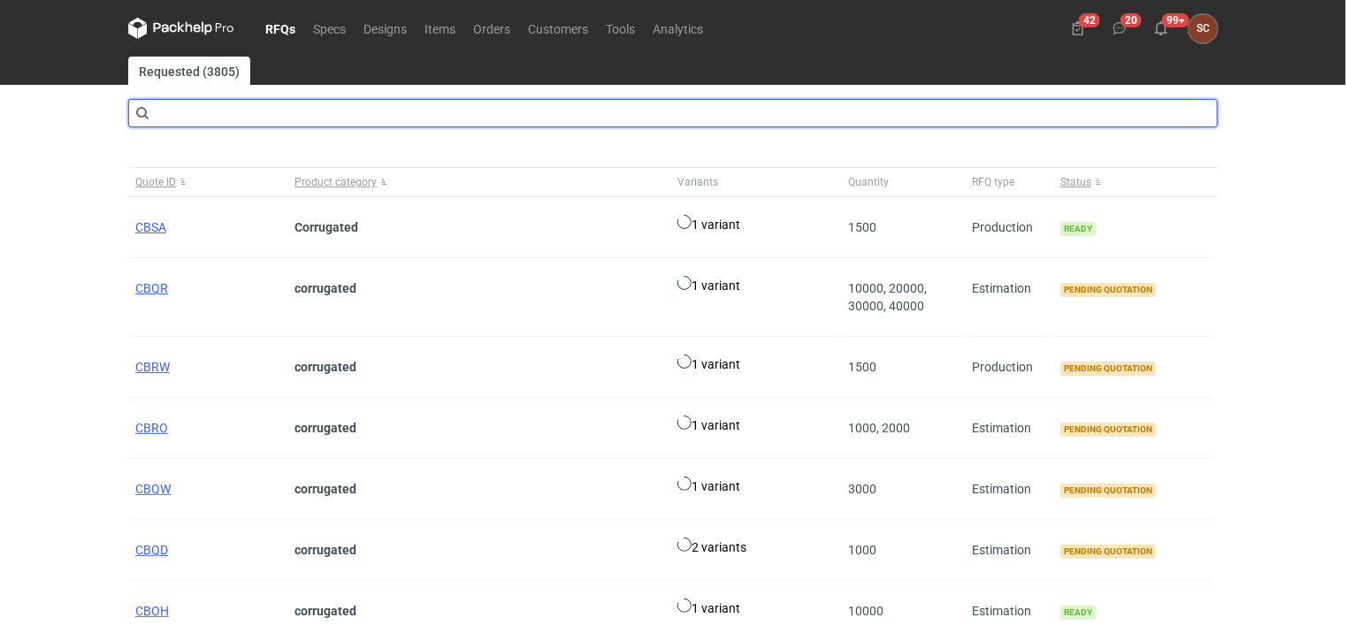
click at [298, 111] on input "text" at bounding box center [672, 113] width 1089 height 28
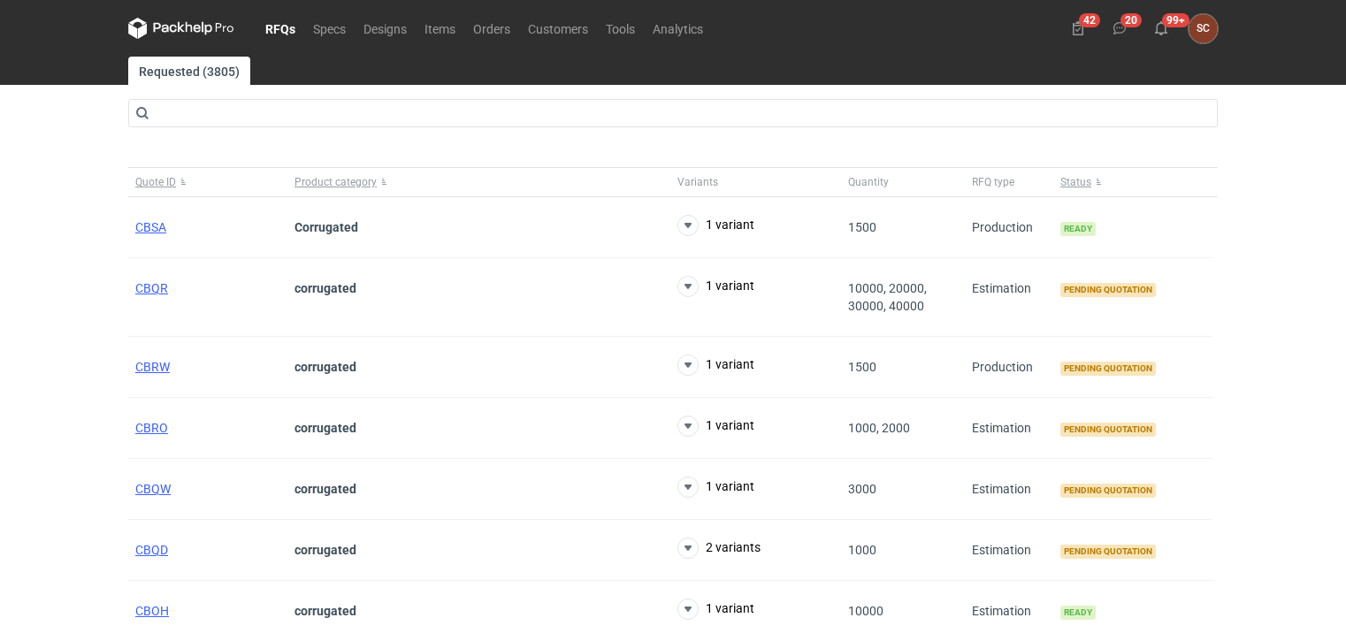
click at [492, 28] on link "Orders" at bounding box center [491, 28] width 55 height 21
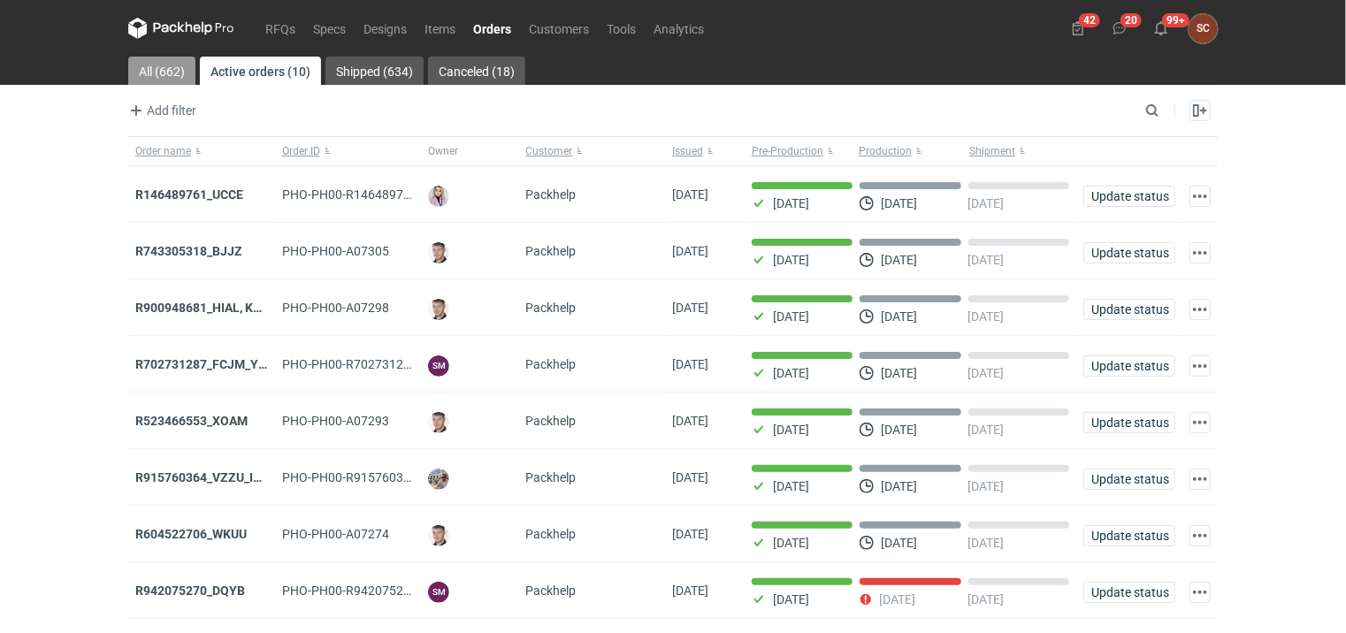
click at [170, 70] on link "All (662)" at bounding box center [161, 71] width 67 height 28
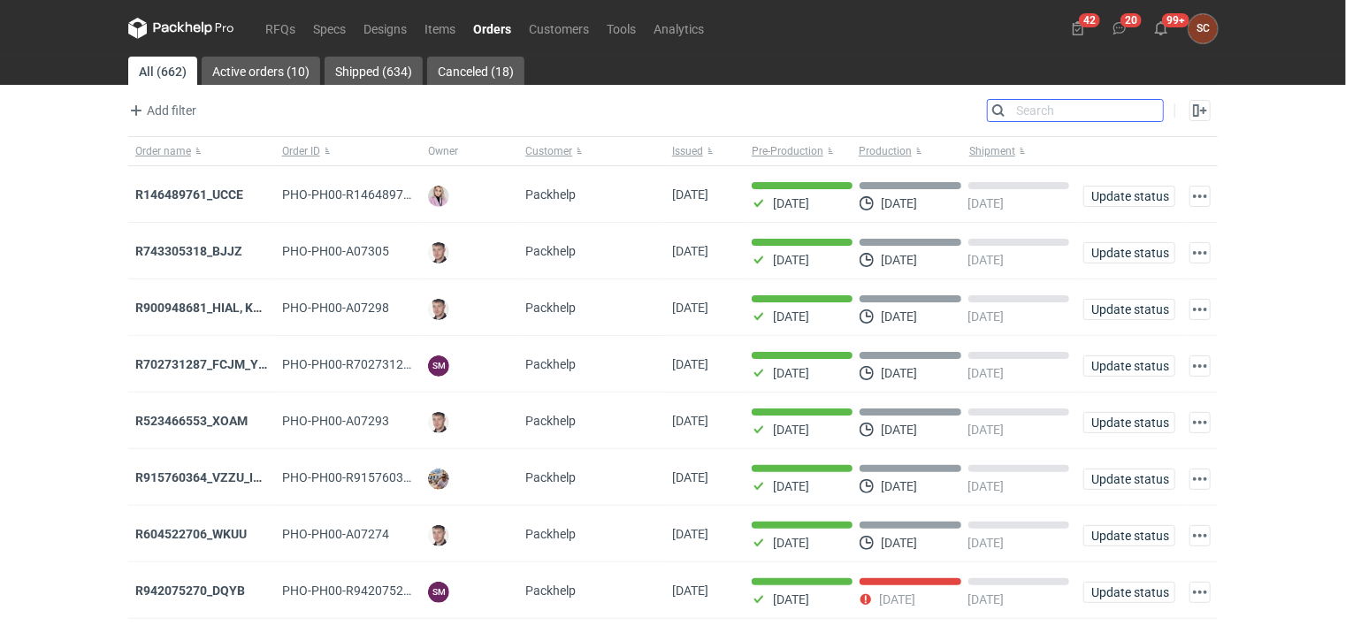
click at [1146, 115] on input "Search" at bounding box center [1074, 110] width 175 height 21
click at [1081, 108] on input "Search" at bounding box center [1074, 110] width 175 height 21
type input "oboi"
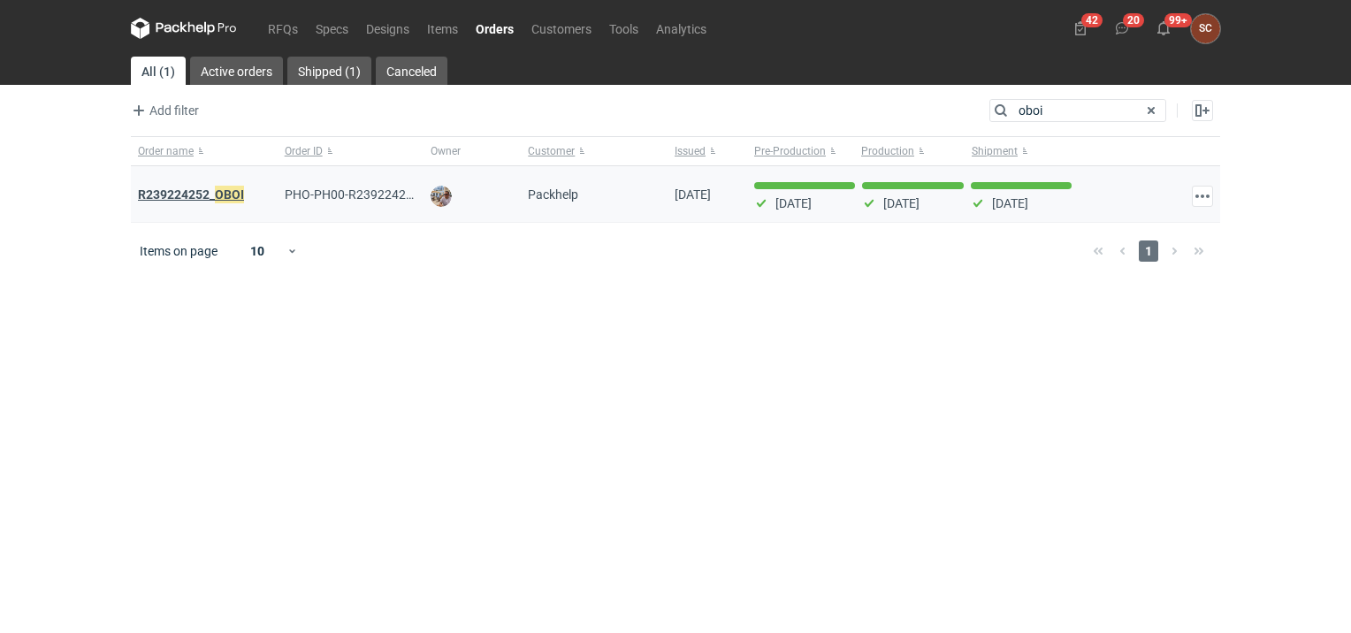
click at [192, 194] on strong "R239224252_ OBOI" at bounding box center [191, 194] width 106 height 19
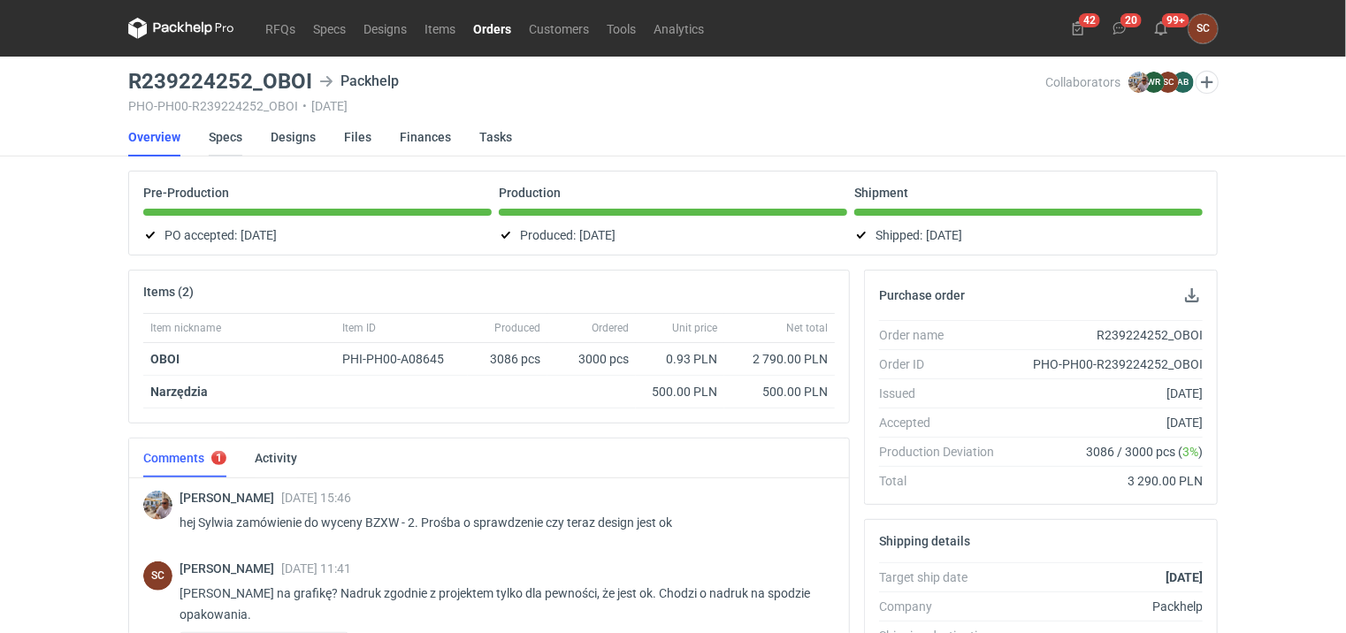
click at [219, 137] on link "Specs" at bounding box center [226, 137] width 34 height 39
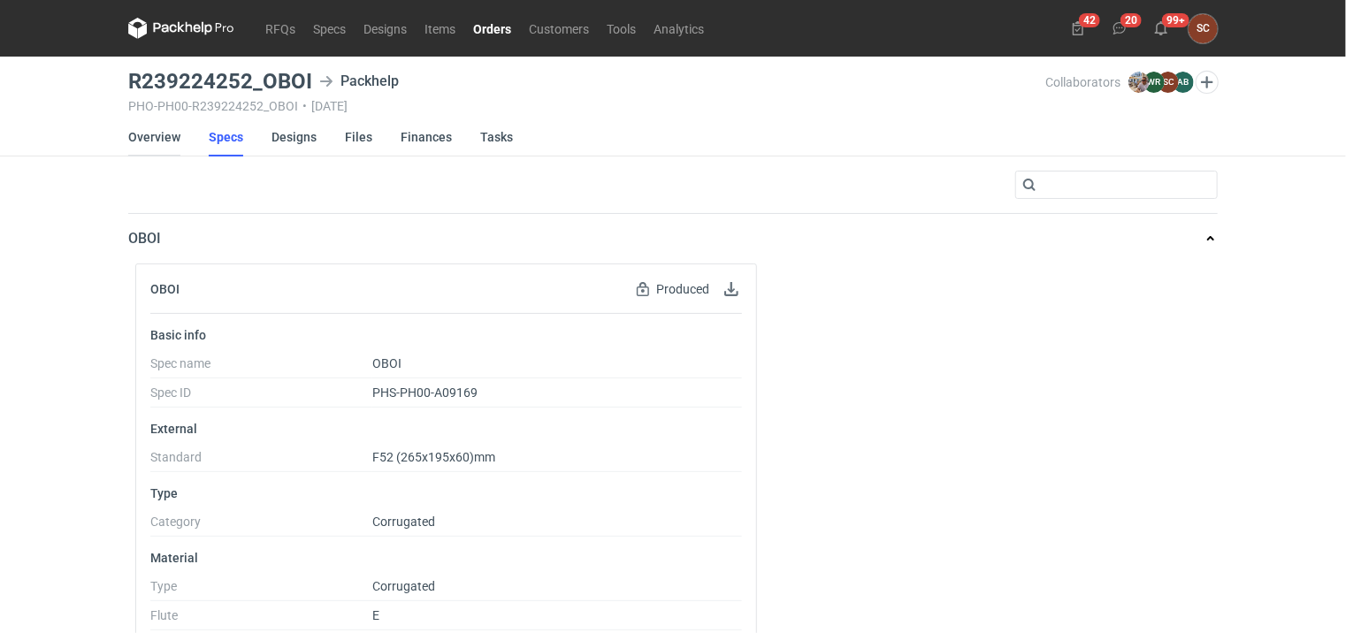
click at [172, 138] on link "Overview" at bounding box center [154, 137] width 52 height 39
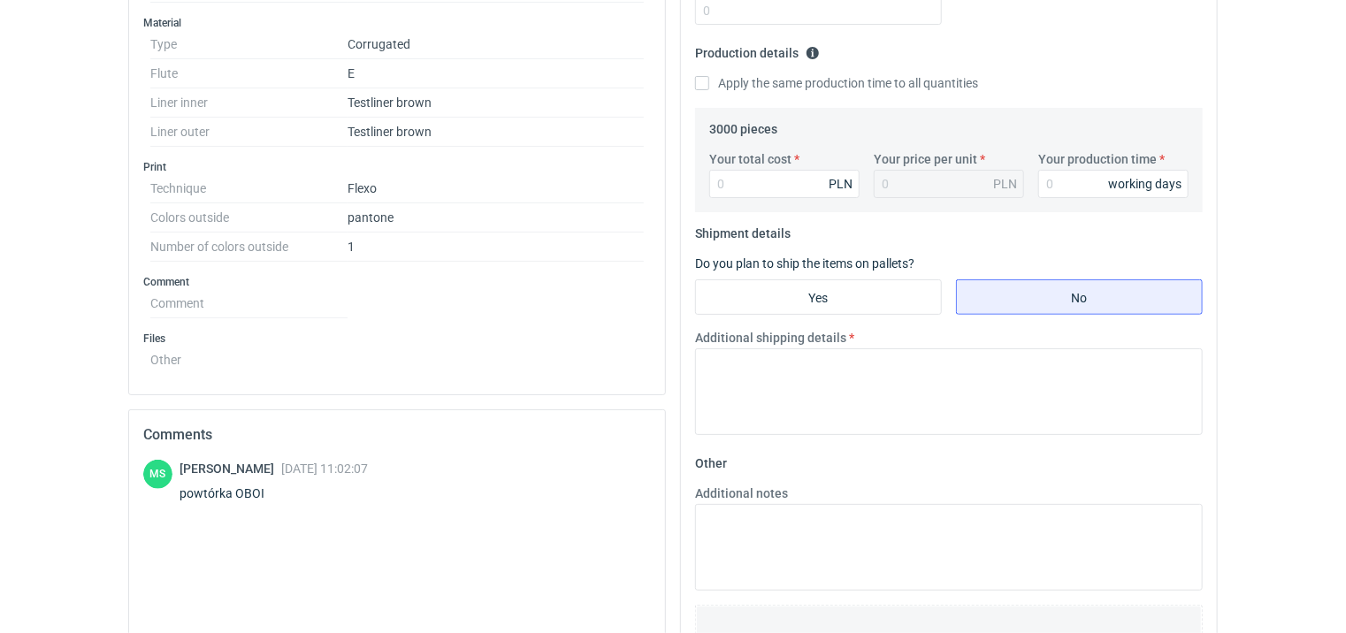
scroll to position [530, 0]
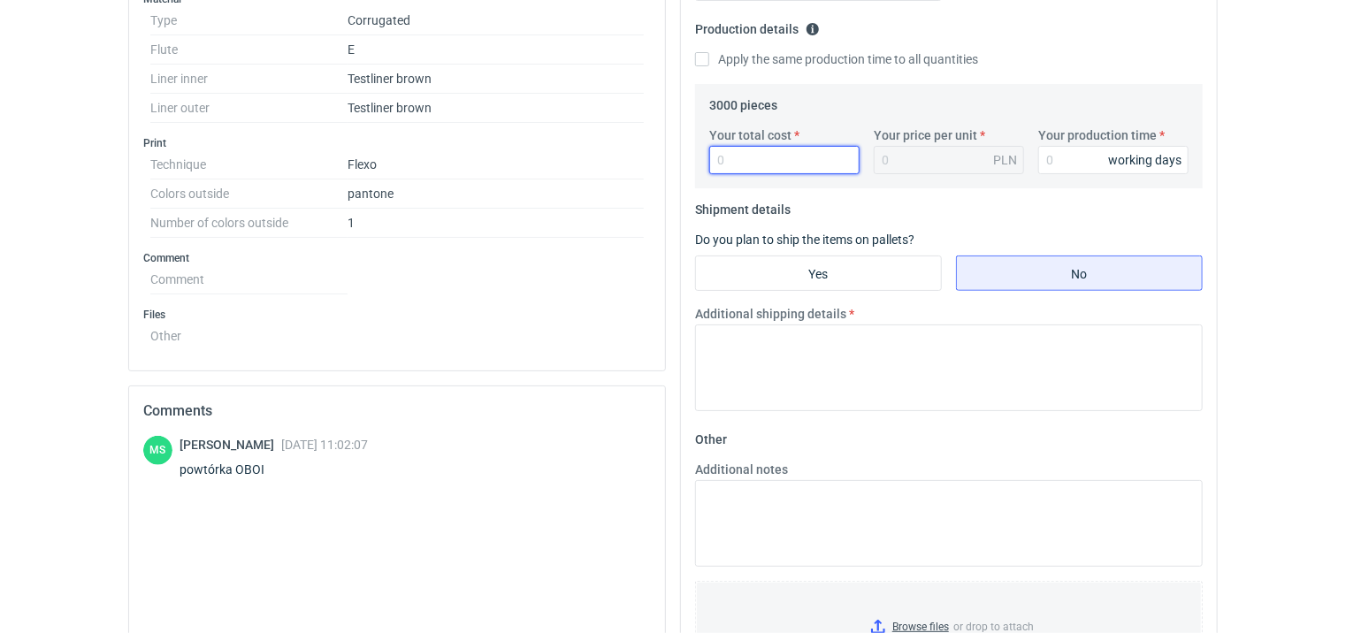
click at [750, 159] on input "Your total cost" at bounding box center [784, 160] width 150 height 28
click at [764, 152] on input "Your total cost" at bounding box center [784, 160] width 150 height 28
type input "2800"
type input "0.93"
type input "2800"
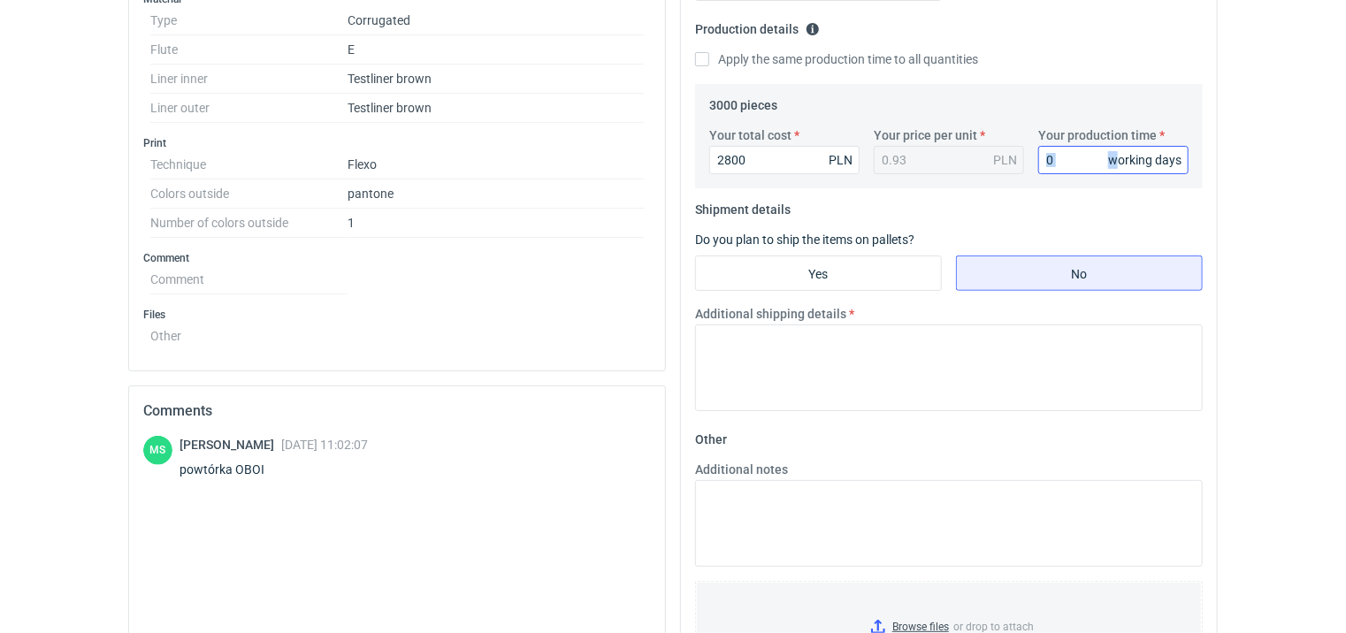
click at [1095, 159] on div "working days" at bounding box center [1113, 160] width 150 height 28
click at [1079, 161] on input "Your production time" at bounding box center [1113, 160] width 150 height 28
click at [1079, 159] on input "Your production time" at bounding box center [1113, 160] width 150 height 28
click at [1073, 155] on input "Your production time" at bounding box center [1113, 160] width 150 height 28
click at [1061, 156] on input "Your production time" at bounding box center [1113, 160] width 150 height 28
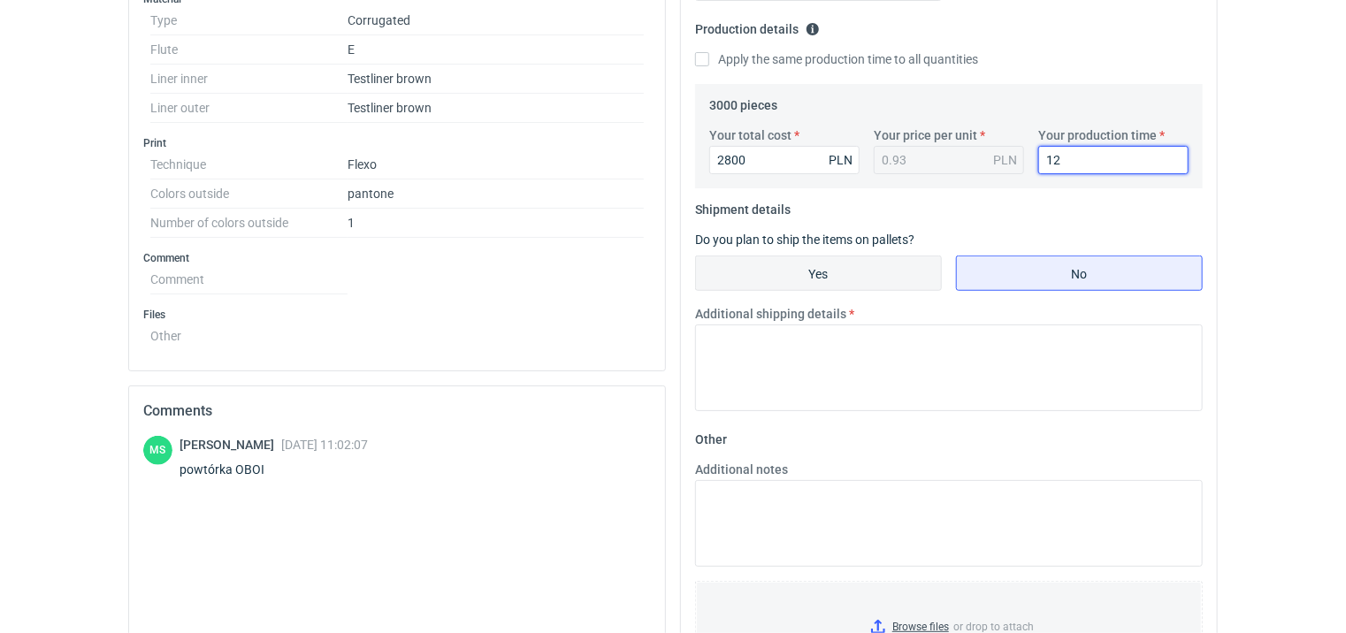
type input "12"
click at [826, 283] on input "Yes" at bounding box center [818, 273] width 245 height 34
radio input "true"
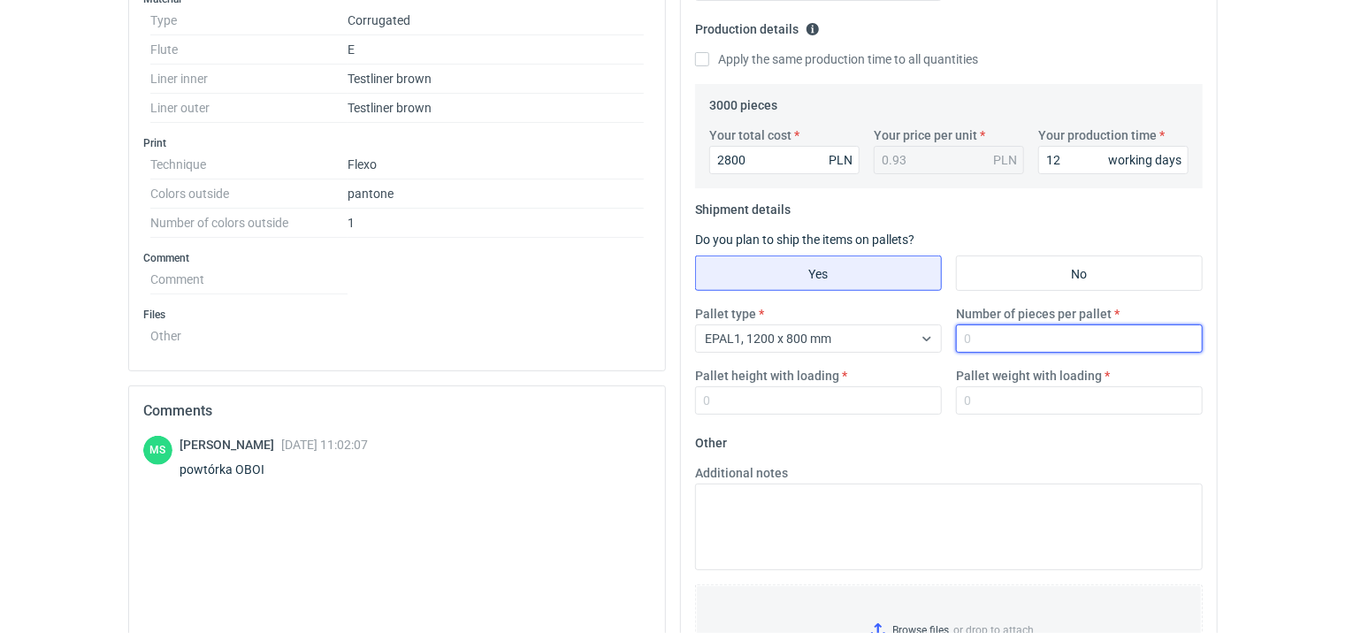
click at [983, 330] on input "Number of pieces per pallet" at bounding box center [1079, 338] width 247 height 28
type input "1500"
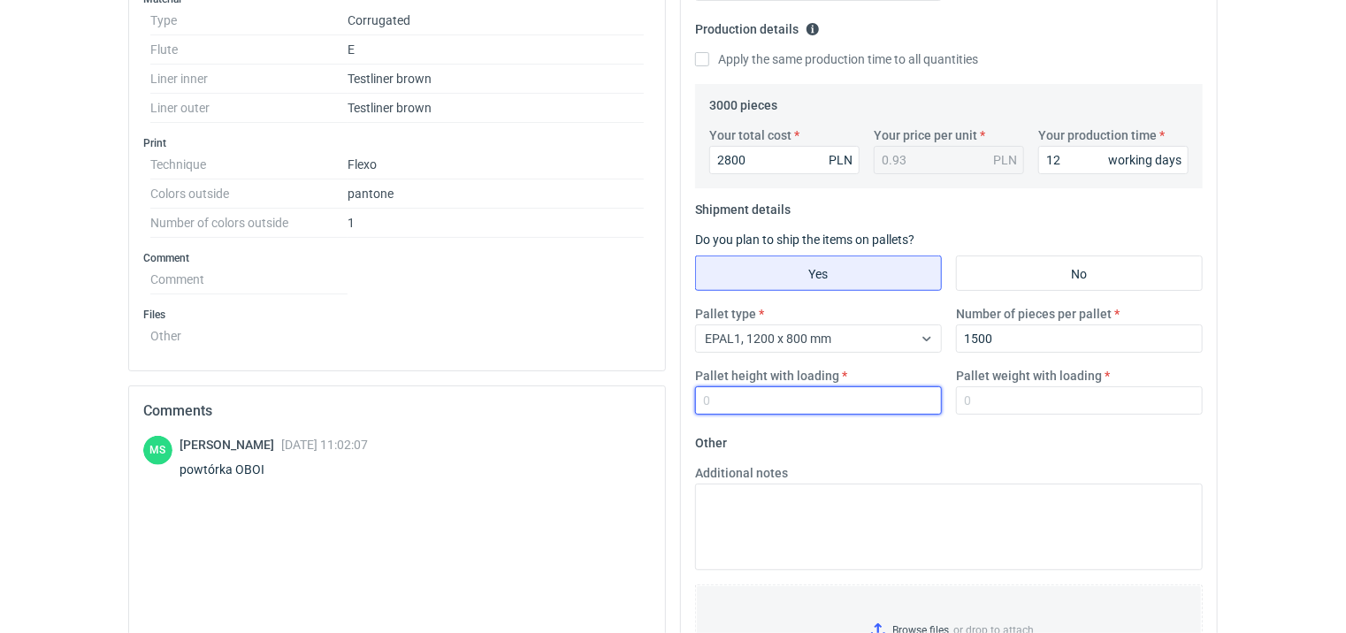
click at [810, 393] on input "Pallet height with loading" at bounding box center [818, 400] width 247 height 28
type input "1500"
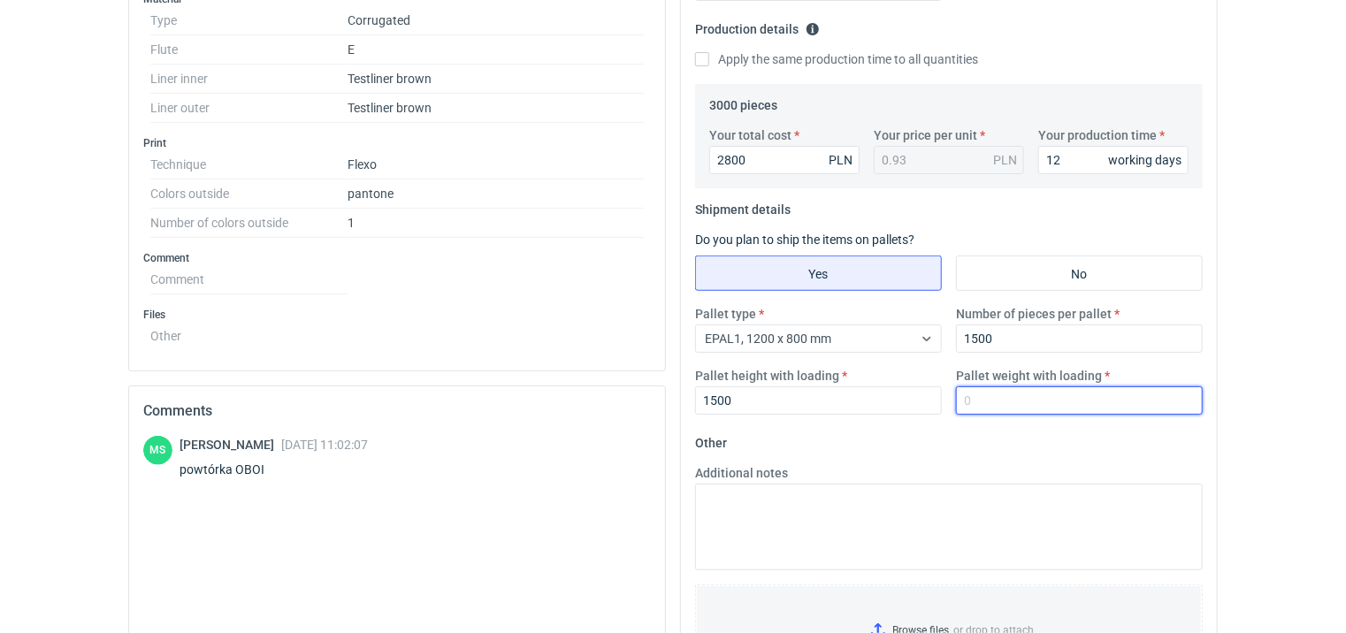
click at [1033, 408] on input "Pallet weight with loading" at bounding box center [1079, 400] width 247 height 28
type input "5"
type input "150"
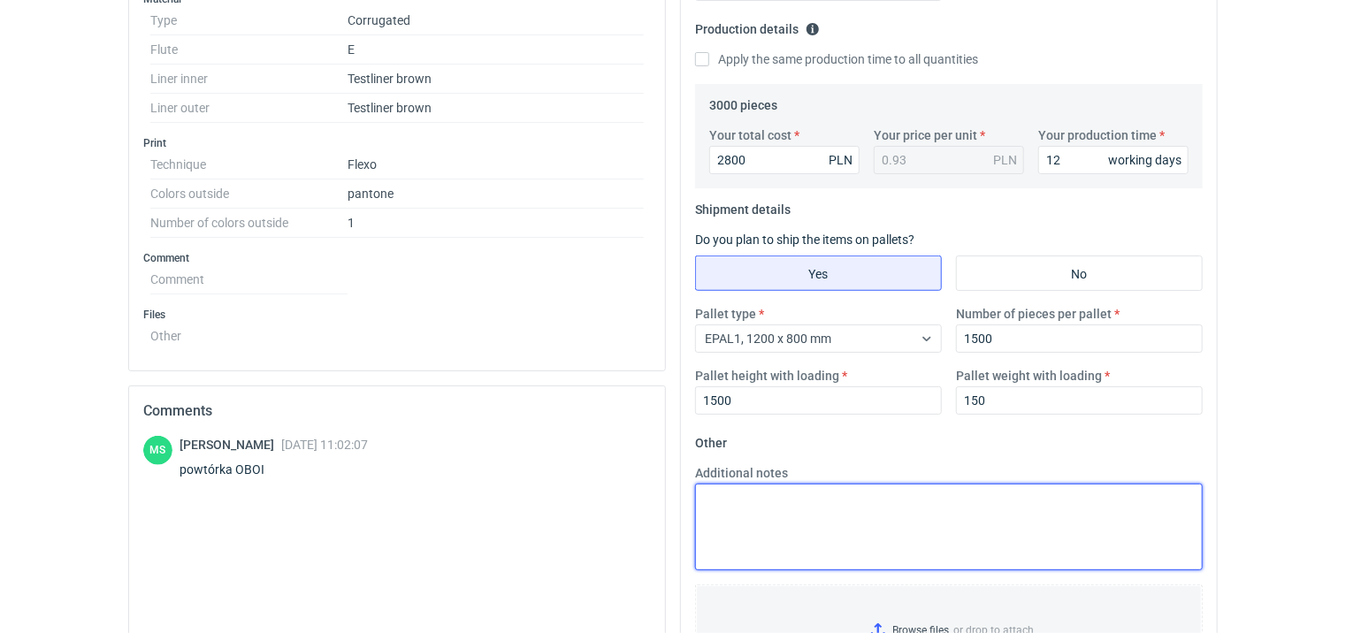
click at [864, 515] on textarea "Additional notes" at bounding box center [948, 527] width 507 height 87
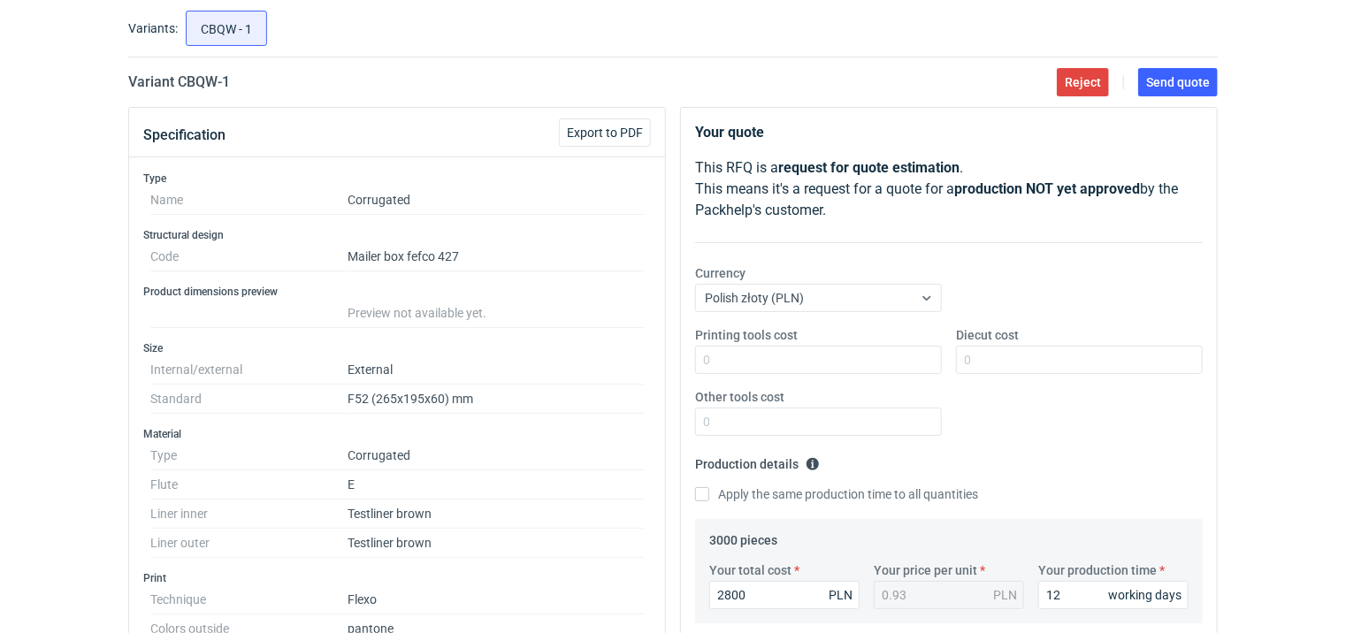
scroll to position [0, 0]
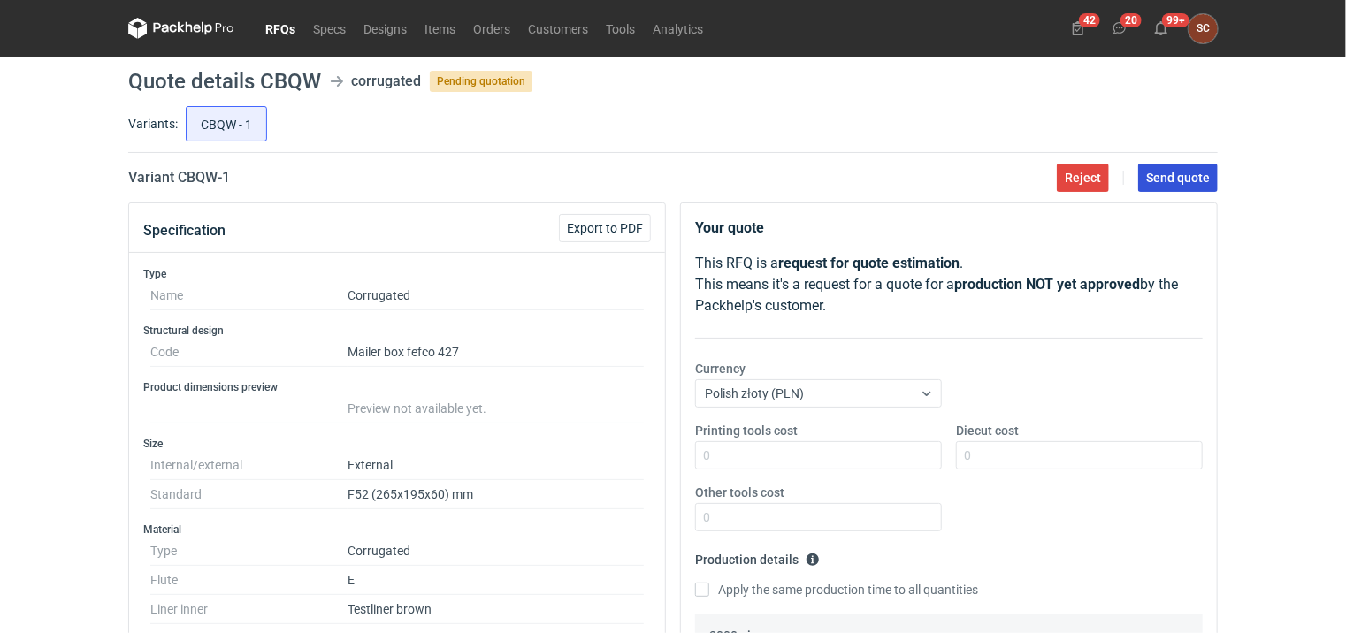
click at [1167, 181] on span "Send quote" at bounding box center [1178, 178] width 64 height 12
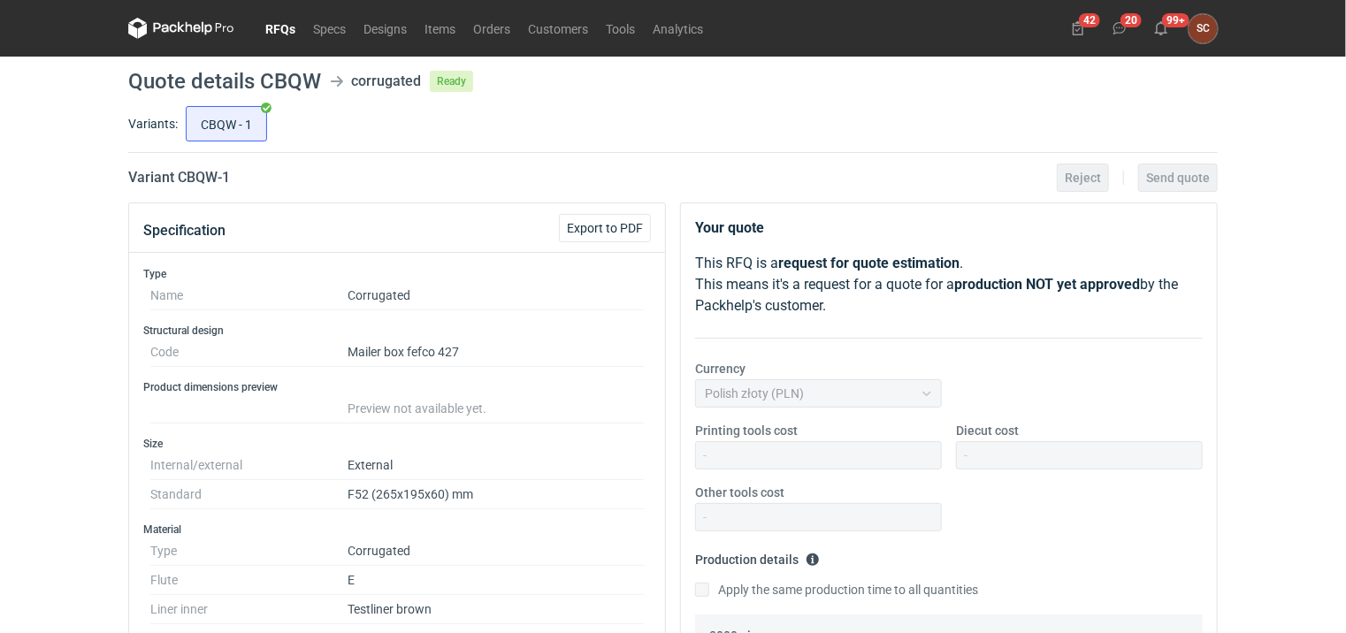
click at [274, 26] on link "RFQs" at bounding box center [280, 28] width 48 height 21
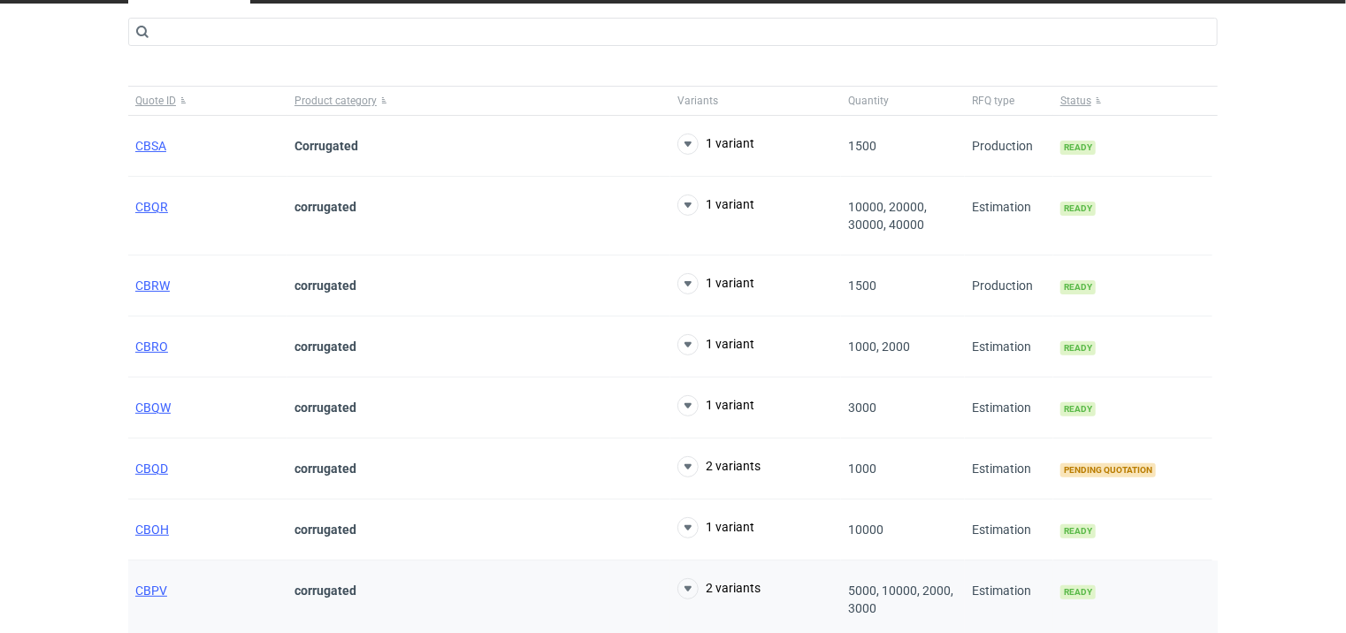
scroll to position [177, 0]
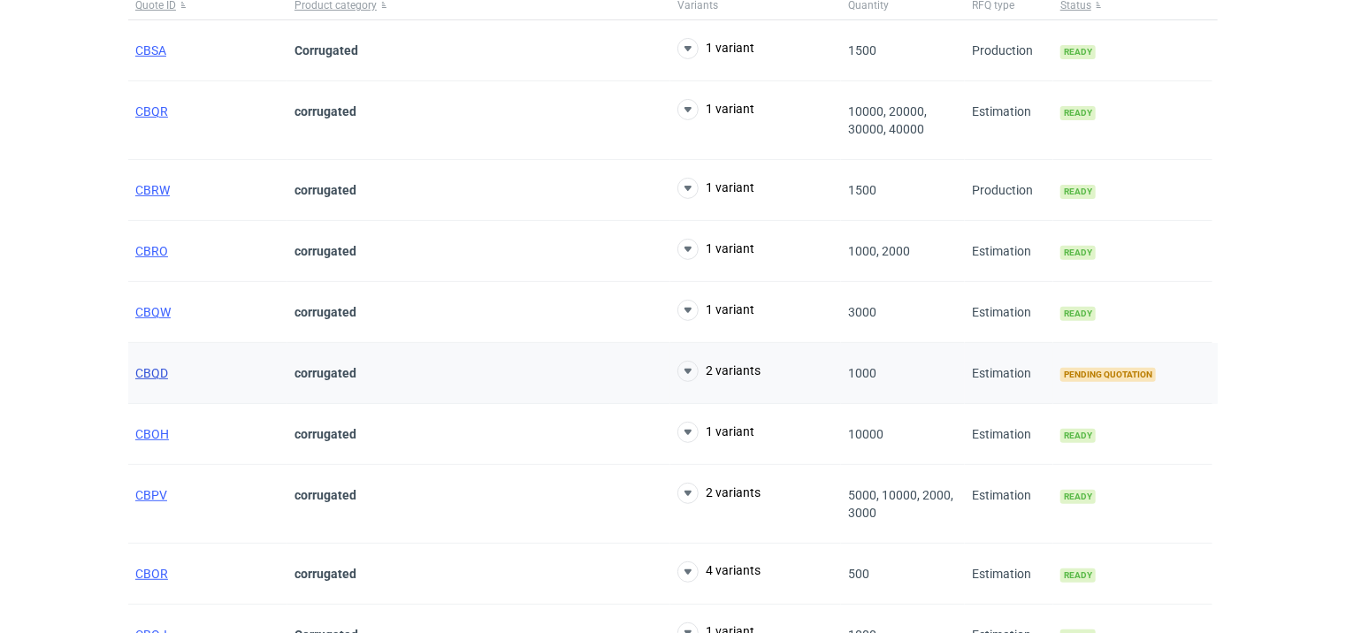
click at [156, 371] on span "CBQD" at bounding box center [151, 373] width 33 height 14
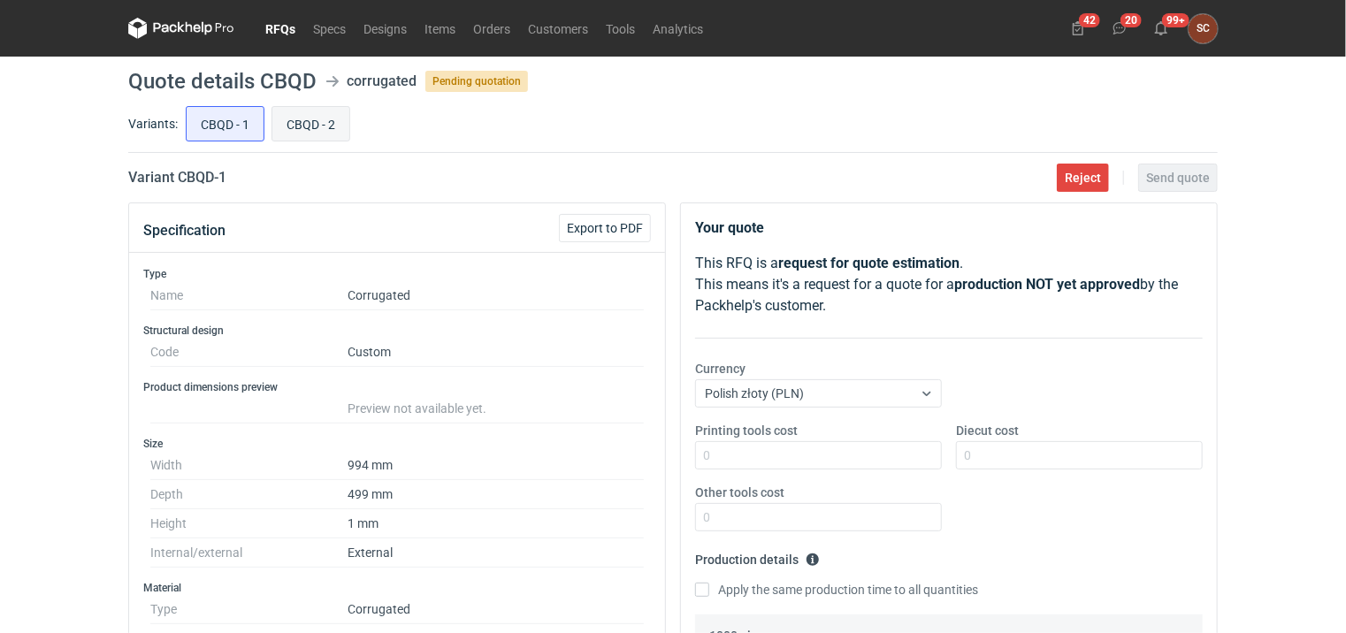
click at [330, 134] on input "CBQD - 2" at bounding box center [310, 124] width 77 height 34
radio input "true"
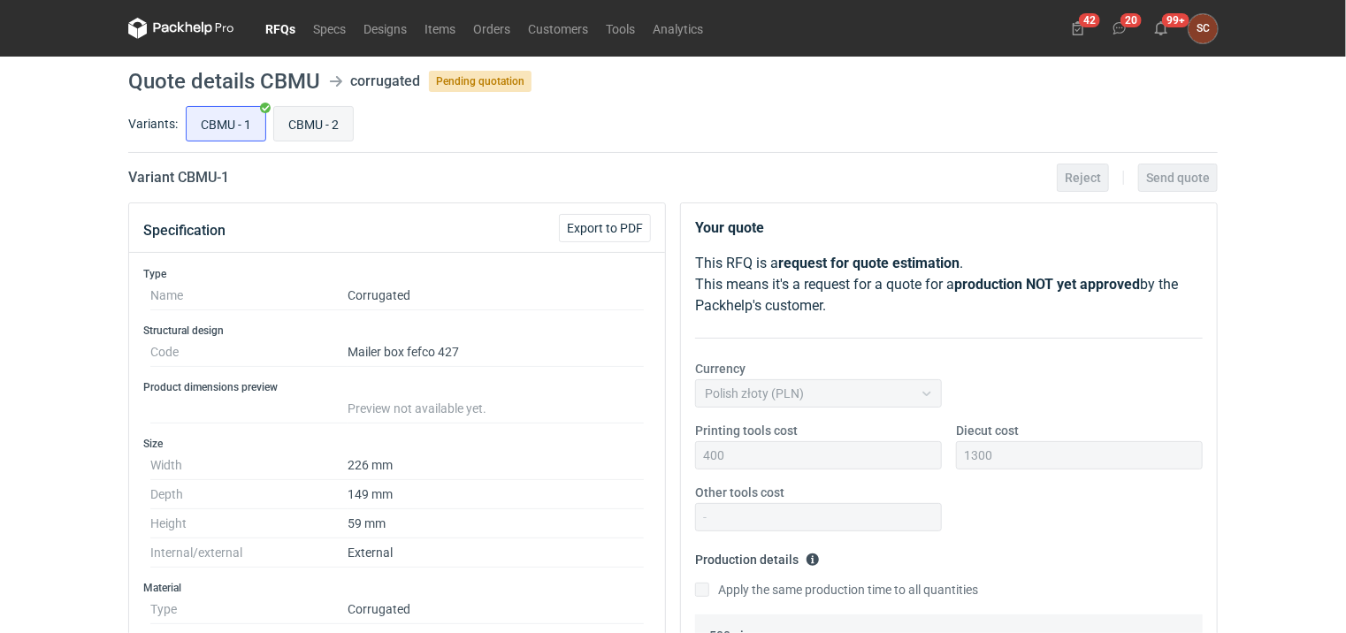
click at [311, 126] on input "CBMU - 2" at bounding box center [313, 124] width 79 height 34
radio input "true"
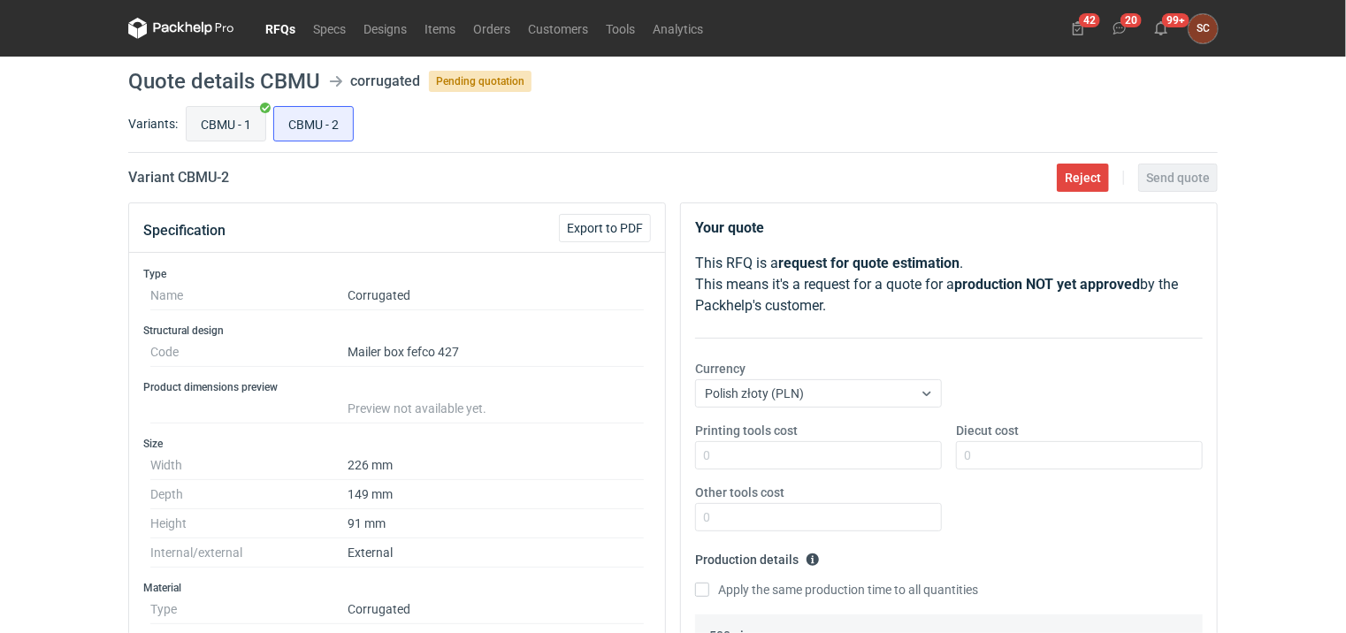
click at [208, 120] on input "CBMU - 1" at bounding box center [226, 124] width 79 height 34
radio input "true"
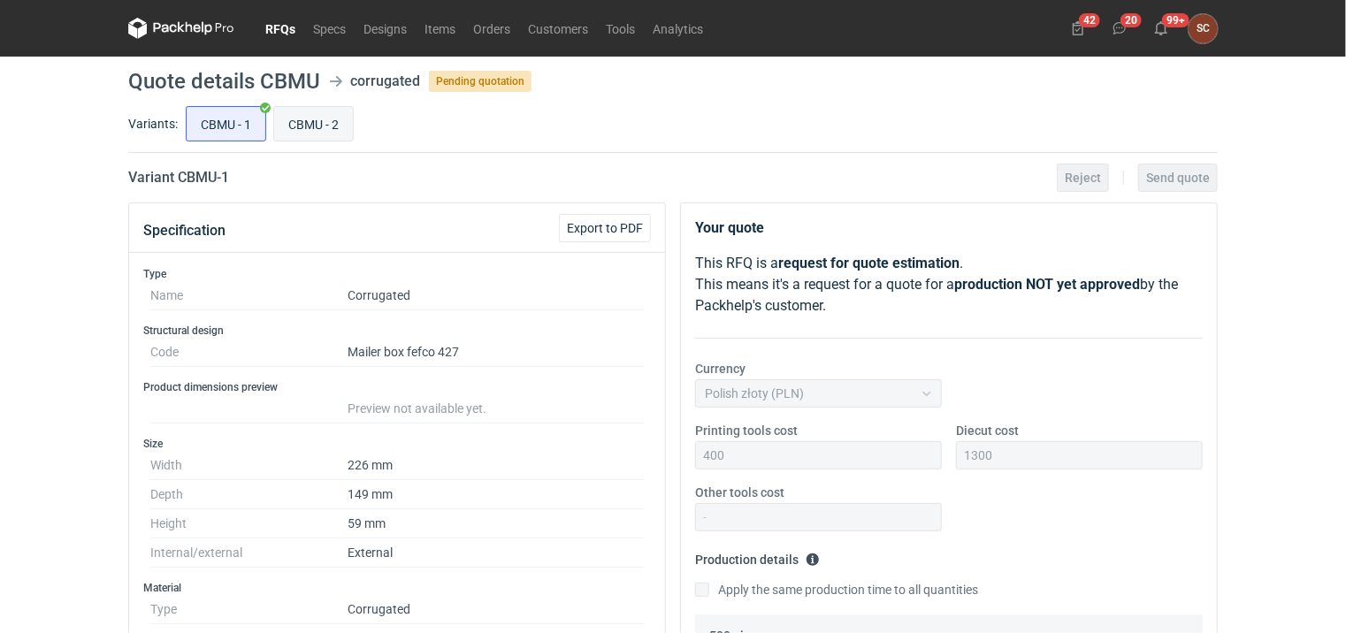
click at [329, 127] on input "CBMU - 2" at bounding box center [313, 124] width 79 height 34
radio input "true"
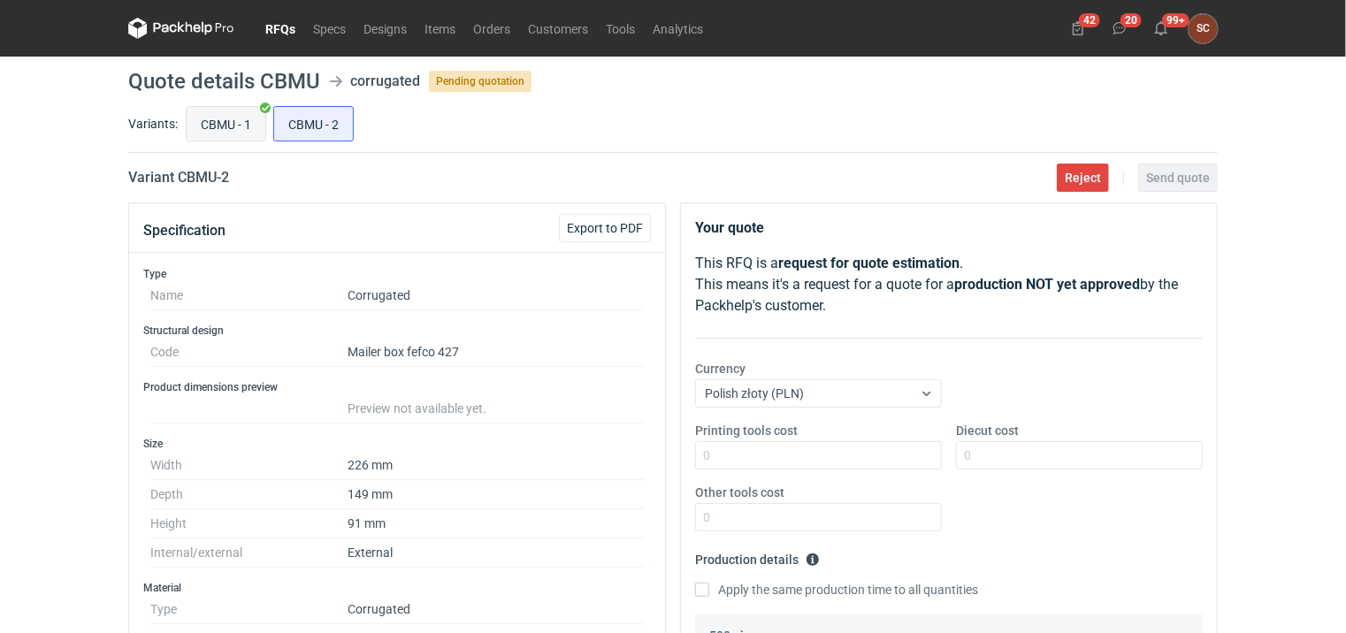
click at [237, 124] on input "CBMU - 1" at bounding box center [226, 124] width 79 height 34
radio input "true"
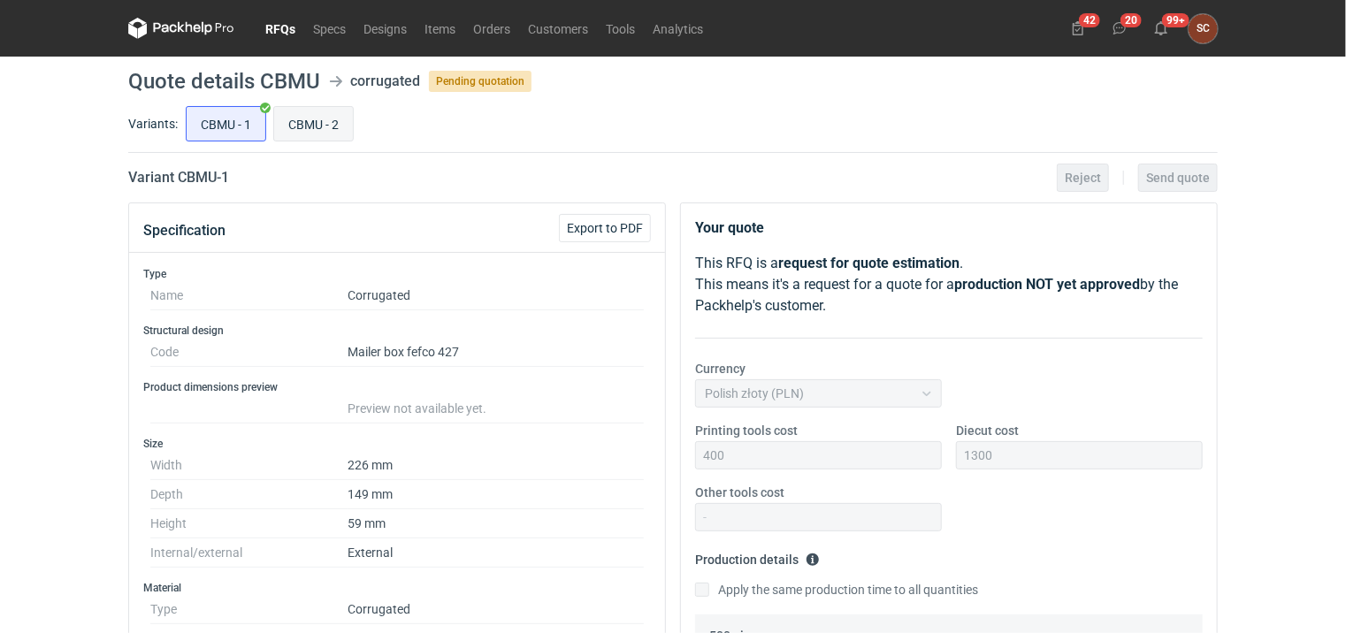
click at [304, 136] on input "CBMU - 2" at bounding box center [313, 124] width 79 height 34
radio input "true"
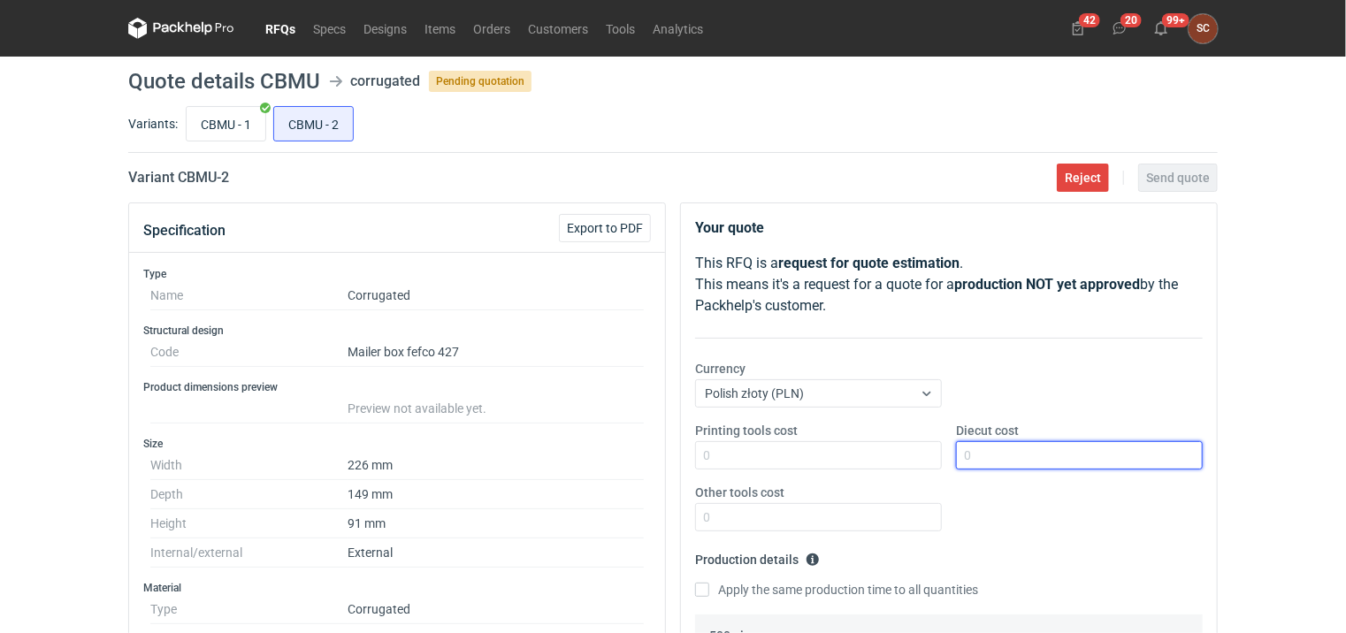
drag, startPoint x: 973, startPoint y: 446, endPoint x: 983, endPoint y: 453, distance: 12.0
click at [973, 446] on input "Diecut cost" at bounding box center [1079, 455] width 247 height 28
type input "1300"
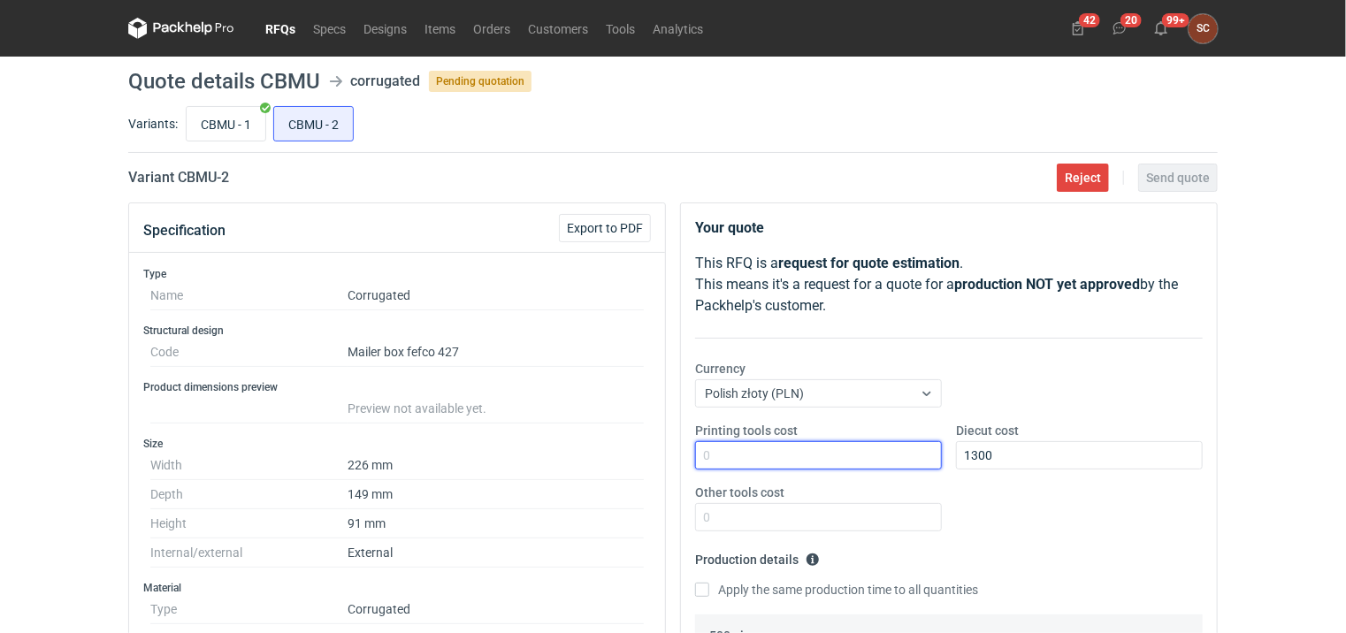
click at [804, 461] on input "Printing tools cost" at bounding box center [818, 455] width 247 height 28
type input "400"
click at [1086, 495] on div "Printing tools cost 400 Diecut cost 1300 Other tools cost" at bounding box center [949, 484] width 522 height 124
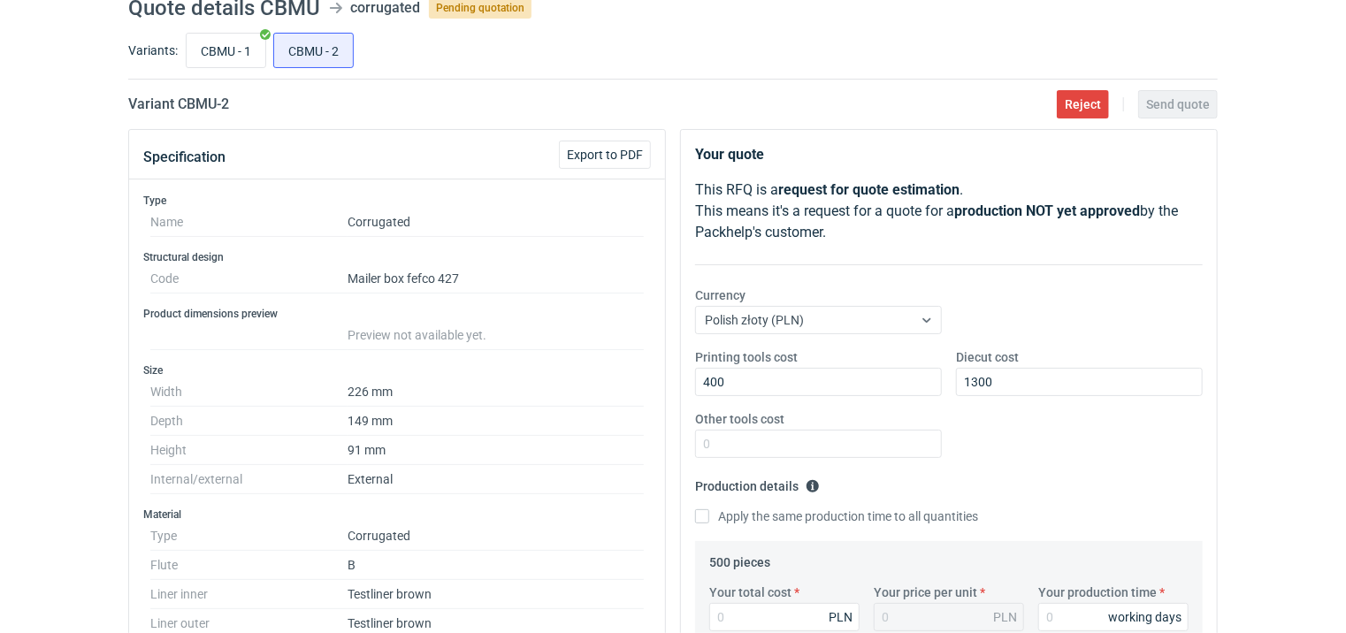
scroll to position [177, 0]
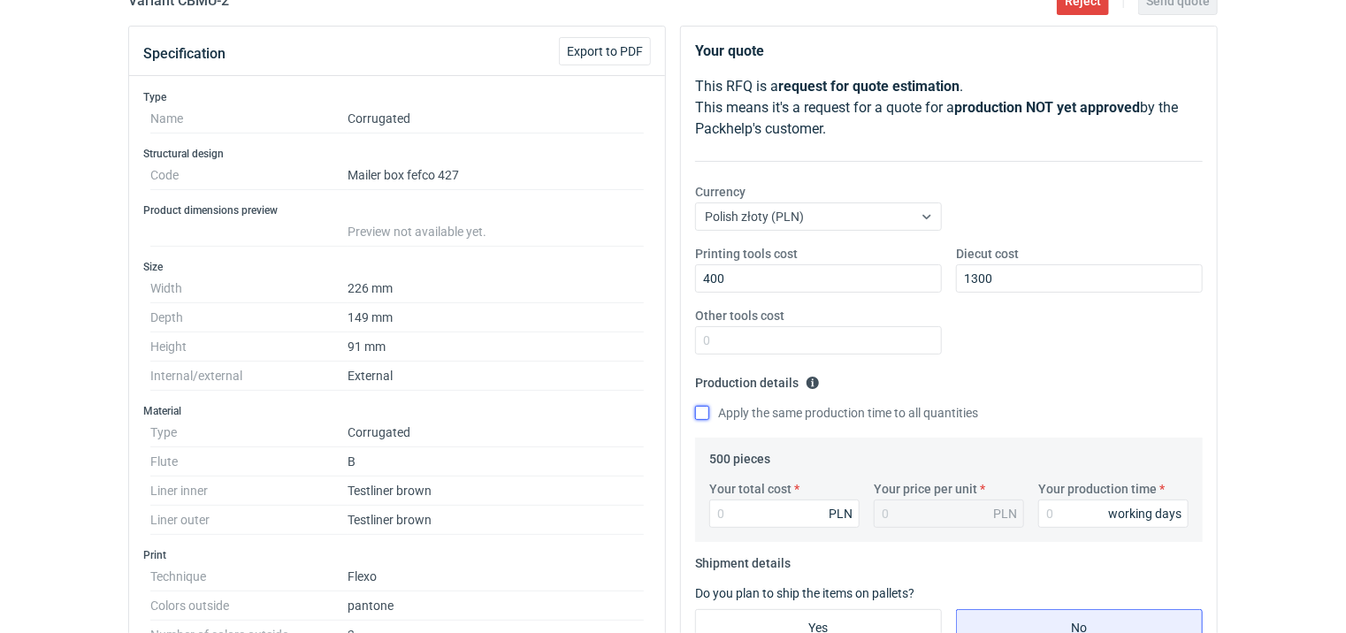
drag, startPoint x: 706, startPoint y: 413, endPoint x: 726, endPoint y: 441, distance: 34.3
click at [705, 412] on input "Apply the same production time to all quantities" at bounding box center [702, 413] width 14 height 14
checkbox input "true"
click at [764, 509] on input "Your total cost" at bounding box center [784, 513] width 150 height 28
click at [1078, 513] on input "Your production time" at bounding box center [1113, 513] width 150 height 28
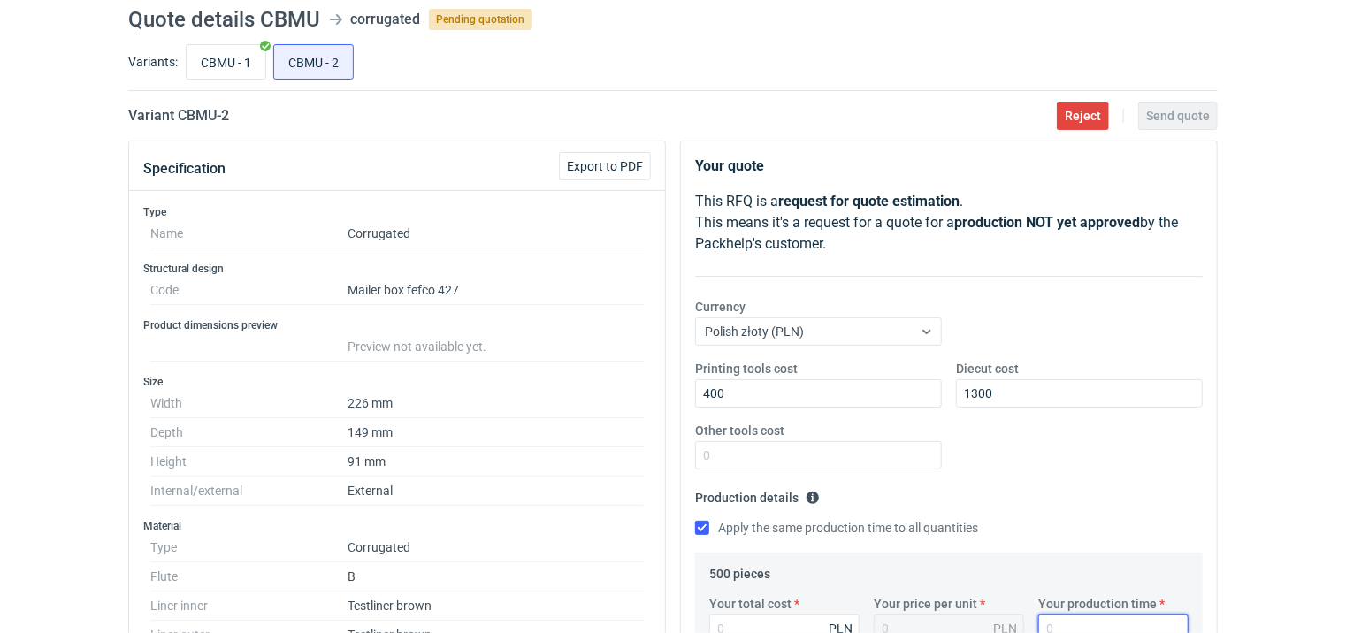
scroll to position [0, 0]
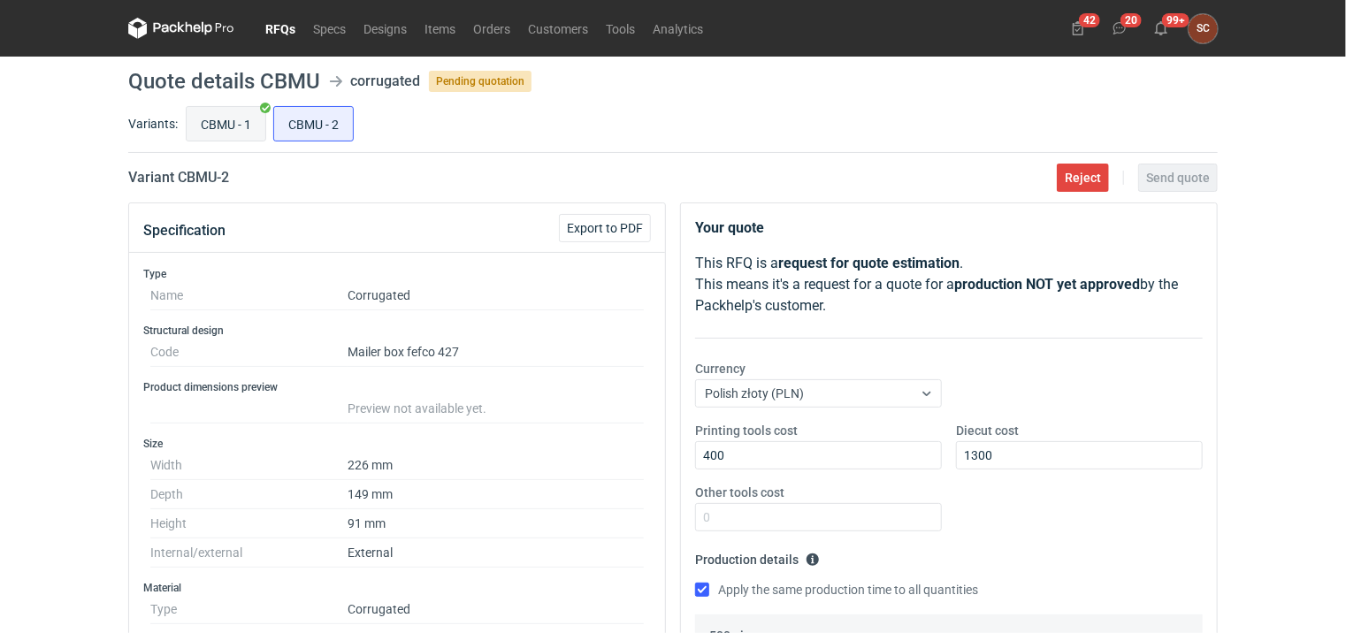
click at [222, 115] on input "CBMU - 1" at bounding box center [226, 124] width 79 height 34
radio input "true"
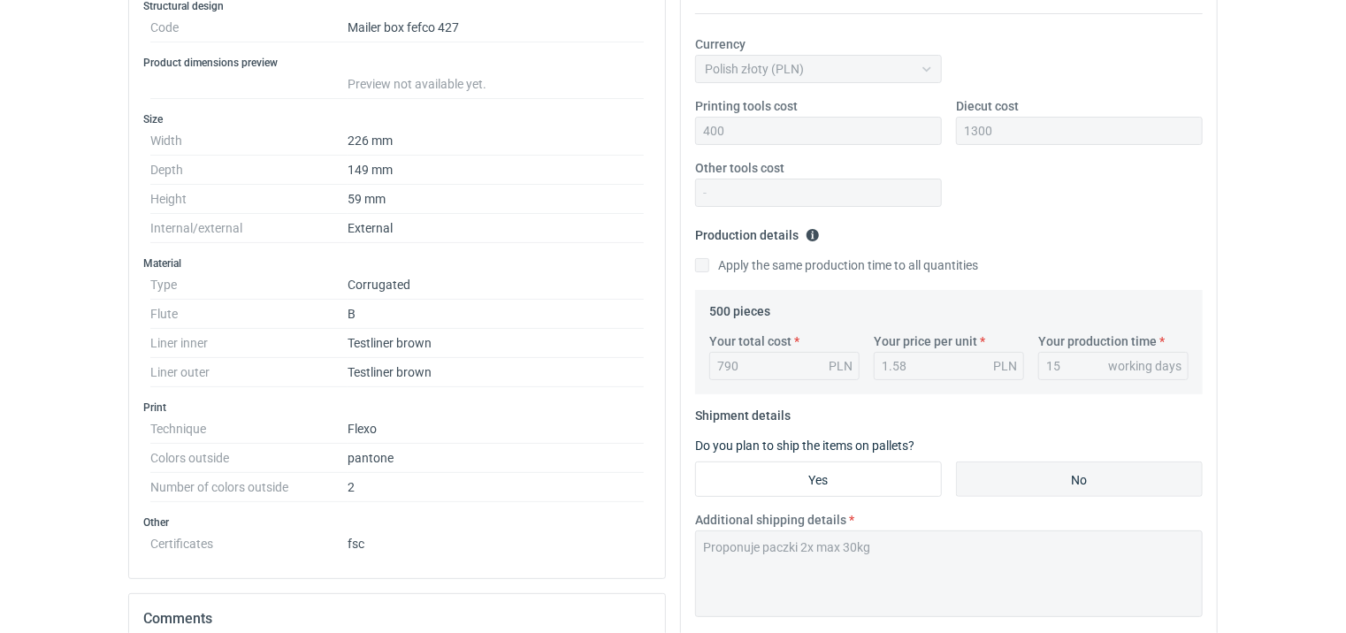
scroll to position [442, 0]
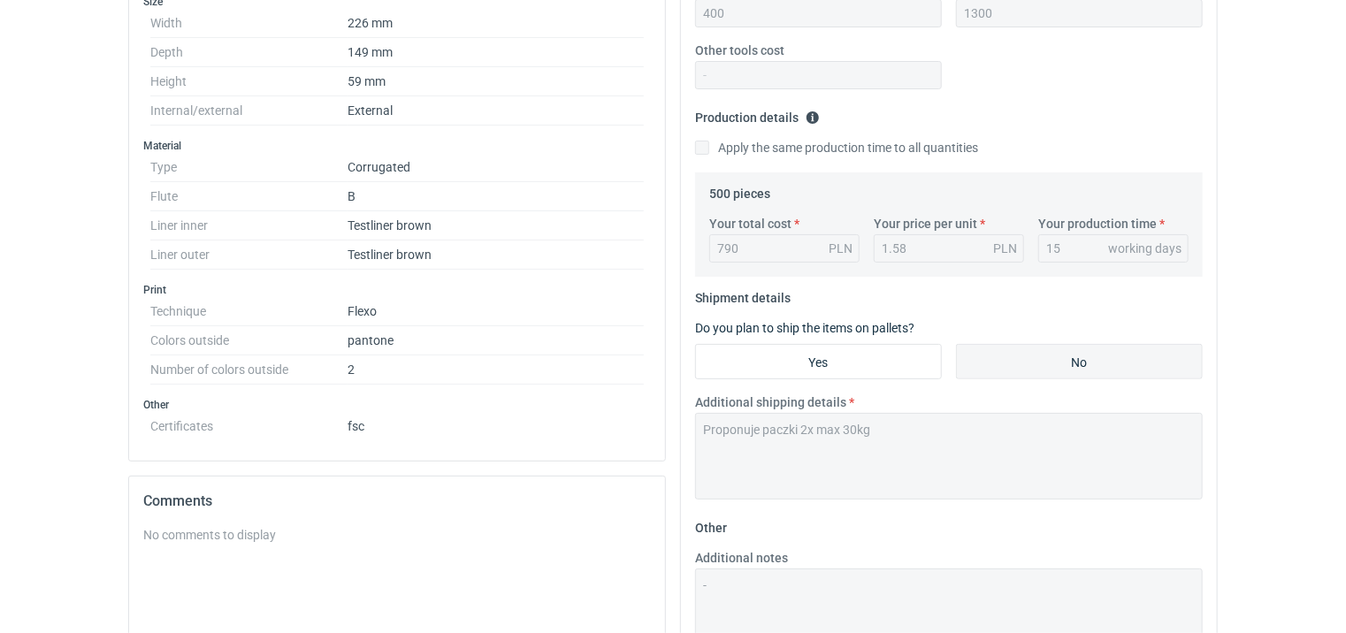
click at [431, 426] on div "Specification Export to PDF Type Name Corrugated Structural design Code Mailer …" at bounding box center [672, 330] width 1103 height 1140
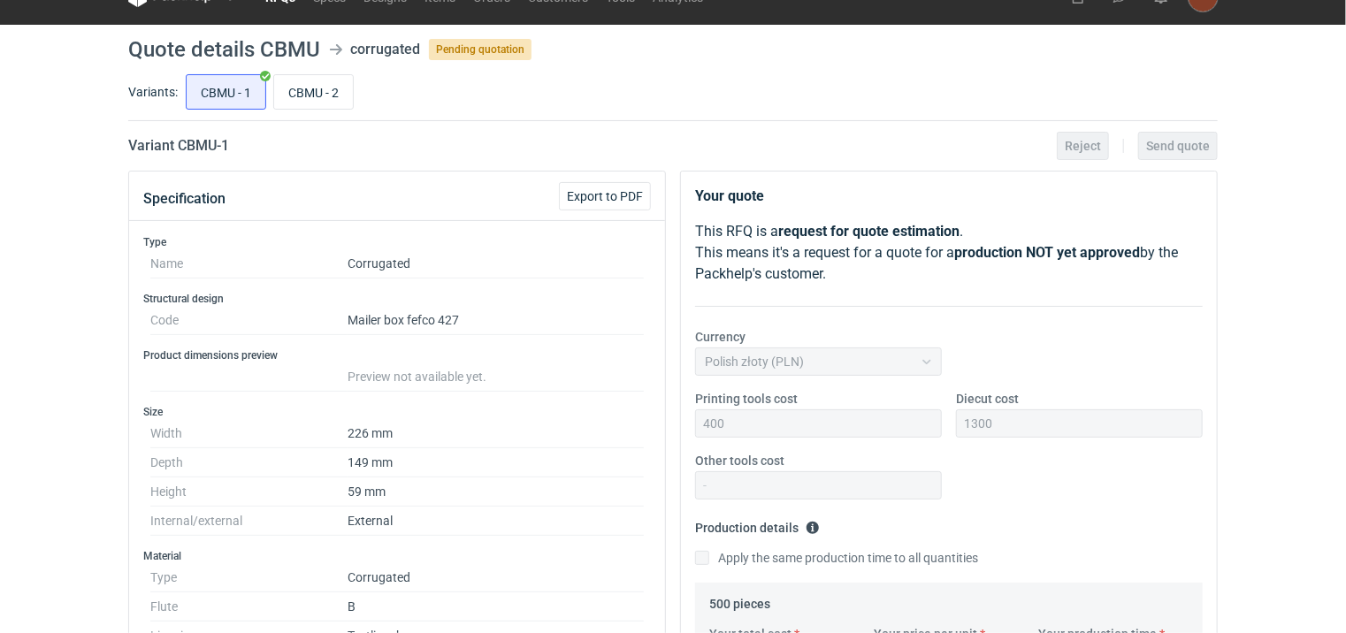
scroll to position [0, 0]
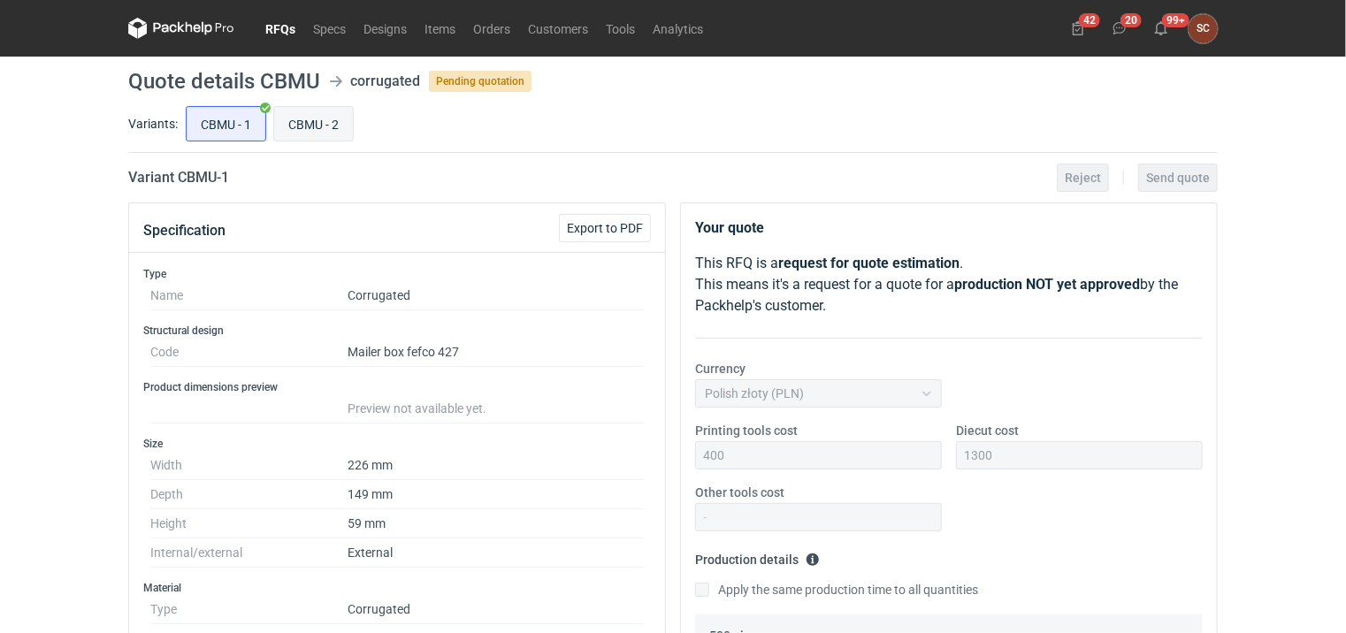
click at [313, 121] on input "CBMU - 2" at bounding box center [313, 124] width 79 height 34
radio input "true"
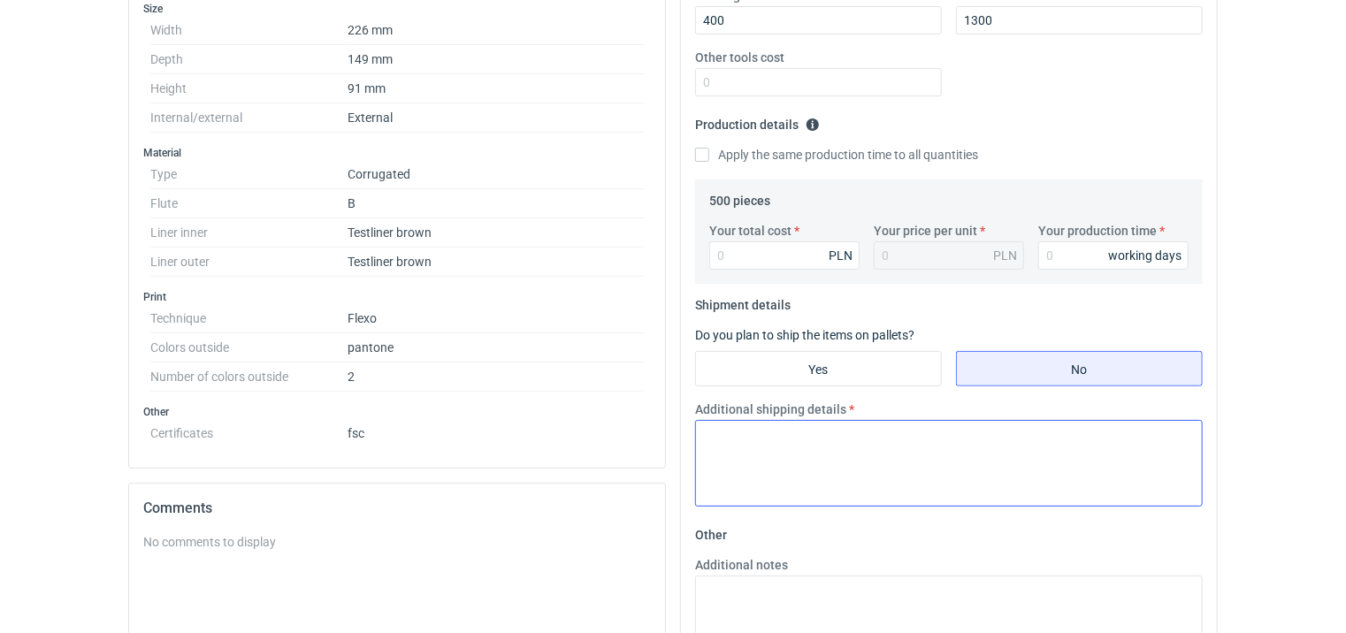
scroll to position [442, 0]
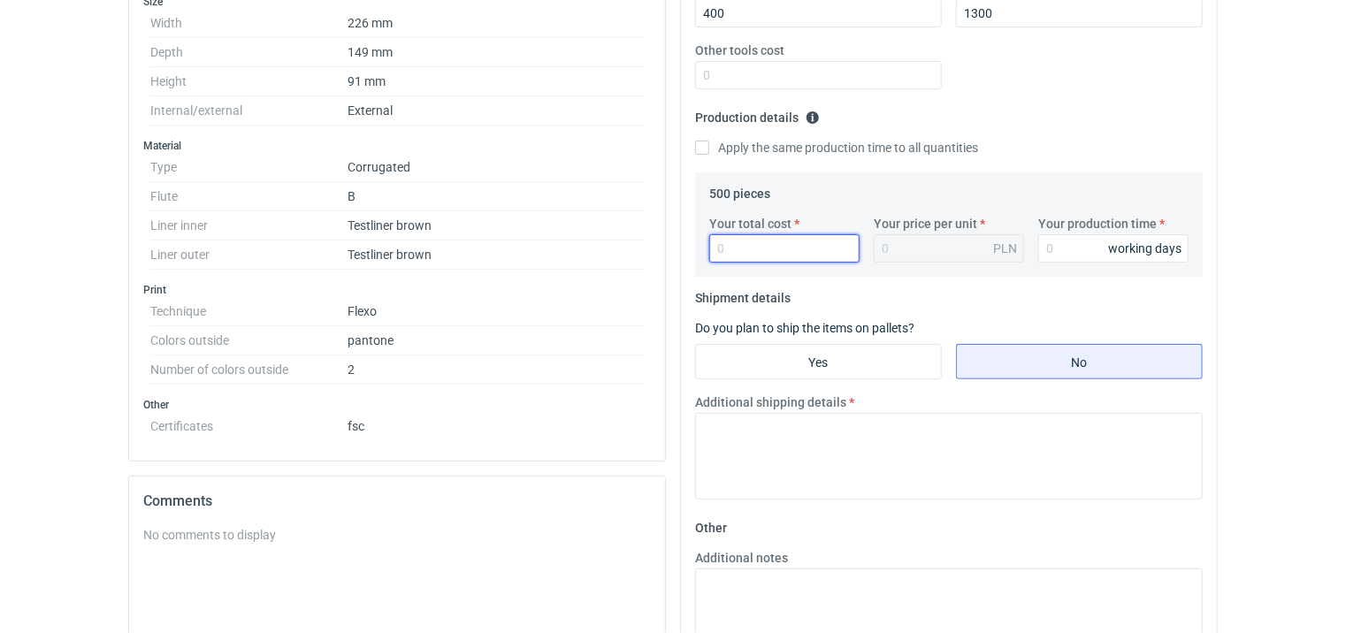
click at [742, 251] on input "Your total cost" at bounding box center [784, 248] width 150 height 28
type input "790"
type input "1.58"
type input "790"
click at [1067, 247] on input "Your production time" at bounding box center [1113, 248] width 150 height 28
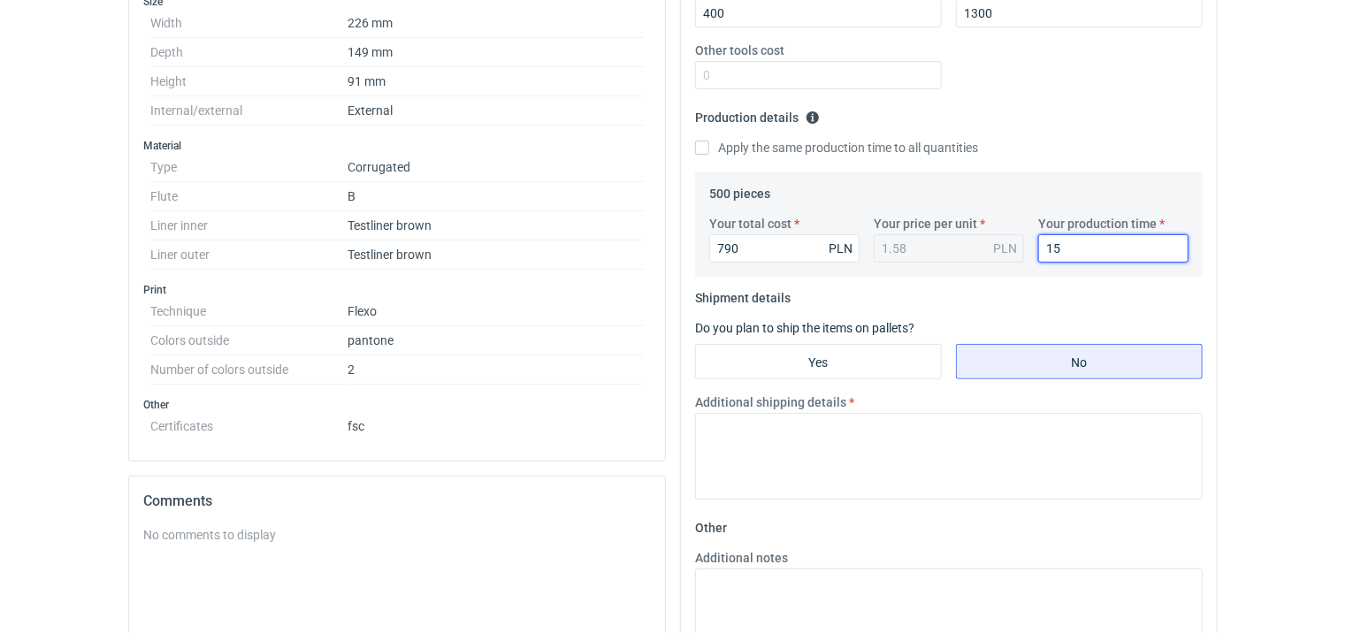
type input "15"
click at [710, 152] on label "Apply the same production time to all quantities" at bounding box center [836, 148] width 283 height 18
click at [709, 152] on input "Apply the same production time to all quantities" at bounding box center [702, 148] width 14 height 14
checkbox input "true"
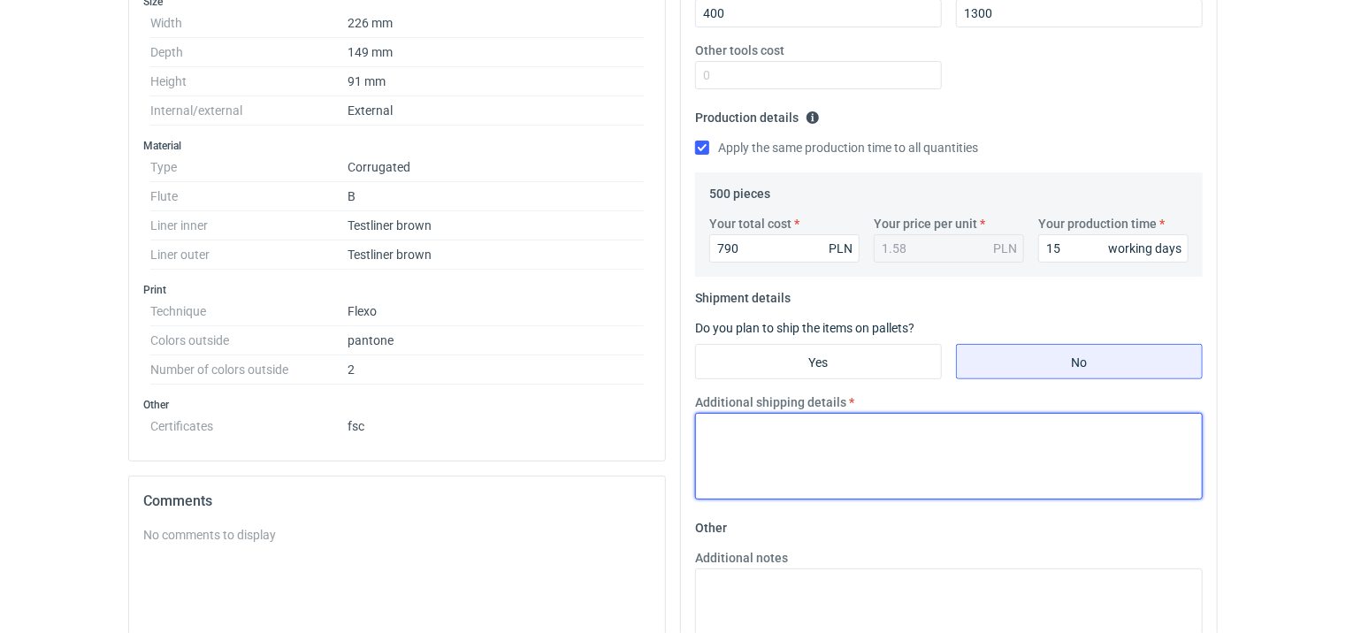
click at [799, 447] on textarea "Additional shipping details" at bounding box center [948, 456] width 507 height 87
paste textarea "Proponuje paczki 2x max 30kg"
type textarea "Proponuje paczki 2x max 30kg"
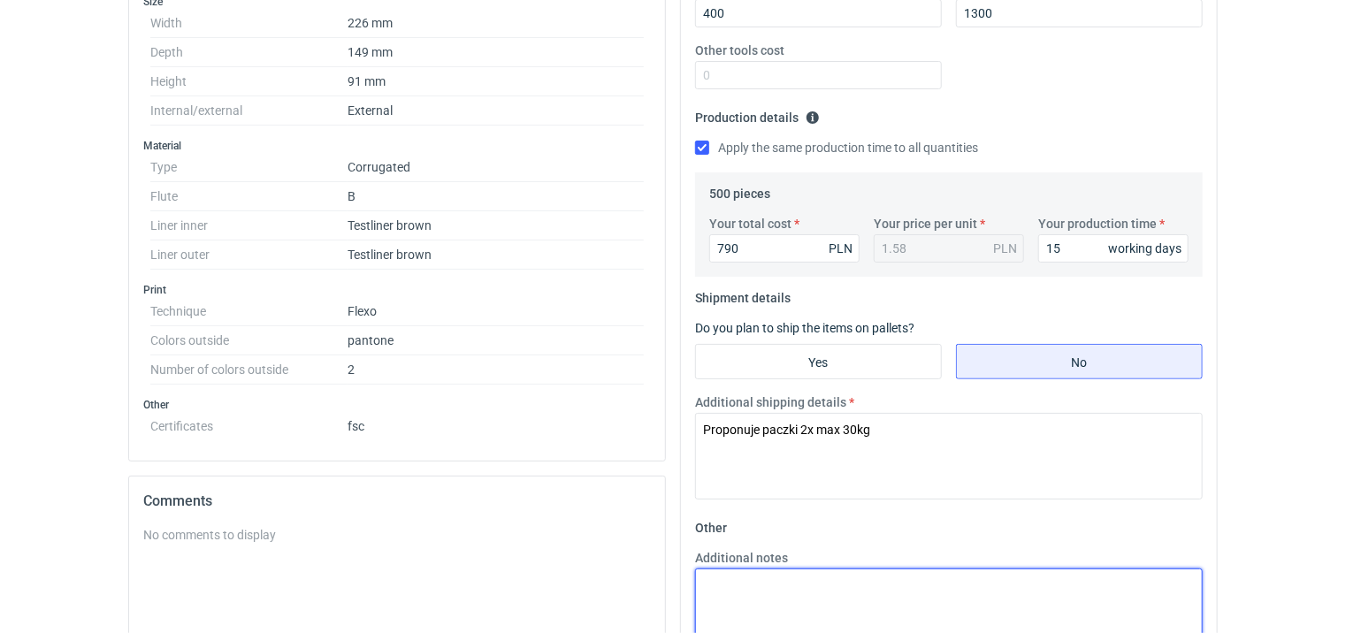
click at [760, 598] on textarea "Additional notes" at bounding box center [948, 611] width 507 height 87
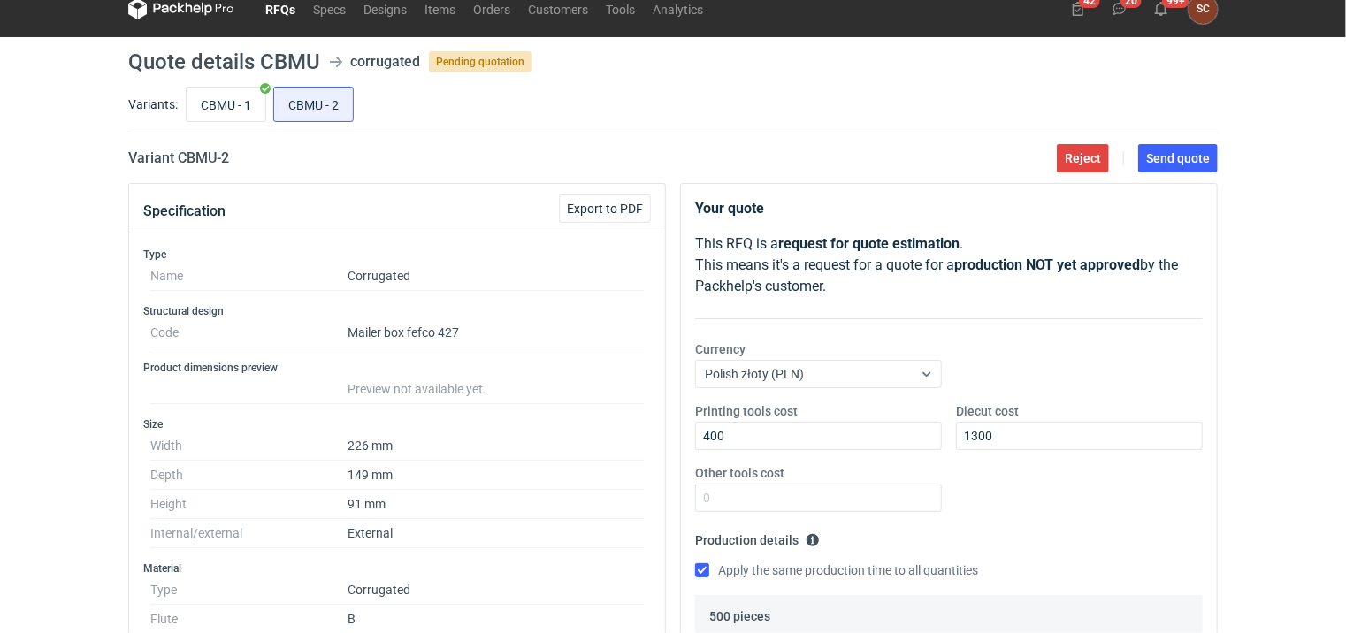
scroll to position [0, 0]
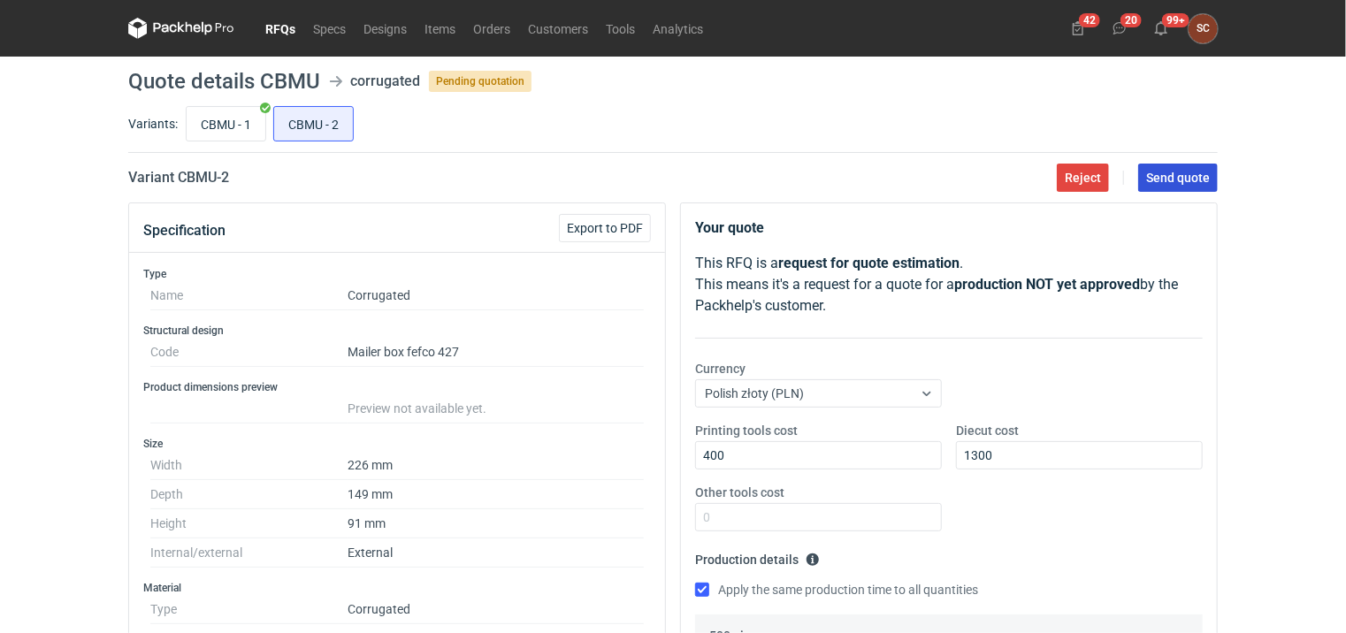
click at [1167, 174] on span "Send quote" at bounding box center [1178, 178] width 64 height 12
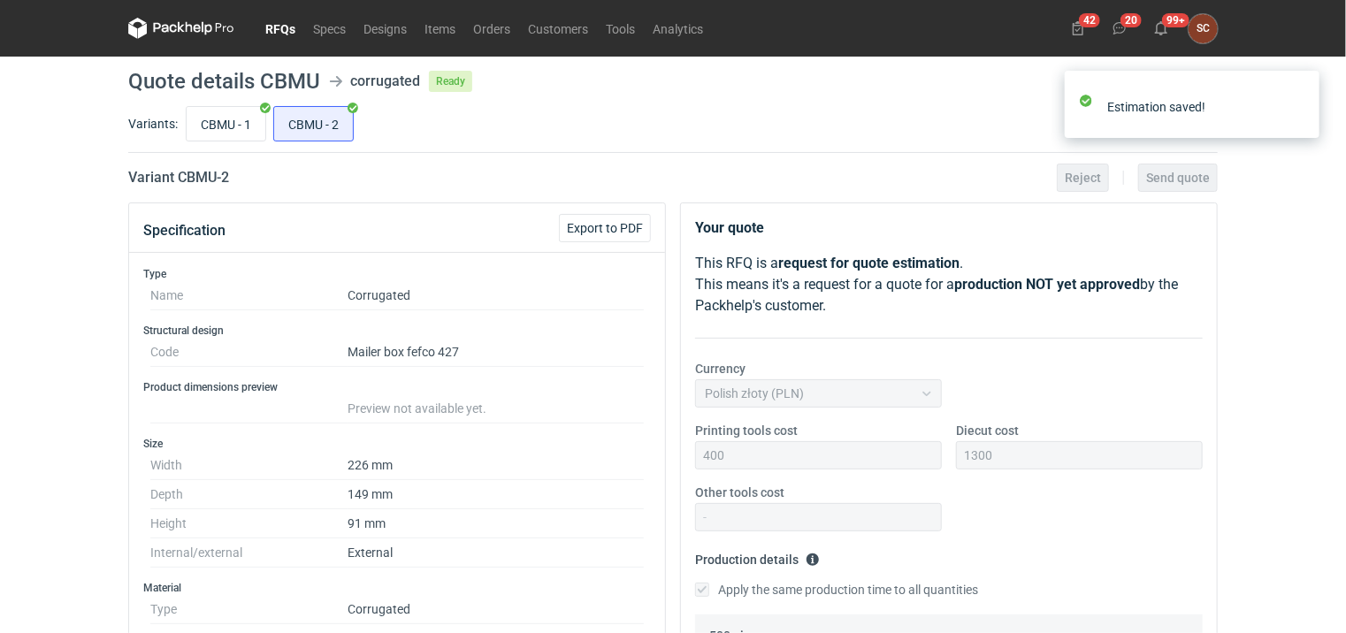
click at [256, 31] on link "RFQs" at bounding box center [280, 28] width 48 height 21
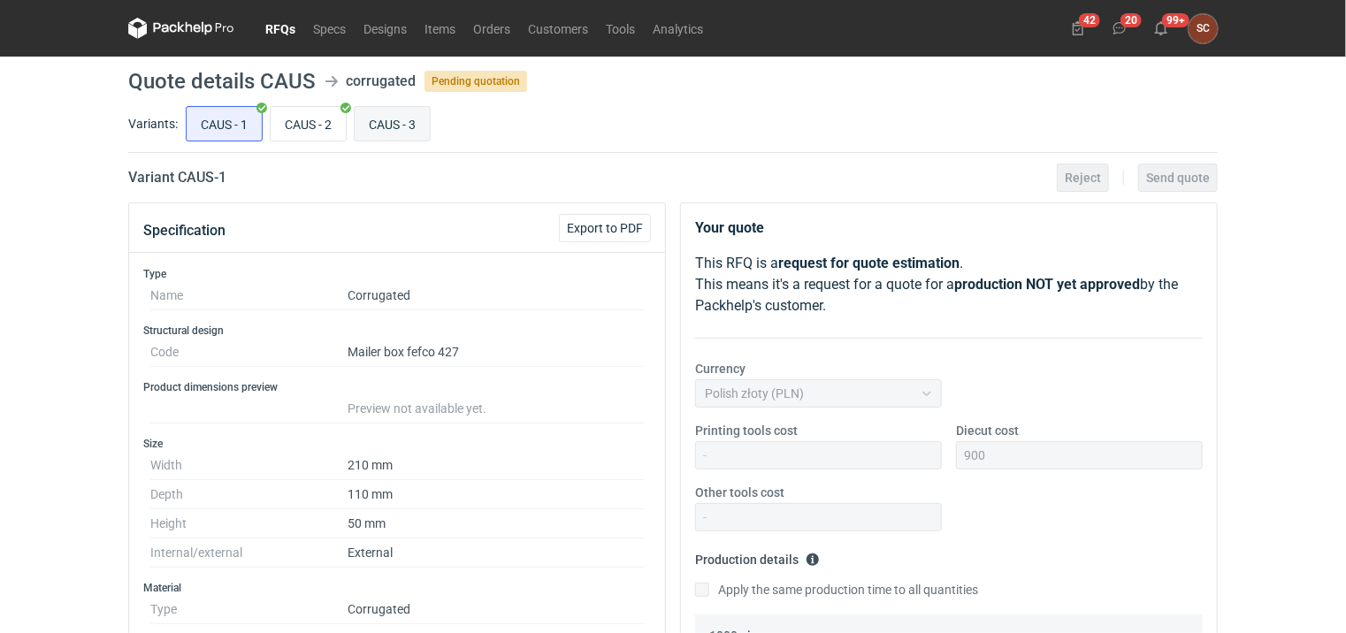
click at [398, 112] on input "CAUS - 3" at bounding box center [391, 124] width 75 height 34
radio input "true"
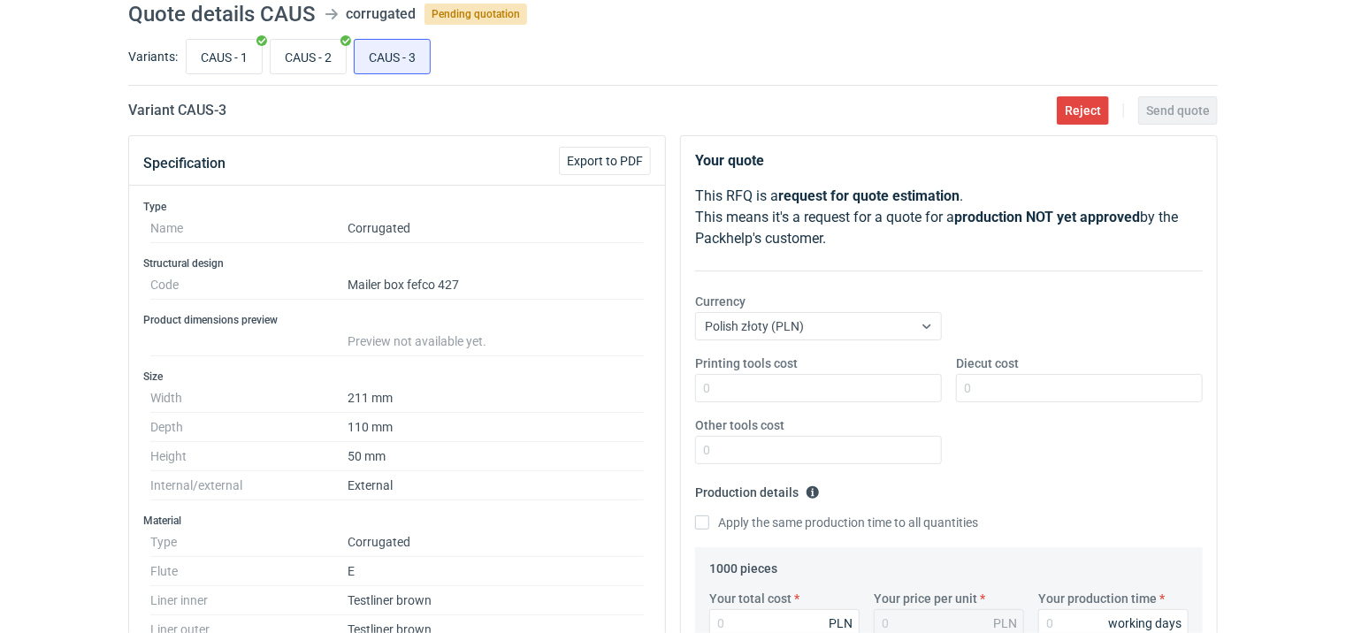
scroll to position [42, 0]
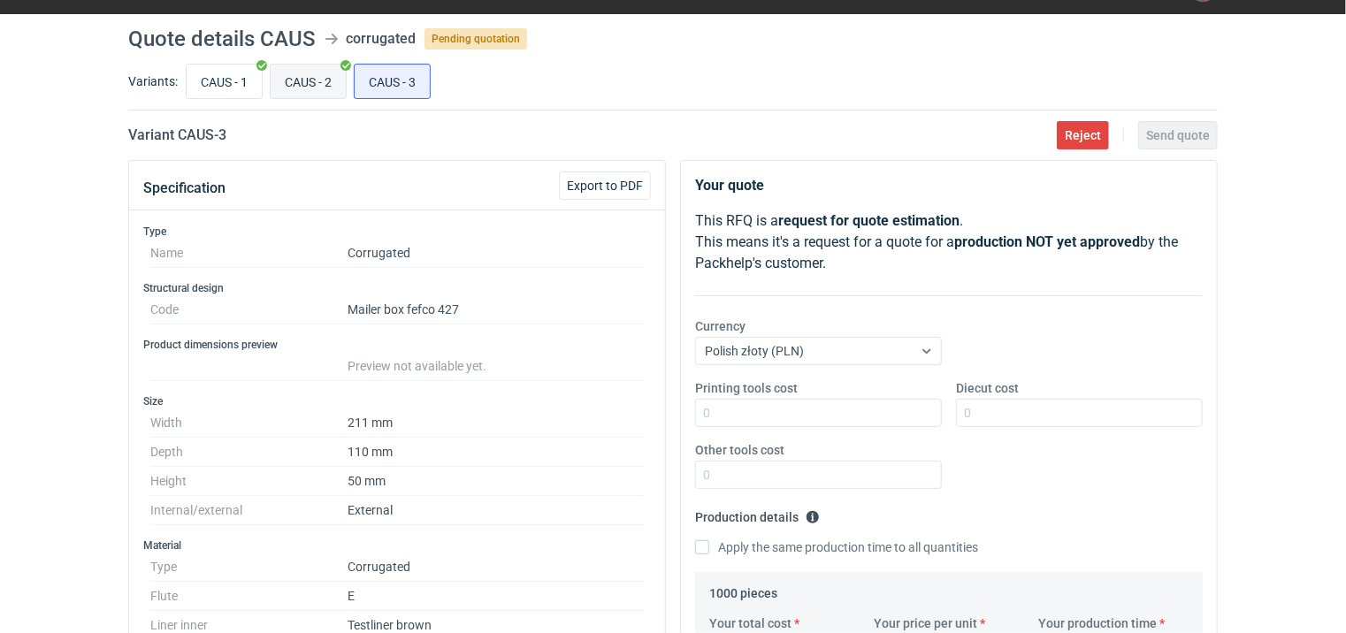
click at [318, 82] on input "CAUS - 2" at bounding box center [308, 82] width 75 height 34
radio input "true"
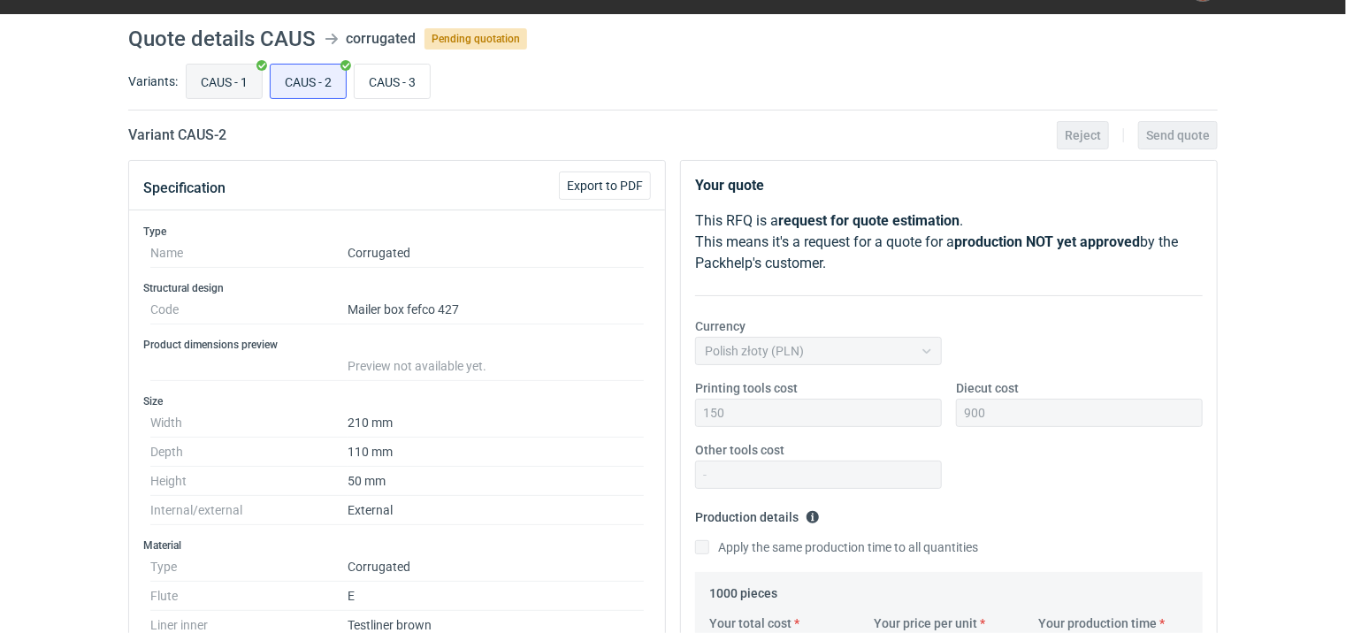
click at [226, 74] on input "CAUS - 1" at bounding box center [224, 82] width 75 height 34
radio input "true"
click at [297, 79] on input "CAUS - 2" at bounding box center [308, 82] width 75 height 34
radio input "true"
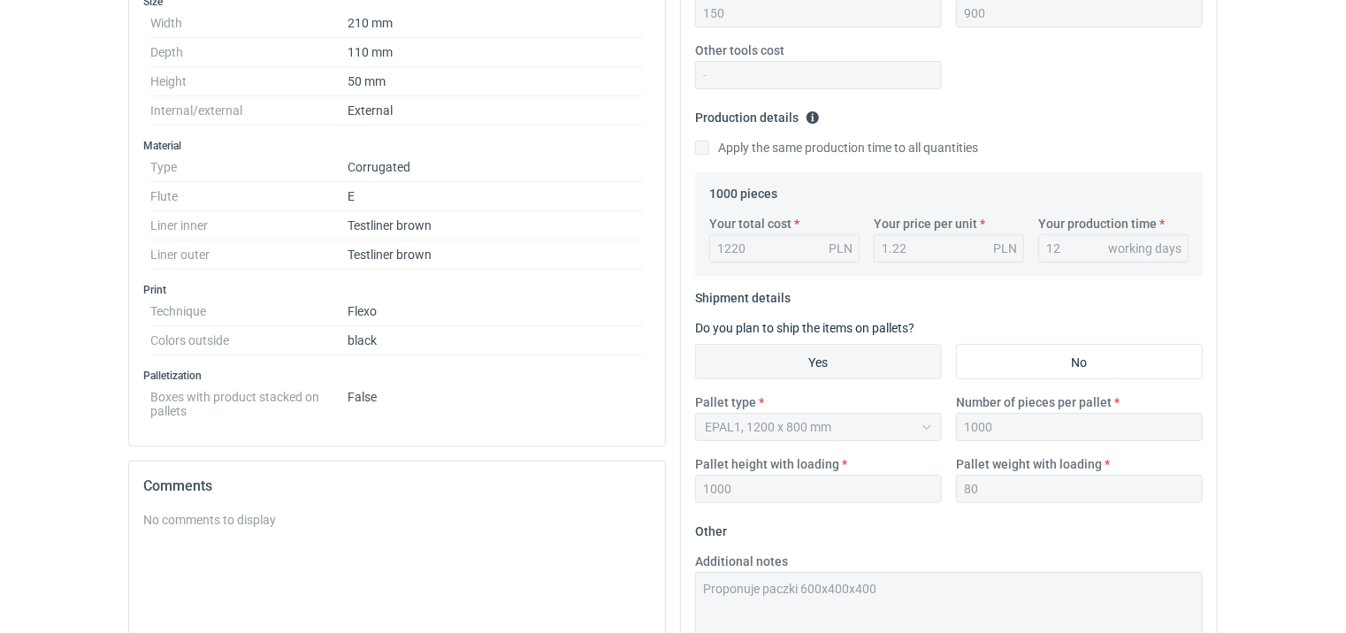
scroll to position [530, 0]
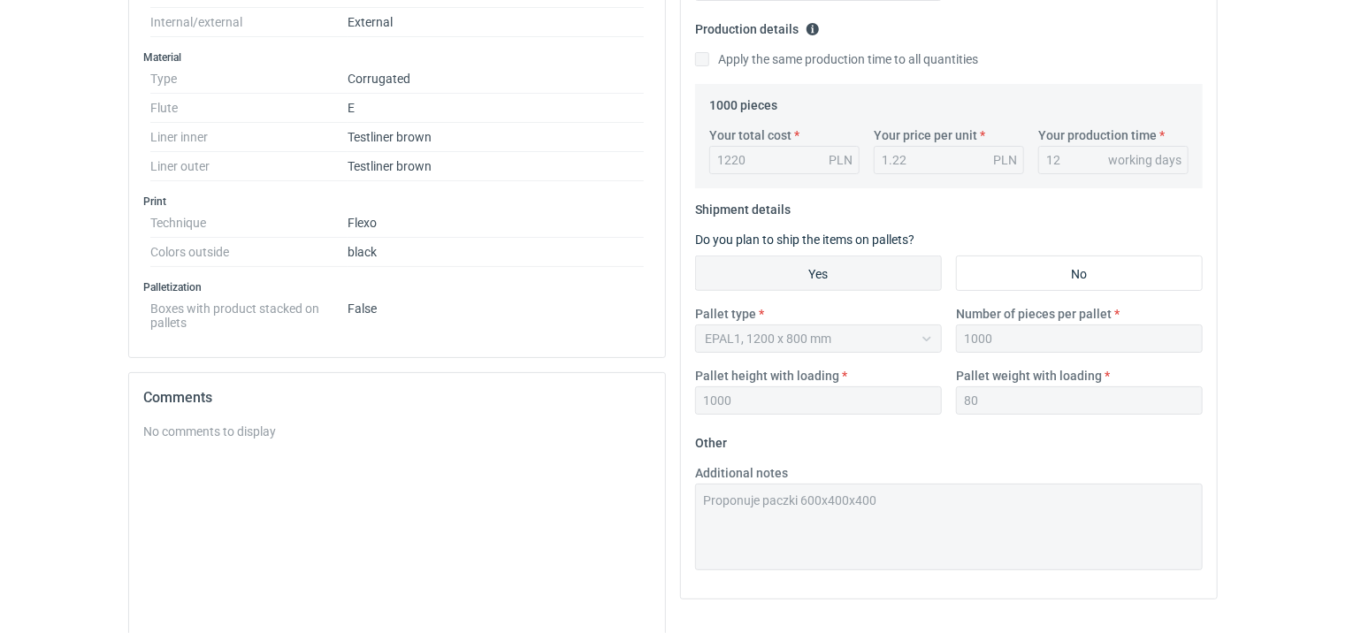
click at [565, 500] on div "Specification Export to PDF Type Name Corrugated Structural design Code Mailer …" at bounding box center [672, 234] width 1103 height 1124
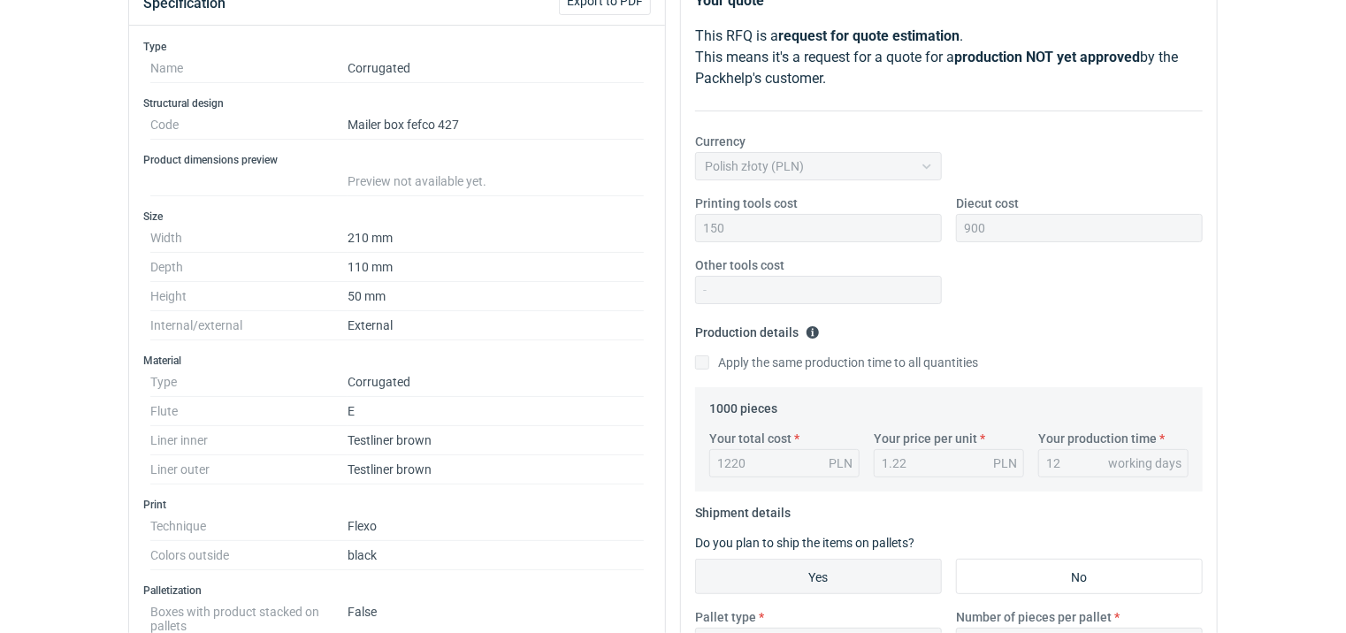
scroll to position [0, 0]
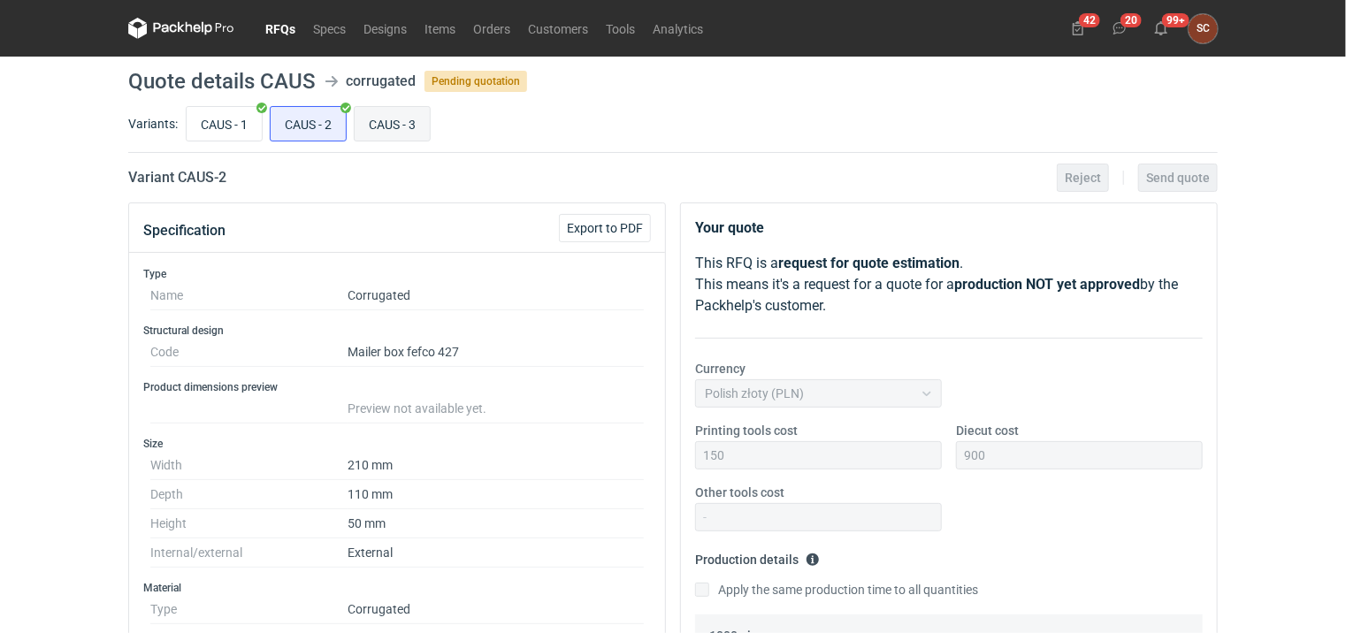
click at [403, 126] on input "CAUS - 3" at bounding box center [391, 124] width 75 height 34
radio input "true"
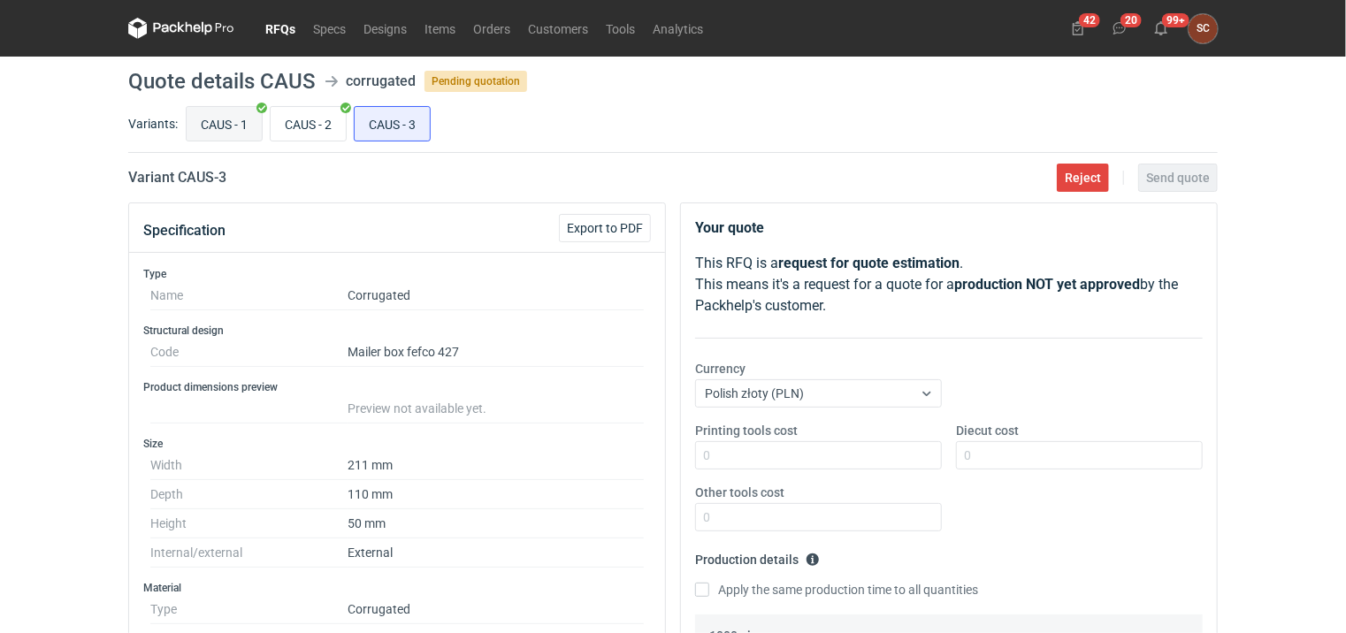
click at [228, 122] on input "CAUS - 1" at bounding box center [224, 124] width 75 height 34
radio input "true"
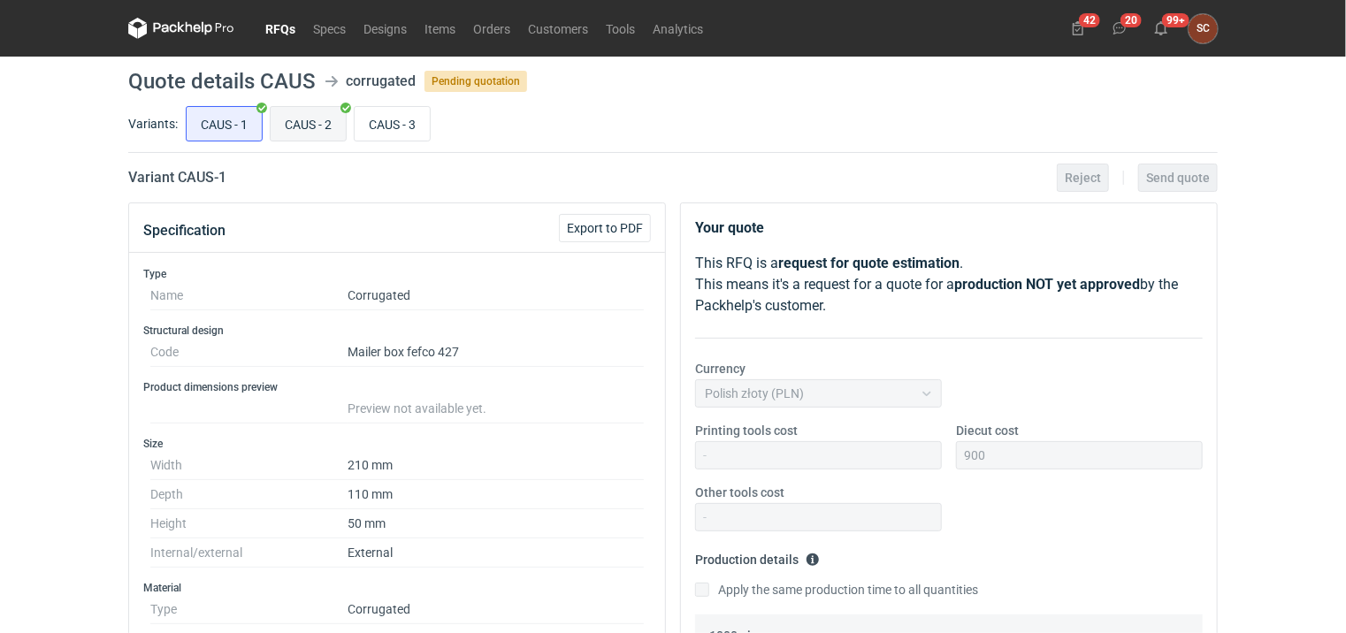
click at [301, 126] on input "CAUS - 2" at bounding box center [308, 124] width 75 height 34
radio input "true"
click at [378, 124] on input "CAUS - 3" at bounding box center [391, 124] width 75 height 34
radio input "true"
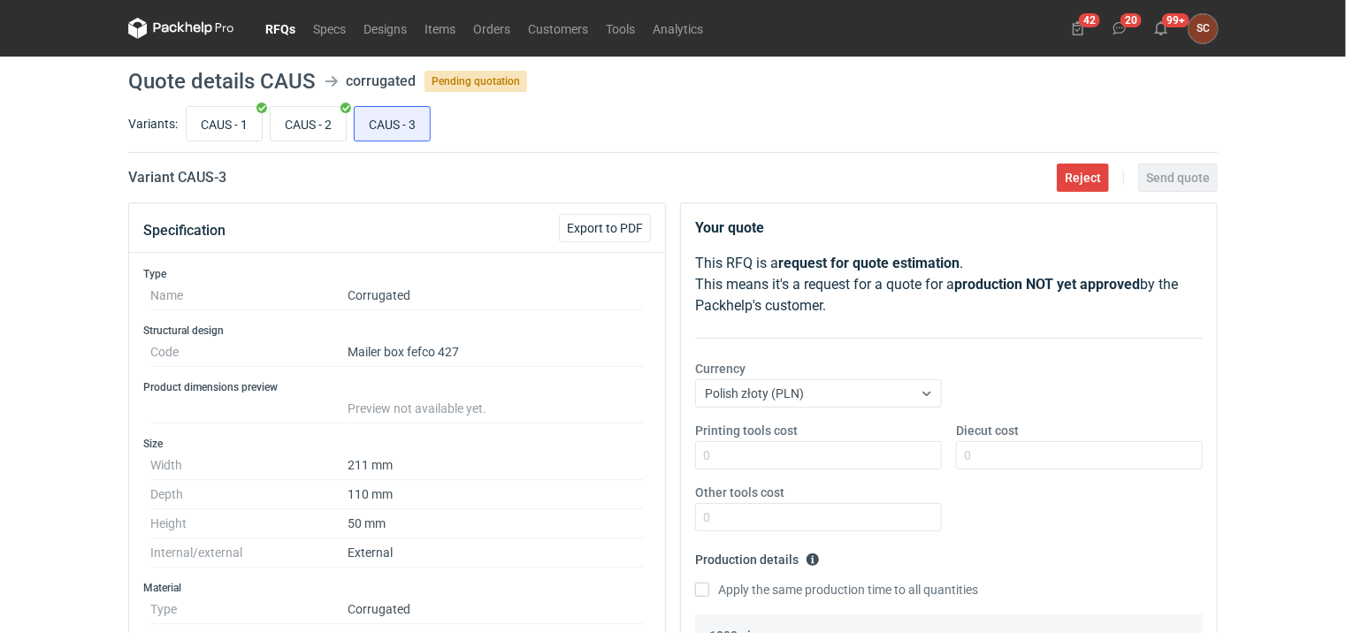
click at [1048, 438] on div "Diecut cost" at bounding box center [1079, 446] width 261 height 48
drag, startPoint x: 1048, startPoint y: 446, endPoint x: 1046, endPoint y: 464, distance: 18.8
click at [1047, 463] on input "Diecut cost" at bounding box center [1079, 455] width 247 height 28
type input "900"
click at [1091, 502] on div "Printing tools cost Diecut cost 900 Other tools cost" at bounding box center [949, 484] width 522 height 124
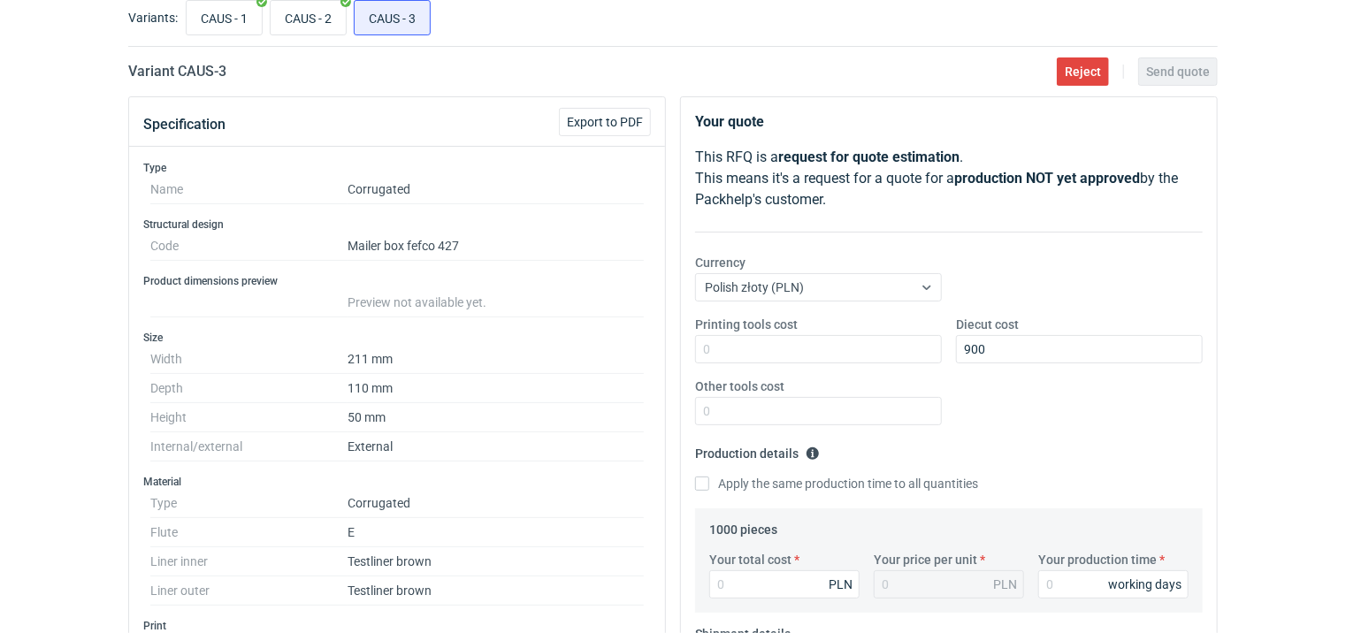
scroll to position [177, 0]
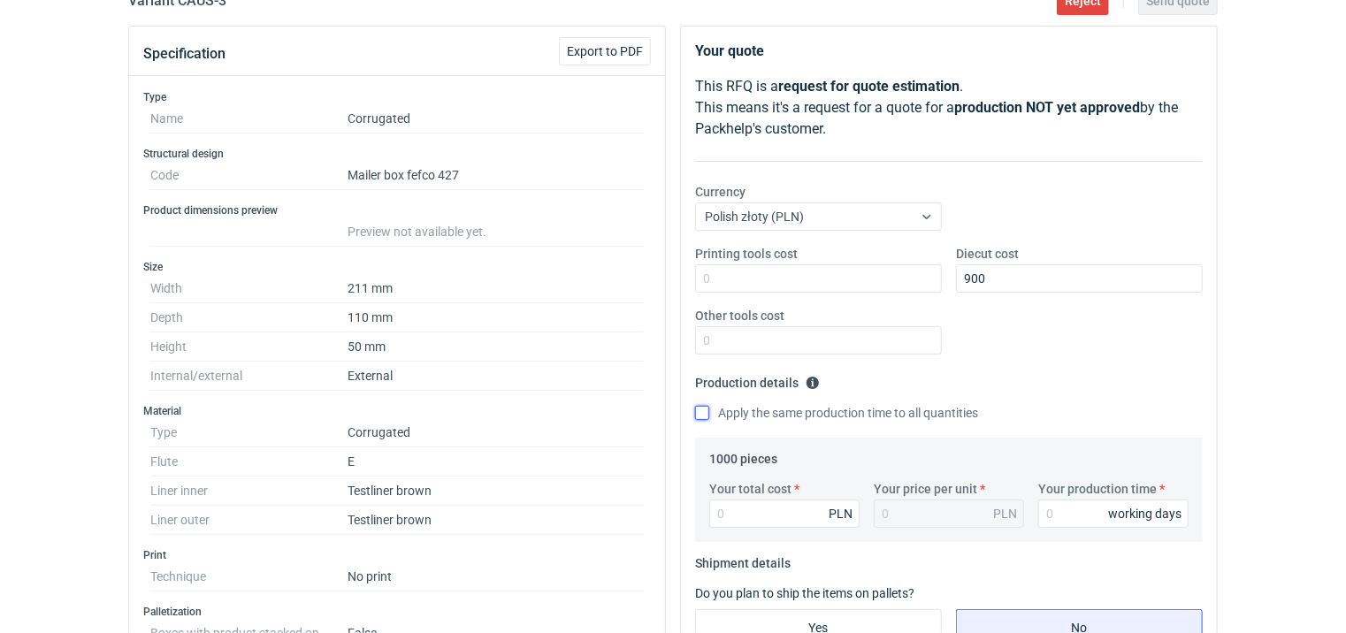
click at [704, 414] on input "Apply the same production time to all quantities" at bounding box center [702, 413] width 14 height 14
checkbox input "true"
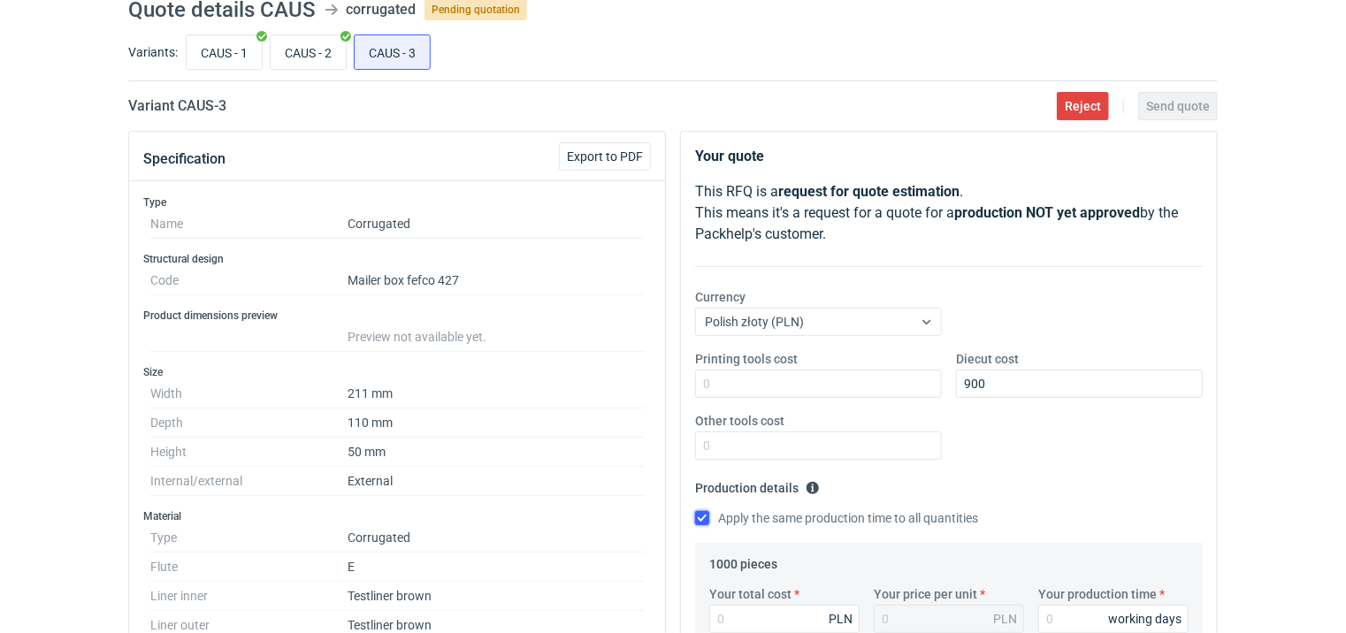
scroll to position [0, 0]
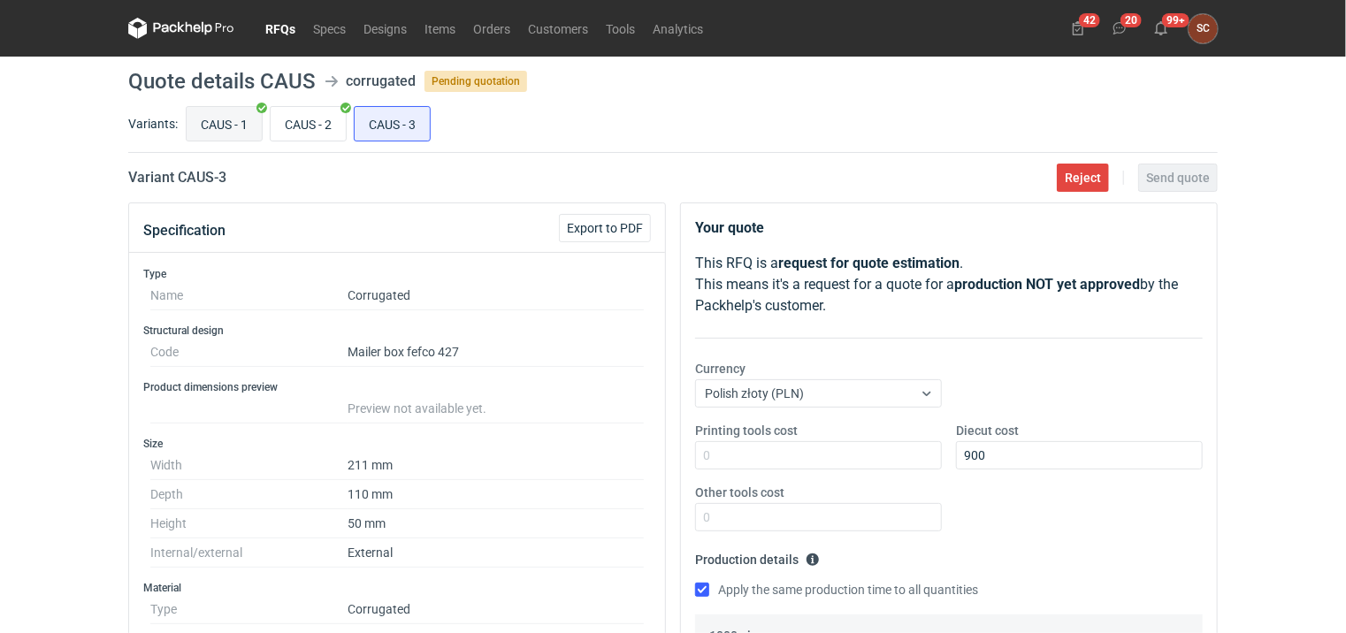
click at [218, 127] on input "CAUS - 1" at bounding box center [224, 124] width 75 height 34
radio input "true"
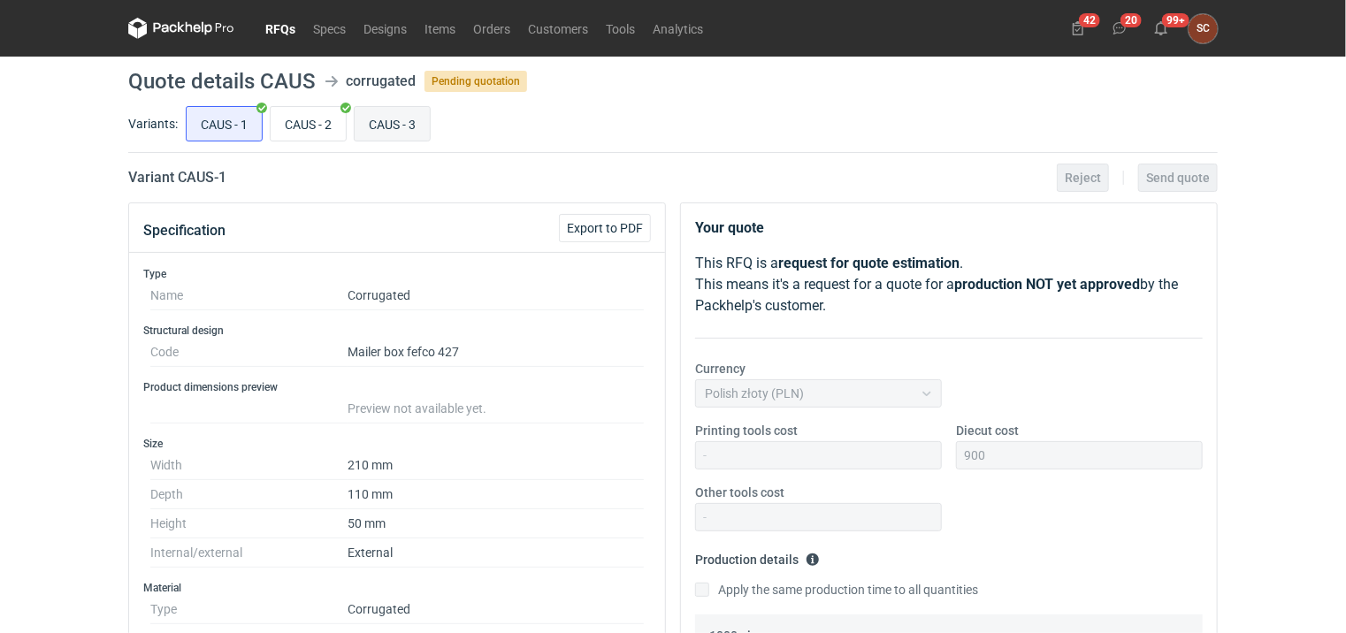
click at [408, 113] on input "CAUS - 3" at bounding box center [391, 124] width 75 height 34
radio input "true"
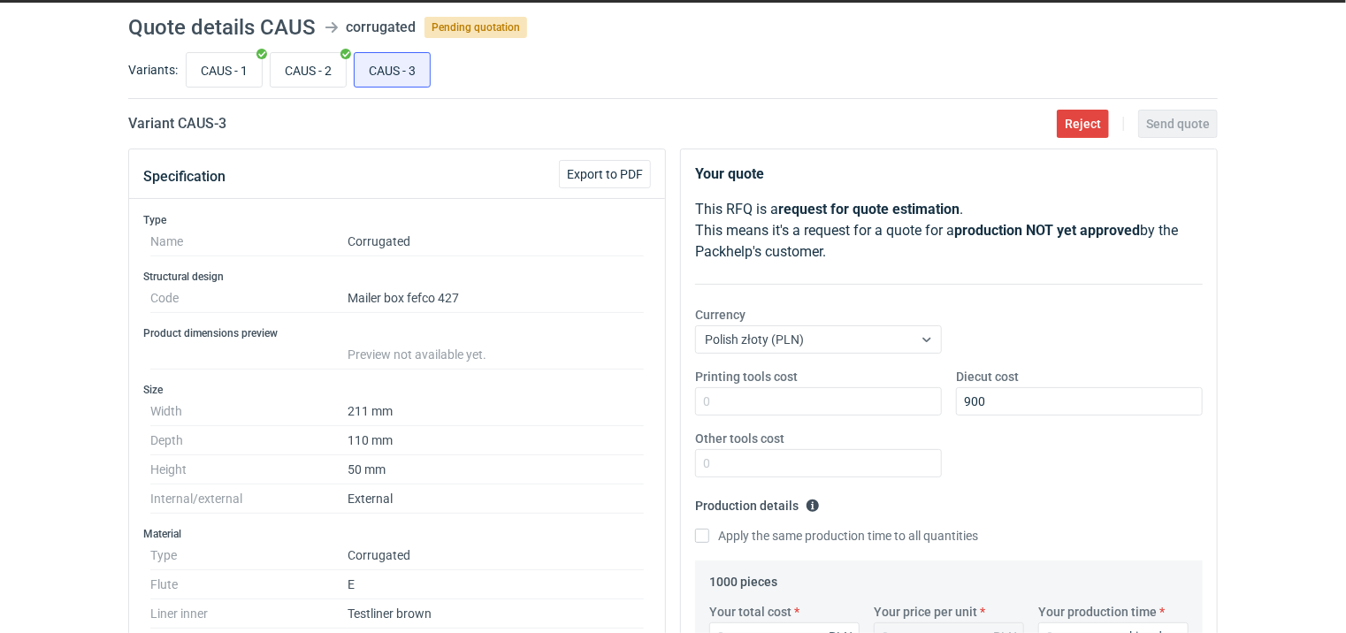
scroll to position [354, 0]
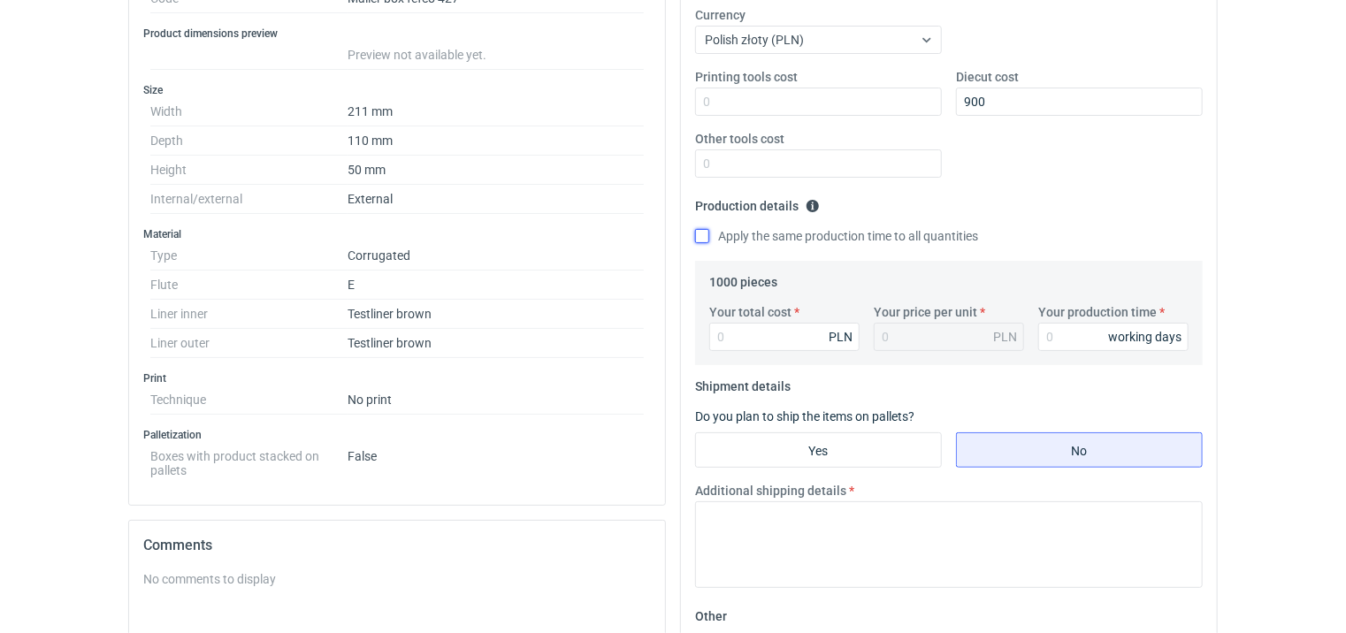
click at [697, 235] on input "Apply the same production time to all quantities" at bounding box center [702, 236] width 14 height 14
checkbox input "true"
drag, startPoint x: 721, startPoint y: 332, endPoint x: 719, endPoint y: 344, distance: 12.7
click at [721, 339] on input "Your total cost" at bounding box center [784, 337] width 150 height 28
type input "1000"
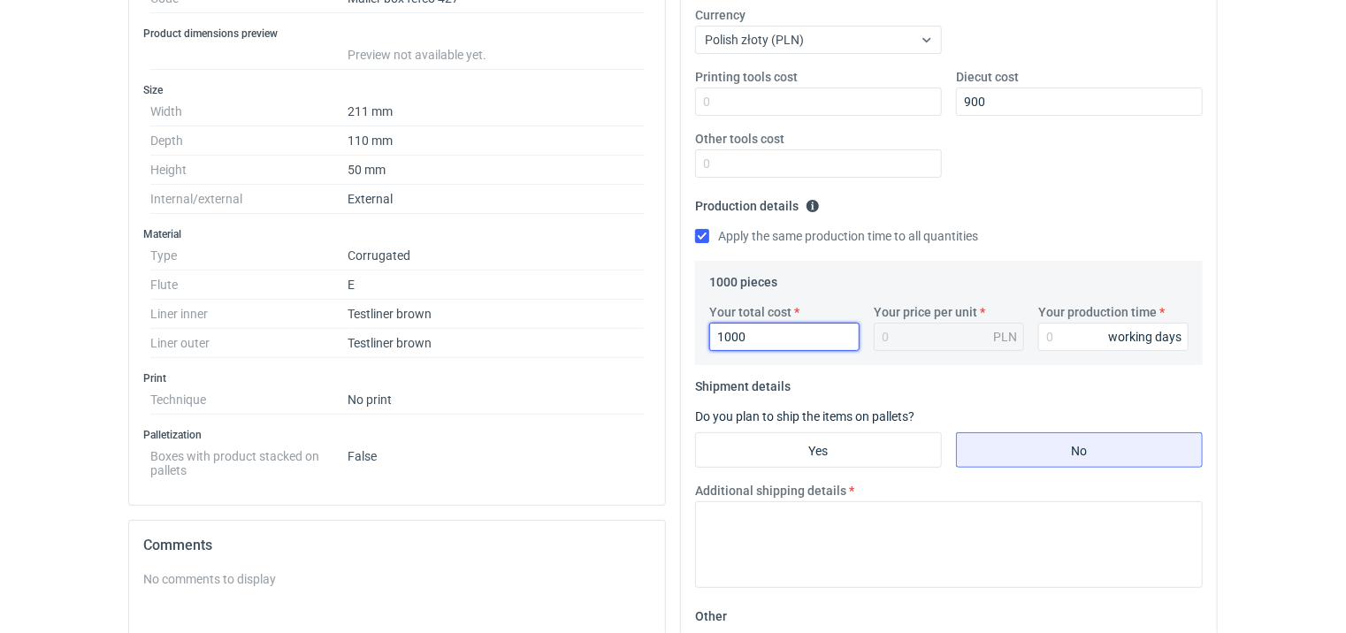
type input "1"
type input "1000"
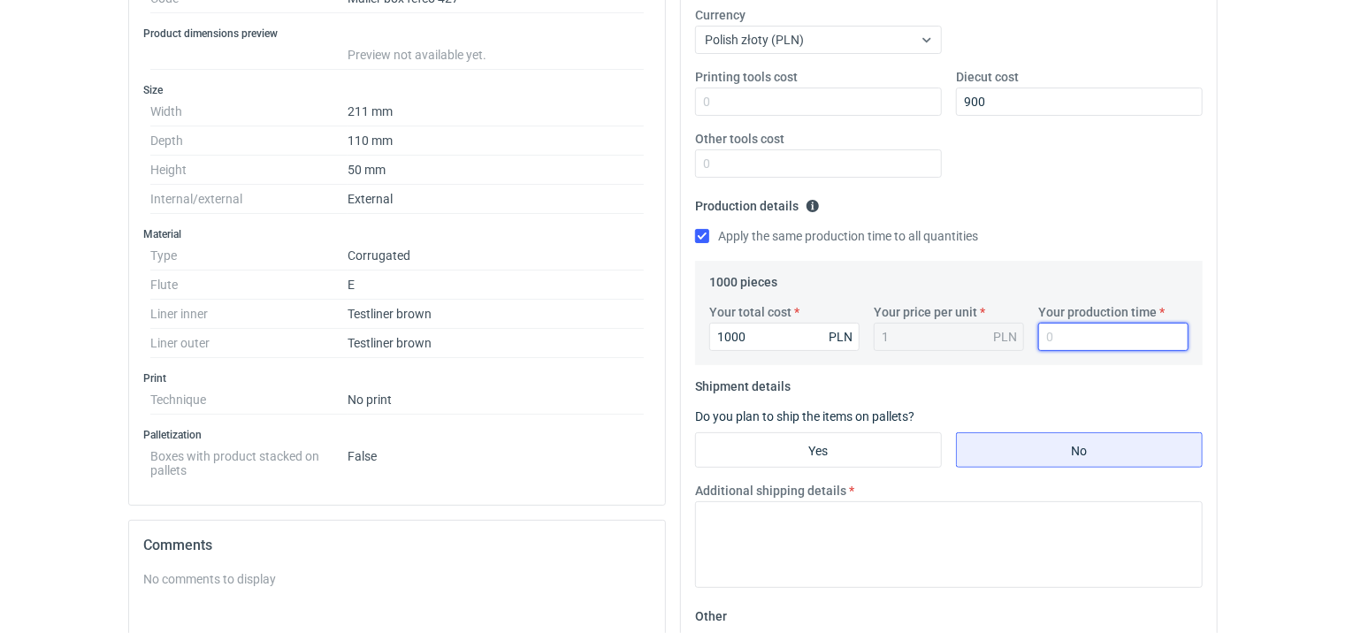
click at [1052, 339] on input "Your production time" at bounding box center [1113, 337] width 150 height 28
type input "10"
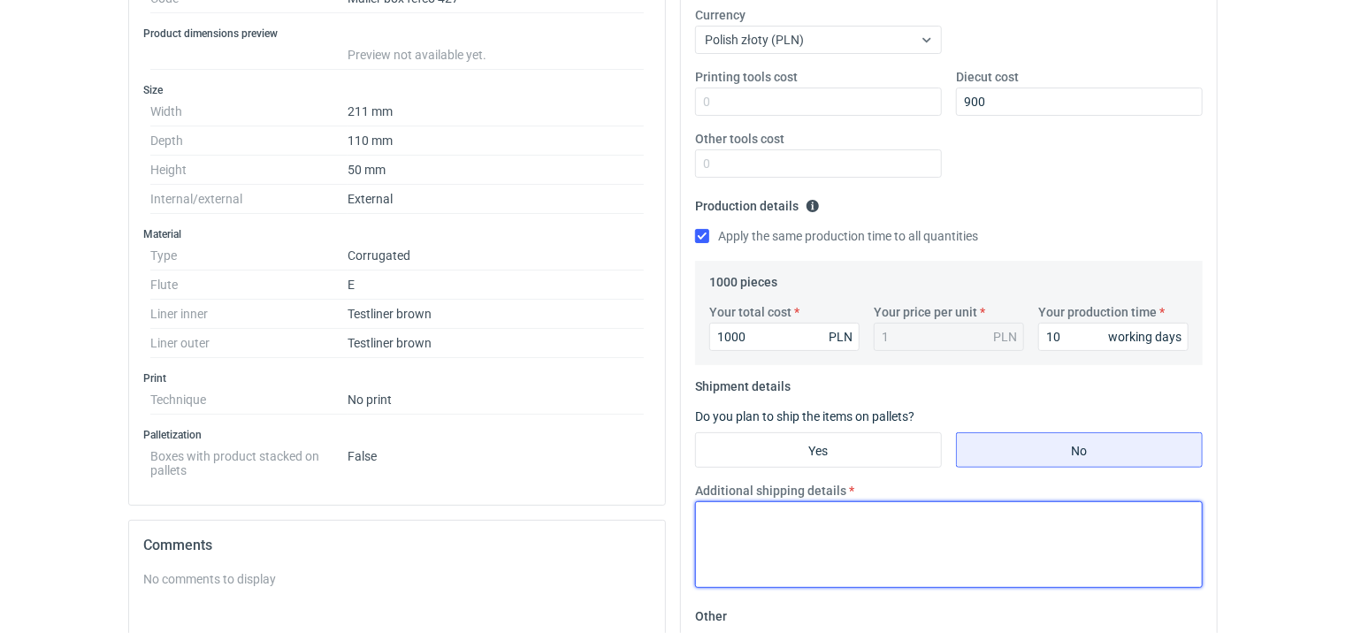
click at [782, 530] on textarea "Additional shipping details" at bounding box center [948, 544] width 507 height 87
paste textarea "Proponuje paczki 600x400x400"
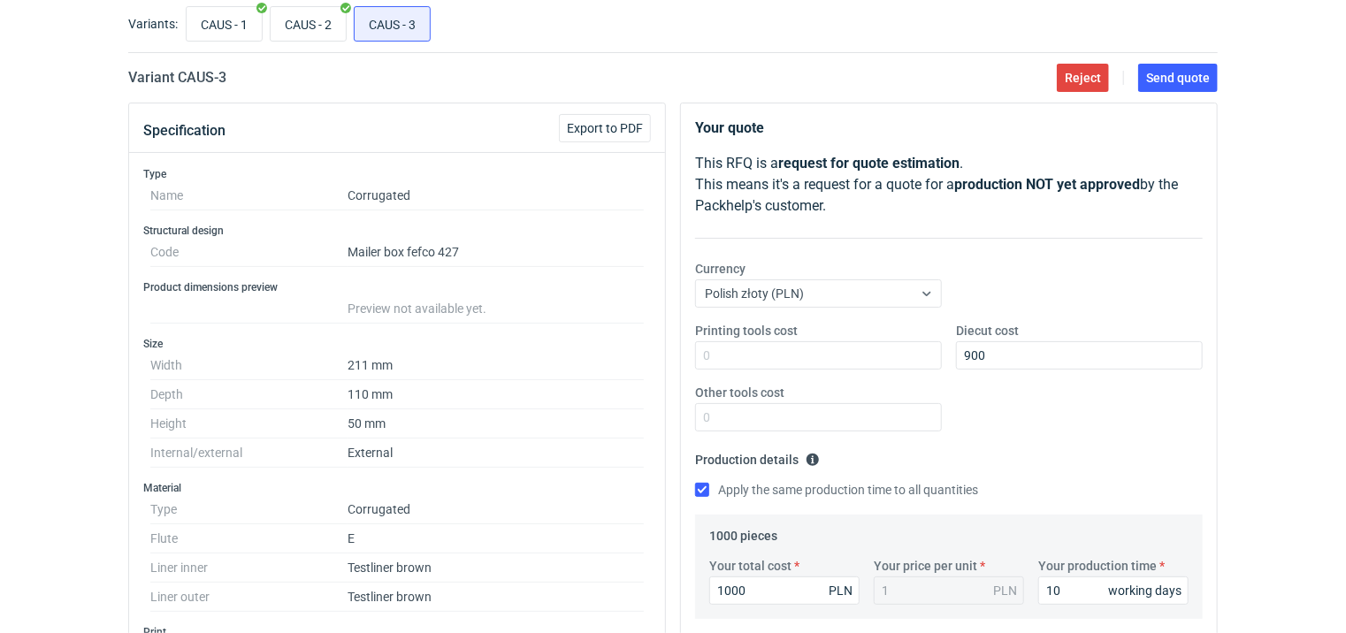
scroll to position [88, 0]
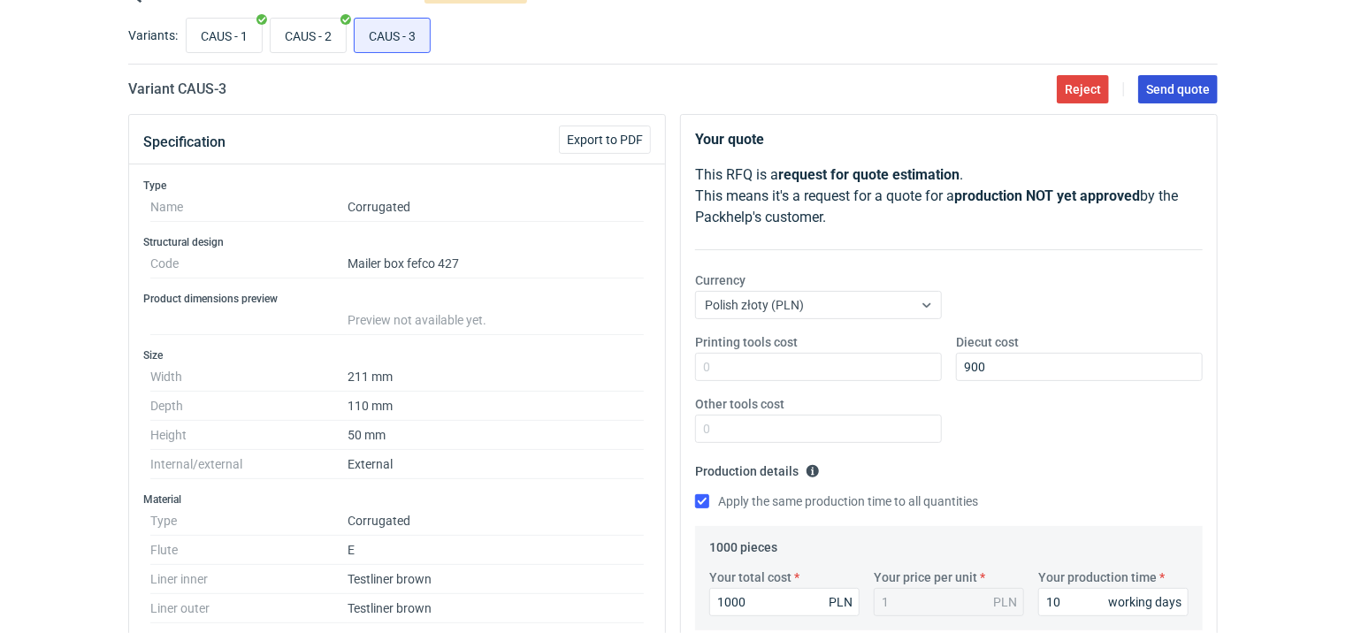
type textarea "Proponuje paczki 600x400x400"
click at [1161, 80] on button "Send quote" at bounding box center [1178, 89] width 80 height 28
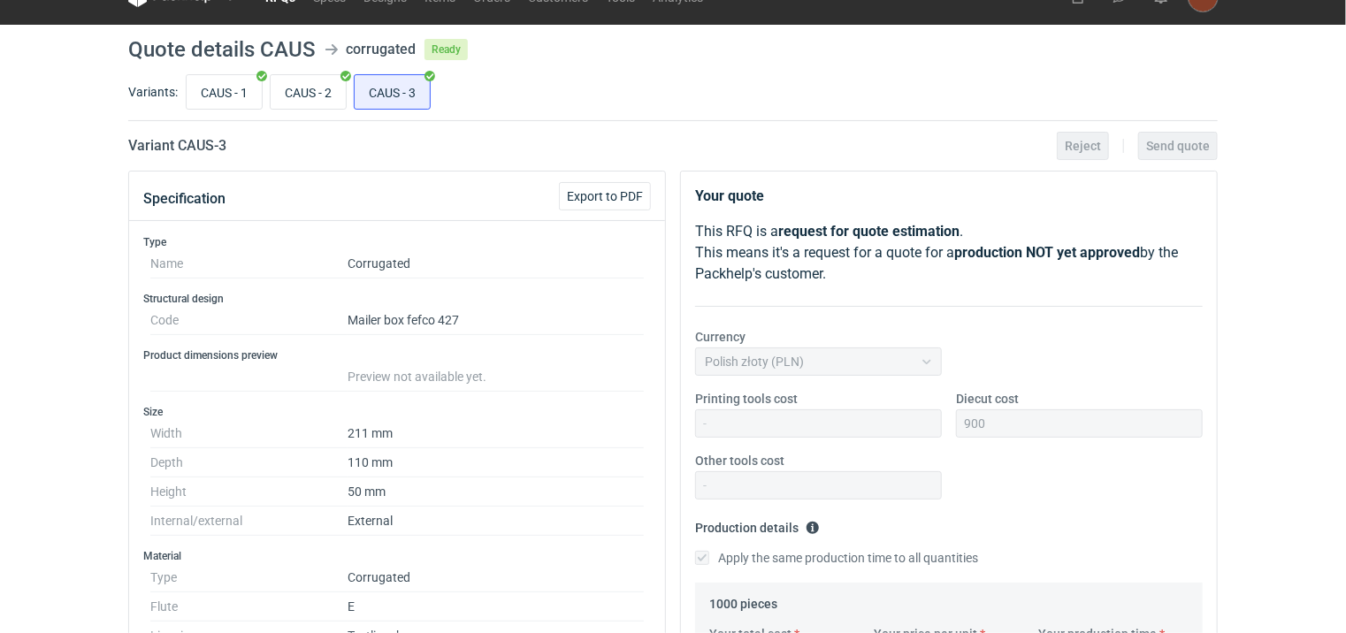
scroll to position [0, 0]
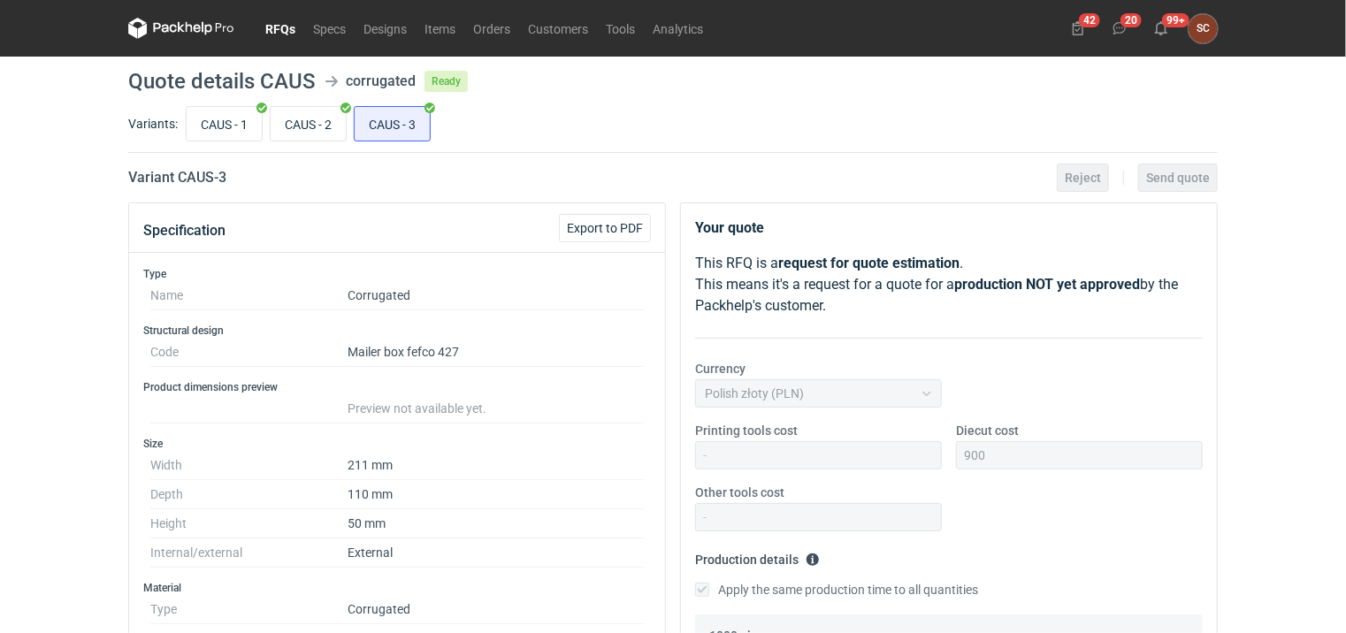
click at [271, 35] on link "RFQs" at bounding box center [280, 28] width 48 height 21
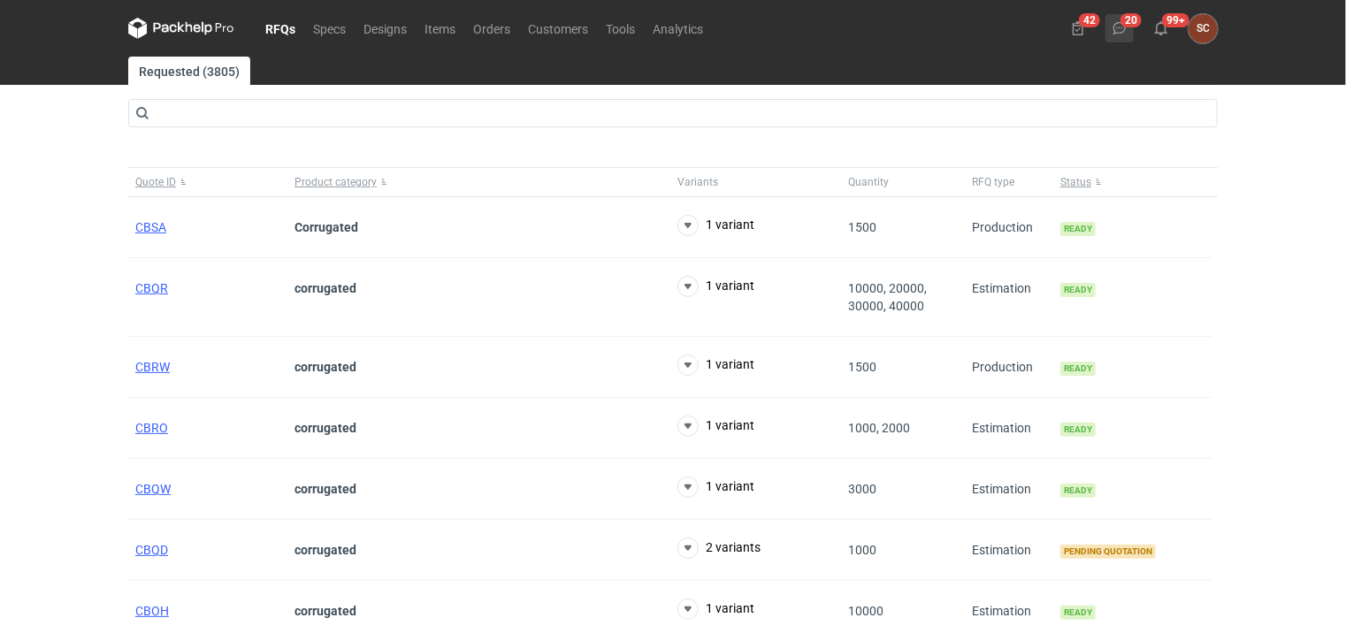
click at [1124, 28] on icon at bounding box center [1119, 28] width 14 height 14
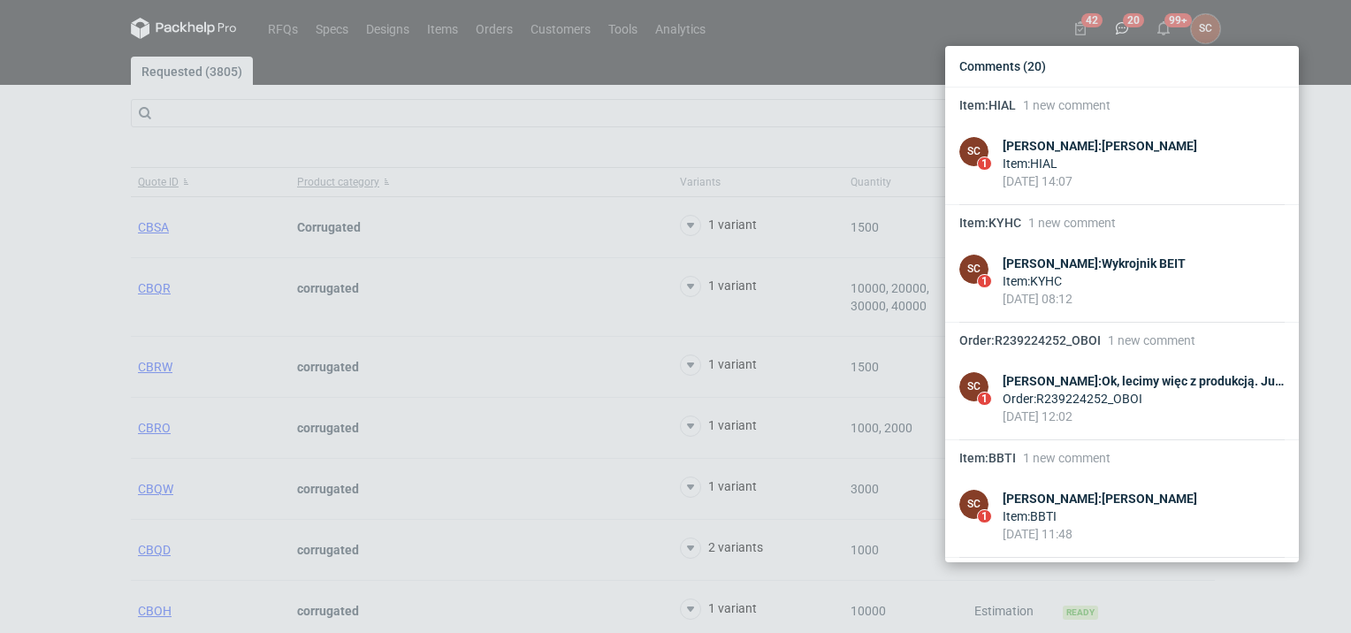
click at [20, 260] on div "Comments (20) Item : HIAL 1 new comment SC 1 [PERSON_NAME] : Siatka Item : HIAL…" at bounding box center [675, 316] width 1351 height 633
